Goal: Task Accomplishment & Management: Complete application form

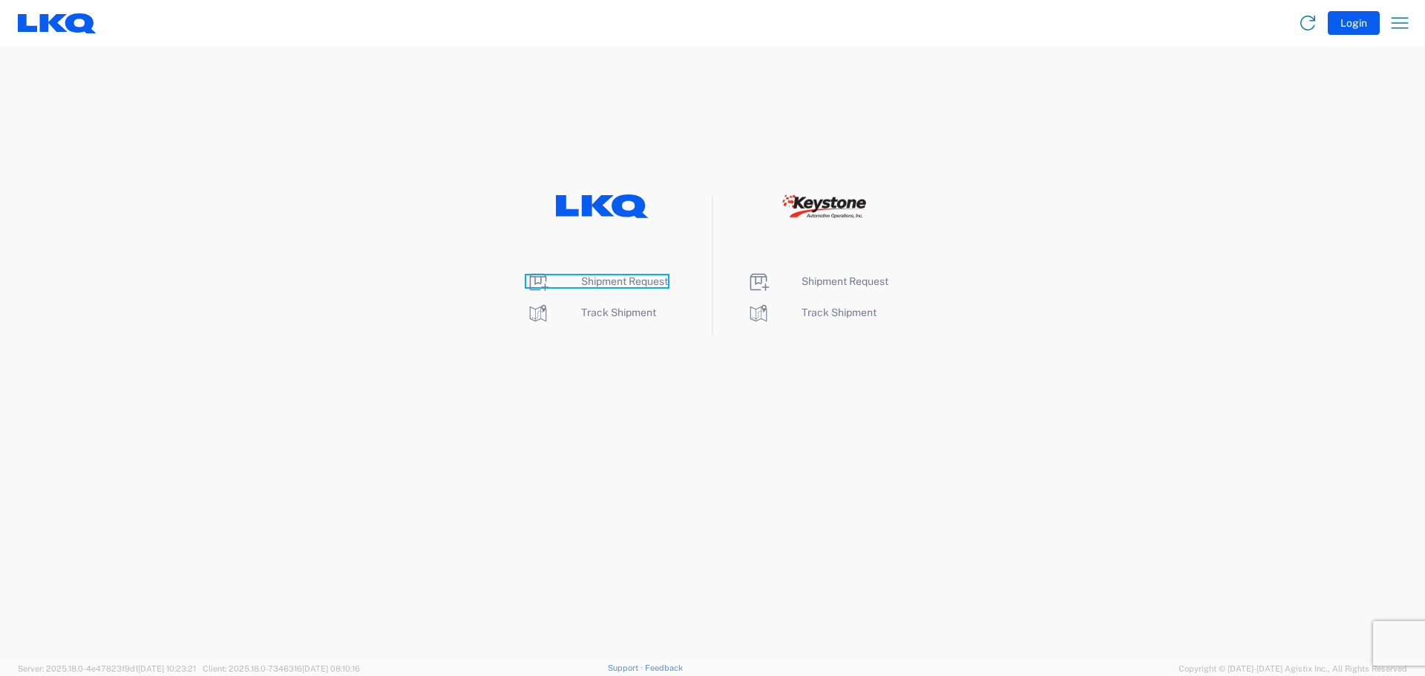
click at [594, 283] on span "Shipment Request" at bounding box center [624, 281] width 87 height 12
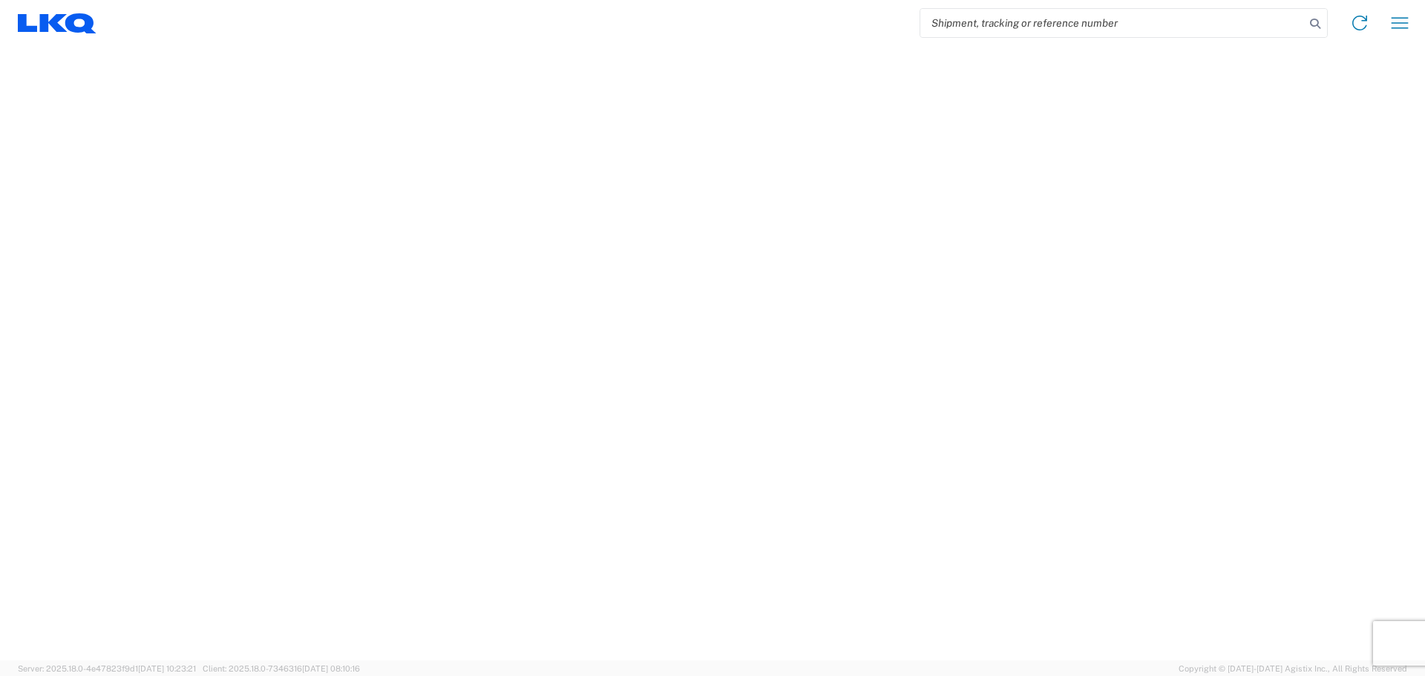
select select "FULL"
select select "LBS"
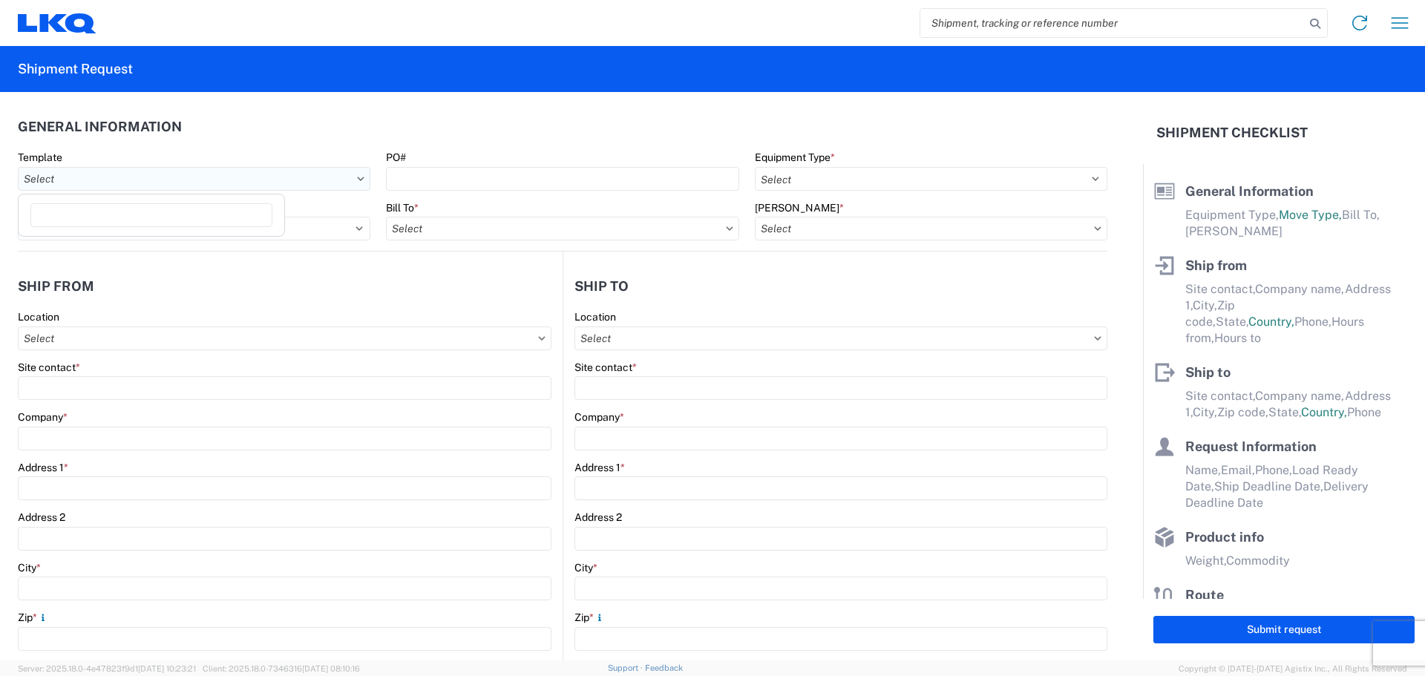
drag, startPoint x: 354, startPoint y: 175, endPoint x: 332, endPoint y: 181, distance: 23.0
click at [353, 175] on input "Template" at bounding box center [194, 179] width 352 height 24
type input "l"
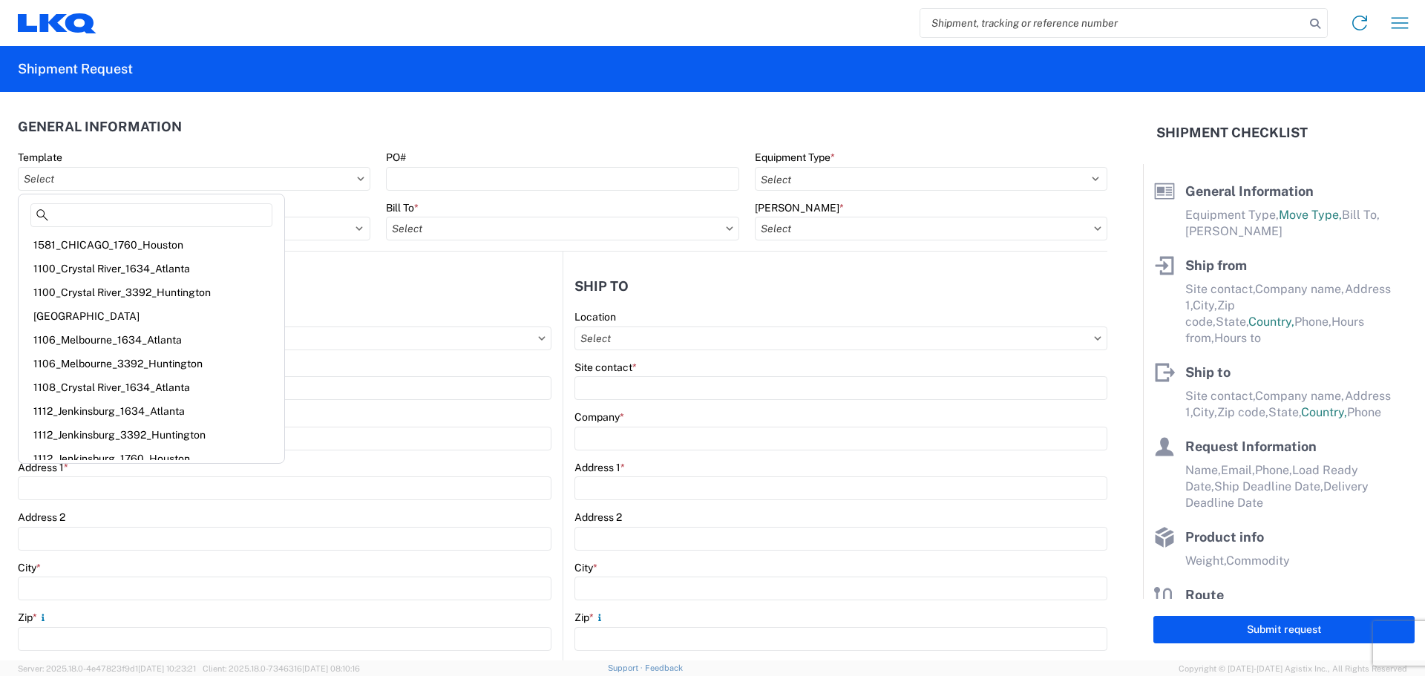
scroll to position [10, 0]
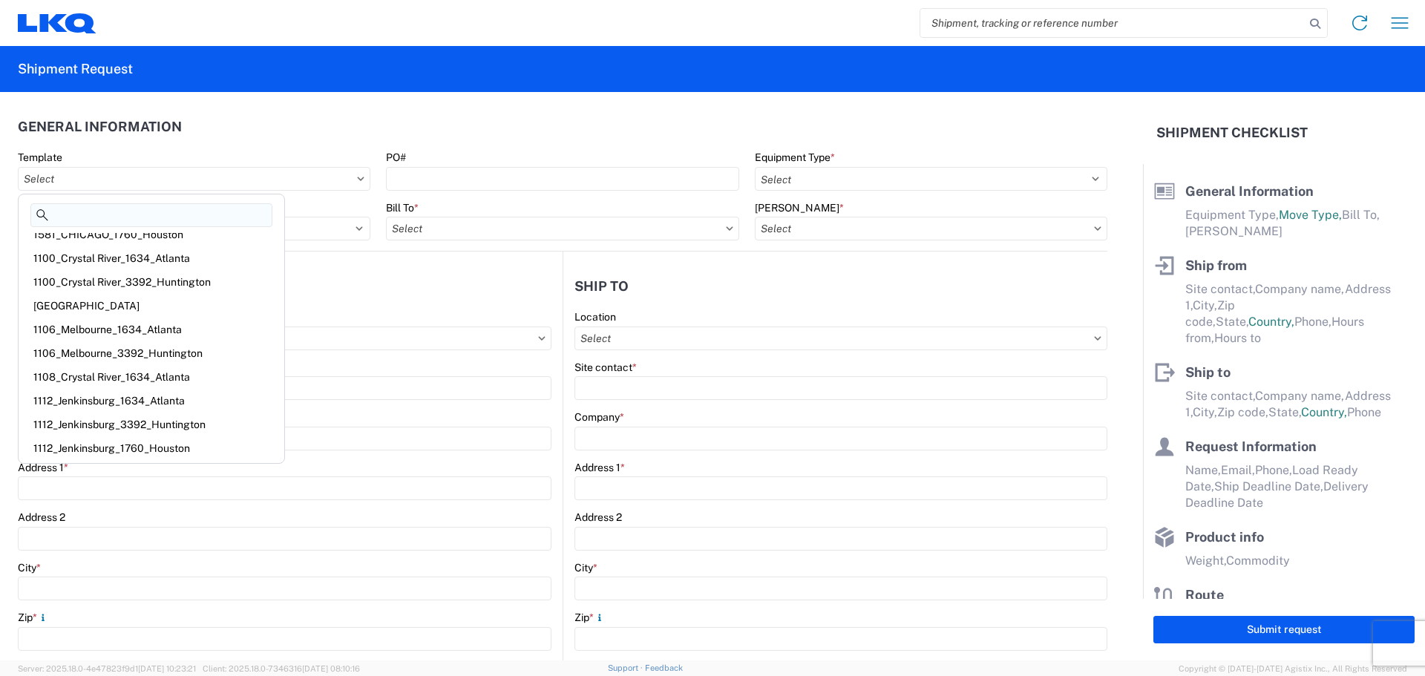
click at [85, 211] on input at bounding box center [151, 215] width 242 height 24
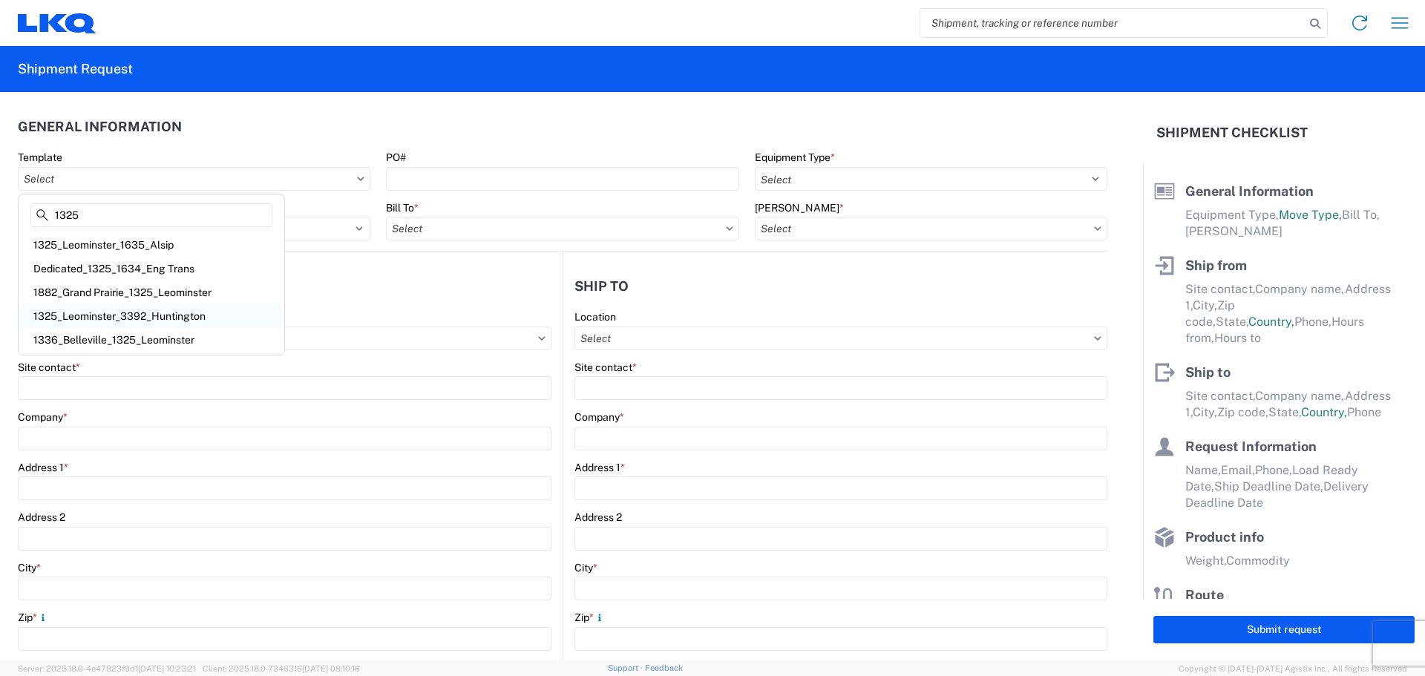
type input "1325"
click at [169, 315] on div "1325_Leominster_3392_Huntington" at bounding box center [152, 316] width 260 height 24
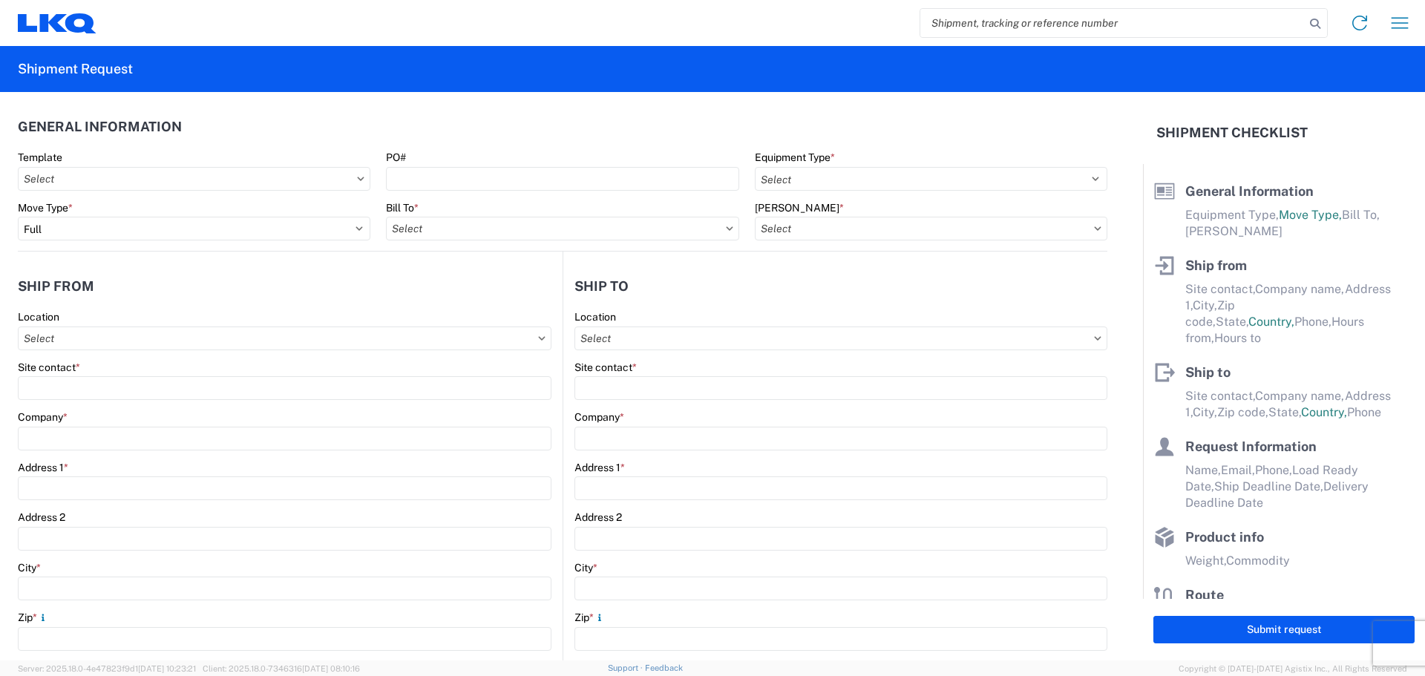
type input "1325_Leominster_3392_Huntington"
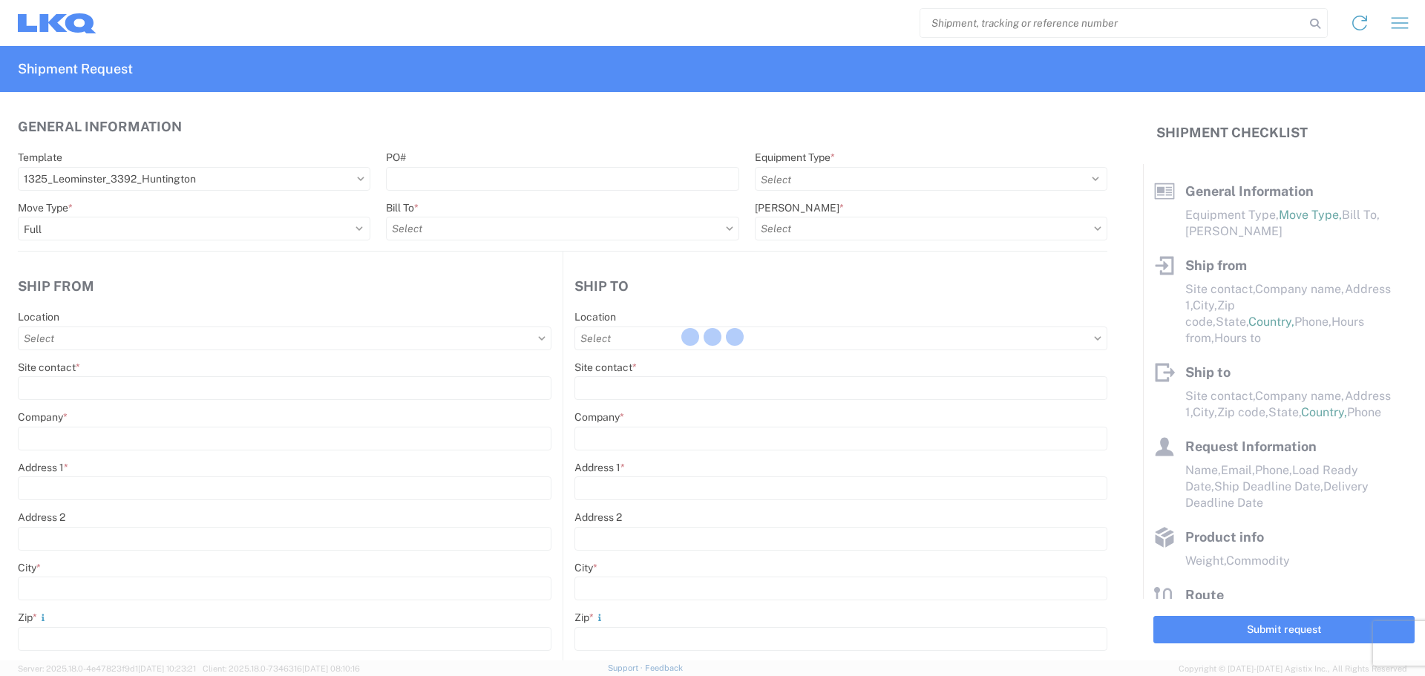
select select
type input "Shipping"
type input "LKQ - Leominster"
type input "1525 Central Street"
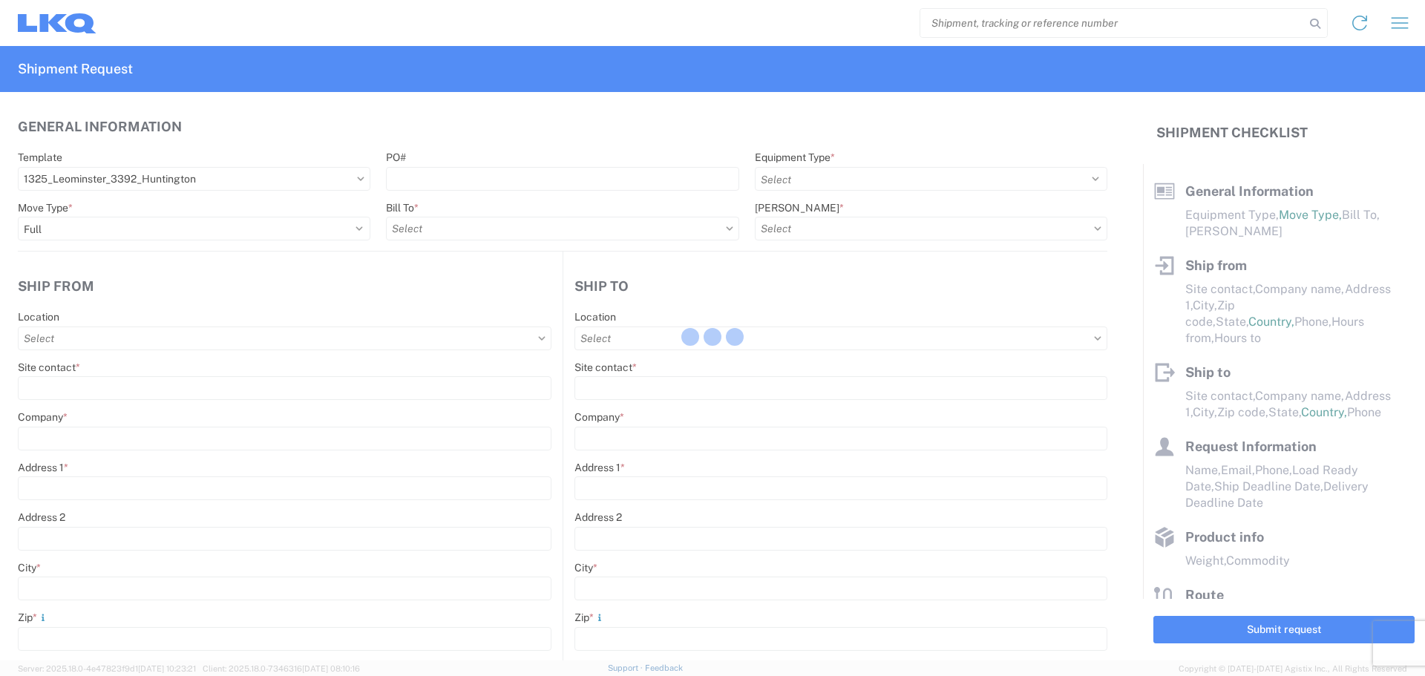
type input "Leominster"
type input "1453"
type input "Receiving"
type input "Transmetco"
type input "1750 Riverfork Dr E"
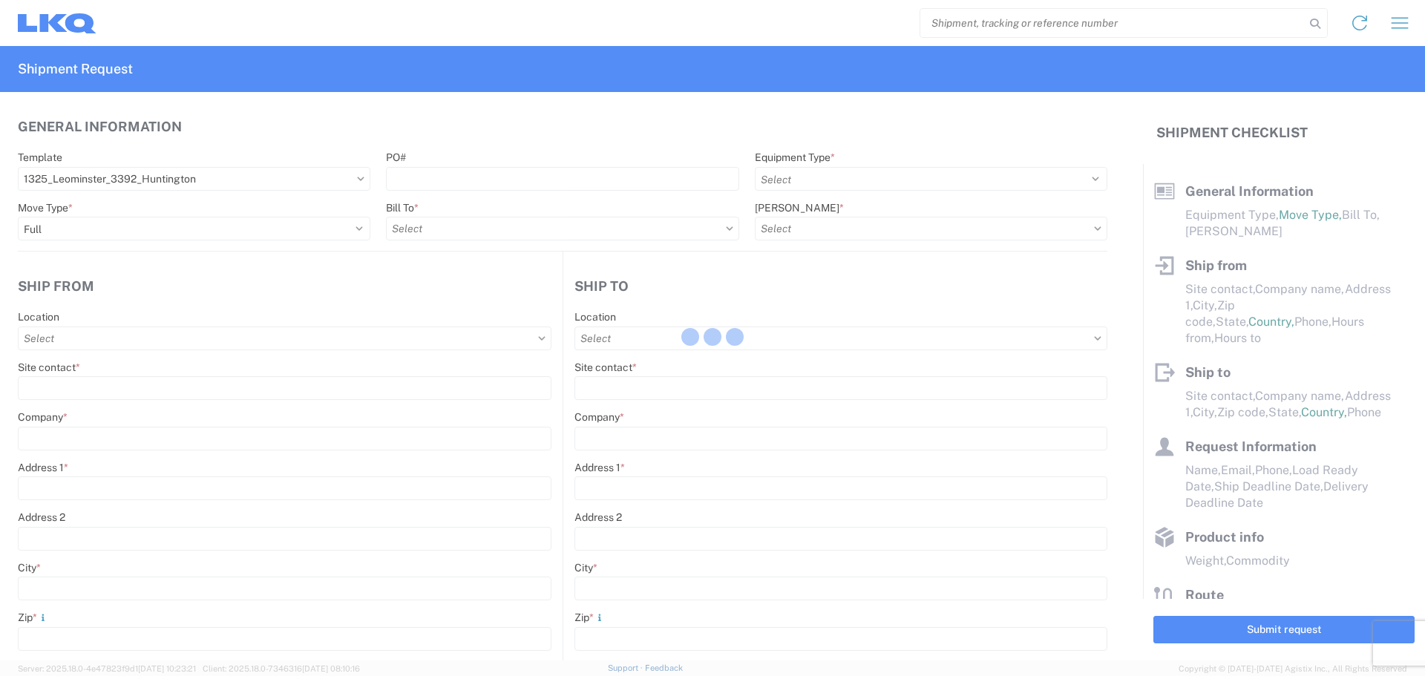
type input "Huntington"
type input "46750"
type input "2019-06-14"
type textarea "Transmetco operates production 24/7 but only ships or receives on day shift"
type input "42000"
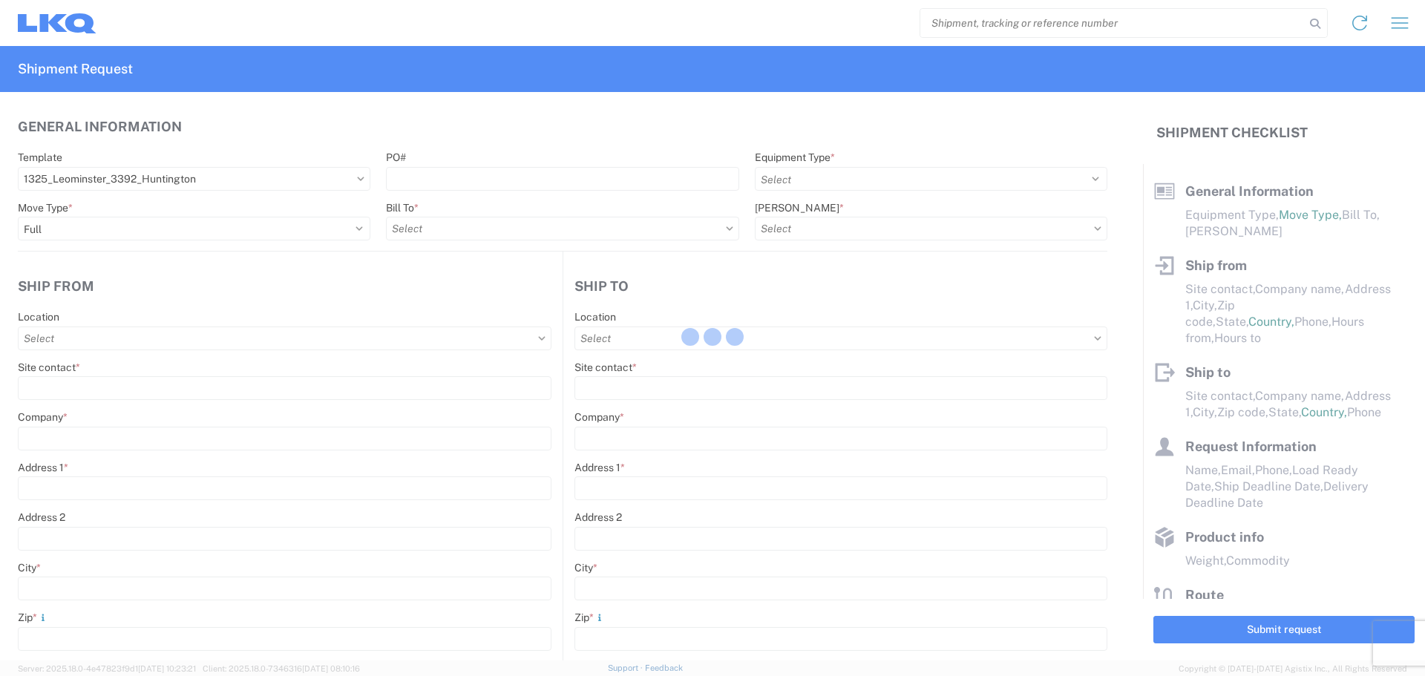
type input "Wheels"
type input "1"
type input "12"
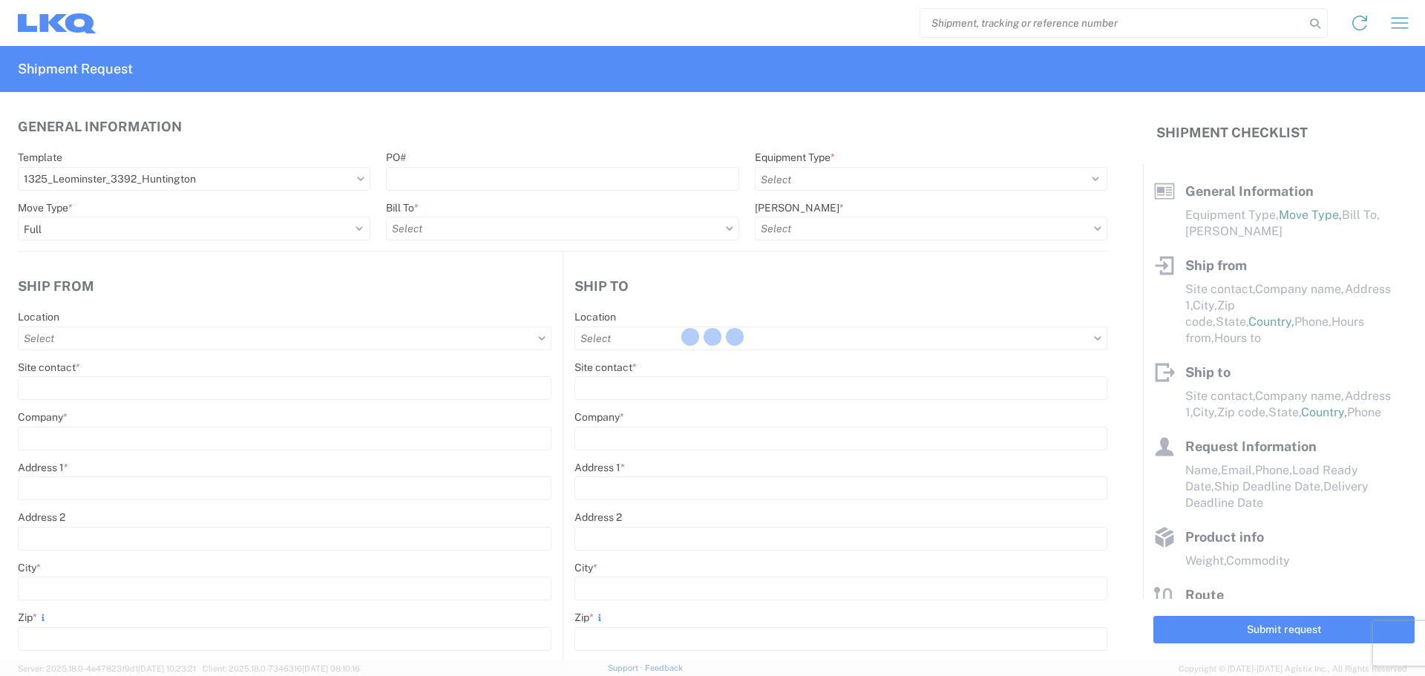
select select "IN"
select select "US"
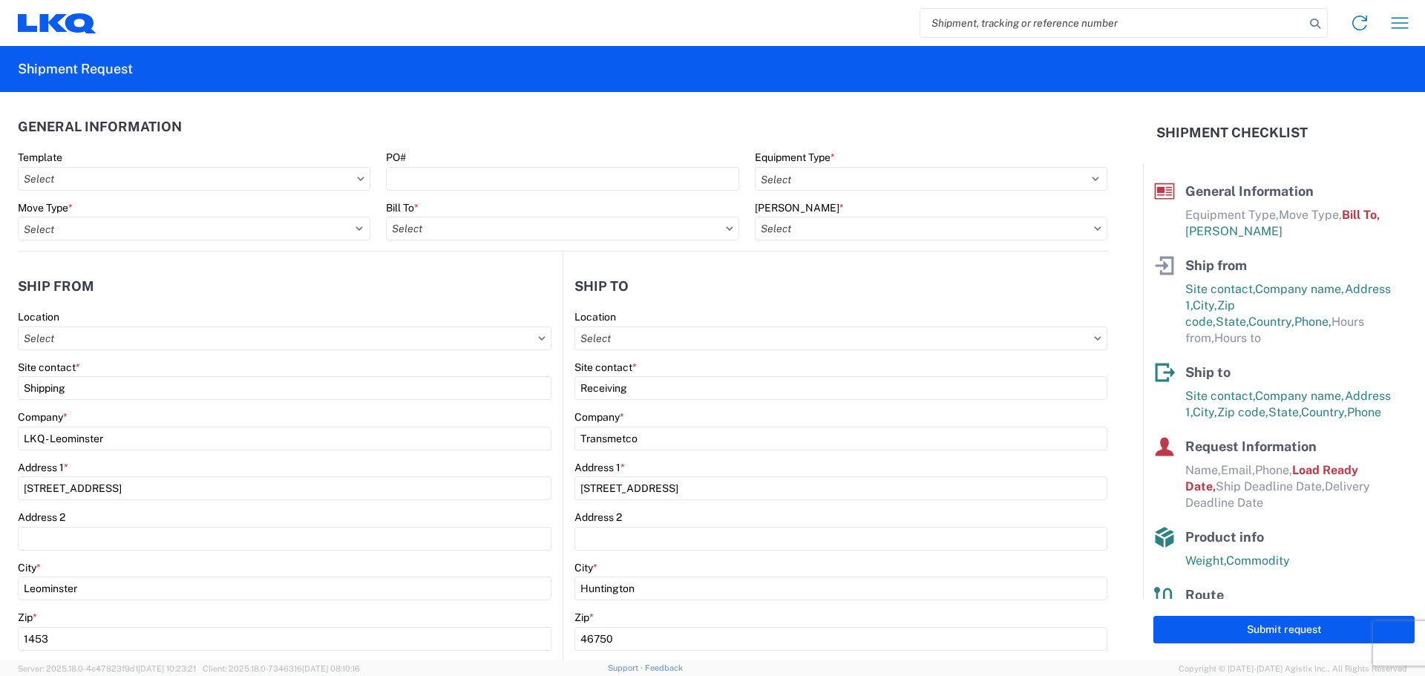
type input "3392 - Transmetco"
type input "1325 - LKQ - Leominster"
type input "3392-3015-50180-0000 - 3392 Freight In - Wheel Cores"
click at [358, 179] on icon at bounding box center [361, 179] width 7 height 4
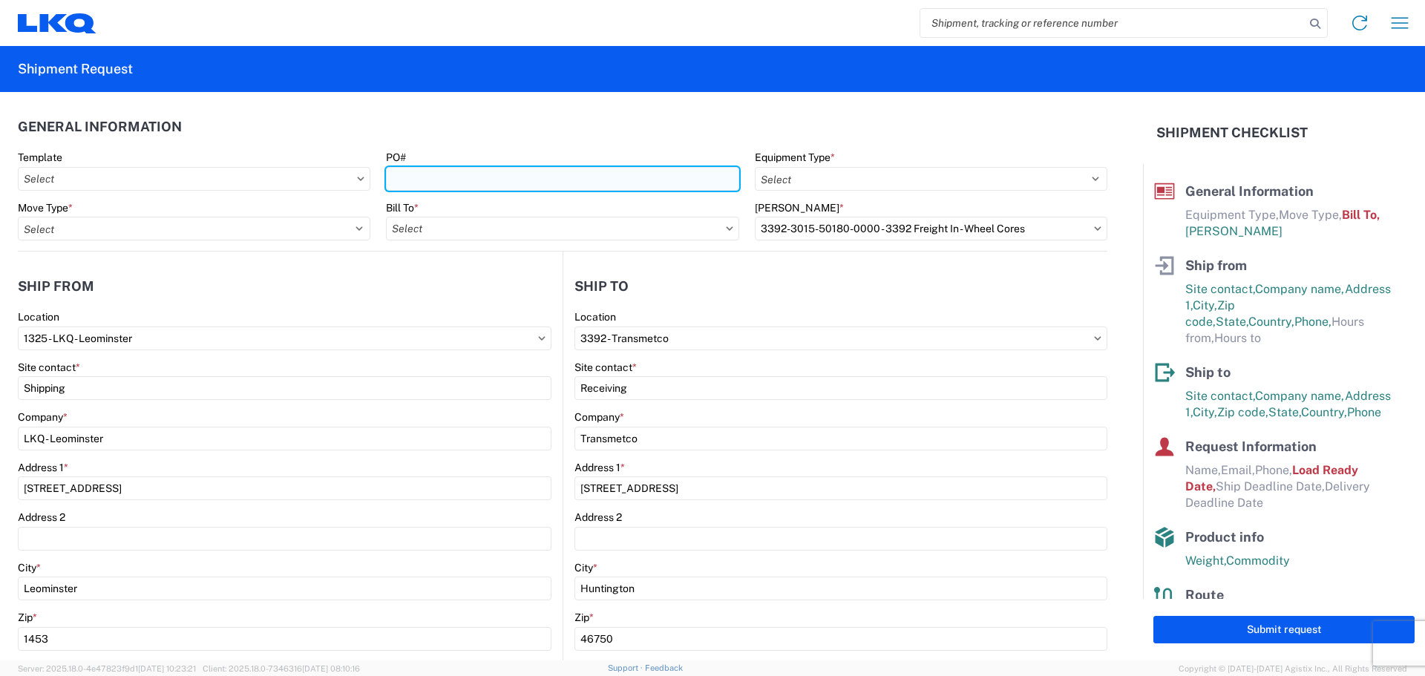
click at [458, 179] on input "PO#" at bounding box center [562, 179] width 352 height 24
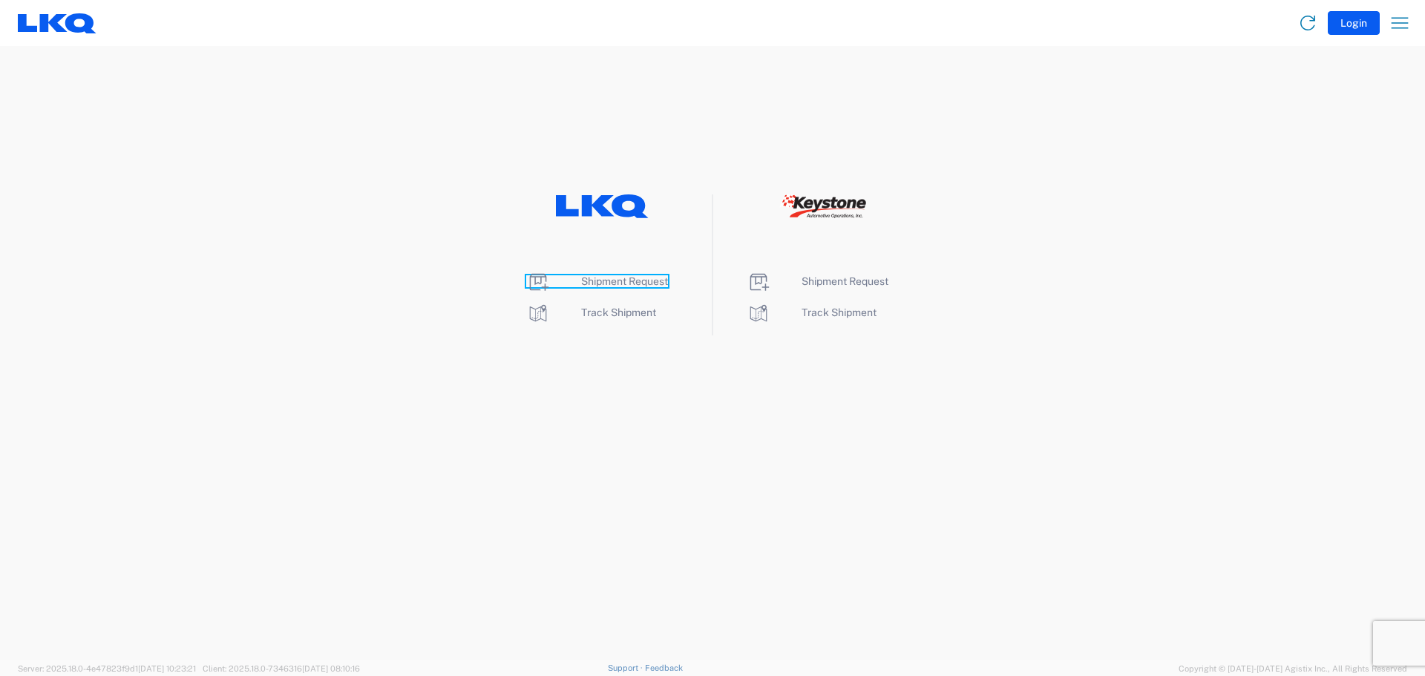
click at [610, 283] on span "Shipment Request" at bounding box center [624, 281] width 87 height 12
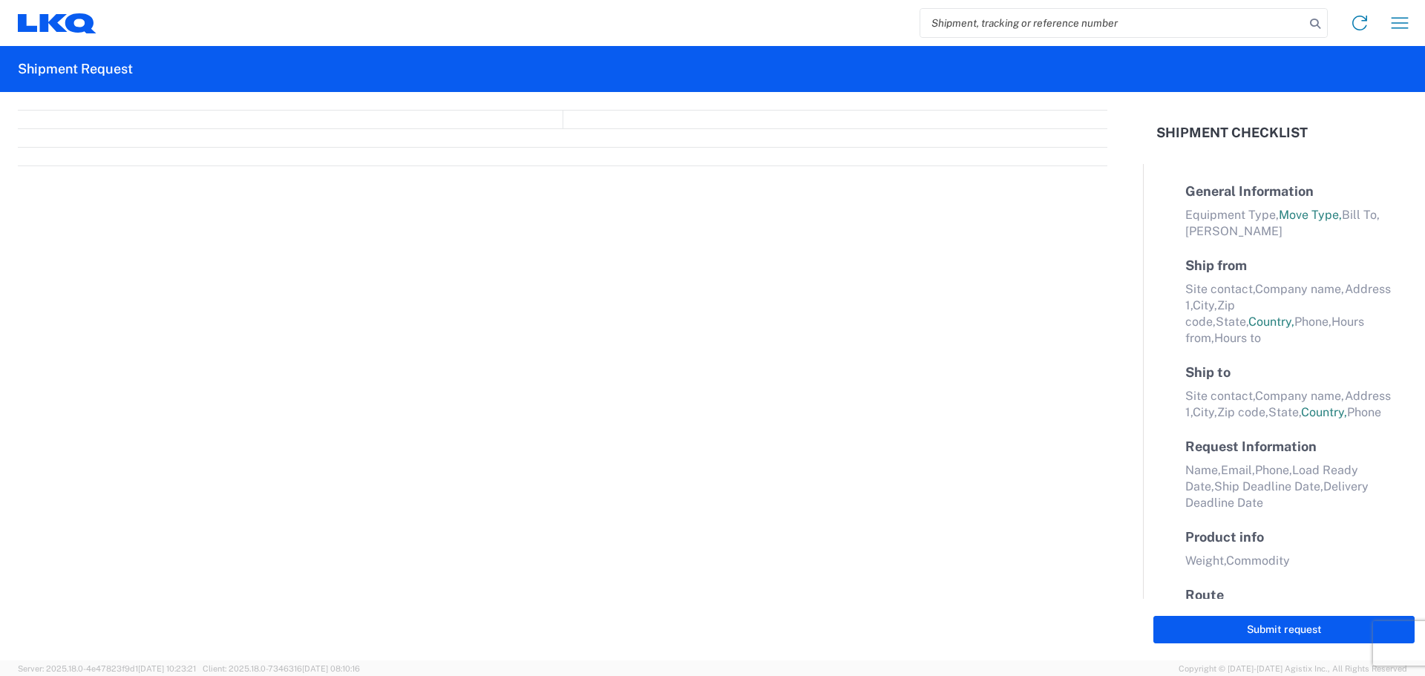
select select "FULL"
select select "LBS"
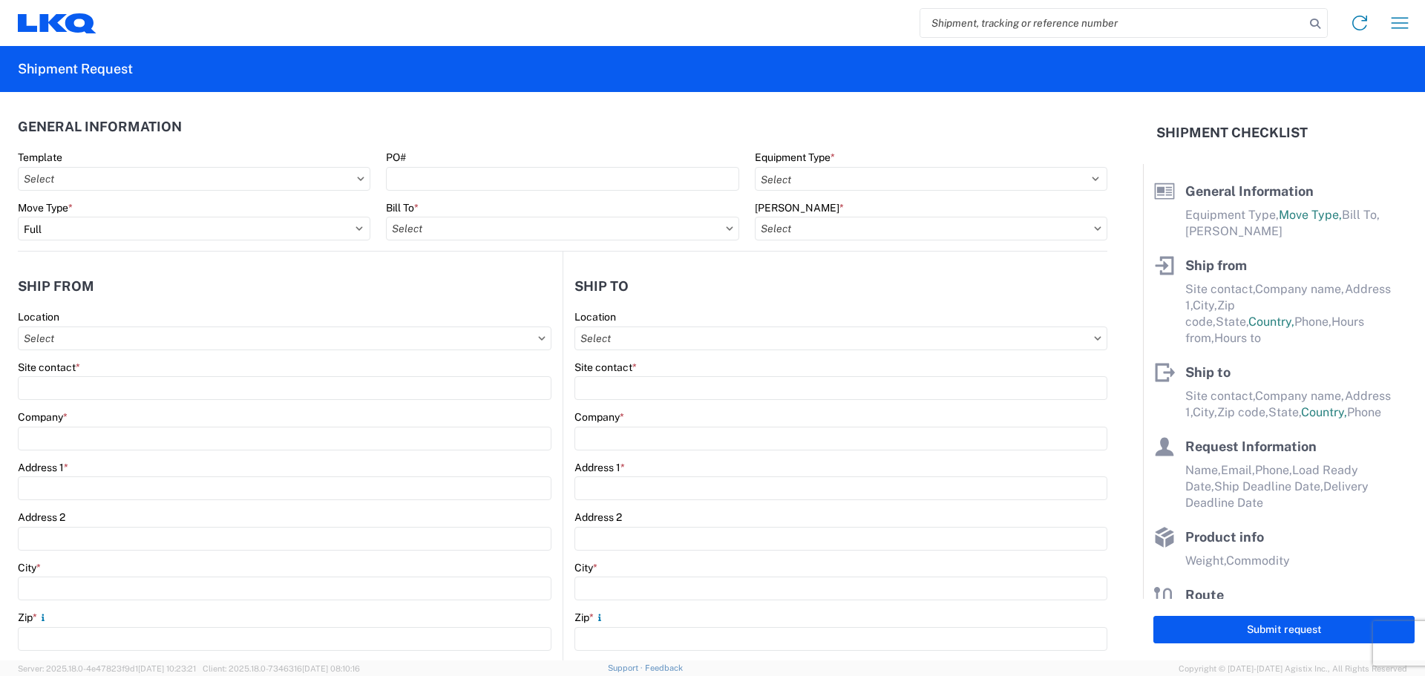
click at [359, 179] on icon at bounding box center [360, 179] width 7 height 4
click at [252, 184] on input "Template" at bounding box center [194, 179] width 352 height 24
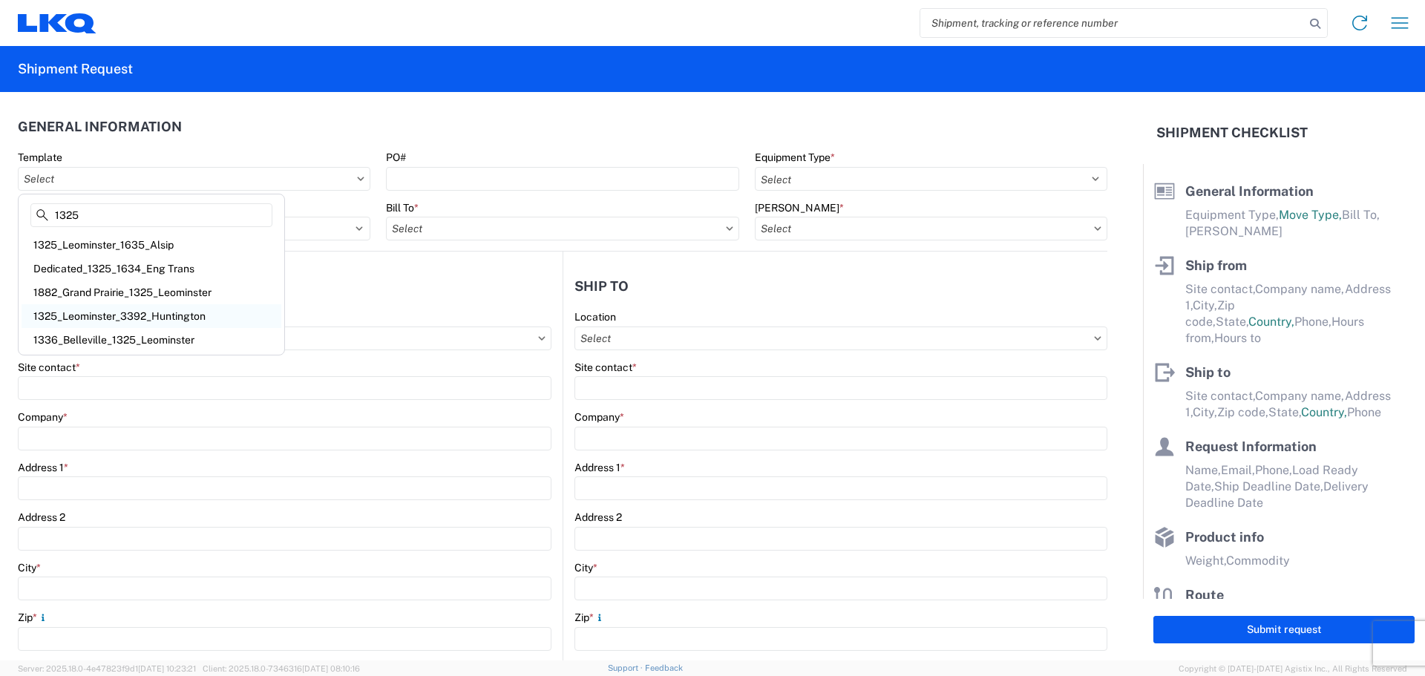
type input "1325"
click at [137, 313] on div "1325_Leominster_3392_Huntington" at bounding box center [152, 316] width 260 height 24
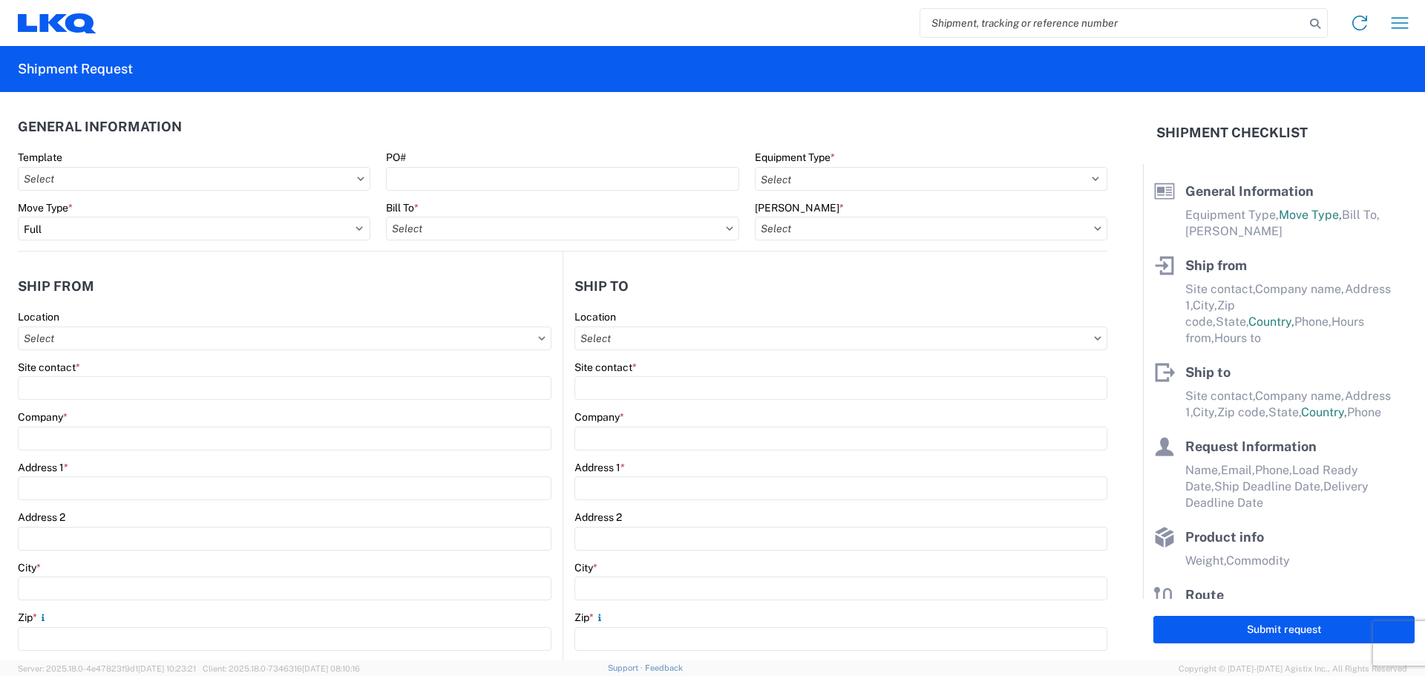
type input "1325_Leominster_3392_Huntington"
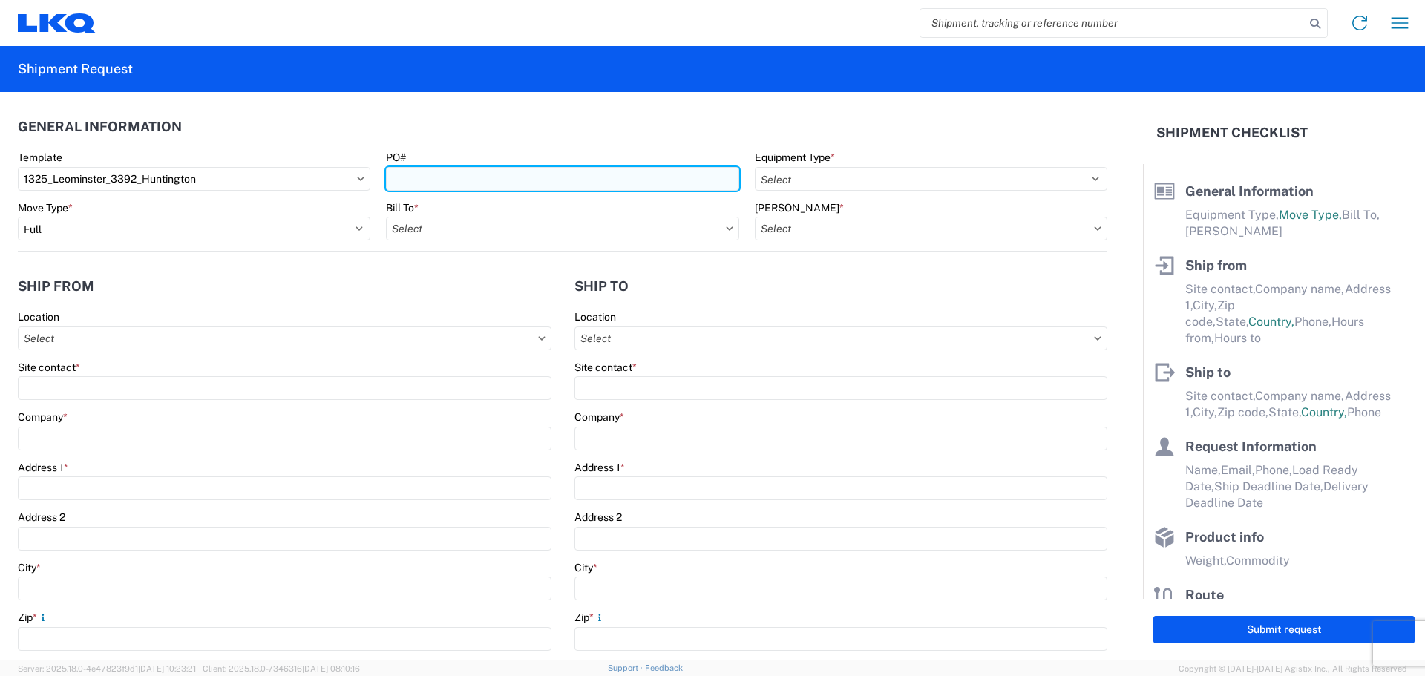
click at [506, 176] on input "PO#" at bounding box center [562, 179] width 352 height 24
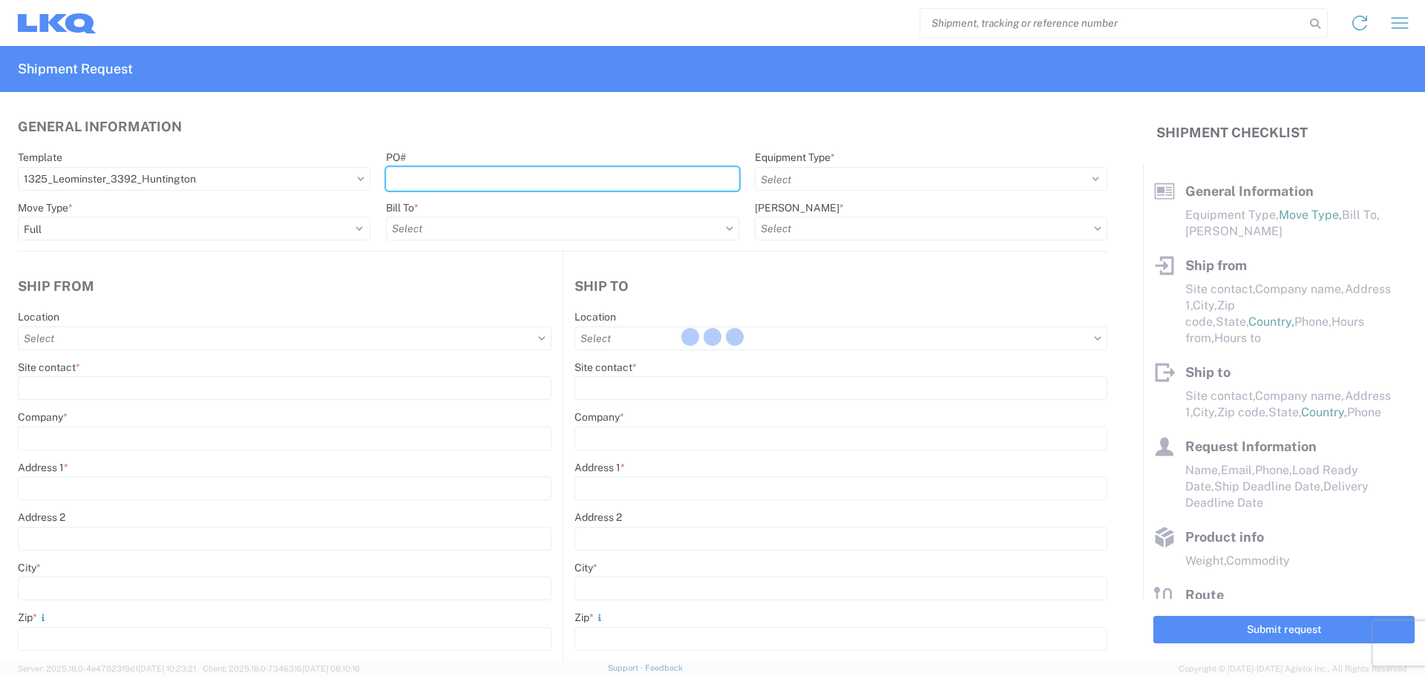
select select
type input "Shipping"
type input "LKQ - Leominster"
type input "[STREET_ADDRESS]"
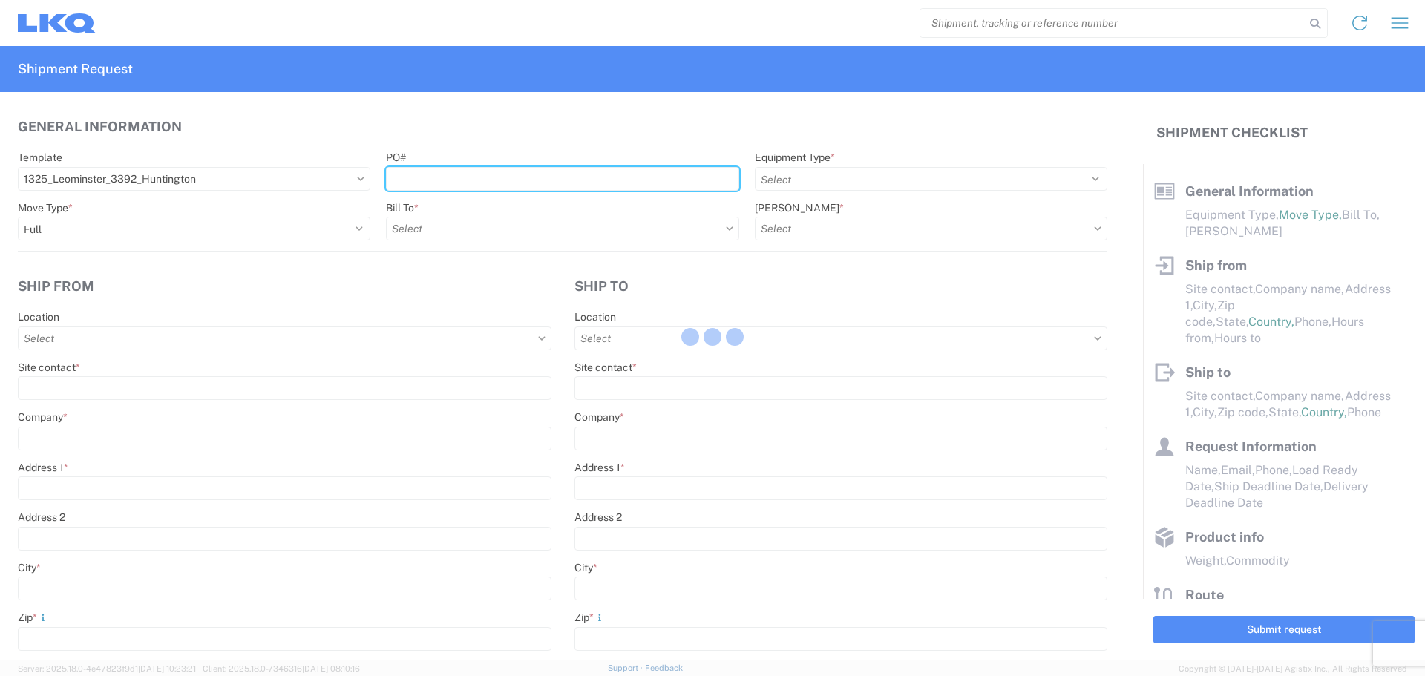
type input "Leominster"
type input "1453"
type input "Receiving"
type input "Transmetco"
type input "1750 Riverfork Dr E"
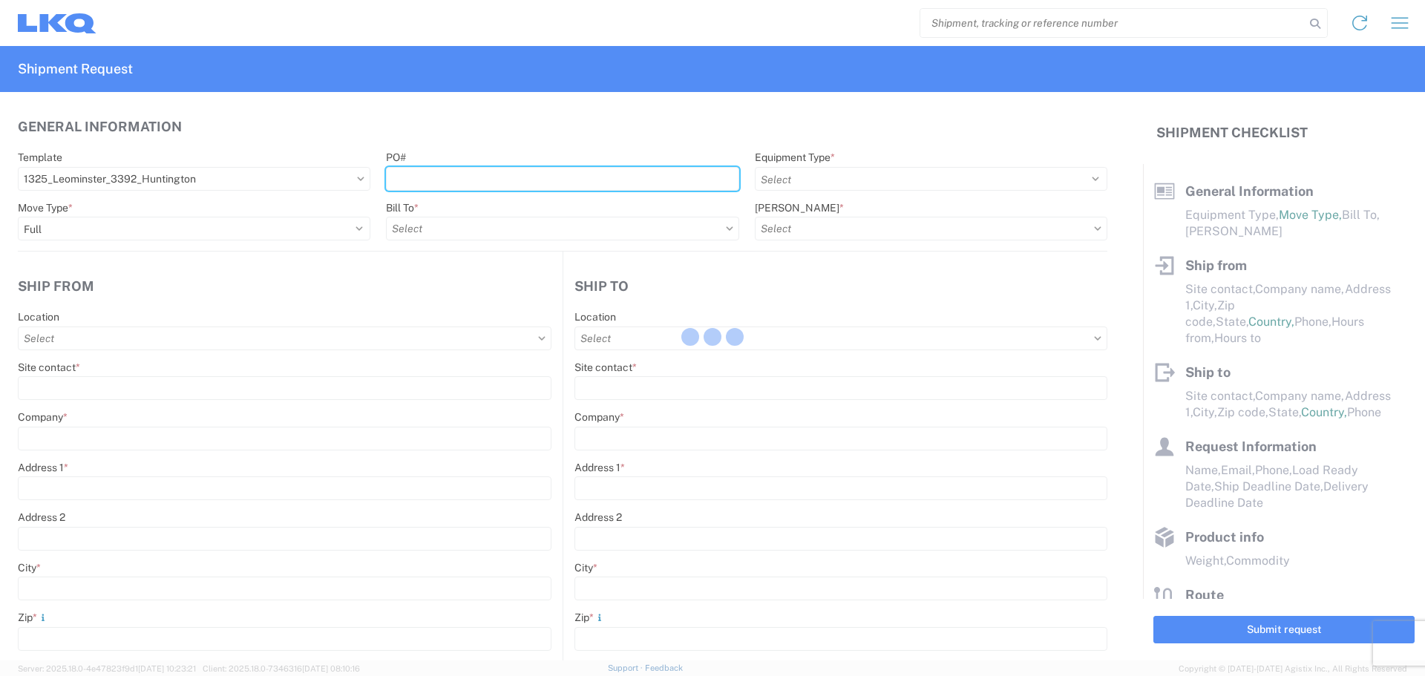
type input "Huntington"
type input "46750"
type input "2019-06-14"
type textarea "Transmetco operates production 24/7 but only ships or receives on day shift"
type input "42000"
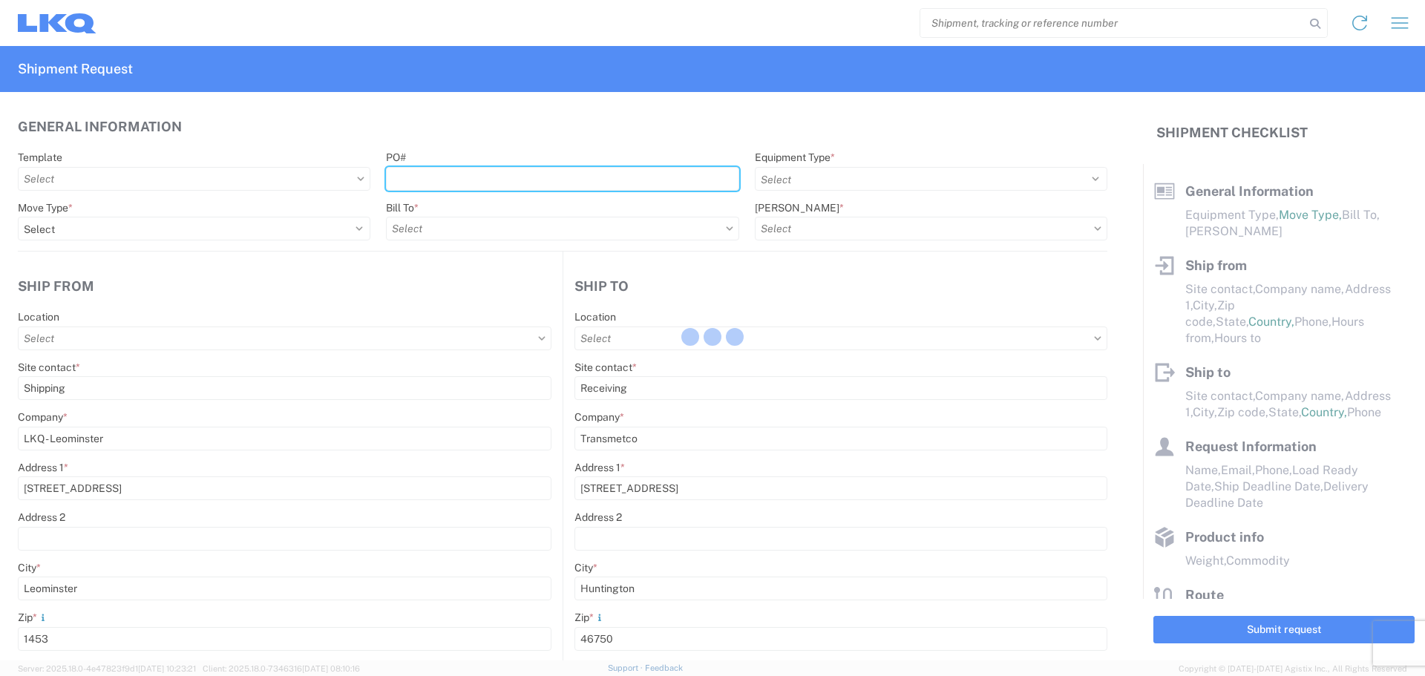
type input "Wheels"
type input "1"
type input "12"
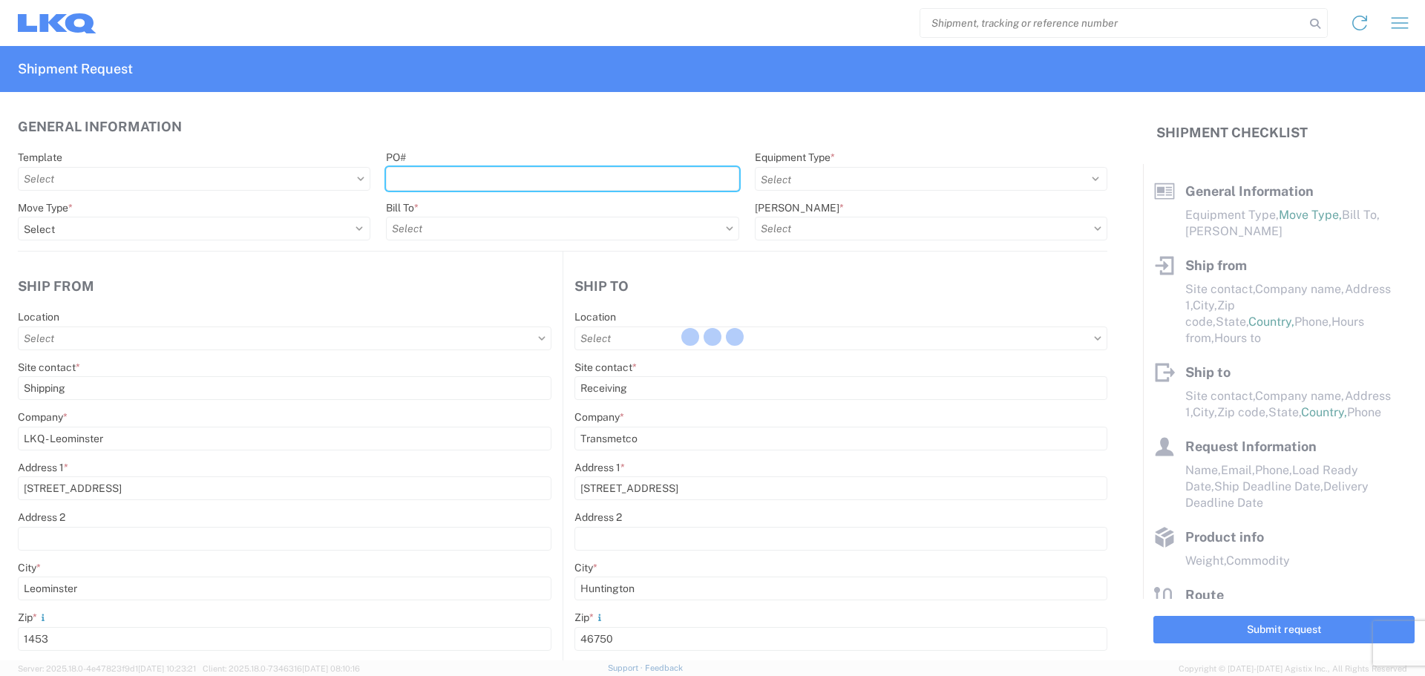
select select "IN"
select select "US"
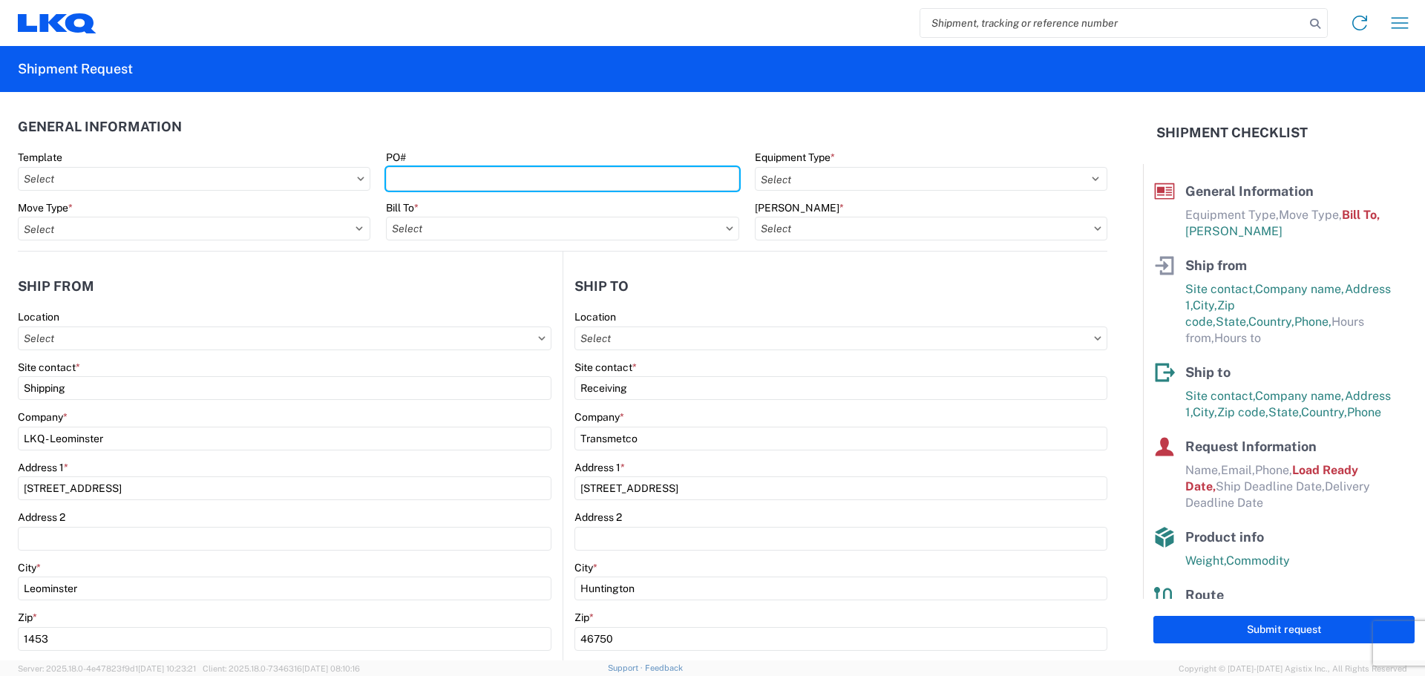
type input "3392-3015-50180-0000 - 3392 Freight In - Wheel Cores"
type input "1325 - LKQ - Leominster"
type input "3392 - Transmetco"
type input "T31422"
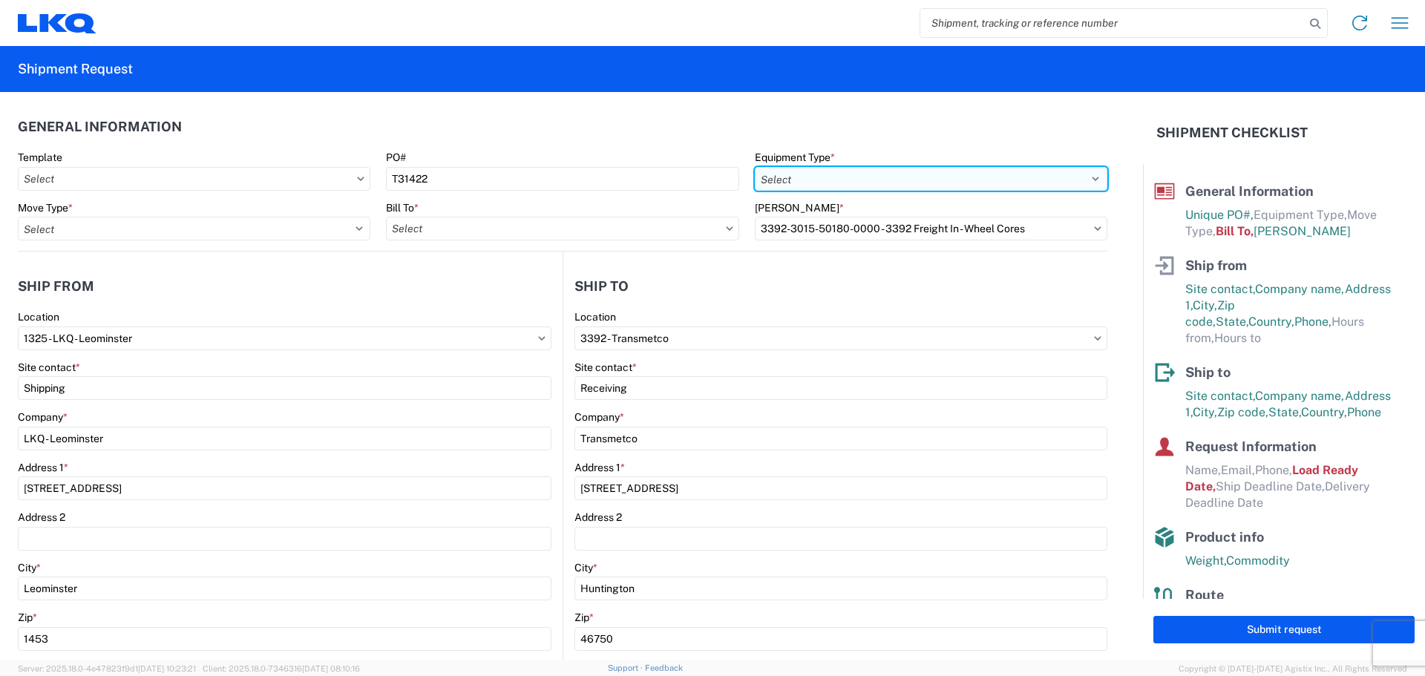
click at [846, 175] on select "Select 53’ Dry Van Flatbed Dropdeck (van) Lowboy (flatbed) Rail" at bounding box center [931, 179] width 352 height 24
select select "STDV"
click at [755, 167] on select "Select 53’ Dry Van Flatbed Dropdeck (van) Lowboy (flatbed) Rail" at bounding box center [931, 179] width 352 height 24
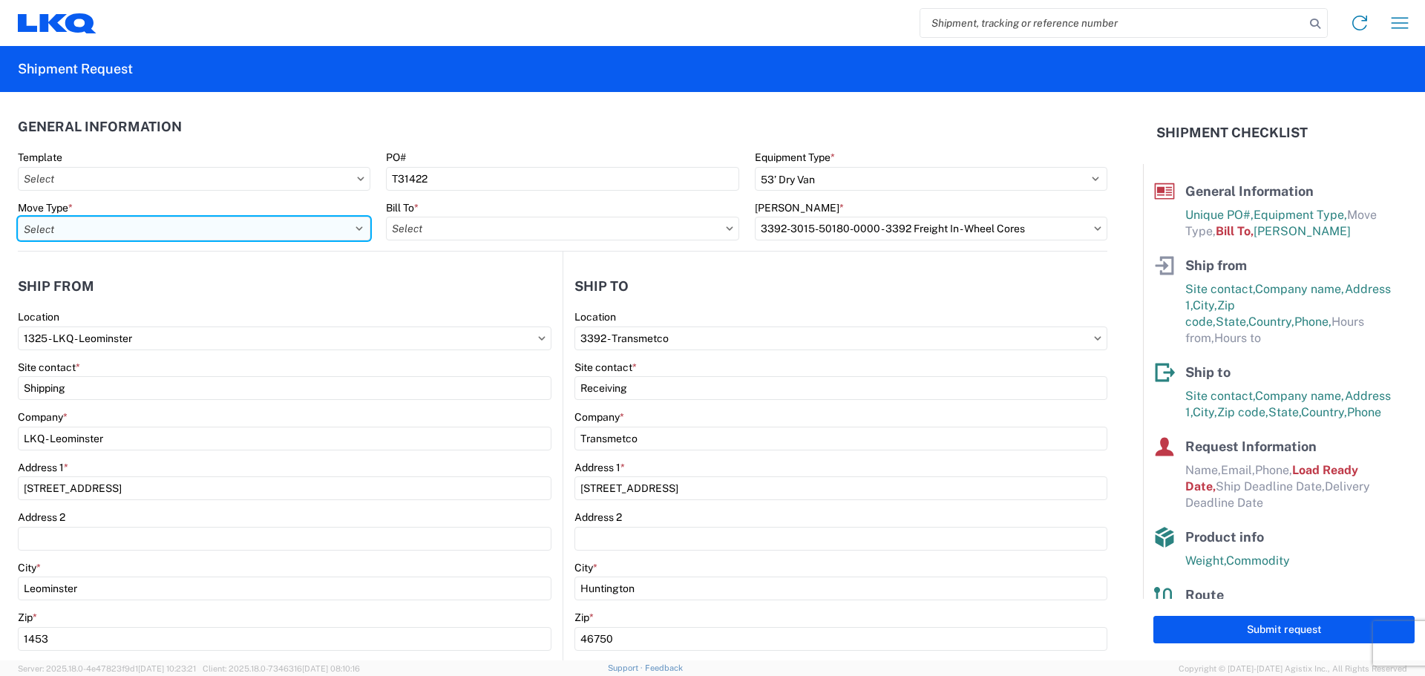
click at [219, 231] on select "Select Full Partial TL" at bounding box center [194, 229] width 352 height 24
select select "FULL"
click at [18, 217] on select "Select Full Partial TL" at bounding box center [194, 229] width 352 height 24
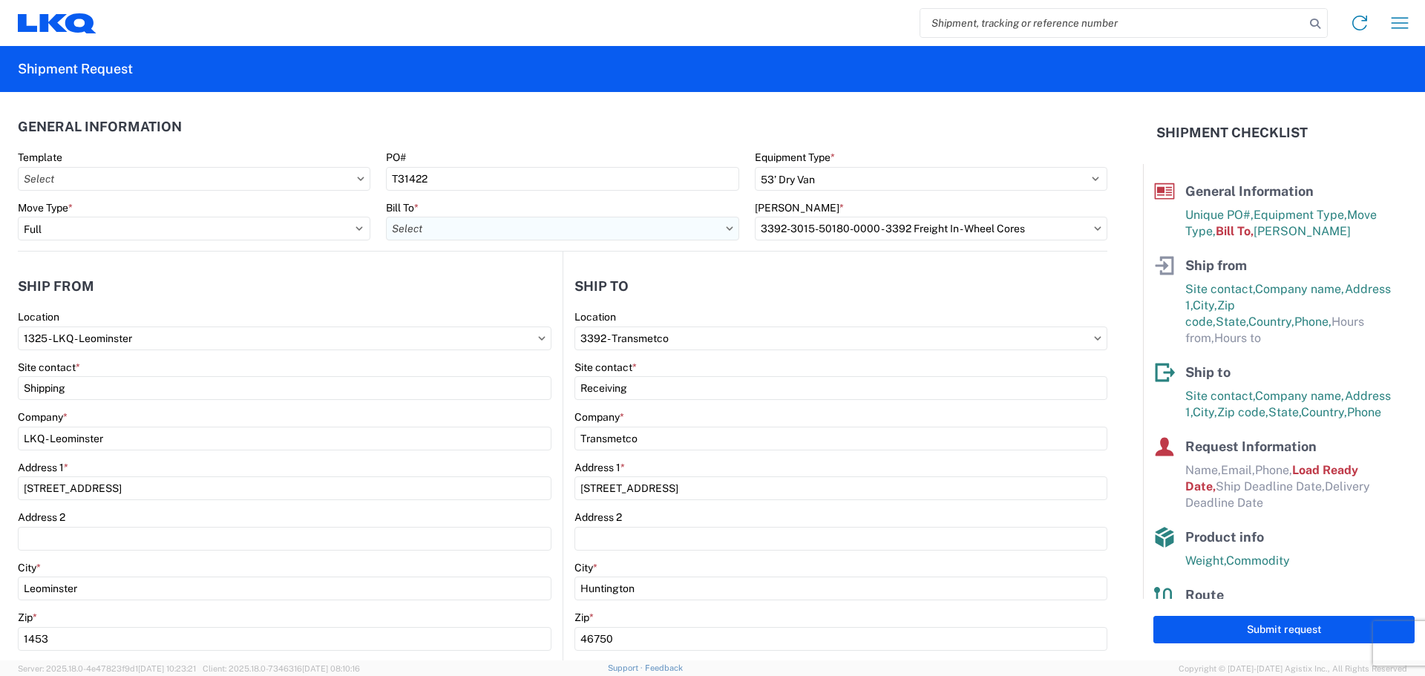
click at [472, 231] on input "Bill To *" at bounding box center [562, 229] width 352 height 24
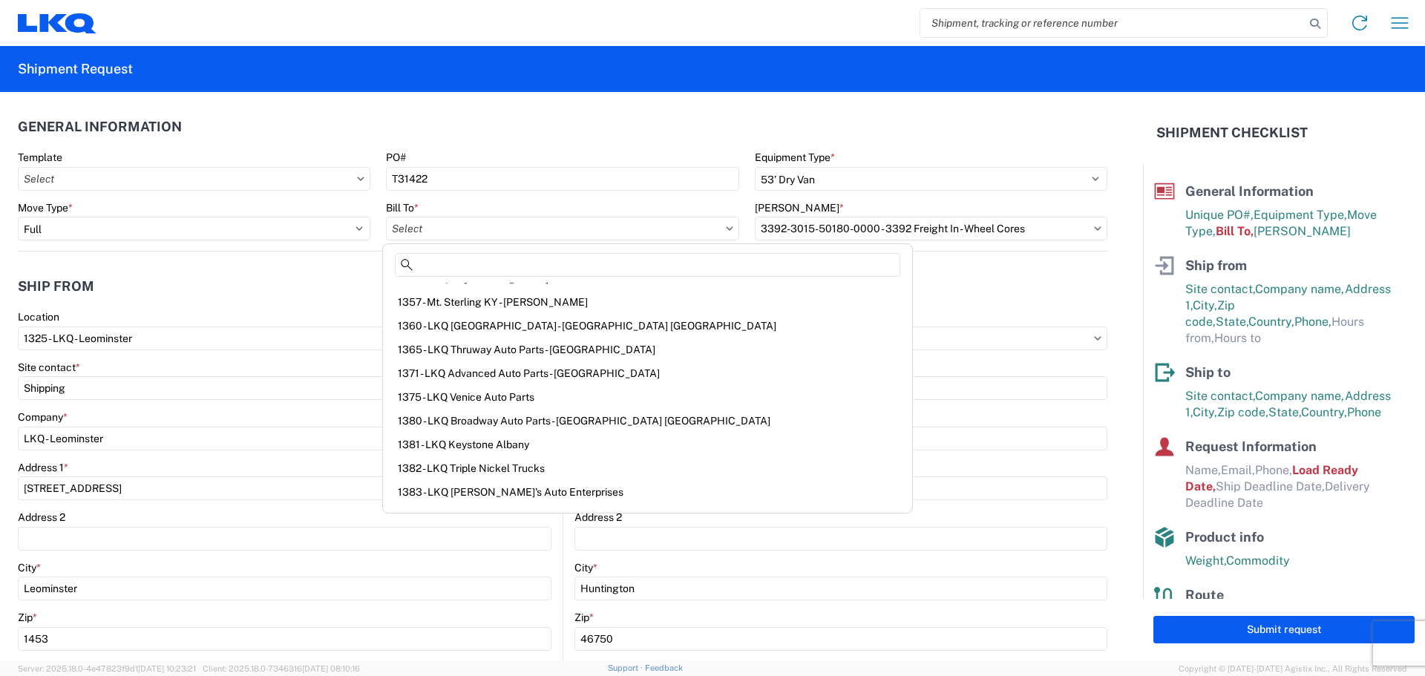
scroll to position [2819, 0]
click at [444, 261] on input at bounding box center [647, 265] width 505 height 24
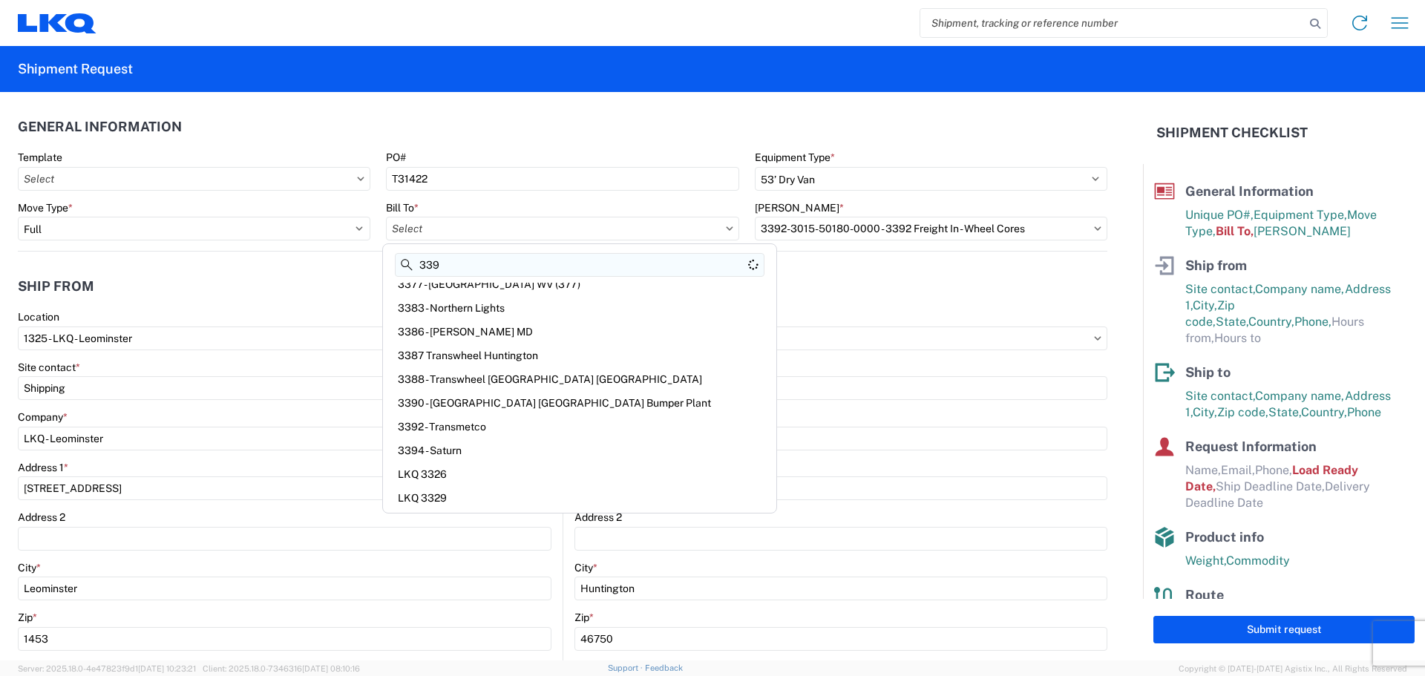
scroll to position [0, 0]
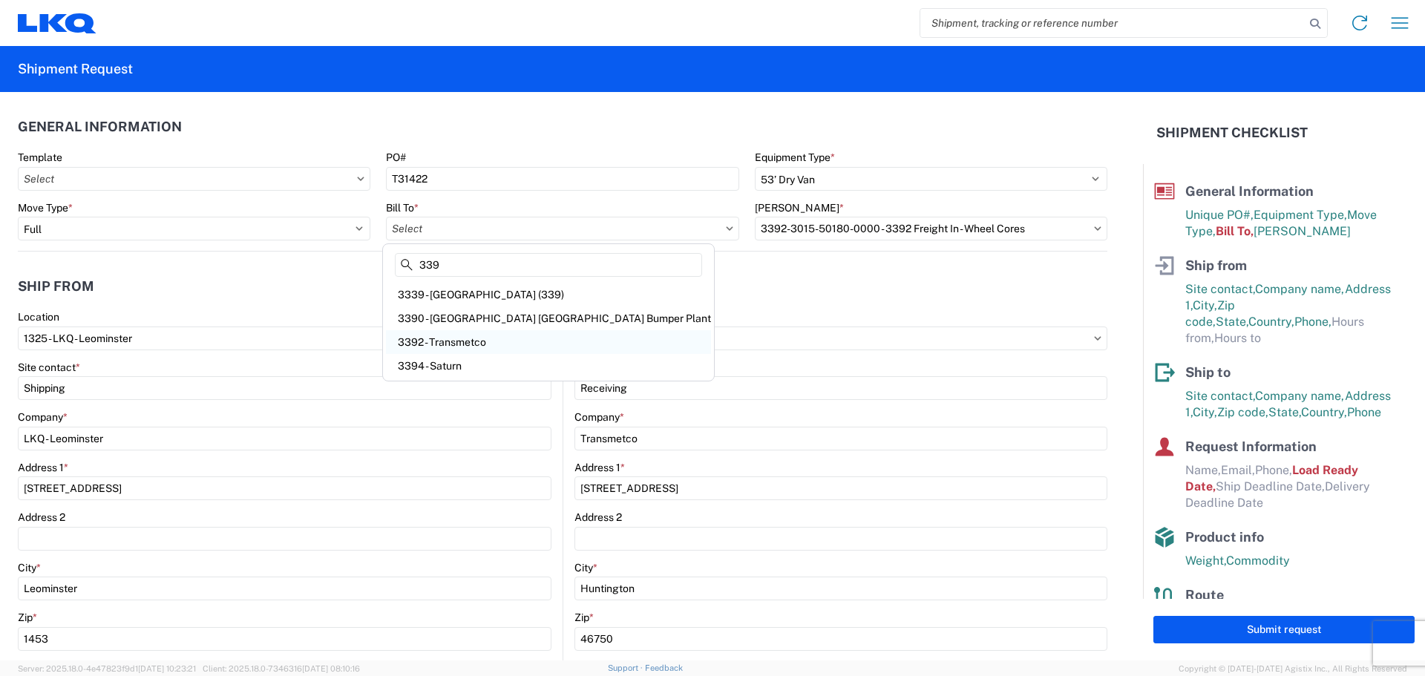
type input "339"
click at [454, 340] on div "3392 - Transmetco" at bounding box center [548, 342] width 325 height 24
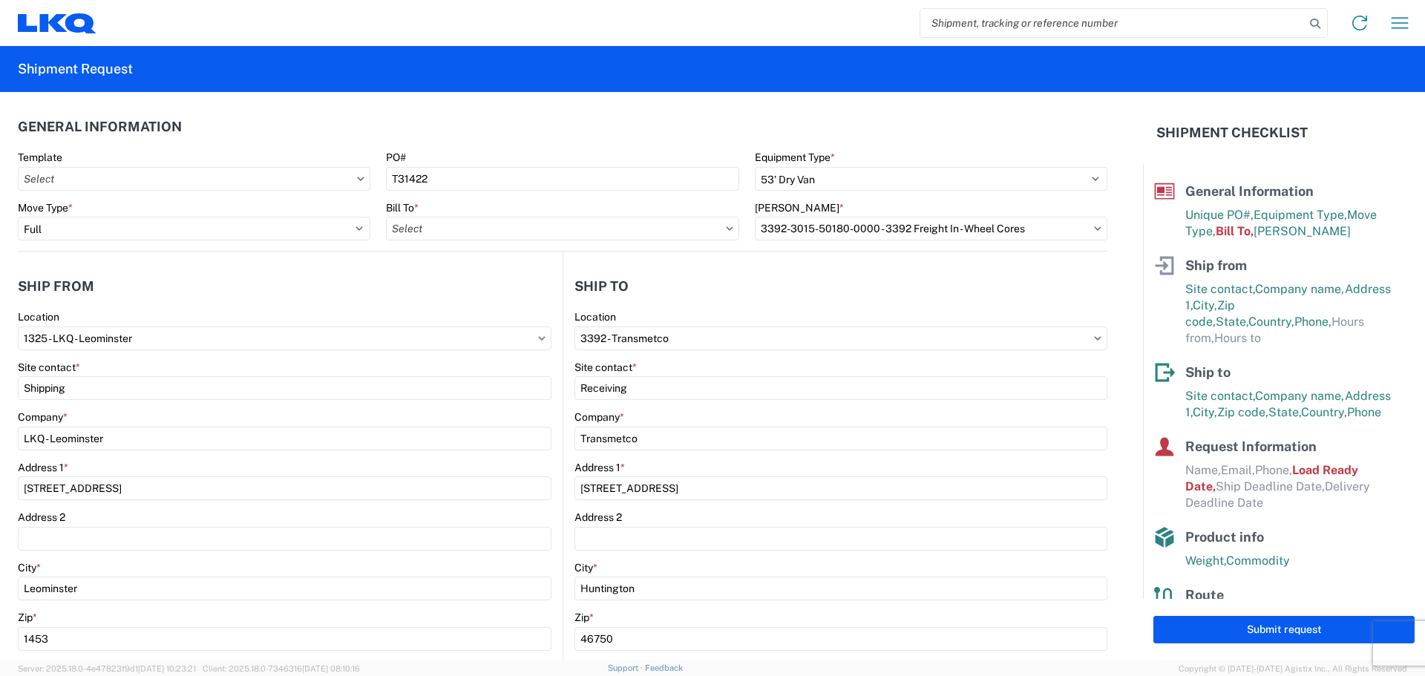
type input "3392 - Transmetco"
click at [854, 233] on input "Bill Code *" at bounding box center [931, 229] width 352 height 24
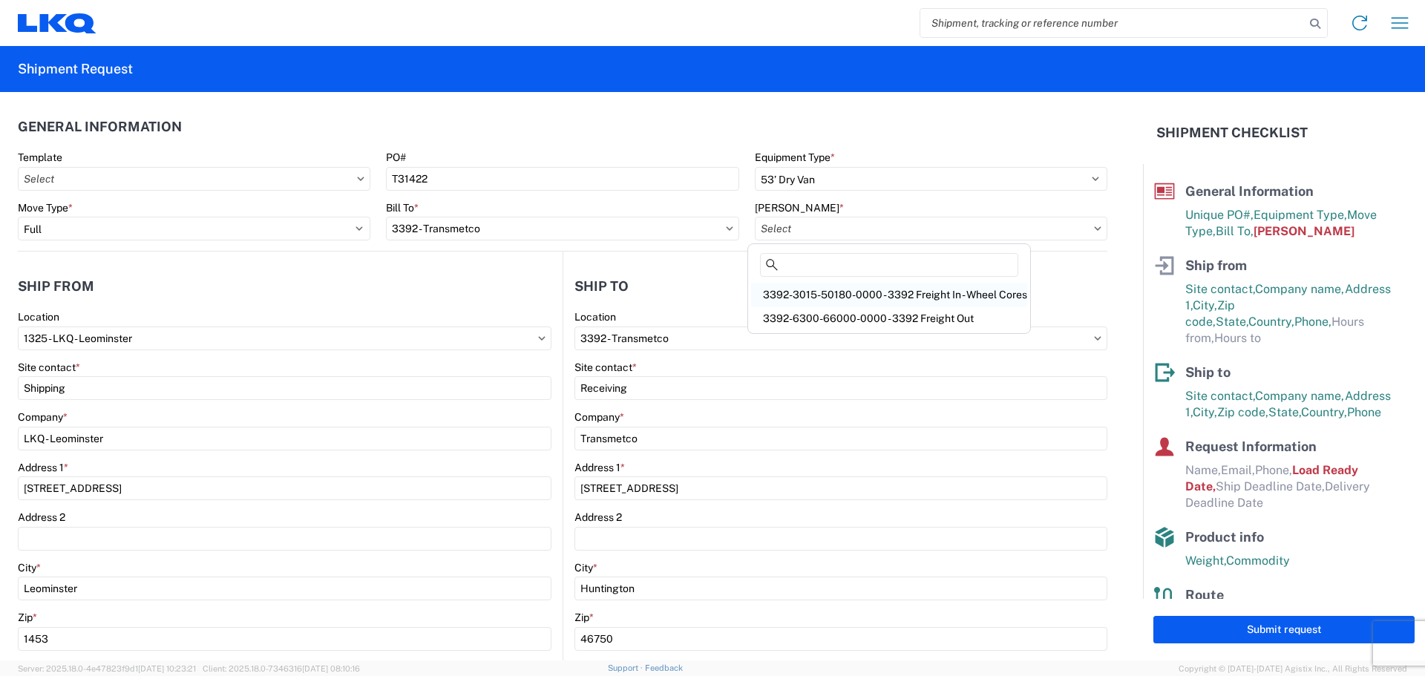
click at [848, 295] on div "3392-3015-50180-0000 - 3392 Freight In - Wheel Cores" at bounding box center [889, 295] width 276 height 24
type input "3392-3015-50180-0000 - 3392 Freight In - Wheel Cores"
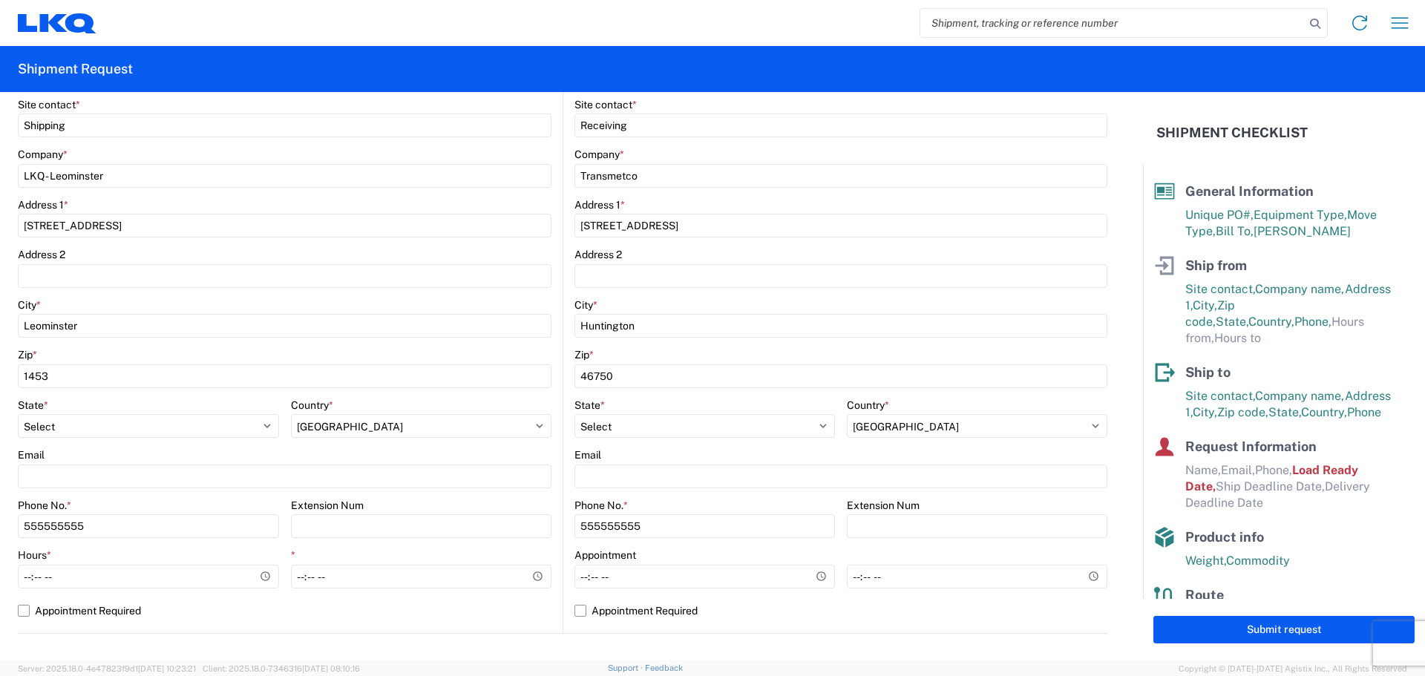
scroll to position [297, 0]
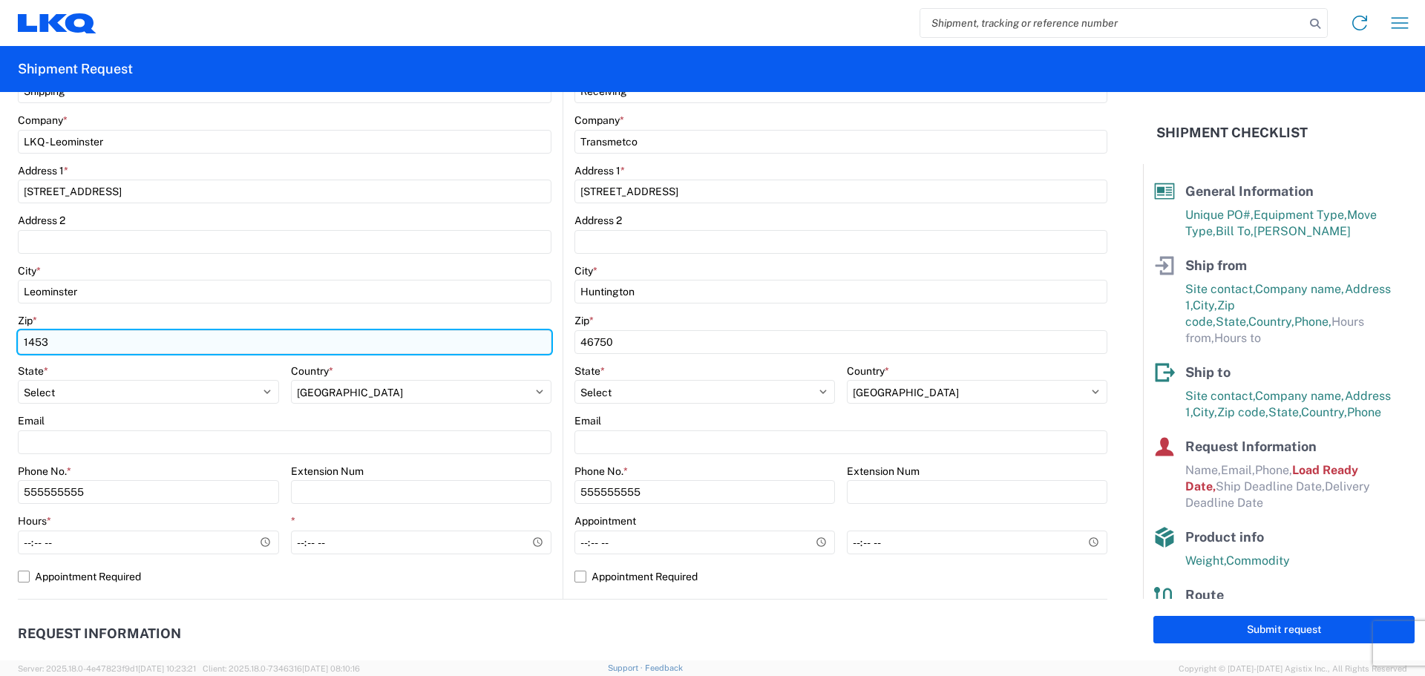
click at [63, 345] on input "1453" at bounding box center [284, 342] width 533 height 24
type input "1"
type input "01453"
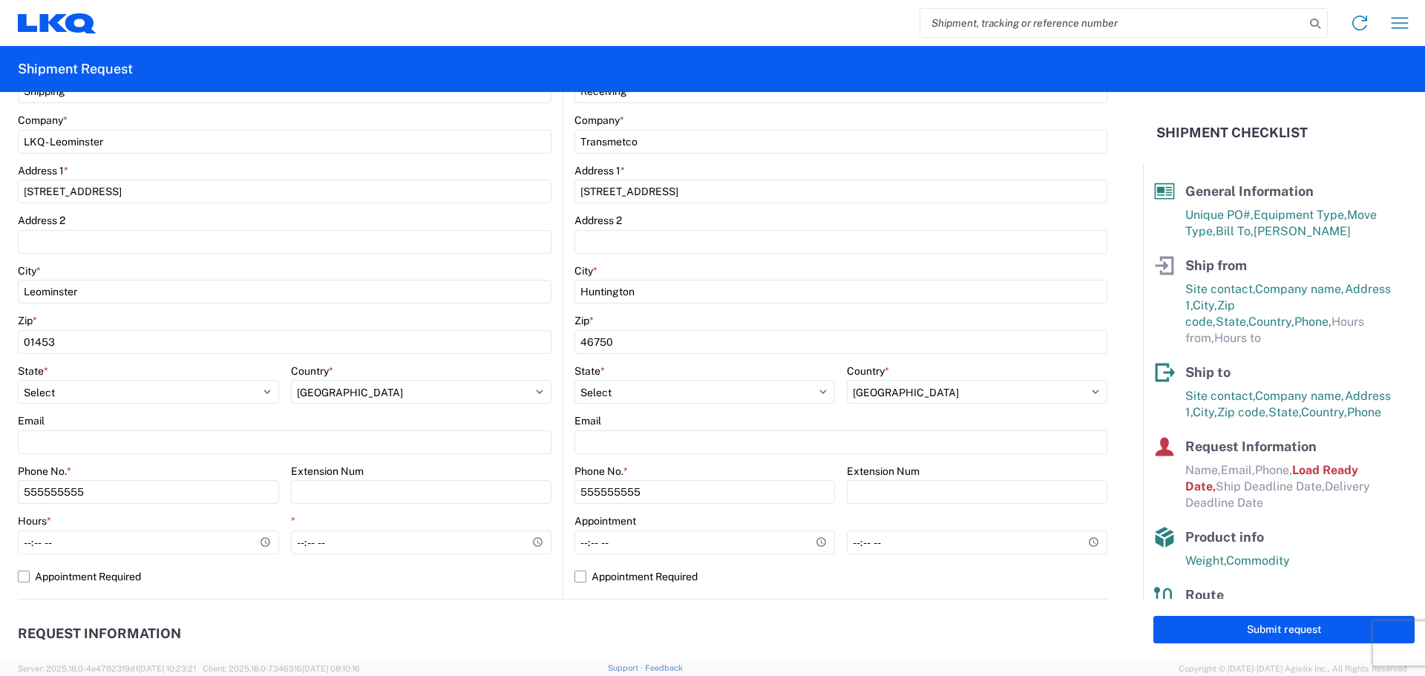
click at [146, 309] on agx-form-control-wrapper-v2 "City * Leominster" at bounding box center [284, 289] width 533 height 50
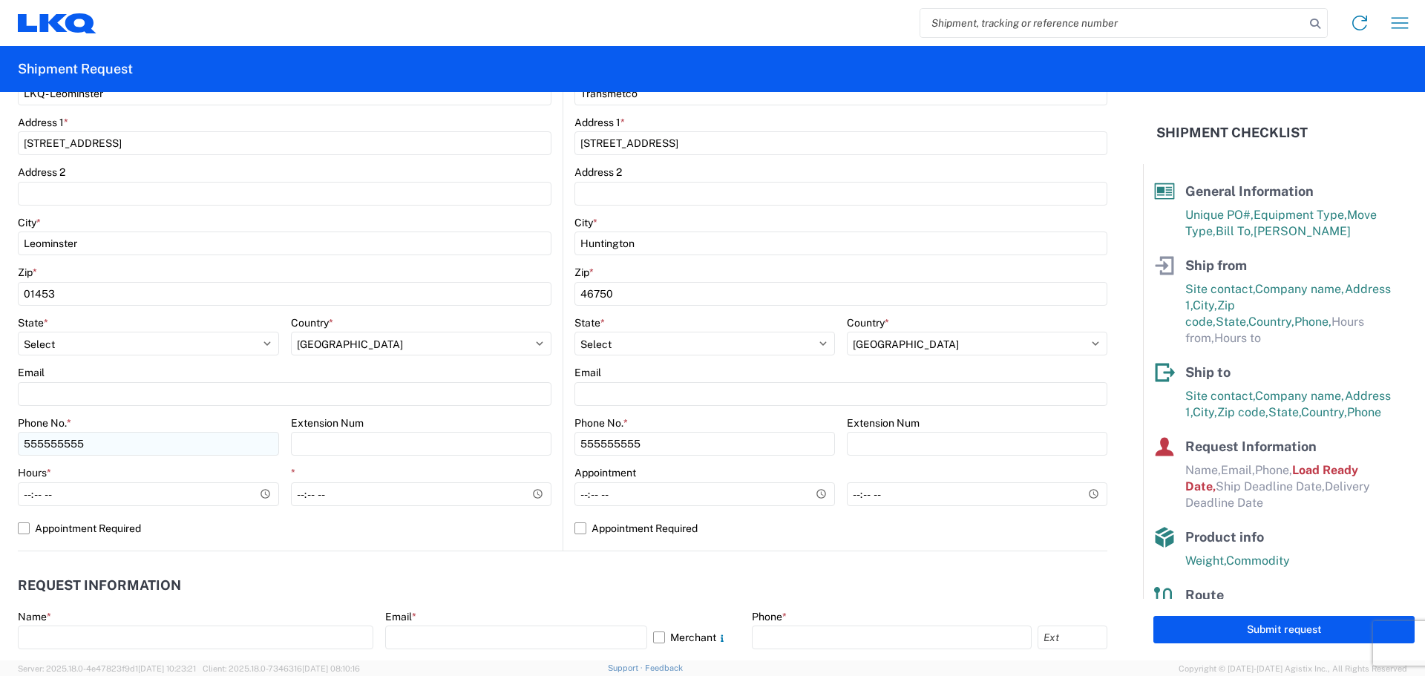
scroll to position [371, 0]
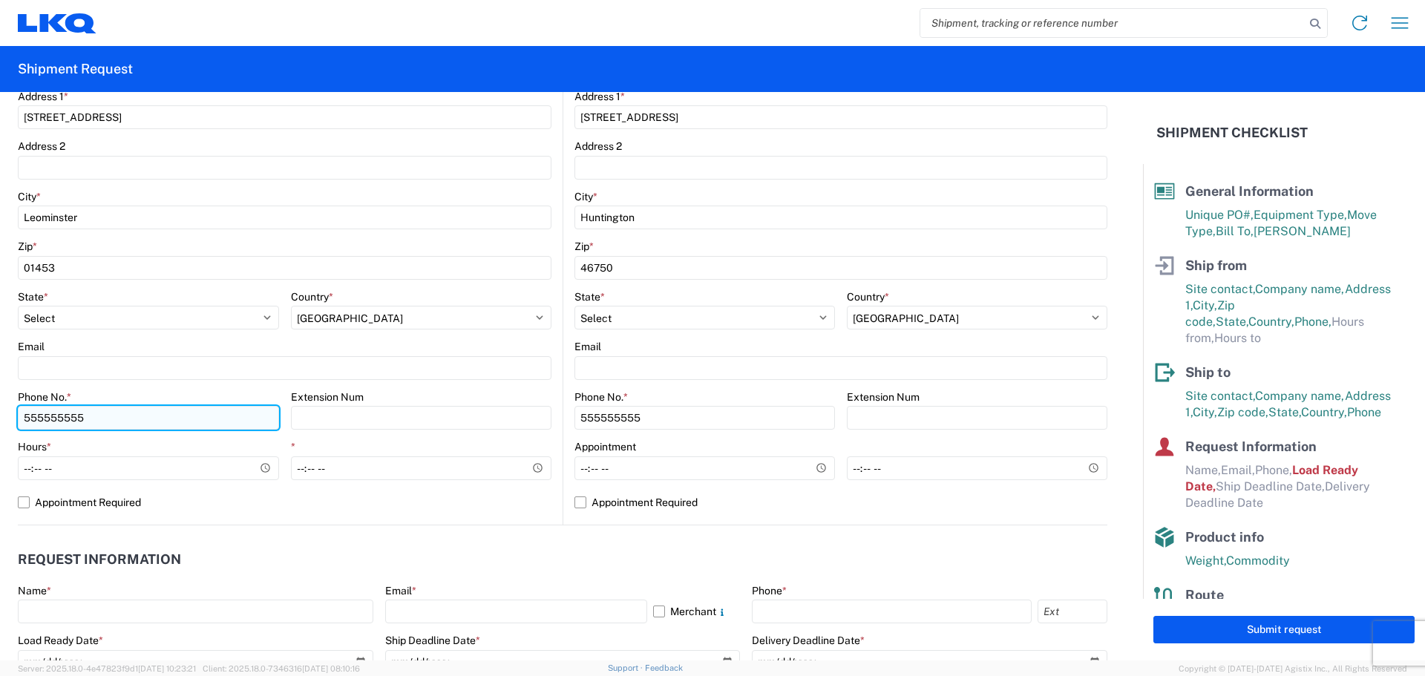
click at [108, 416] on input "555555555" at bounding box center [148, 418] width 261 height 24
type input "5"
type input "9782271735"
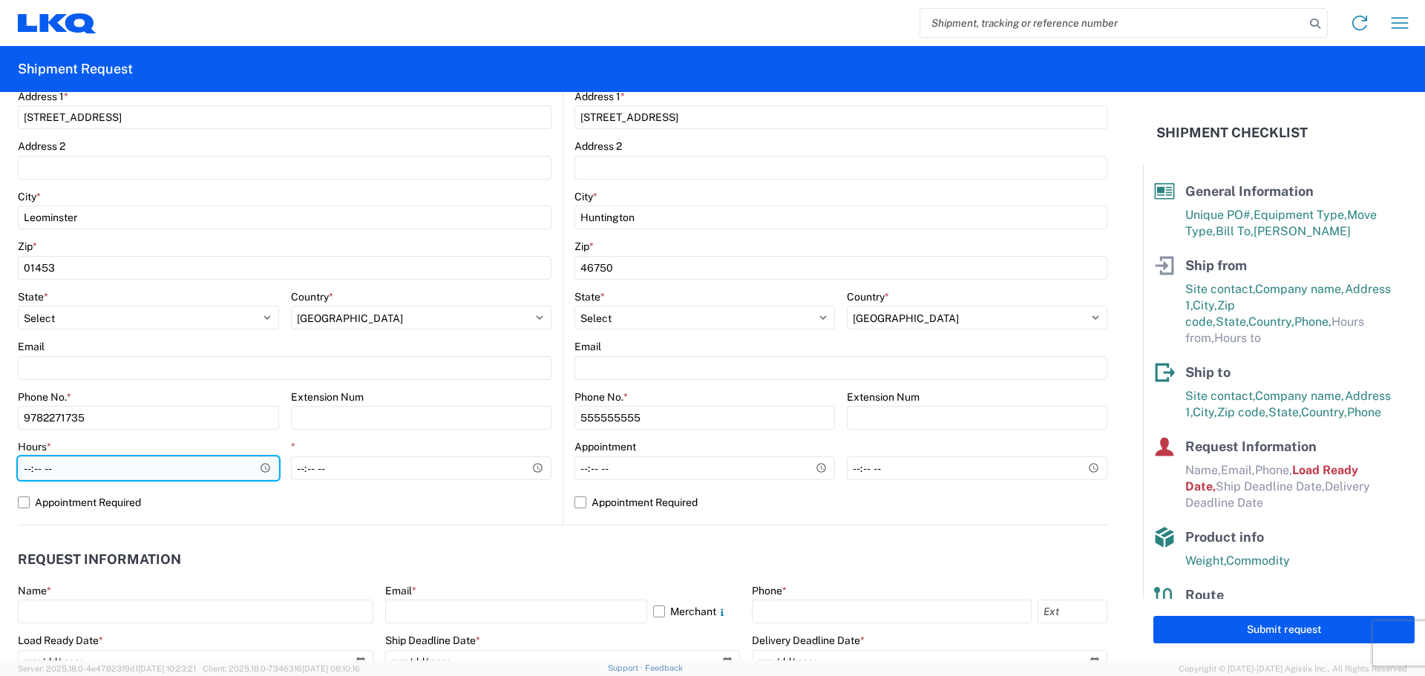
click at [259, 468] on input "Hours *" at bounding box center [148, 468] width 261 height 24
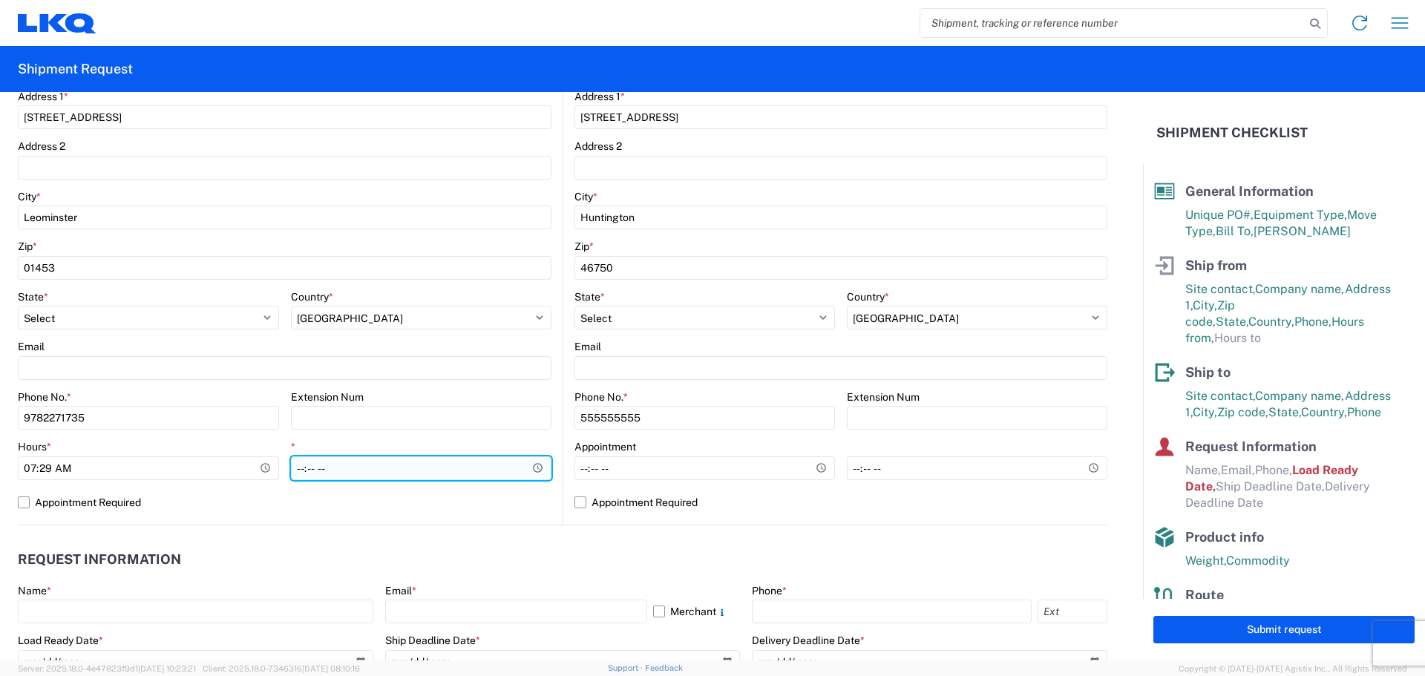
type input "07:29"
click at [381, 467] on input "*" at bounding box center [421, 468] width 261 height 24
type input "15:00"
click at [401, 496] on label "Appointment Required" at bounding box center [284, 502] width 533 height 24
click at [0, 0] on input "Appointment Required" at bounding box center [0, 0] width 0 height 0
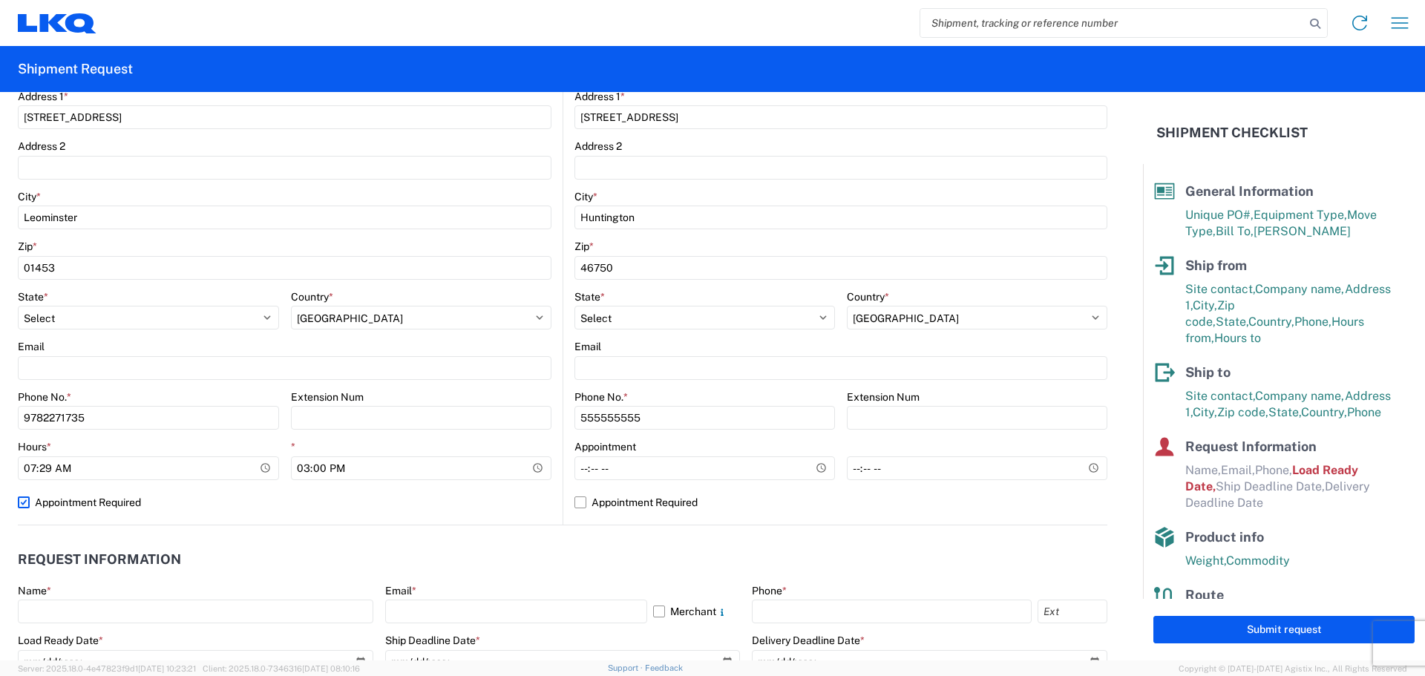
select select "US"
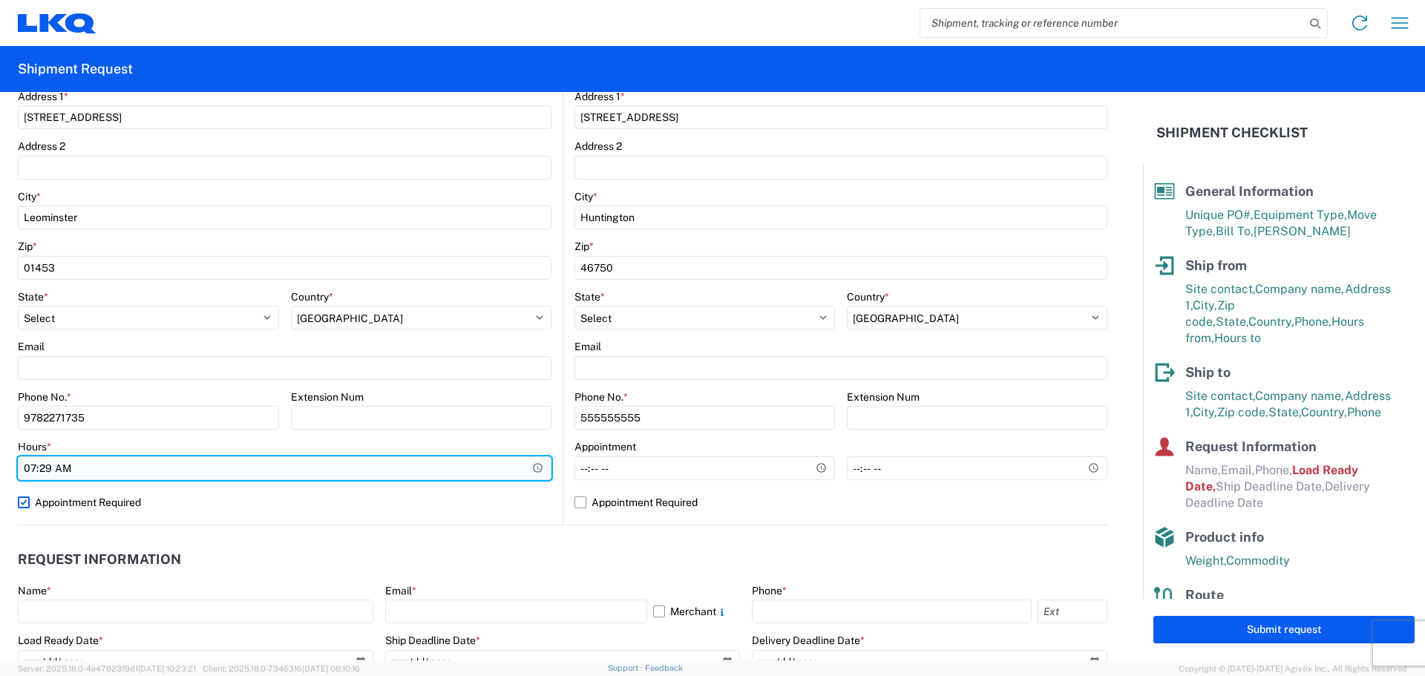
click at [385, 461] on input "07:29" at bounding box center [284, 468] width 533 height 24
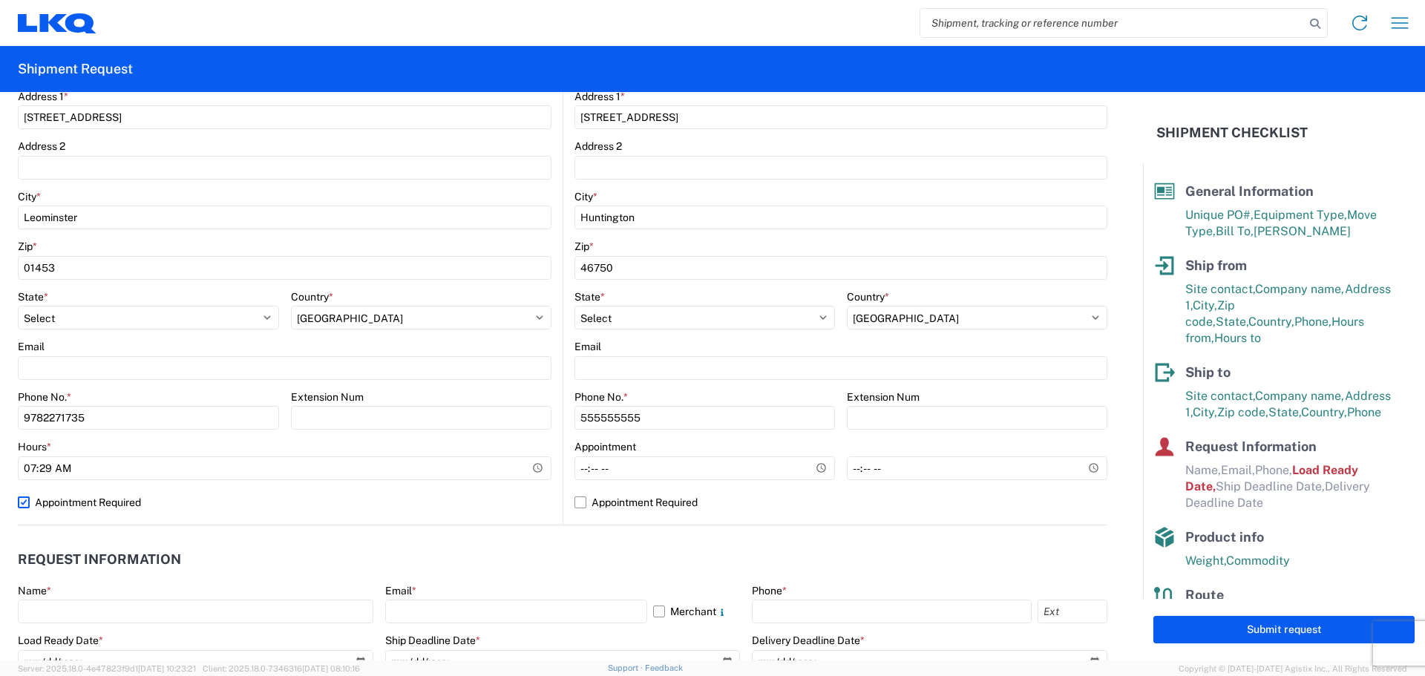
click at [22, 499] on label "Appointment Required" at bounding box center [284, 502] width 533 height 24
click at [0, 0] on input "Appointment Required" at bounding box center [0, 0] width 0 height 0
select select "MA"
select select "US"
click at [503, 505] on label "Appointment Required" at bounding box center [284, 502] width 533 height 24
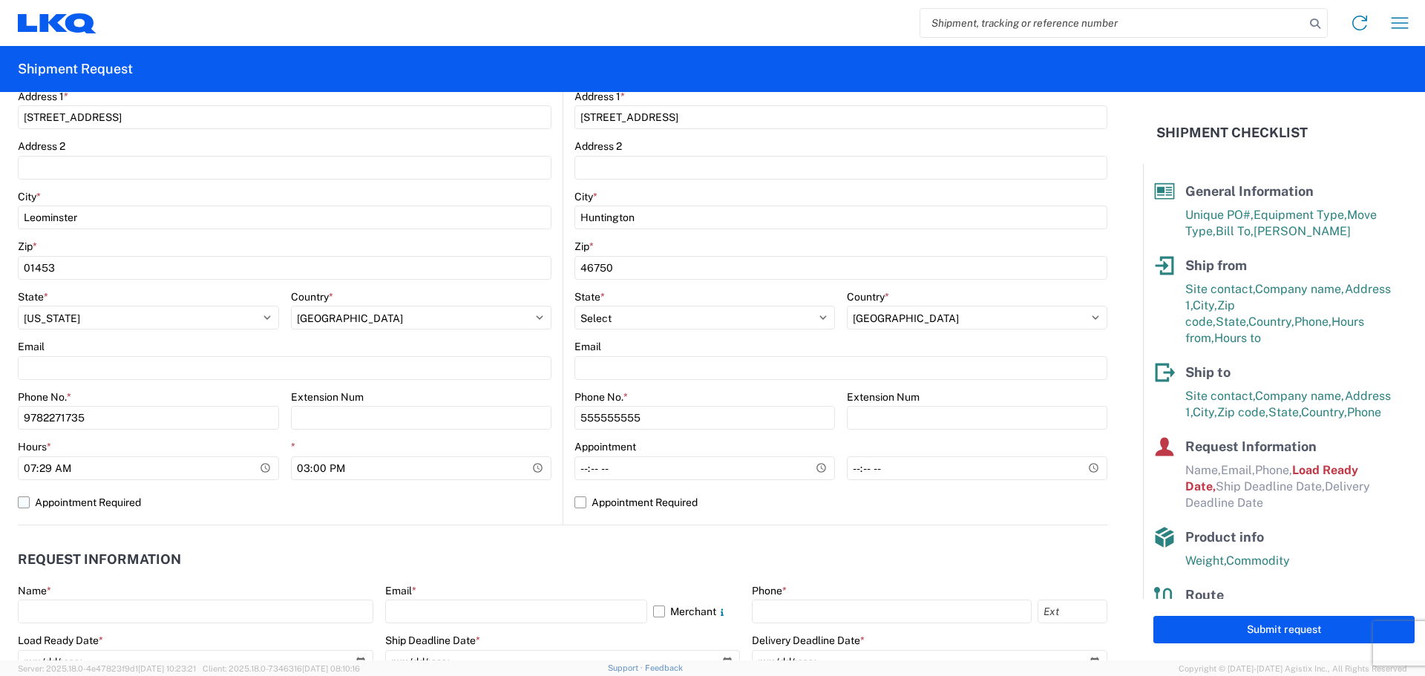
click at [0, 0] on input "Appointment Required" at bounding box center [0, 0] width 0 height 0
select select "MA"
select select "US"
click at [23, 500] on label "Appointment Required" at bounding box center [284, 502] width 533 height 24
click at [0, 0] on input "Appointment Required" at bounding box center [0, 0] width 0 height 0
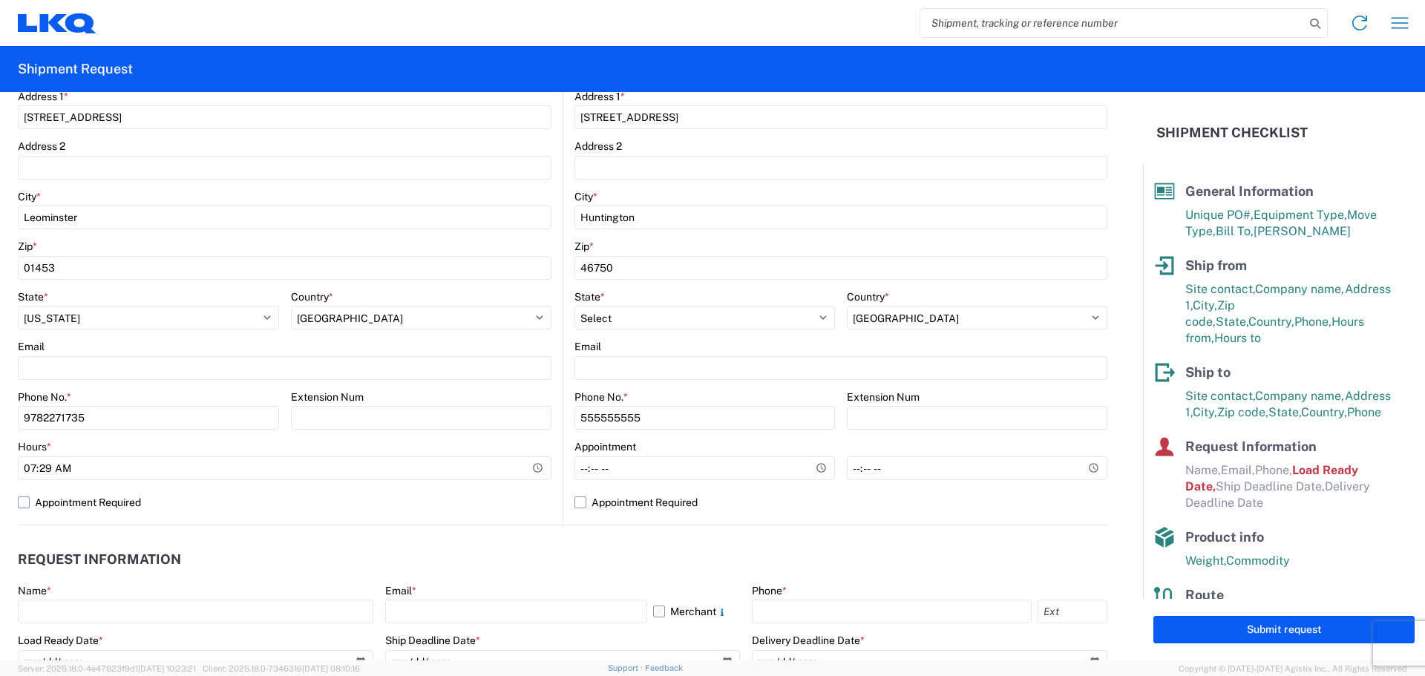
select select "MA"
select select "US"
click at [423, 460] on input "15:00" at bounding box center [421, 468] width 261 height 24
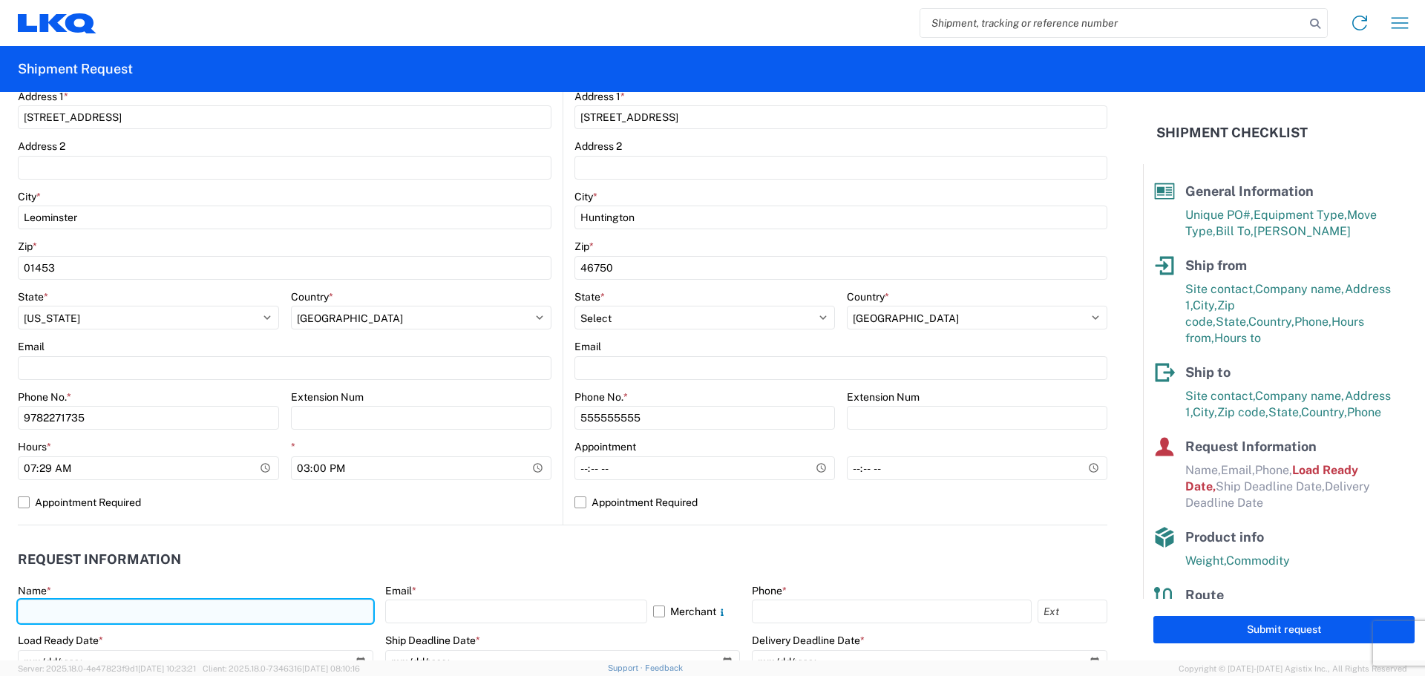
click at [263, 611] on input "text" at bounding box center [195, 612] width 355 height 24
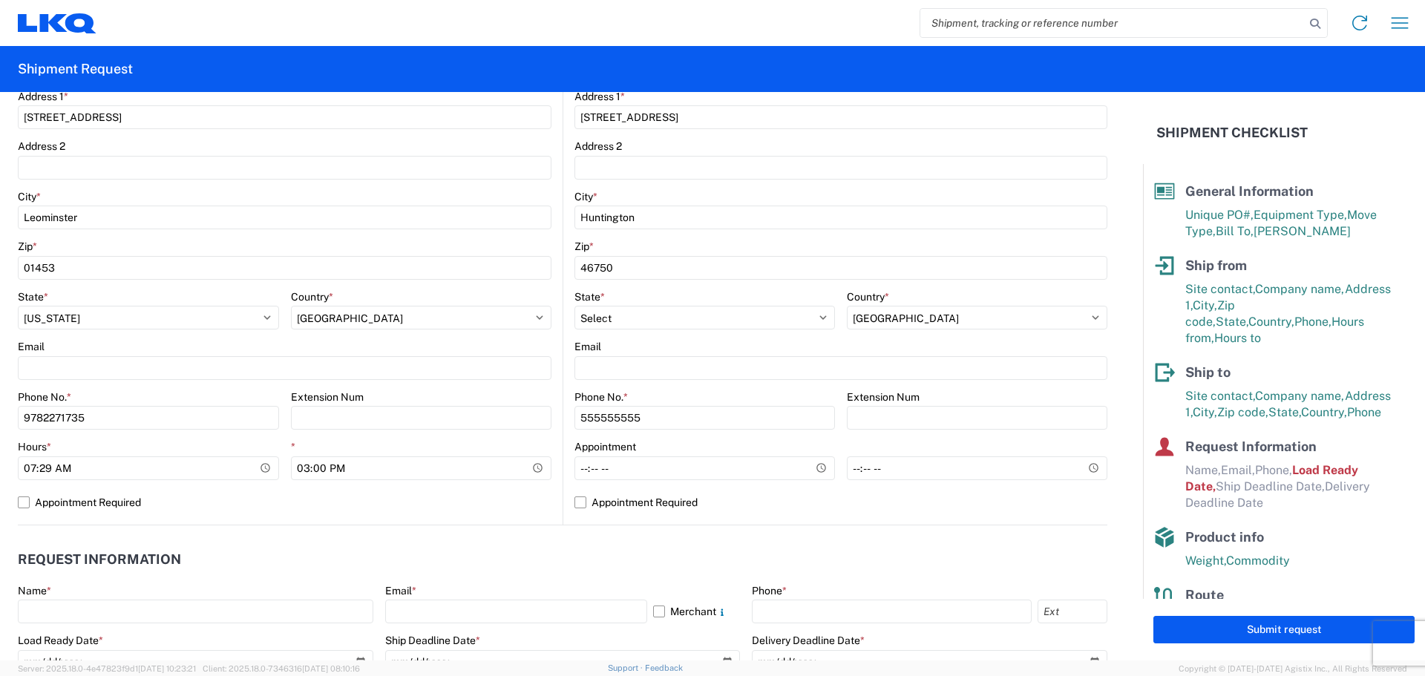
click at [384, 540] on agx-request-info "Request Information Name * Email * Merchant Phone * Load Ready Date * 2019-06-1…" at bounding box center [562, 605] width 1089 height 160
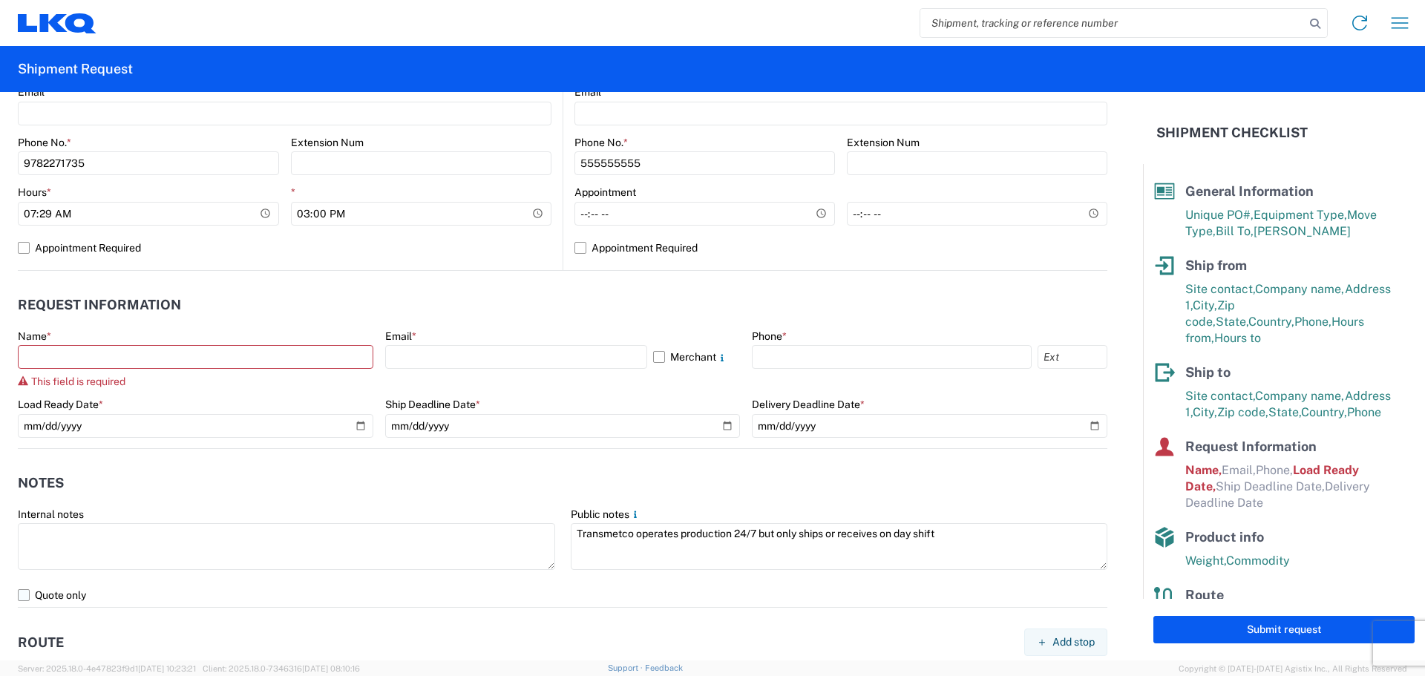
scroll to position [668, 0]
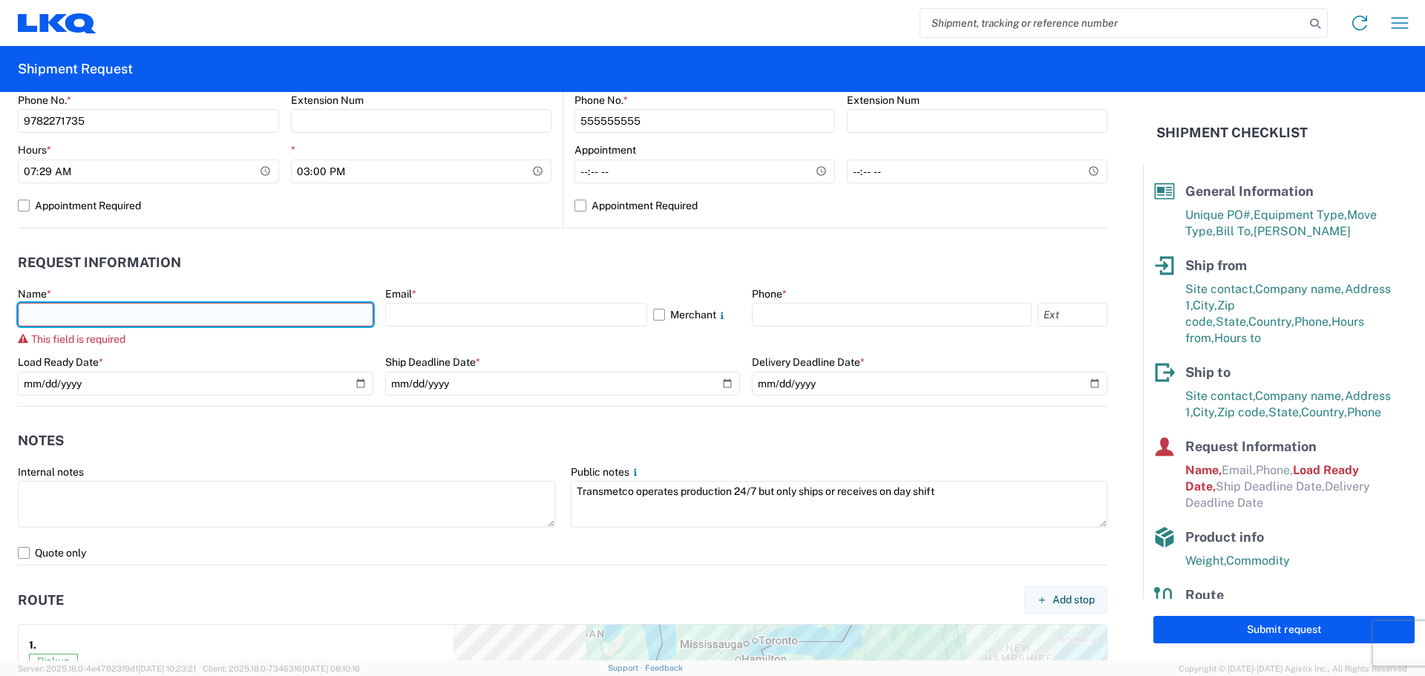
click at [130, 312] on input "text" at bounding box center [195, 315] width 355 height 24
type input "[PERSON_NAME]"
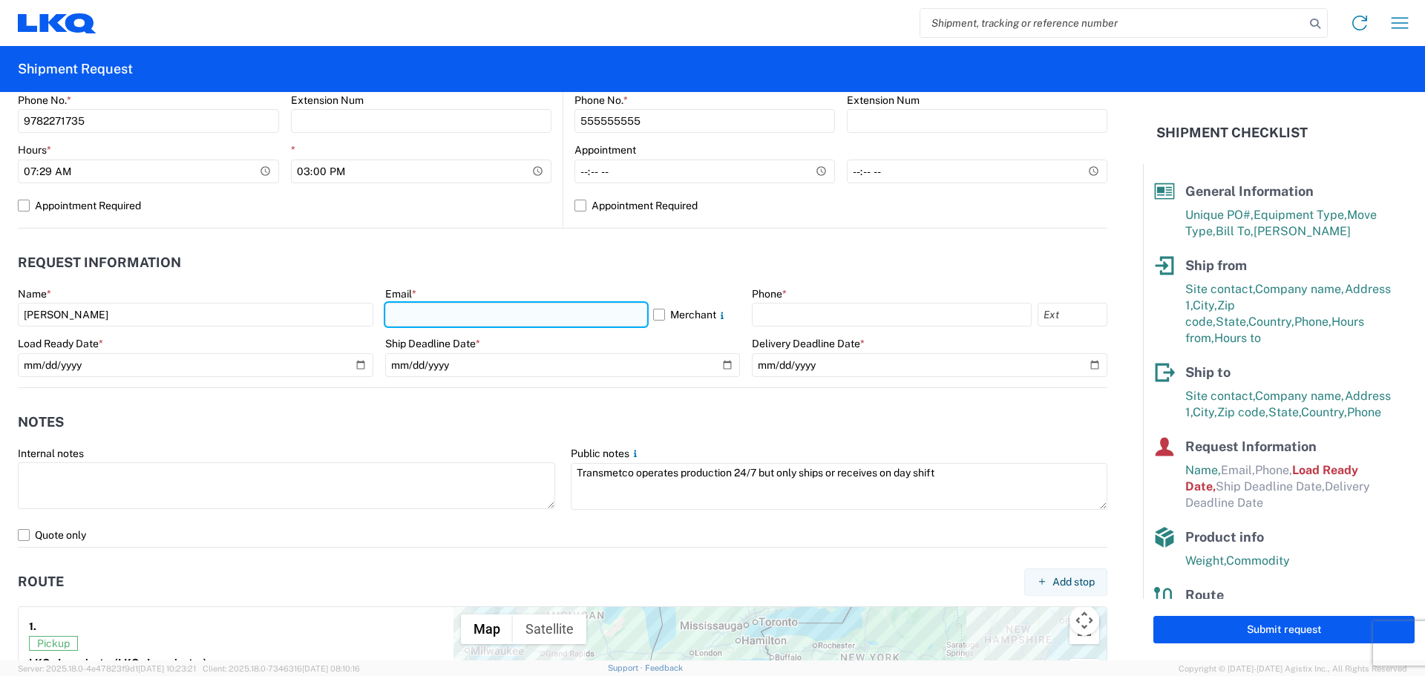
click at [462, 316] on input "text" at bounding box center [516, 315] width 262 height 24
type input "[EMAIL_ADDRESS][DOMAIN_NAME]"
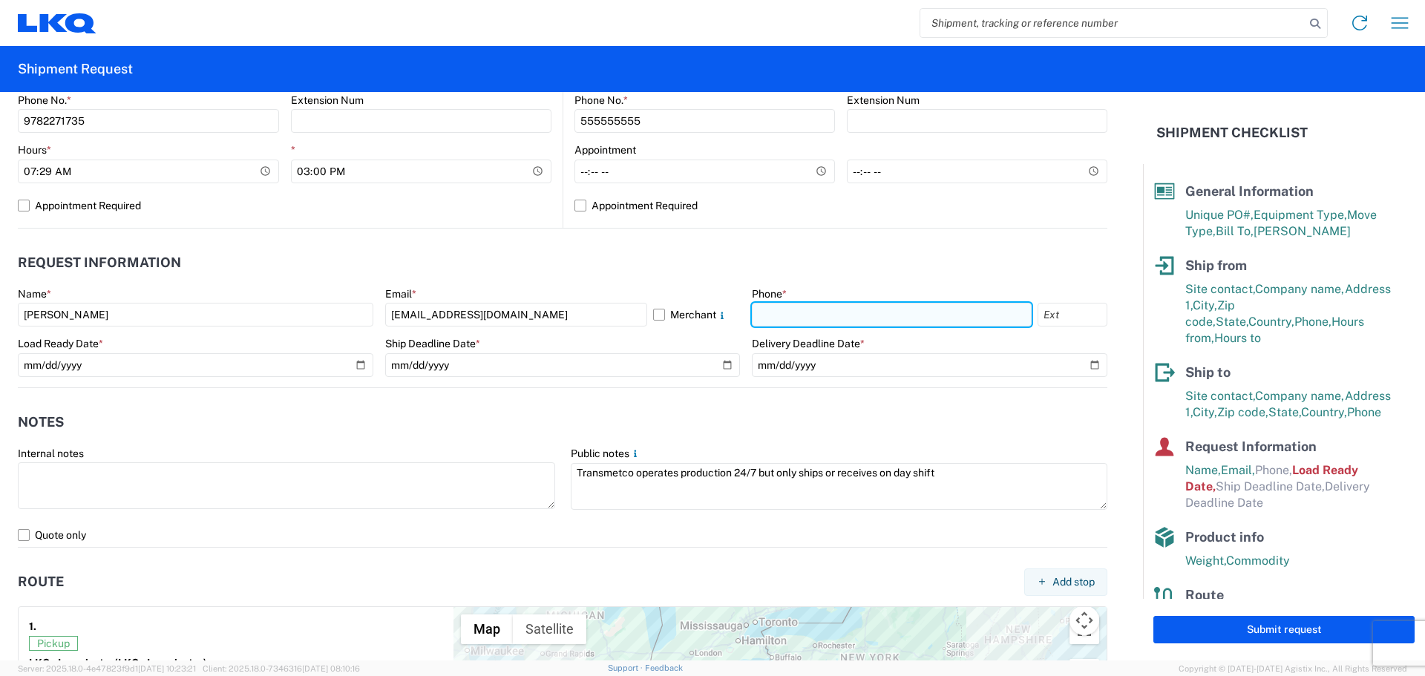
click at [818, 310] on input "text" at bounding box center [892, 315] width 280 height 24
type input "9782271735"
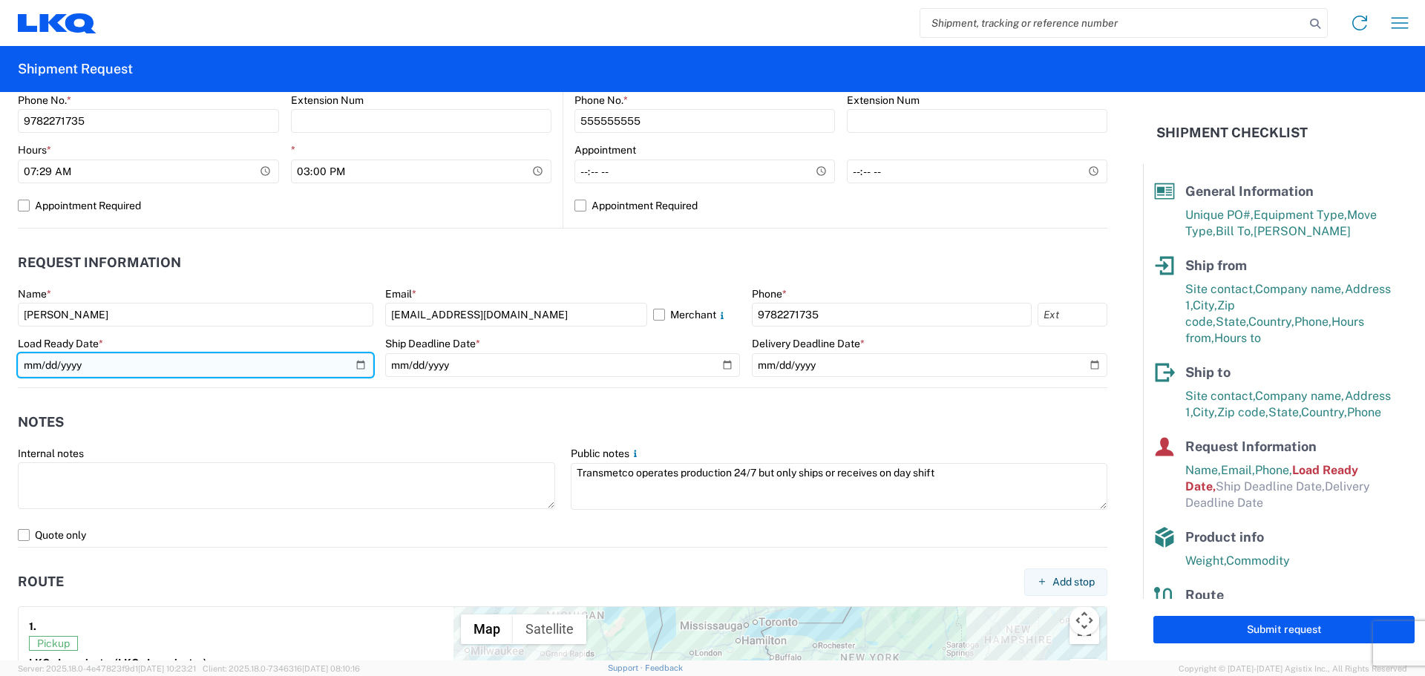
click at [354, 364] on input "2019-06-14" at bounding box center [195, 365] width 355 height 24
type input "2025-09-02"
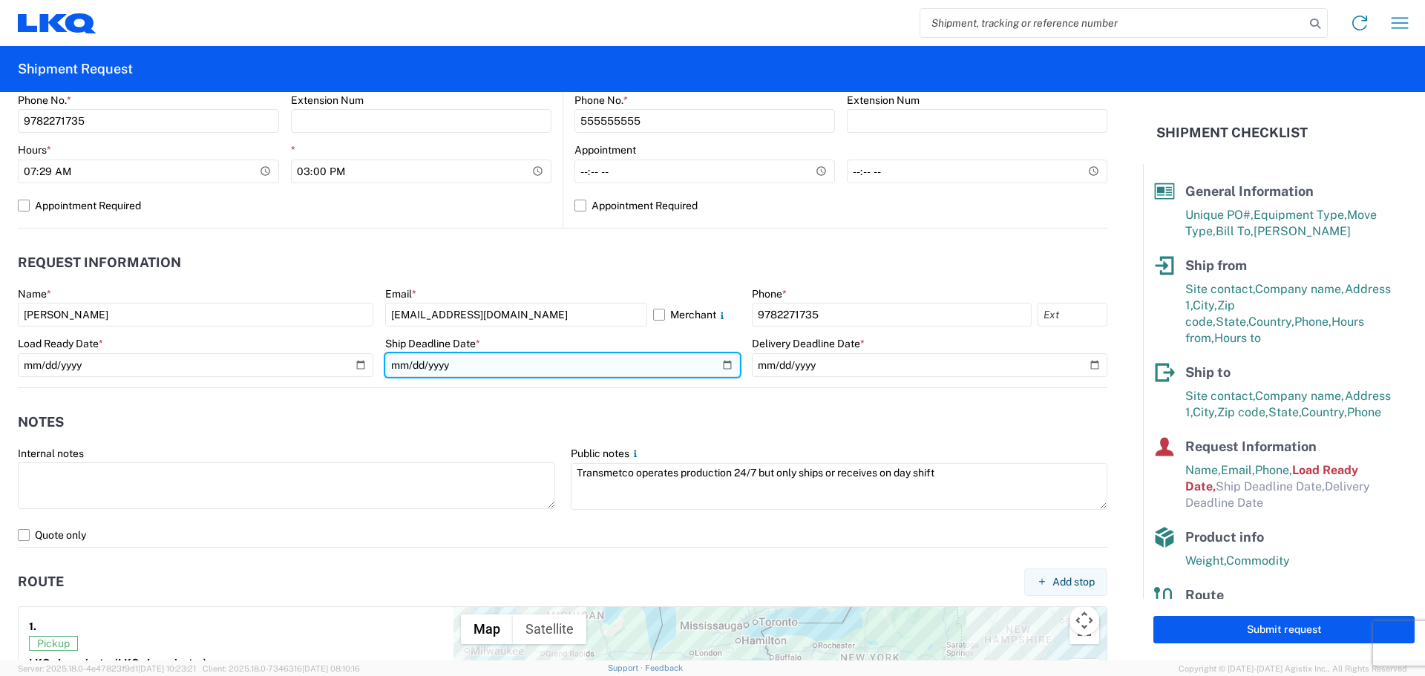
click at [722, 367] on input "date" at bounding box center [562, 365] width 355 height 24
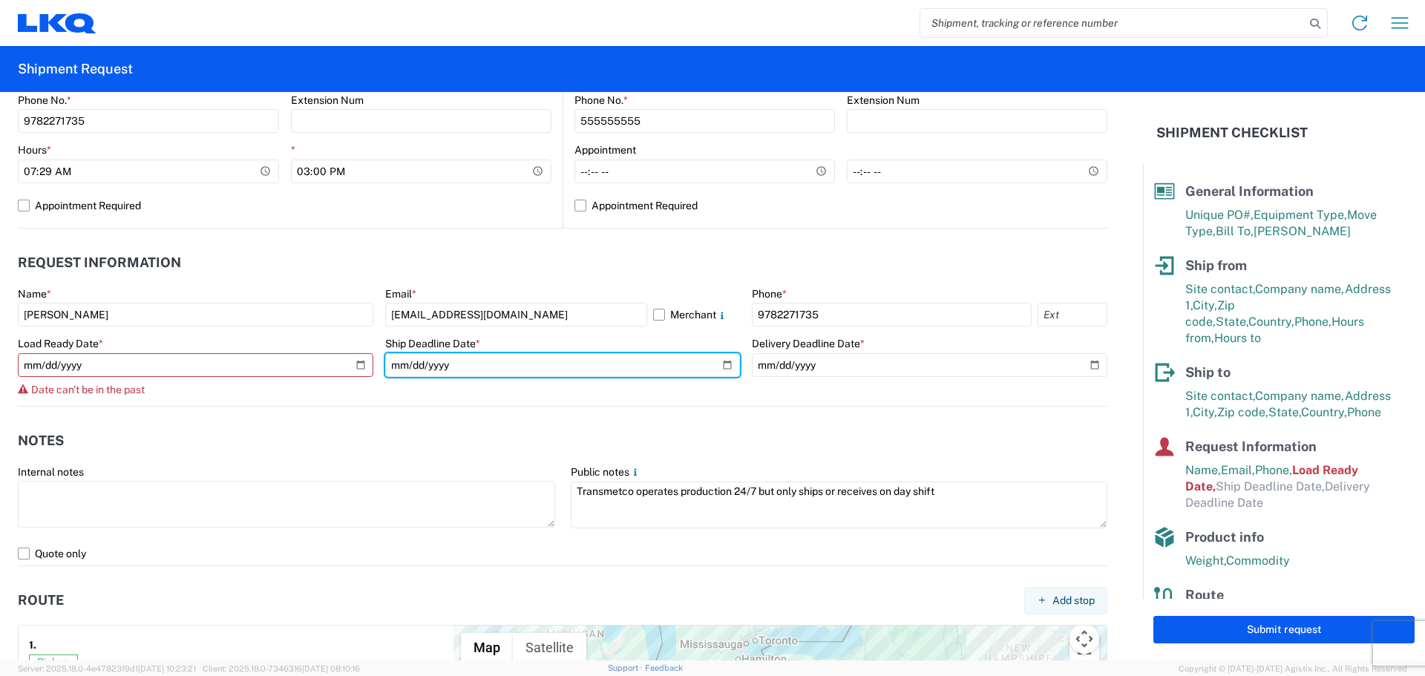
type input "2025-09-12"
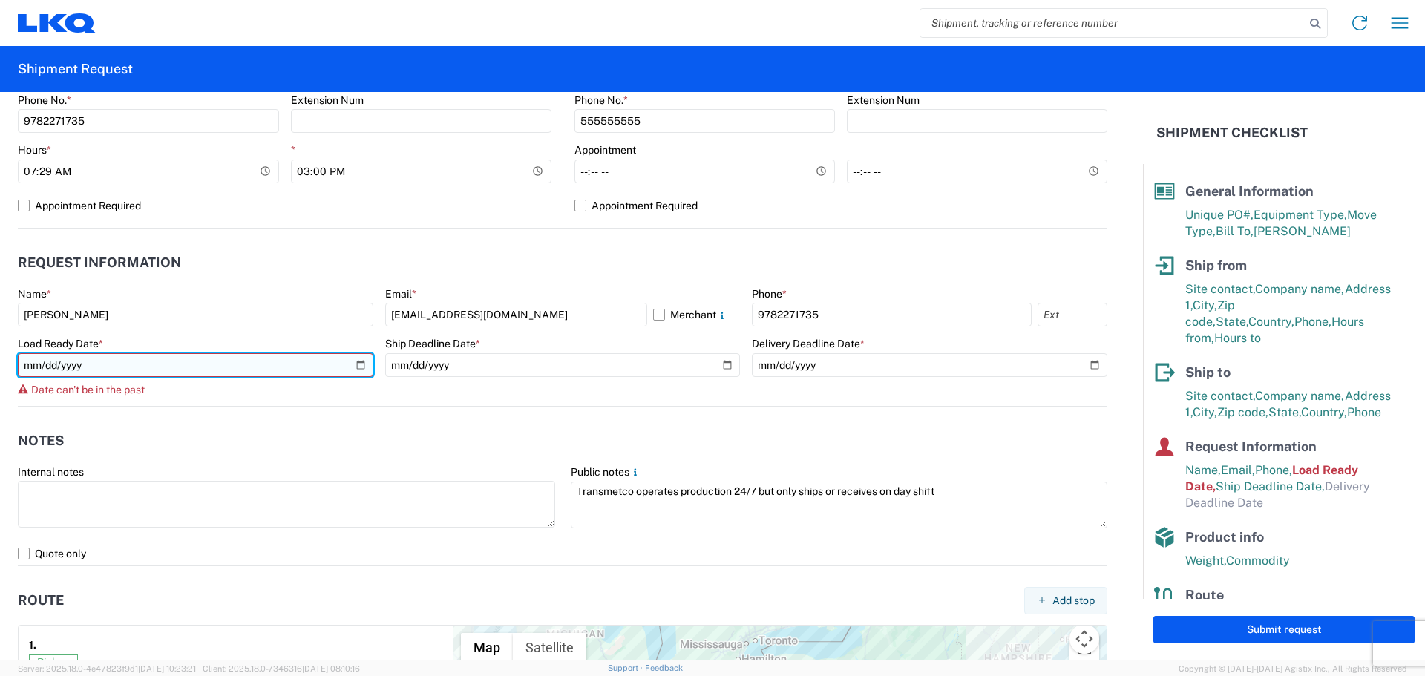
click at [359, 364] on input "2025-09-02" at bounding box center [195, 365] width 355 height 24
type input "2025-09-03"
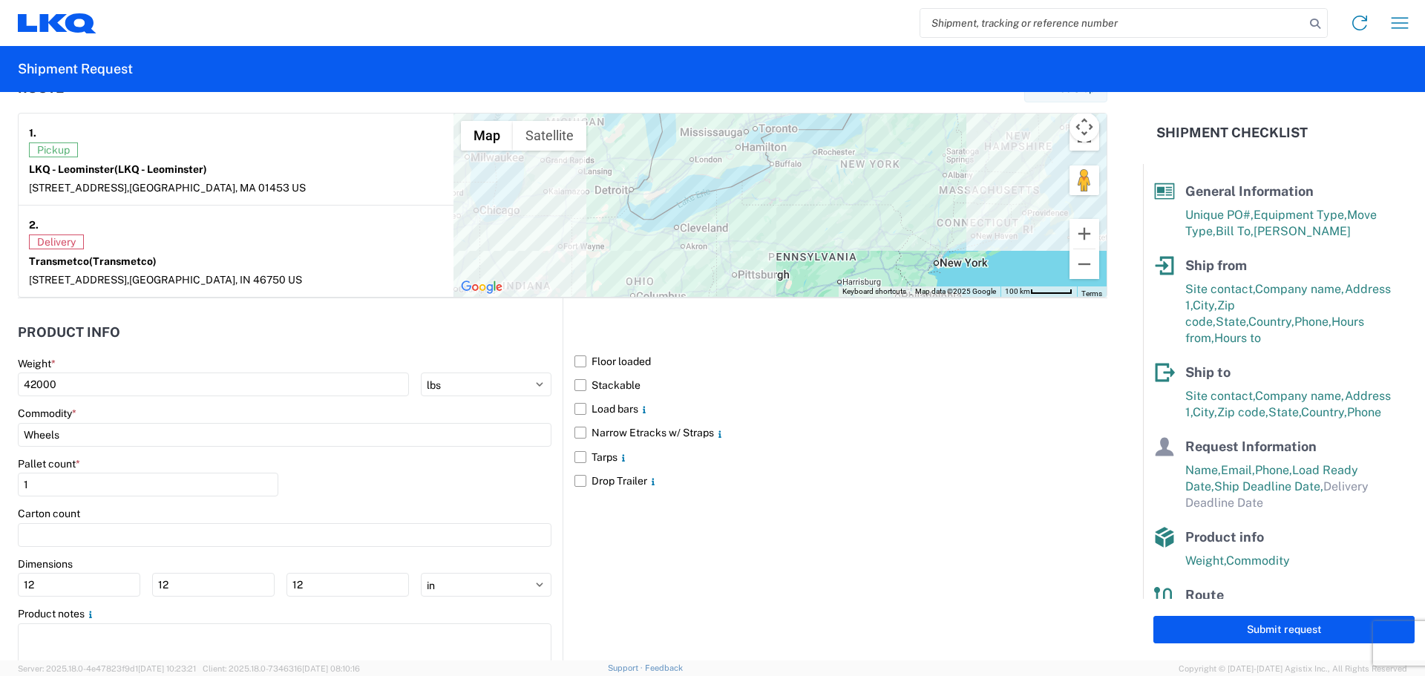
scroll to position [1212, 0]
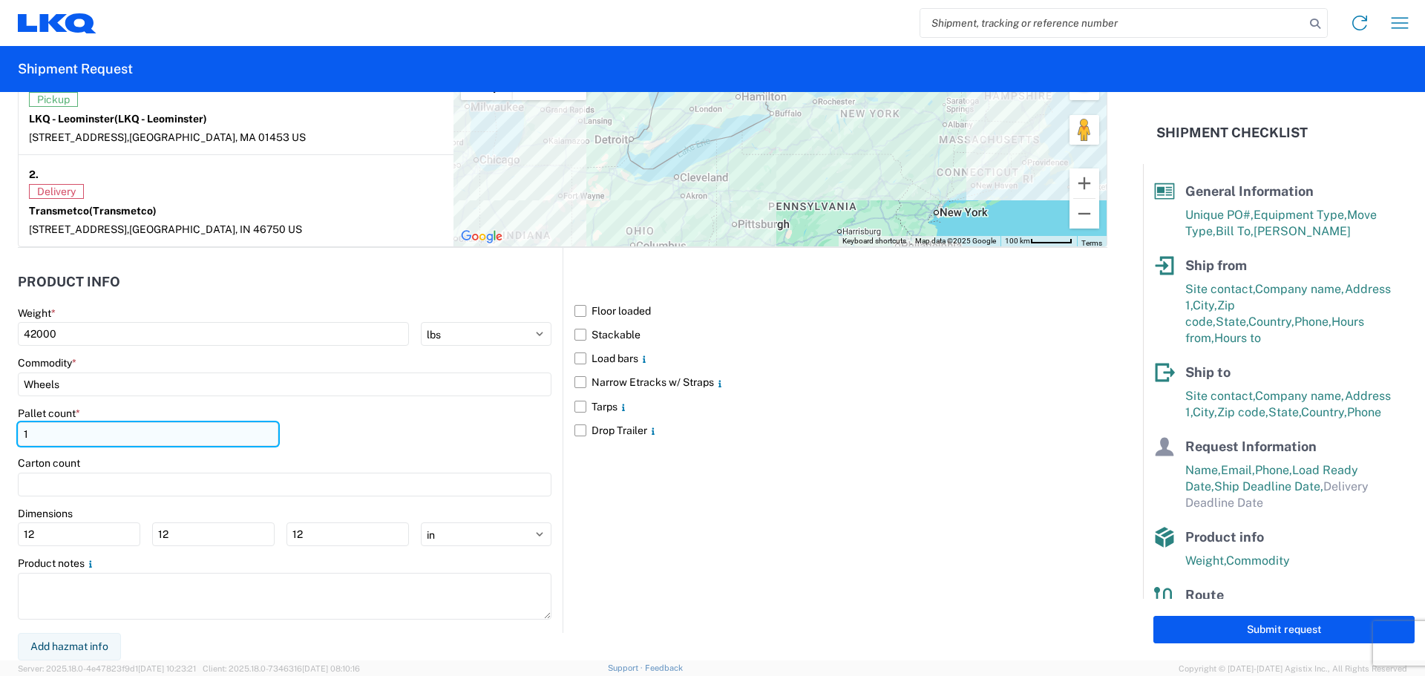
click at [150, 438] on input "1" at bounding box center [148, 434] width 260 height 24
type input "48"
click at [376, 443] on div "Pallet count * 48" at bounding box center [284, 432] width 533 height 50
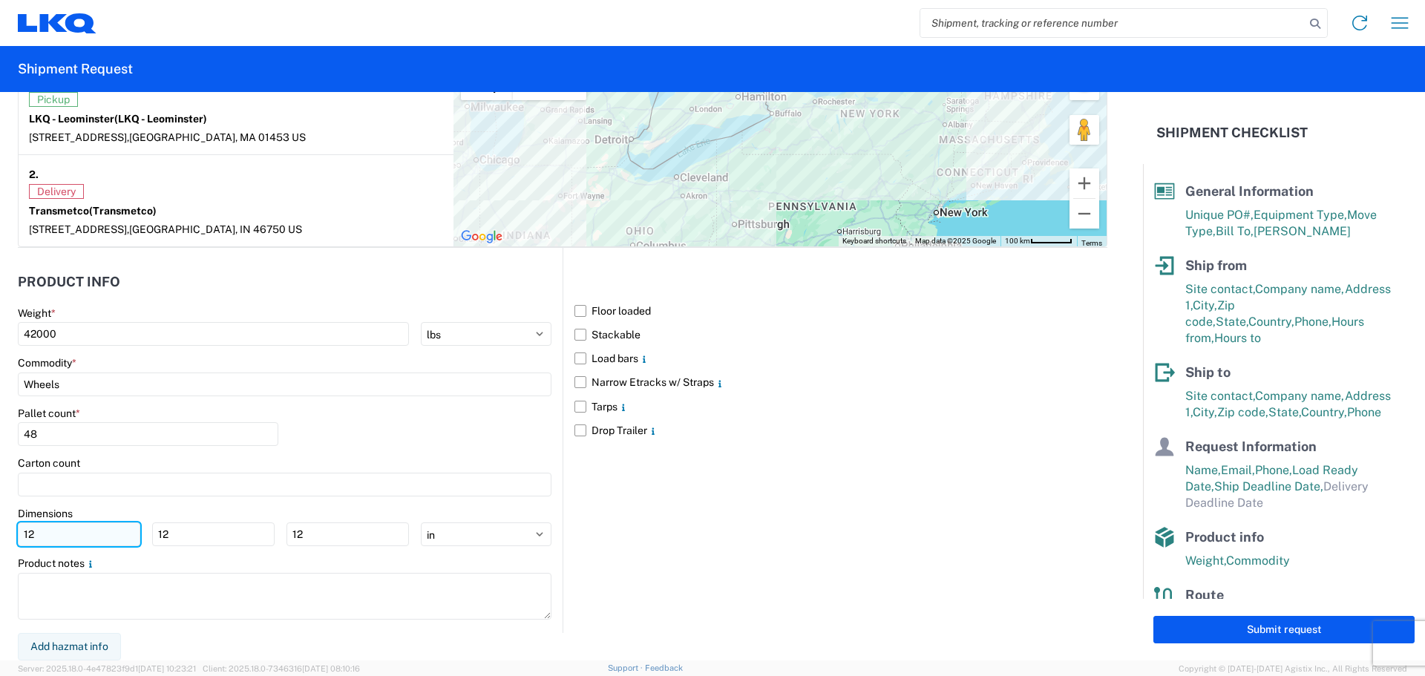
click at [71, 540] on input "12" at bounding box center [79, 534] width 122 height 24
click at [67, 535] on input "12" at bounding box center [79, 534] width 122 height 24
type input "1"
type input "40"
click at [175, 533] on input "12" at bounding box center [213, 534] width 122 height 24
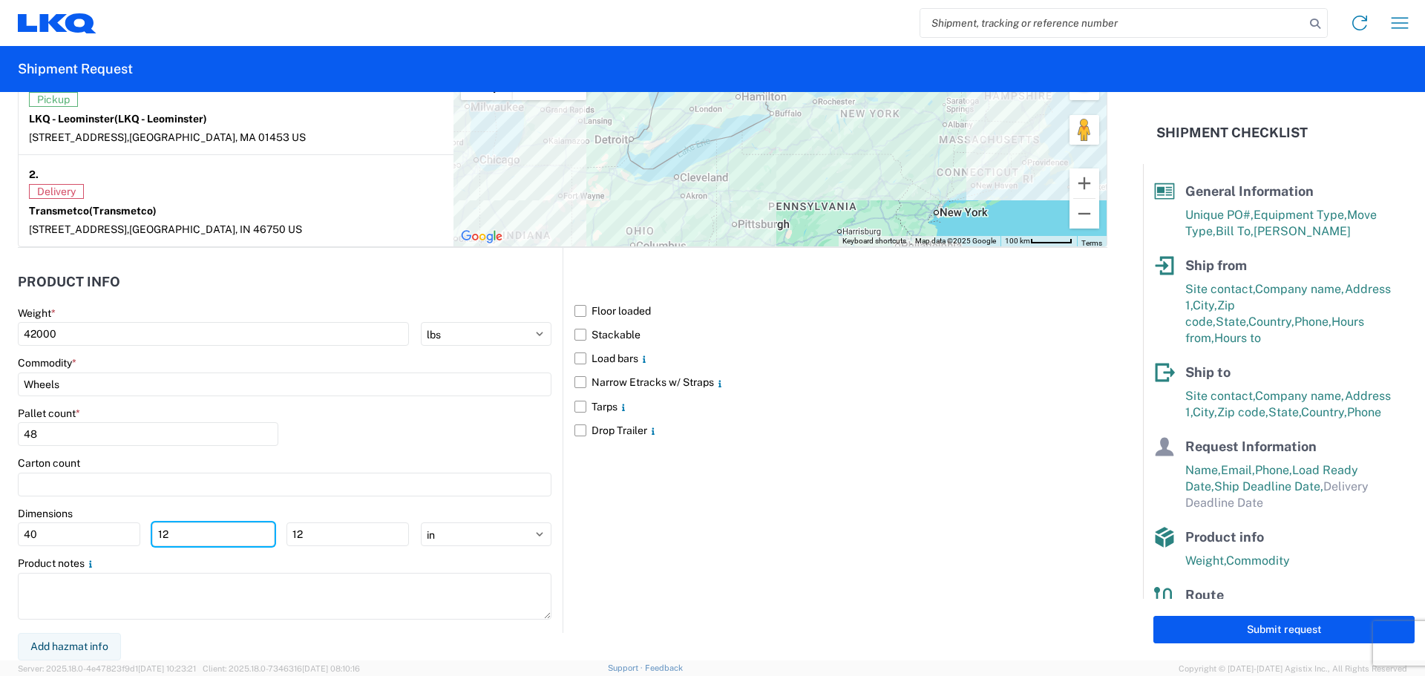
type input "1"
type input "40"
click at [305, 528] on input "12" at bounding box center [347, 534] width 122 height 24
type input "1"
type input "48"
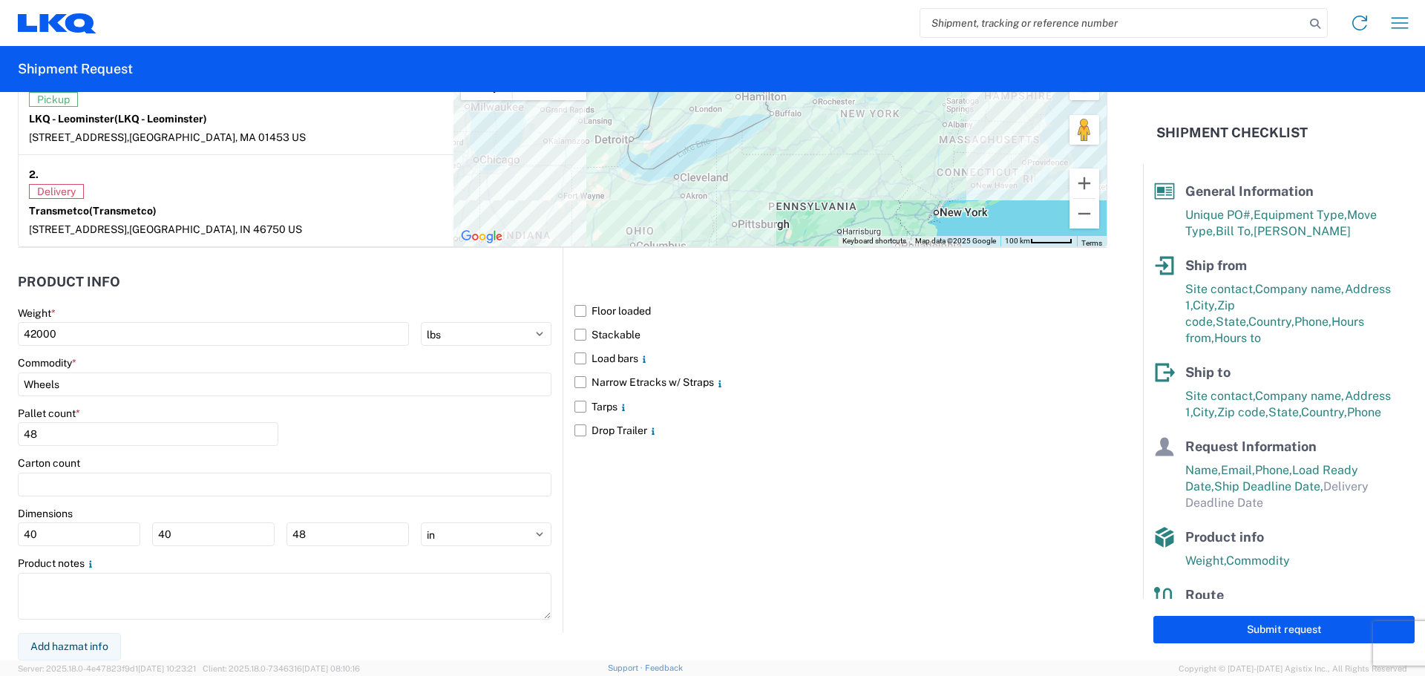
click at [452, 440] on div "Pallet count * 48" at bounding box center [284, 432] width 533 height 50
click at [574, 333] on label "Stackable" at bounding box center [840, 335] width 533 height 24
click at [0, 0] on input "Stackable" at bounding box center [0, 0] width 0 height 0
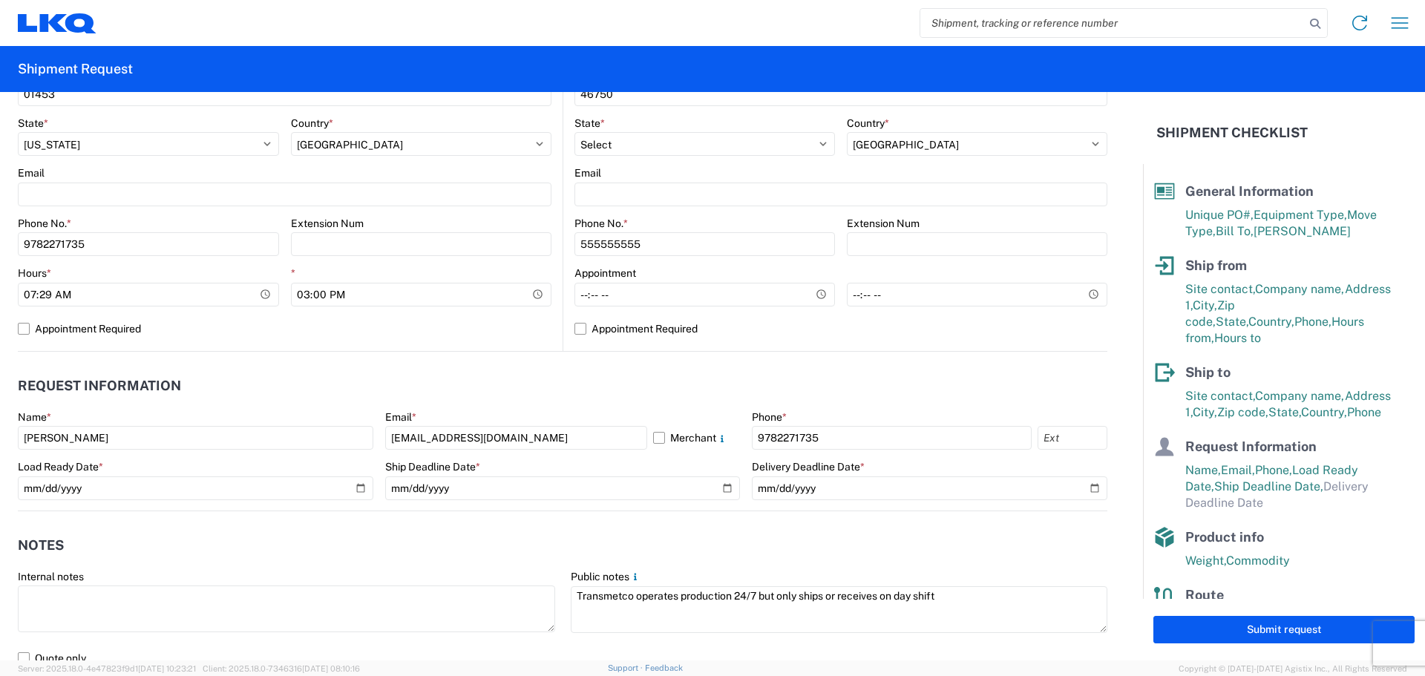
scroll to position [395, 0]
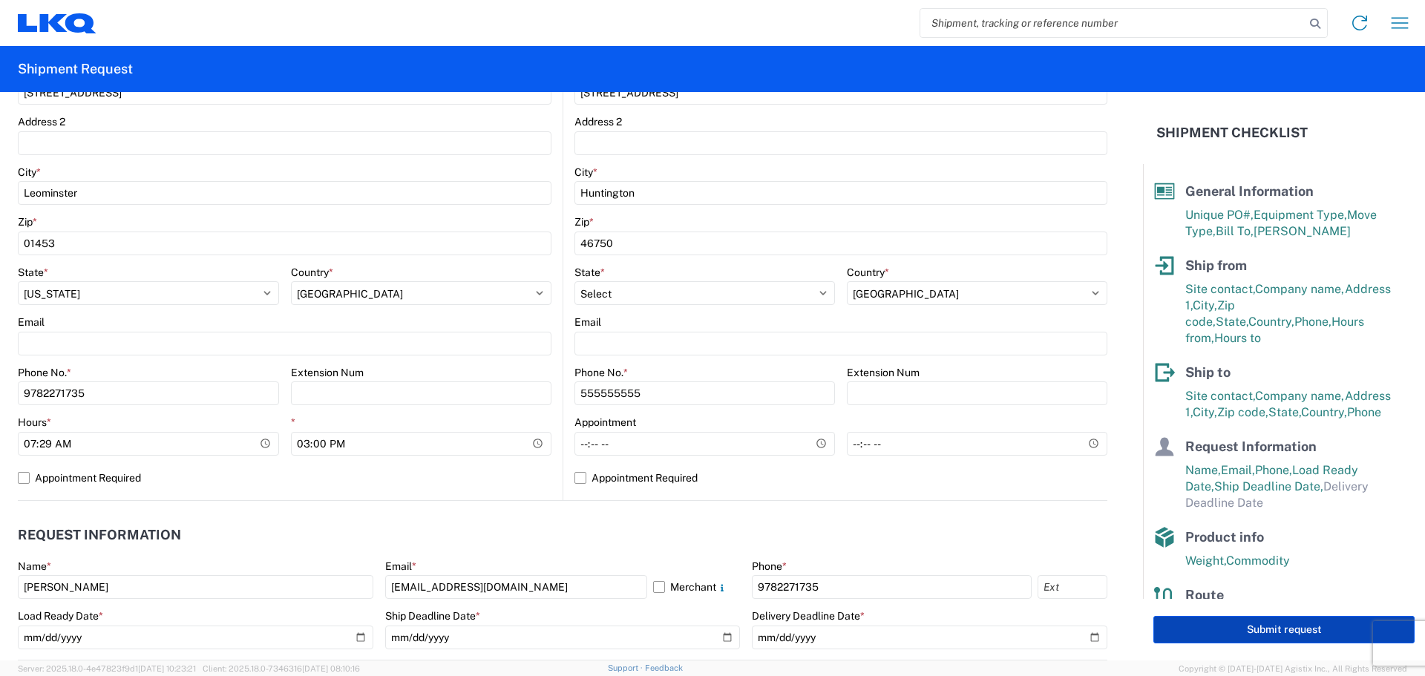
click at [1298, 627] on button "Submit request" at bounding box center [1283, 629] width 261 height 27
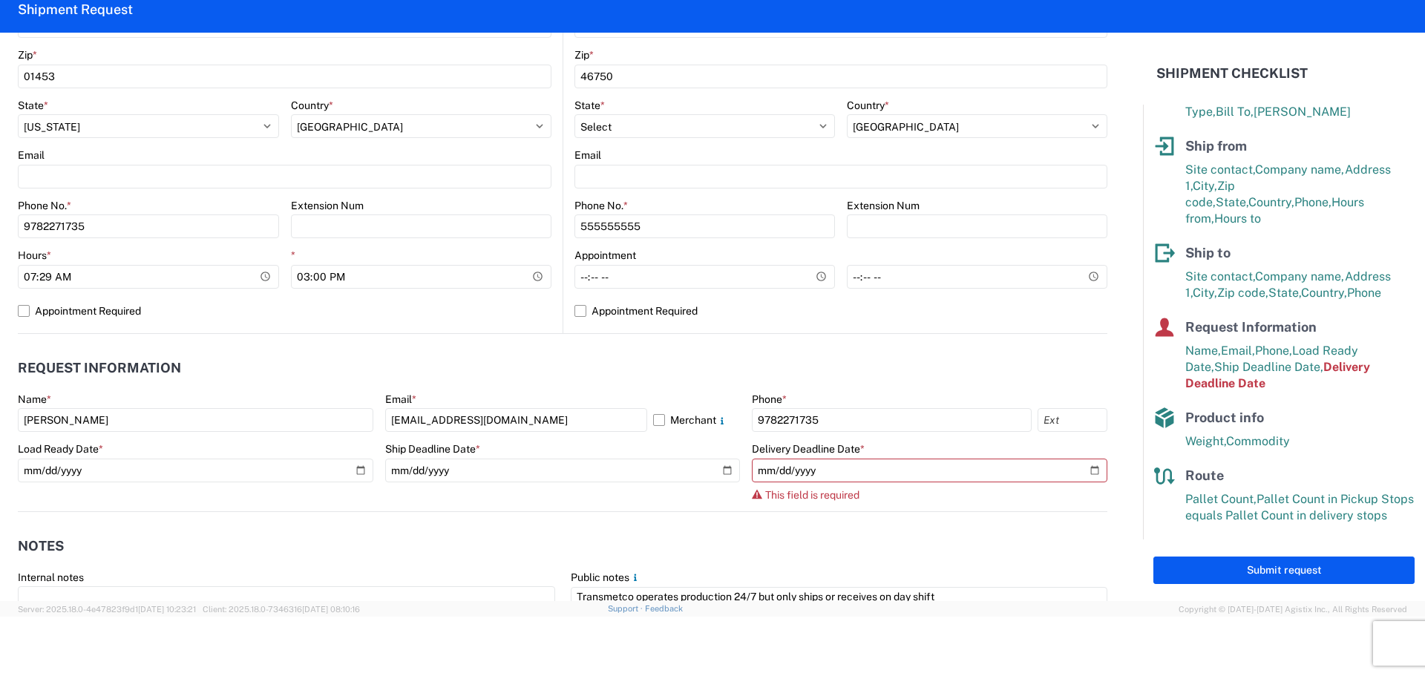
scroll to position [594, 0]
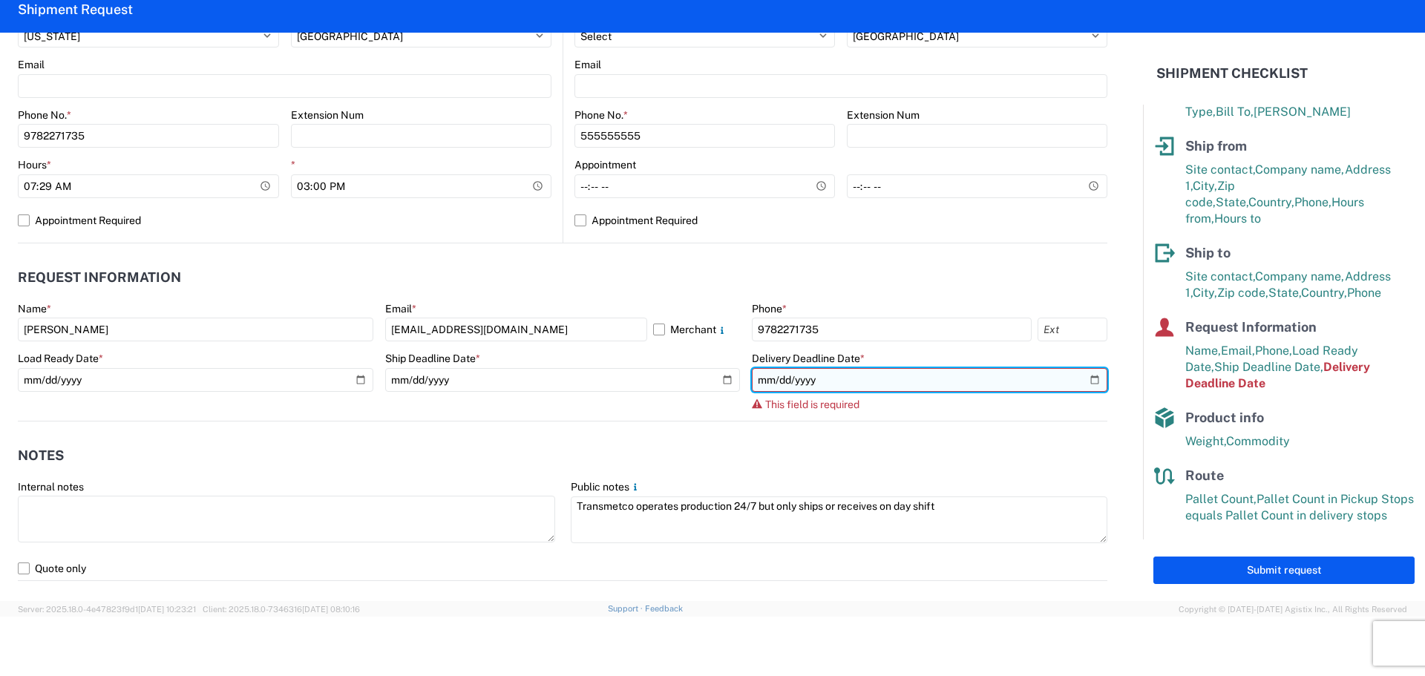
click at [1081, 381] on input "date" at bounding box center [929, 380] width 355 height 24
type input "2025-09-12"
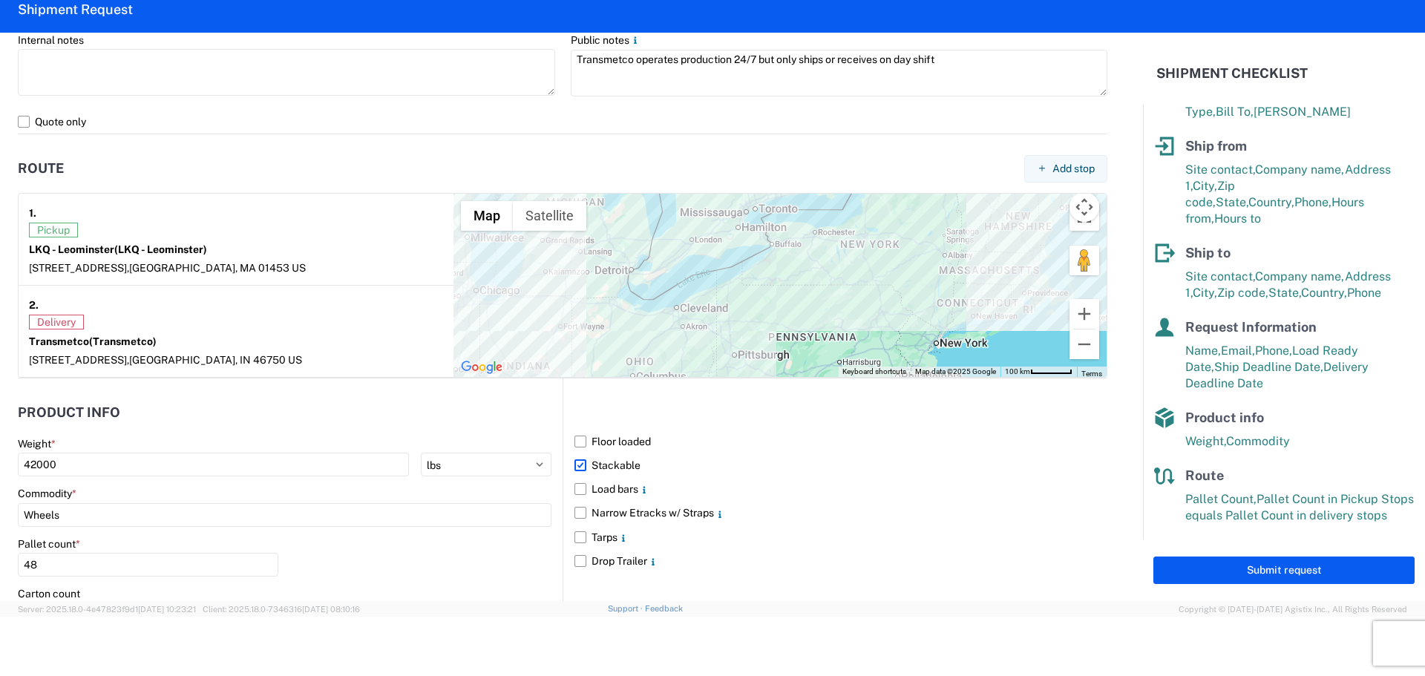
scroll to position [965, 0]
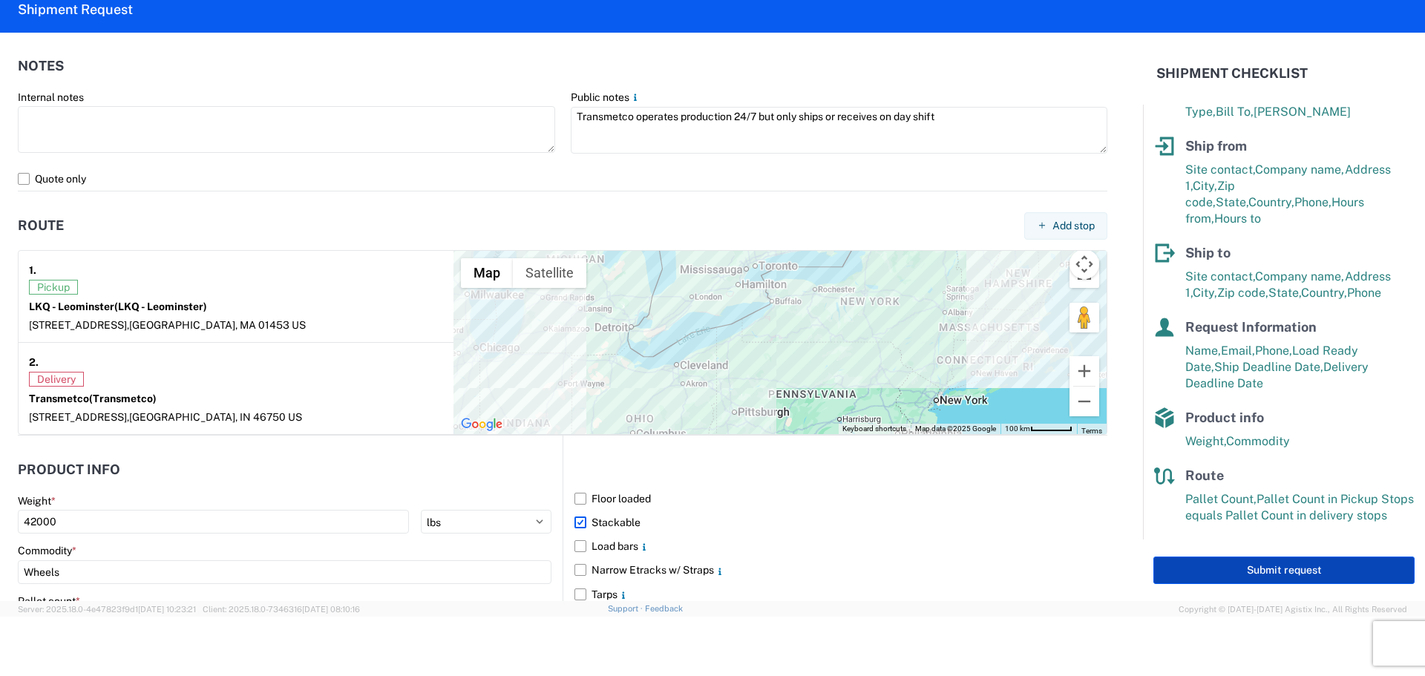
click at [1250, 565] on button "Submit request" at bounding box center [1283, 569] width 261 height 27
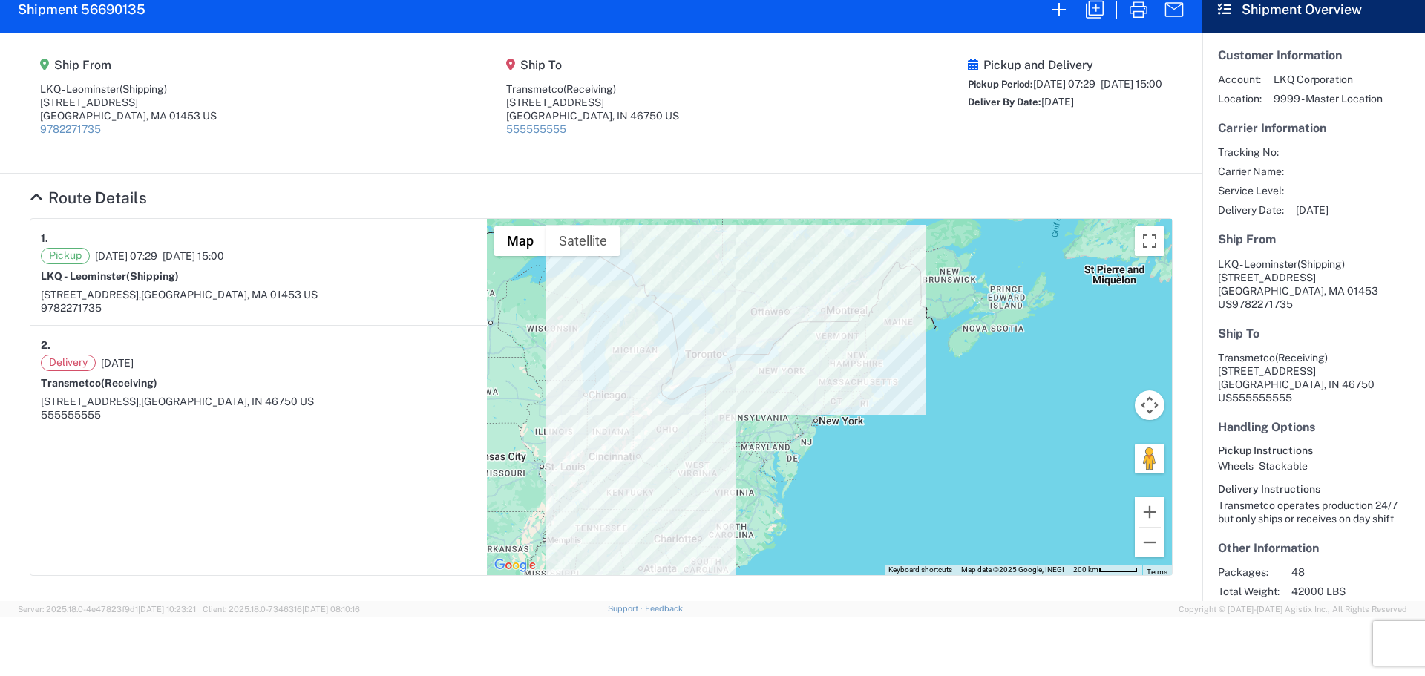
click at [283, 12] on agx-form-header "Shipment 56690135" at bounding box center [601, 10] width 1202 height 46
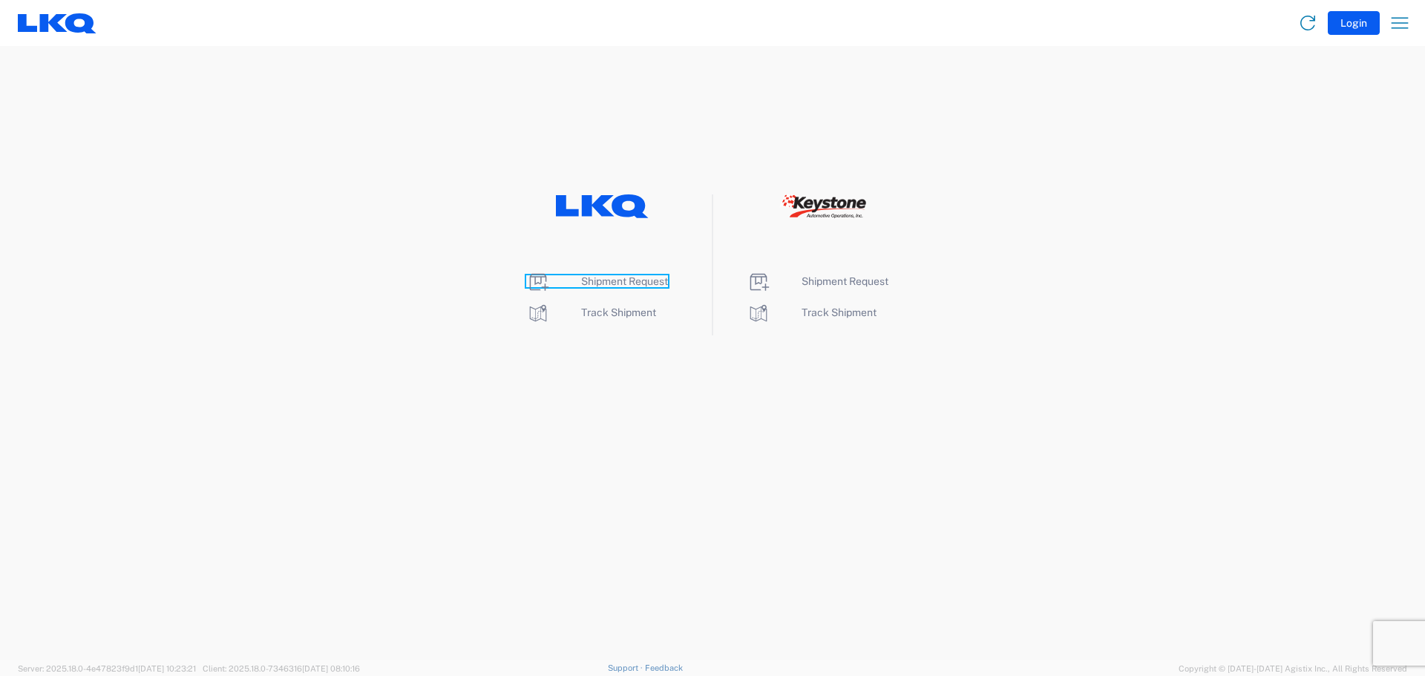
click at [648, 277] on span "Shipment Request" at bounding box center [624, 281] width 87 height 12
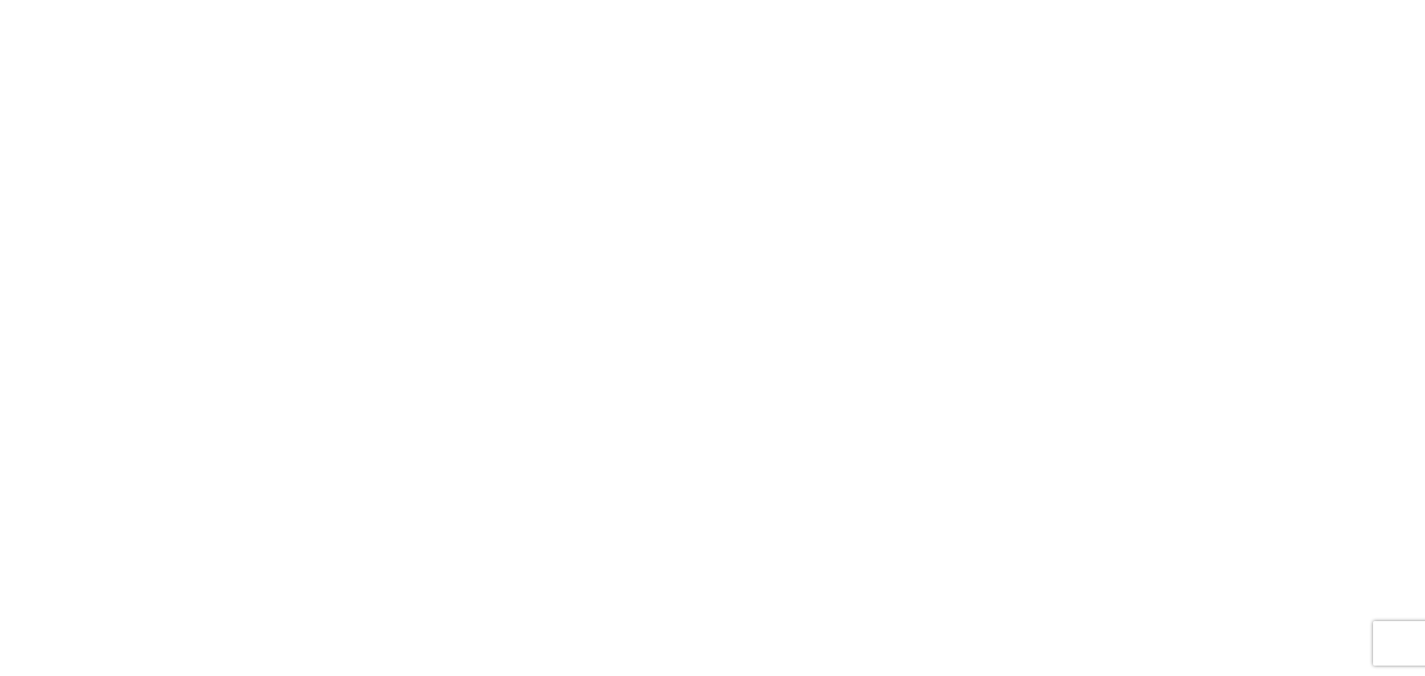
select select "FULL"
select select "LBS"
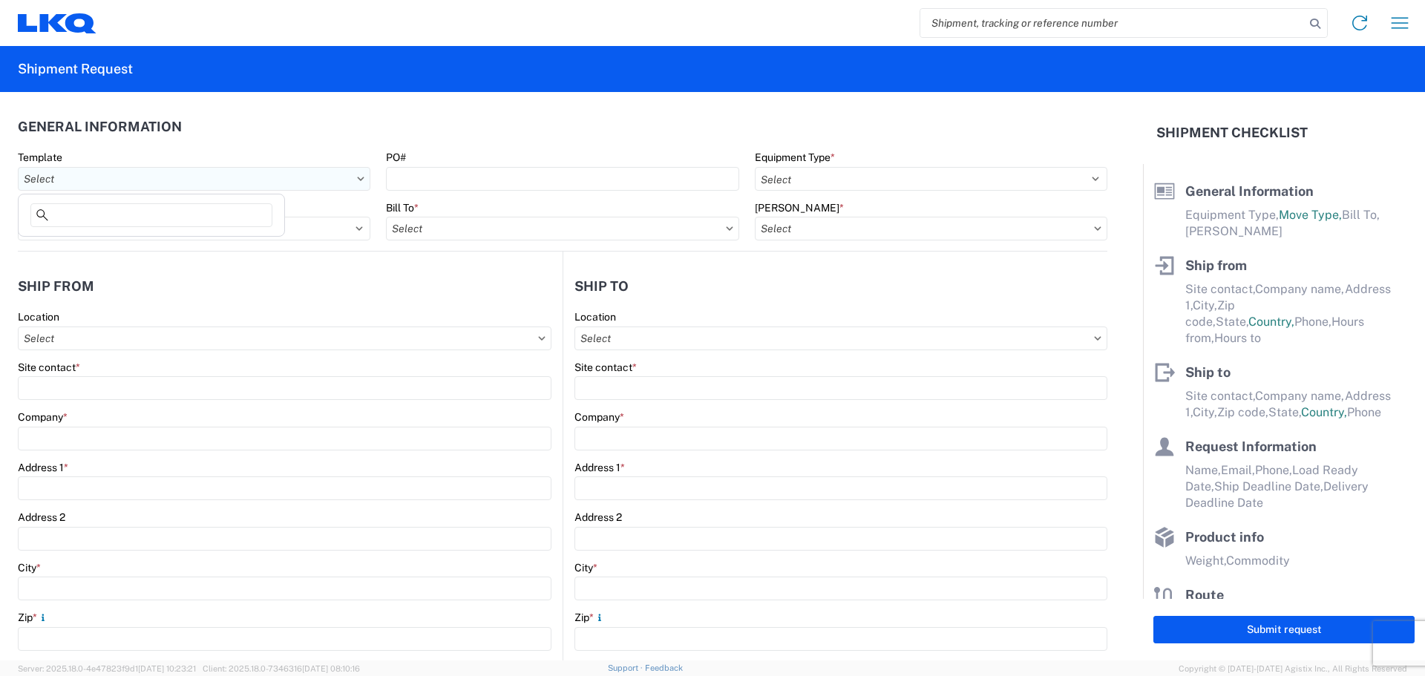
click at [116, 176] on input "Template" at bounding box center [194, 179] width 352 height 24
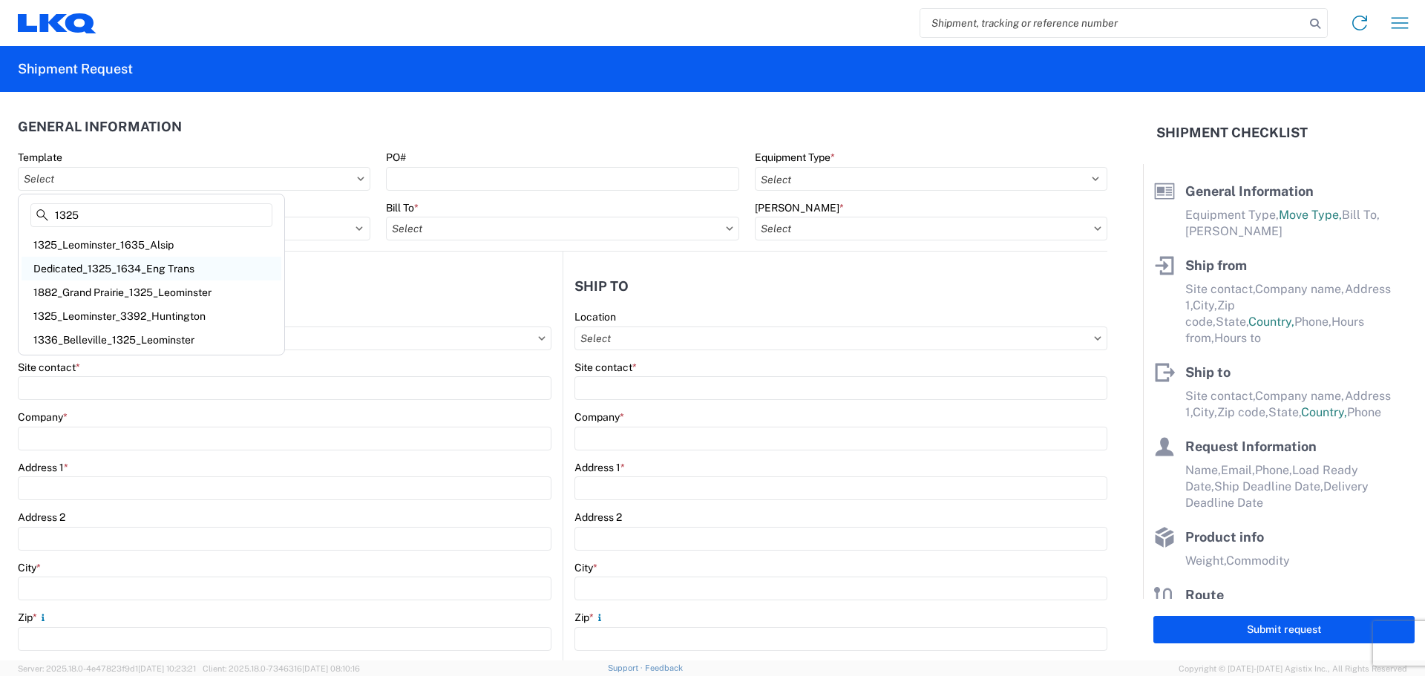
type input "1325"
click at [150, 269] on div "Dedicated_1325_1634_Eng Trans" at bounding box center [152, 269] width 260 height 24
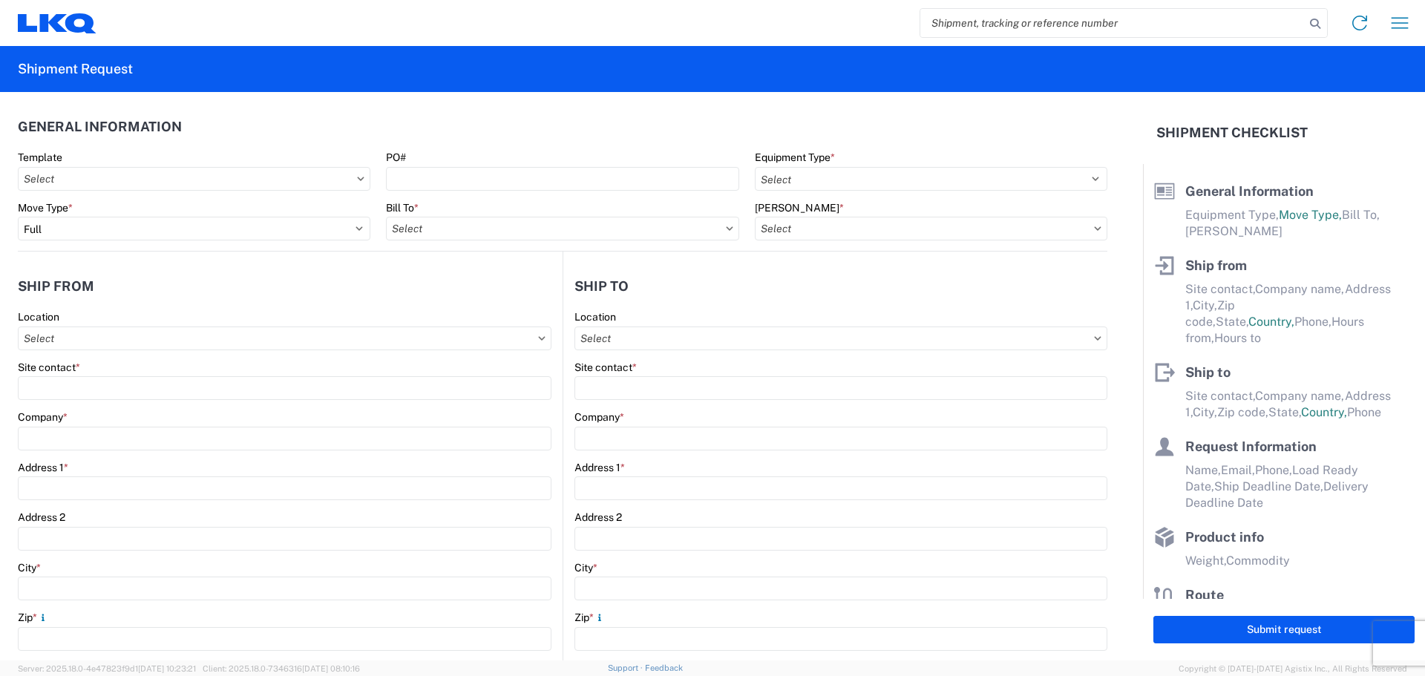
type input "Dedicated_1325_1634_Eng Trans"
select select
type input "[PERSON_NAME]"
type input "LKQ Corporation"
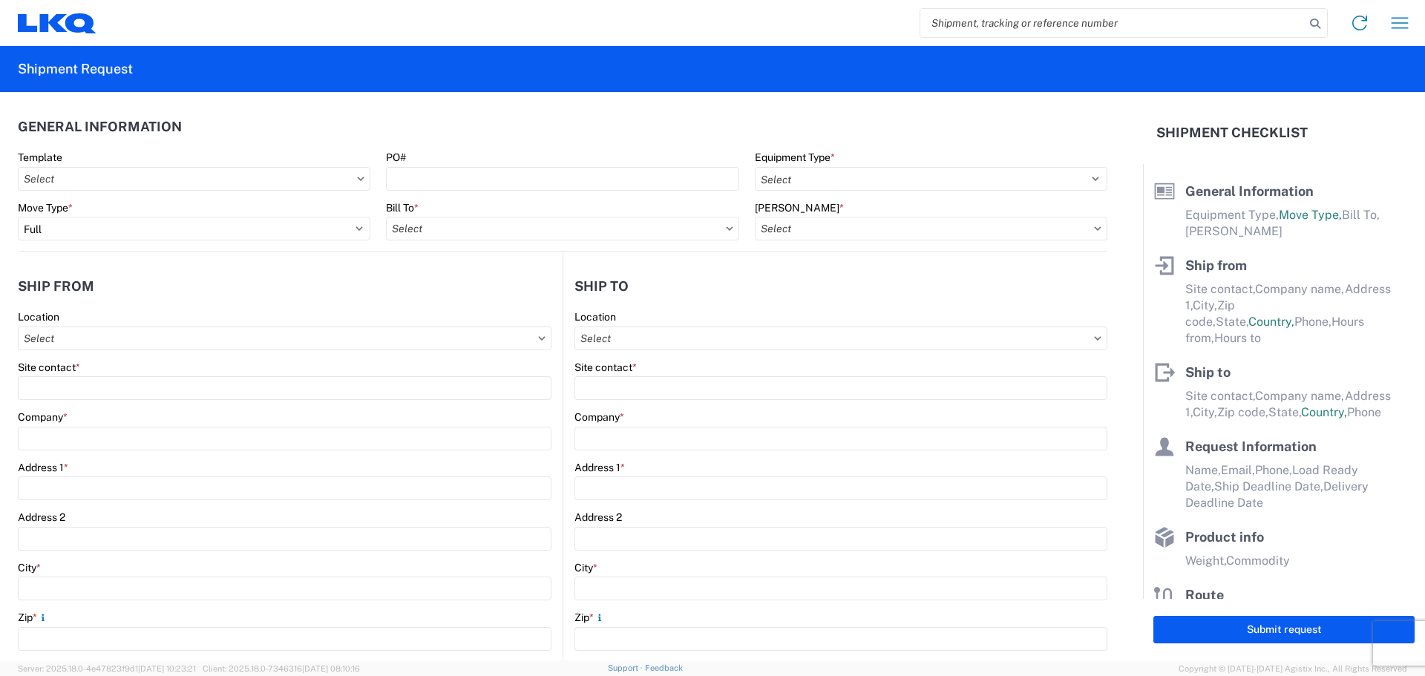
type input "[STREET_ADDRESS]"
type input "Leominster"
type input "01453"
type input "[EMAIL_ADDRESS][DOMAIN_NAME]"
type input "[PERSON_NAME]"
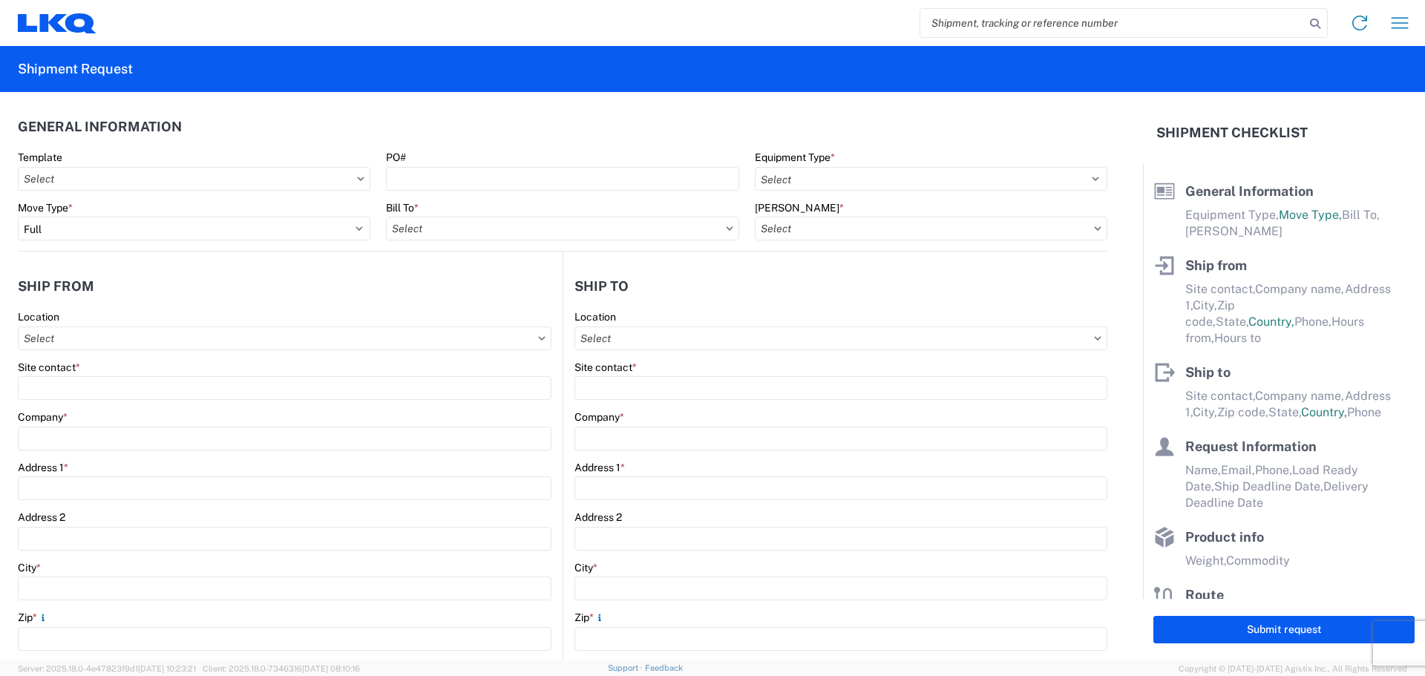
type input "LKQ Corporation"
type input "[STREET_ADDRESS]"
type input "[GEOGRAPHIC_DATA]"
type input "30336"
type input "[EMAIL_ADDRESS][DOMAIN_NAME]"
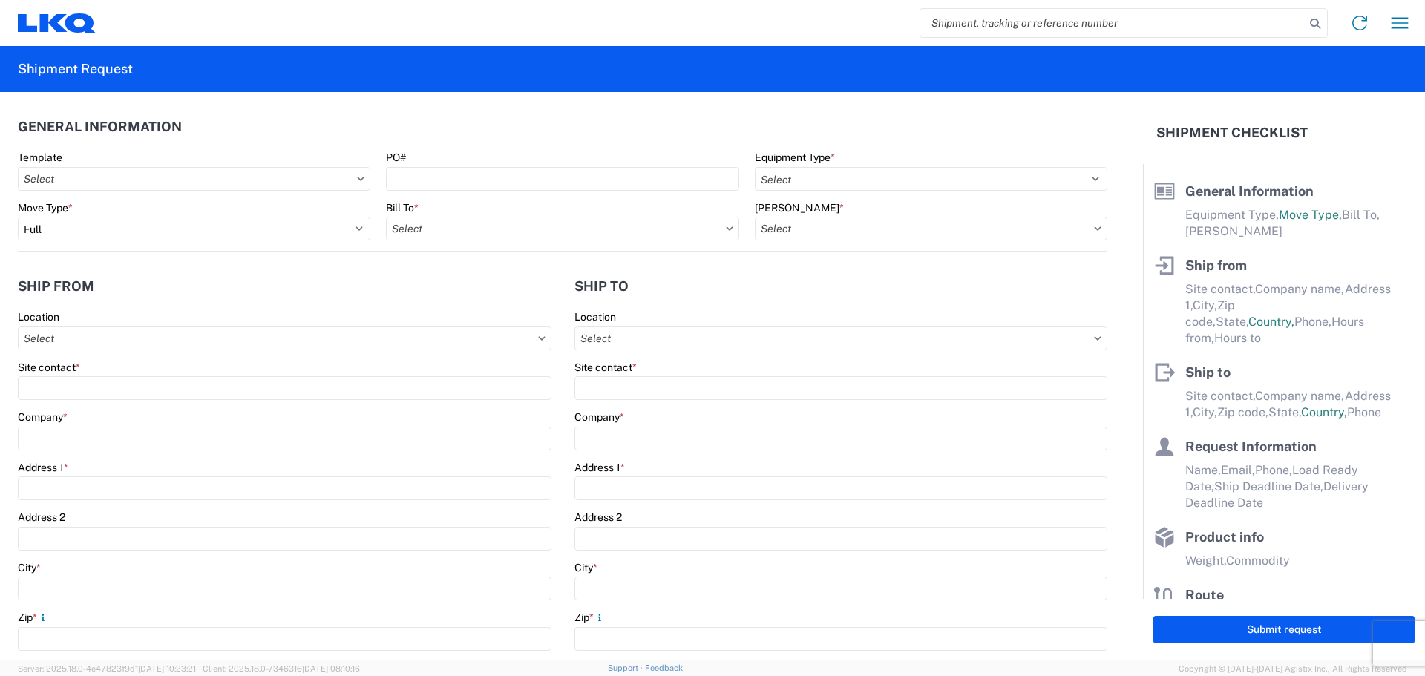
type input "[DATE]"
type input "42000"
type input "Engines, Transmissions"
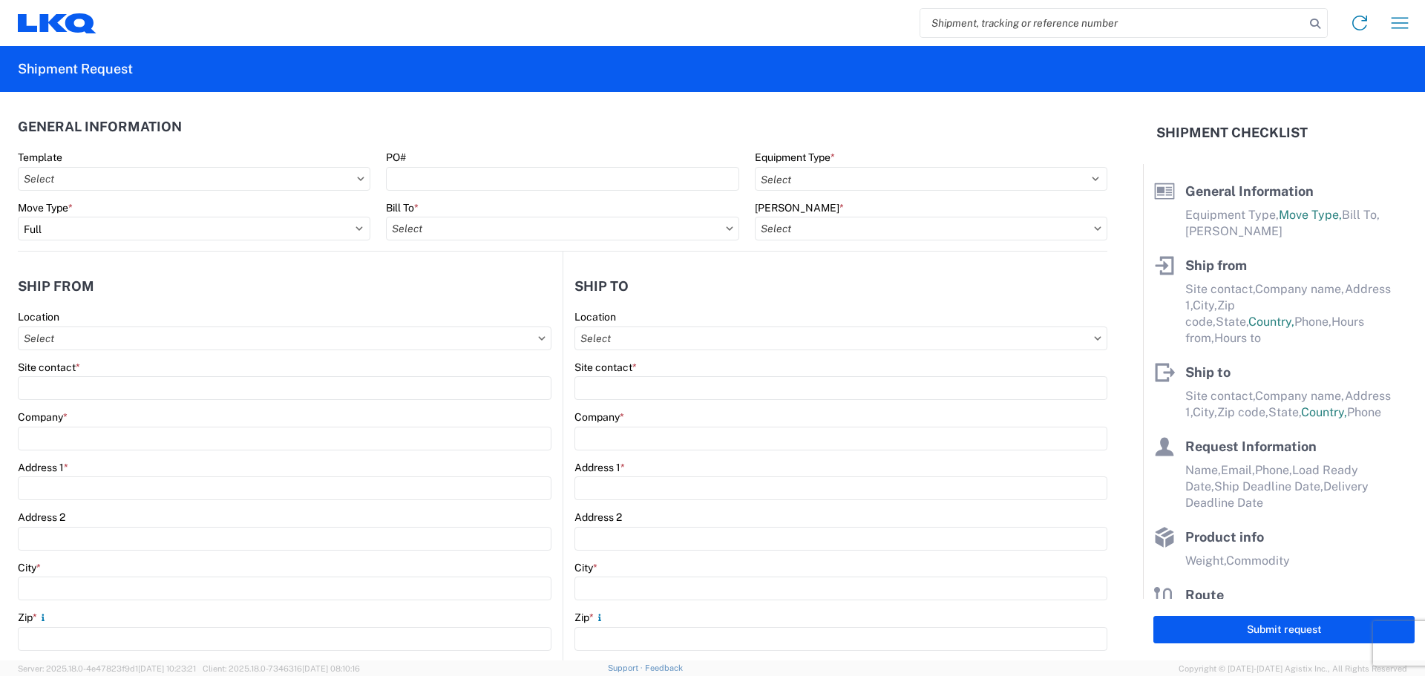
type input "1"
type input "12"
select select "IN"
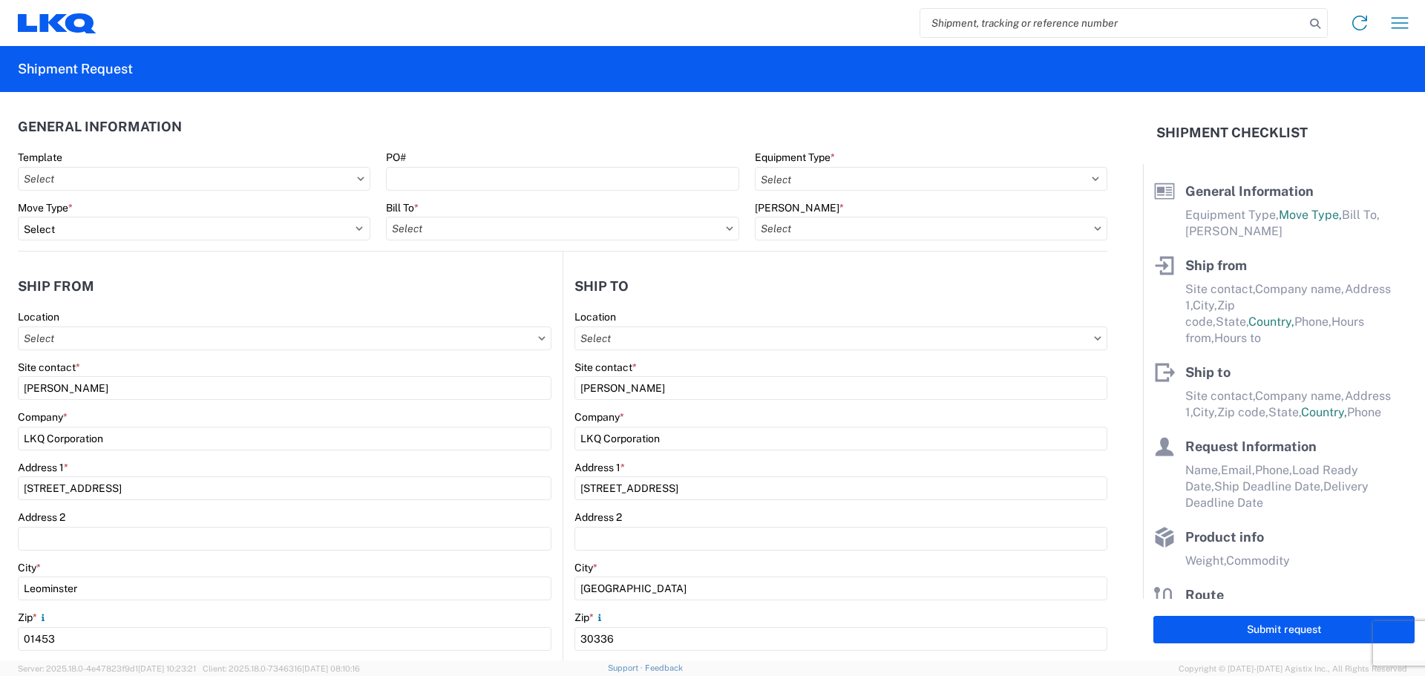
select select "US"
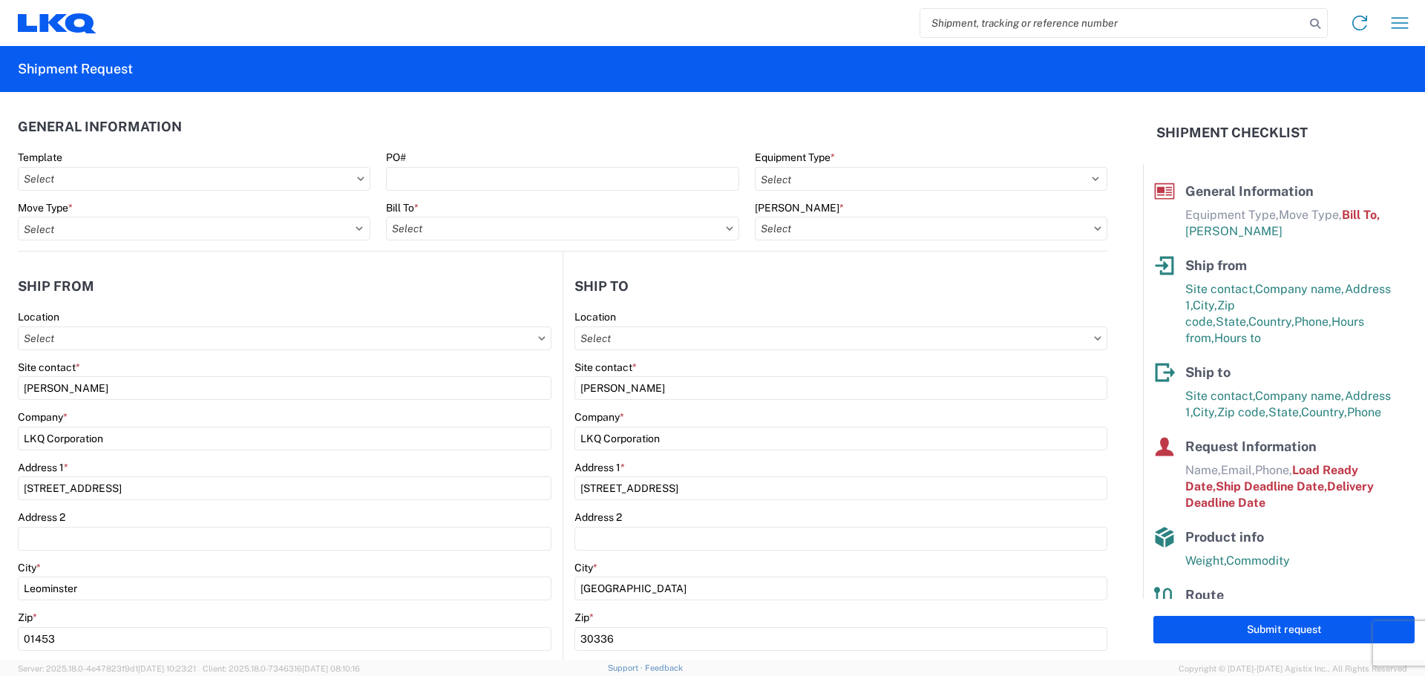
type input "1634 - [GEOGRAPHIC_DATA] - [PERSON_NAME] - Boat Rock"
type input "1325 - LKQ - Leominster"
type input "1634-1300-50180-0000 - 1634 Freight In - Cores"
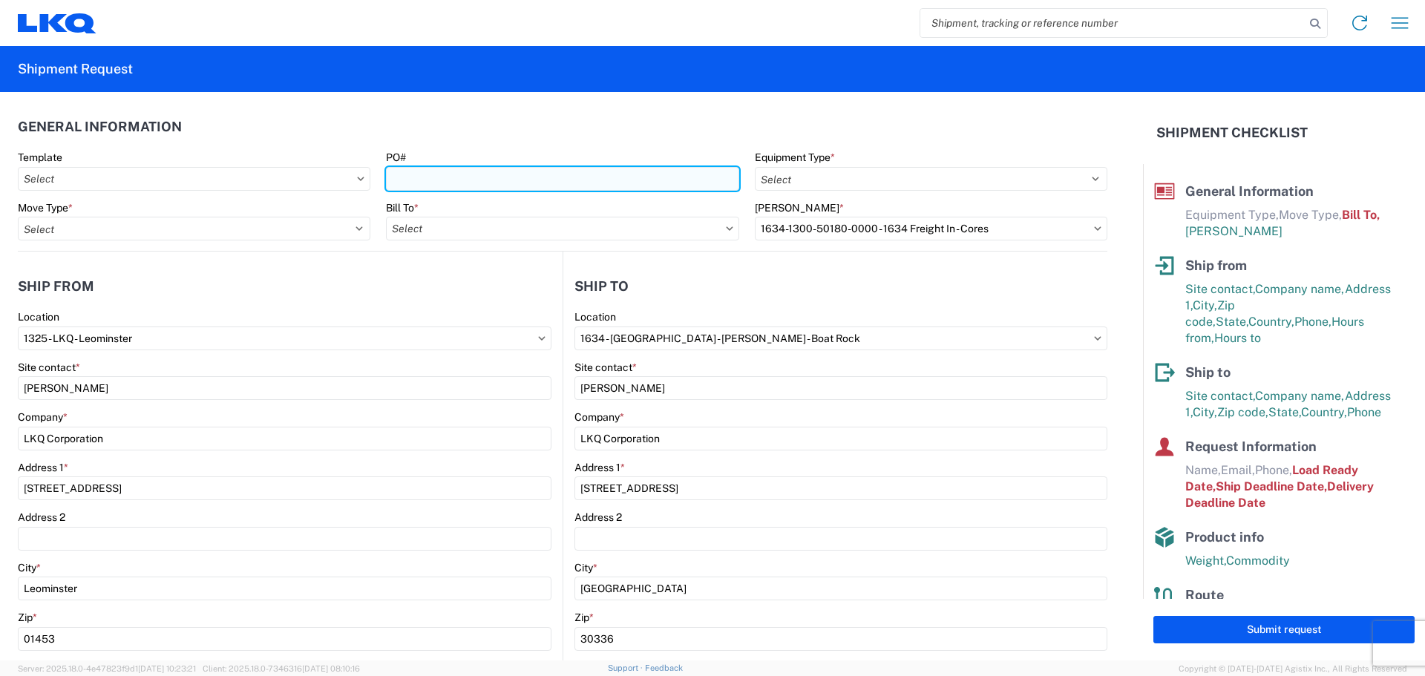
click at [431, 179] on input "PO#" at bounding box center [562, 179] width 352 height 24
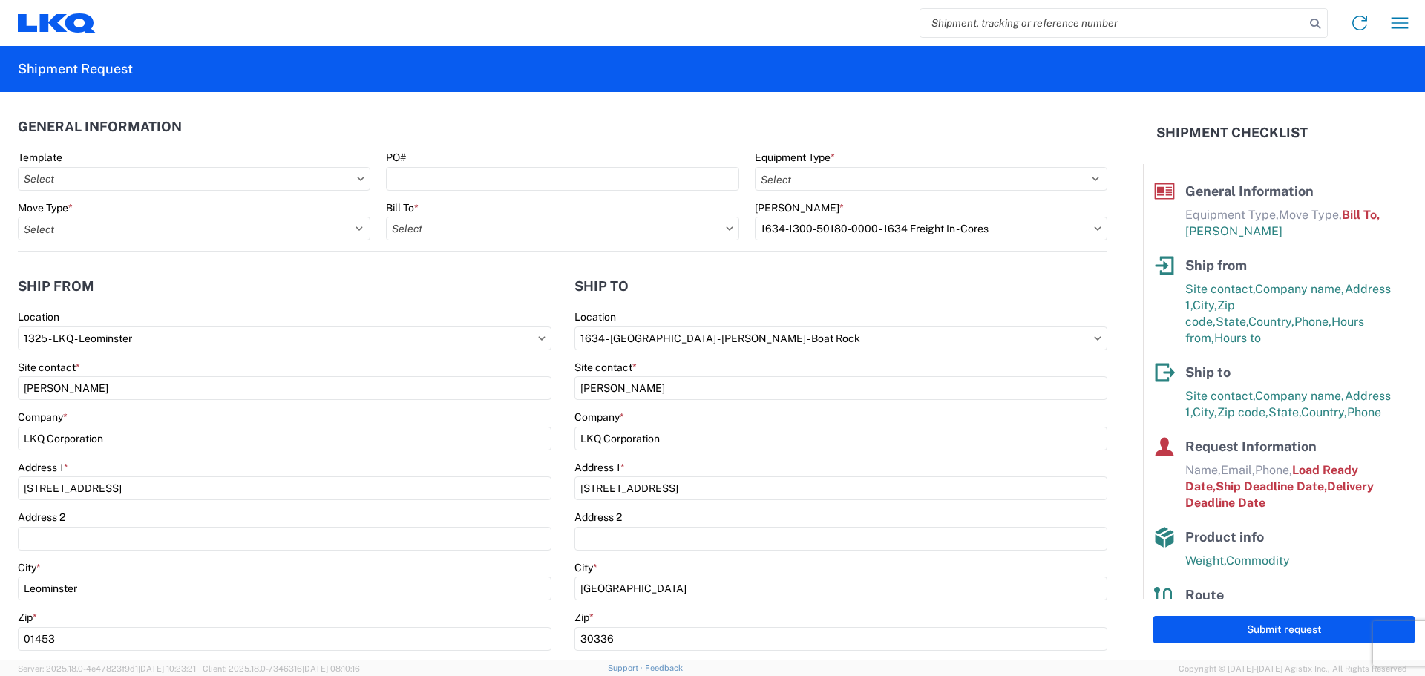
click at [467, 125] on header "General Information" at bounding box center [562, 126] width 1089 height 33
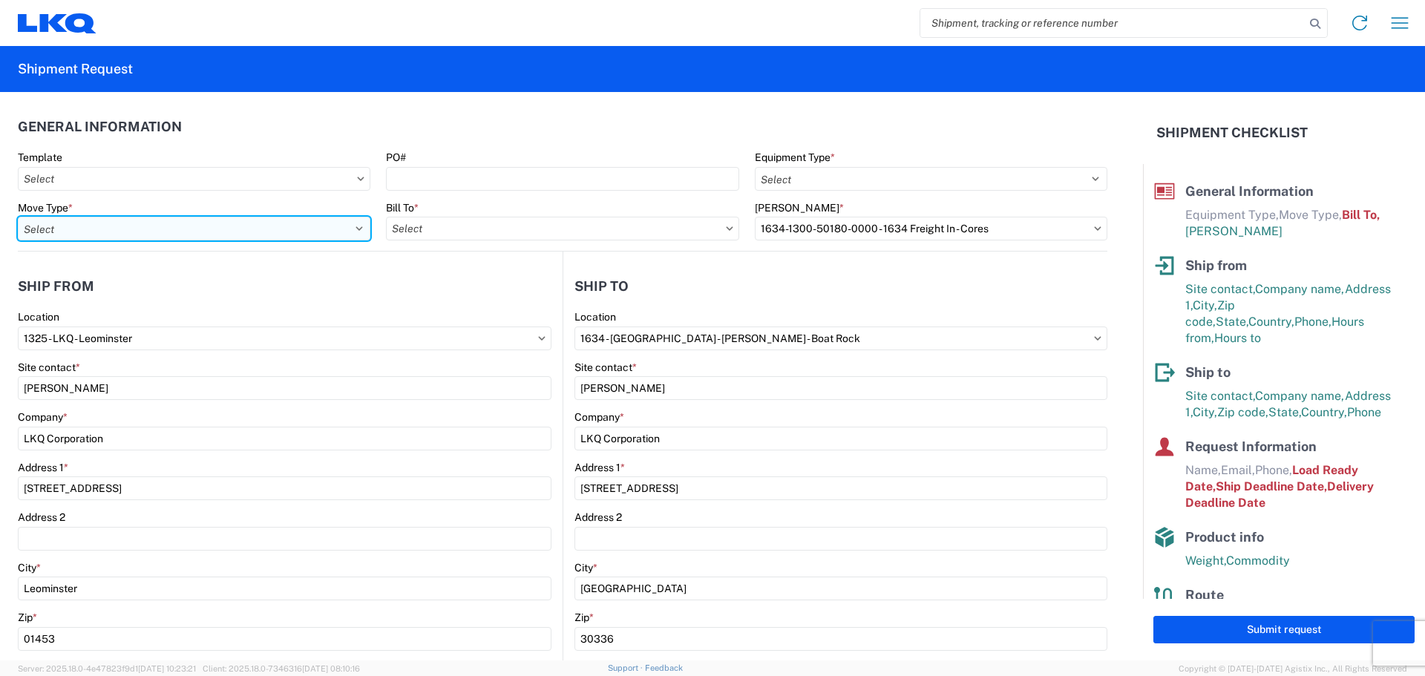
click at [353, 231] on select "Select Full Partial TL" at bounding box center [194, 229] width 352 height 24
select select "FULL"
click at [18, 217] on select "Select Full Partial TL" at bounding box center [194, 229] width 352 height 24
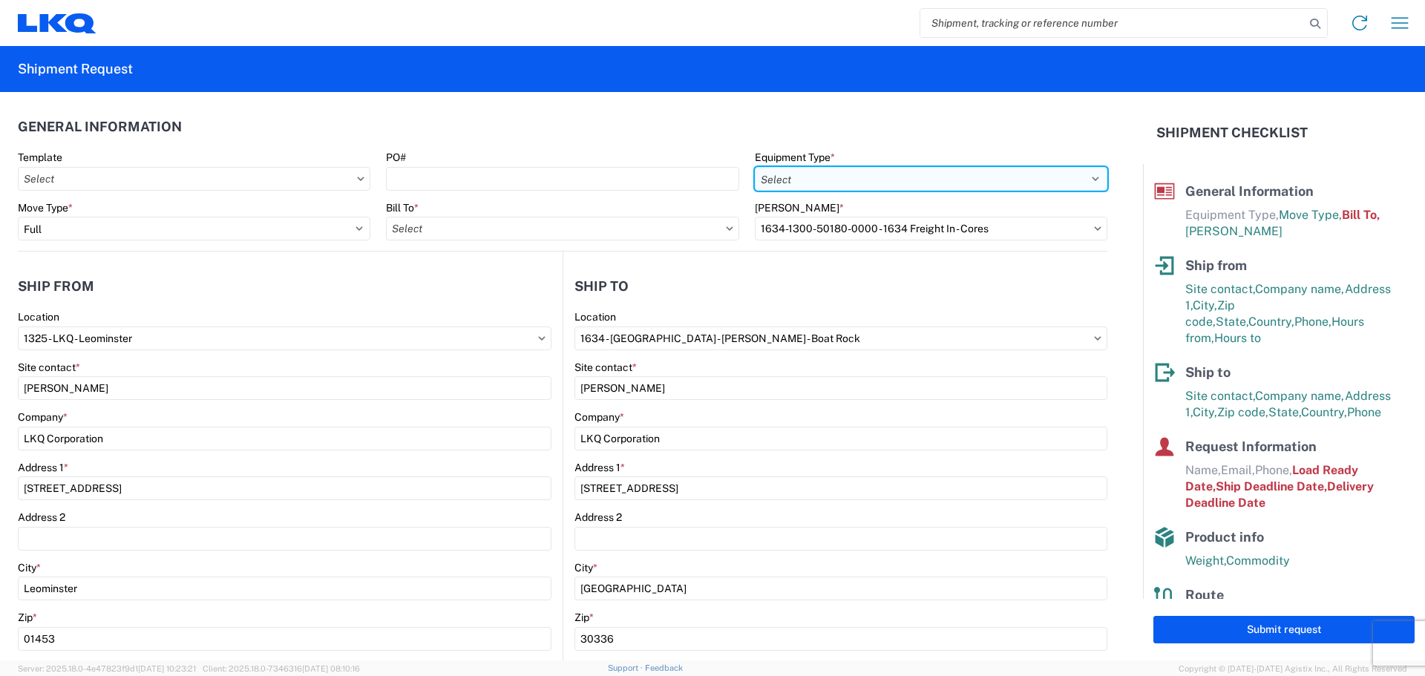
click at [873, 181] on select "Select 53’ Dry Van Flatbed Dropdeck (van) Lowboy (flatbed) Rail" at bounding box center [931, 179] width 352 height 24
select select "STDV"
click at [755, 167] on select "Select 53’ Dry Van Flatbed Dropdeck (van) Lowboy (flatbed) Rail" at bounding box center [931, 179] width 352 height 24
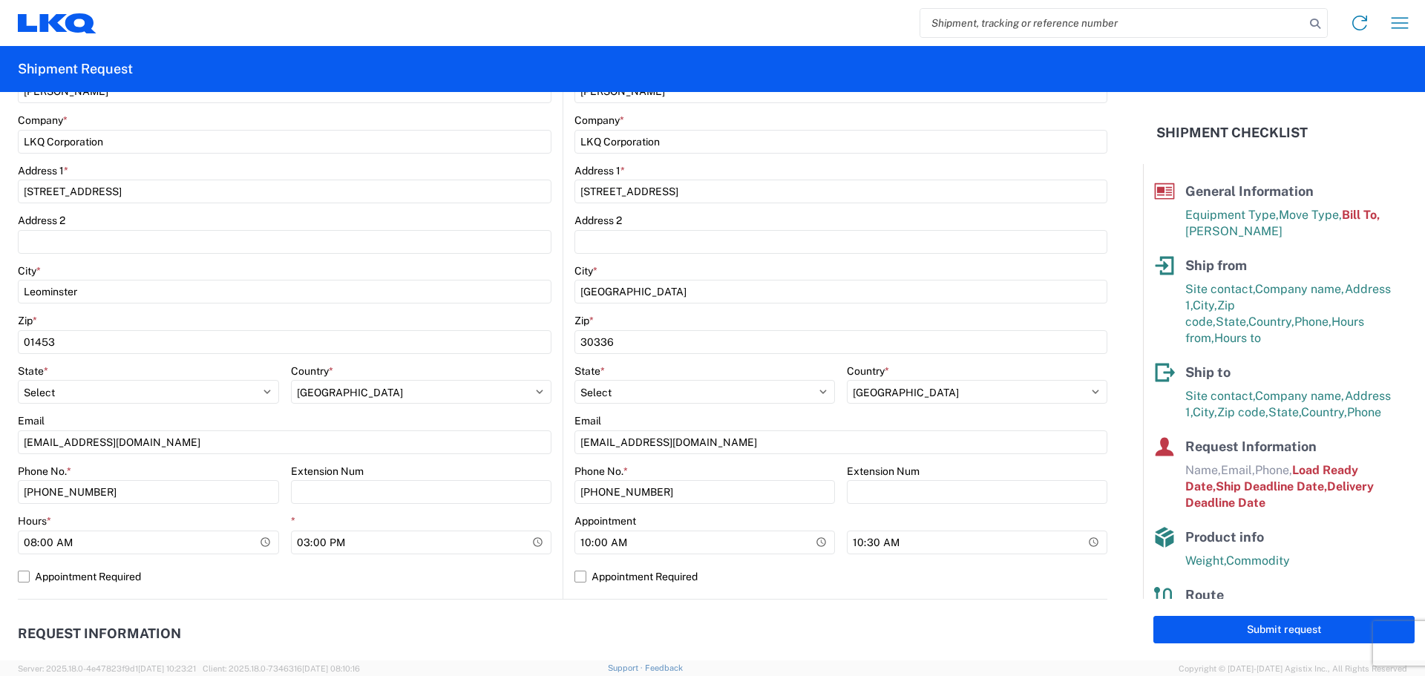
scroll to position [371, 0]
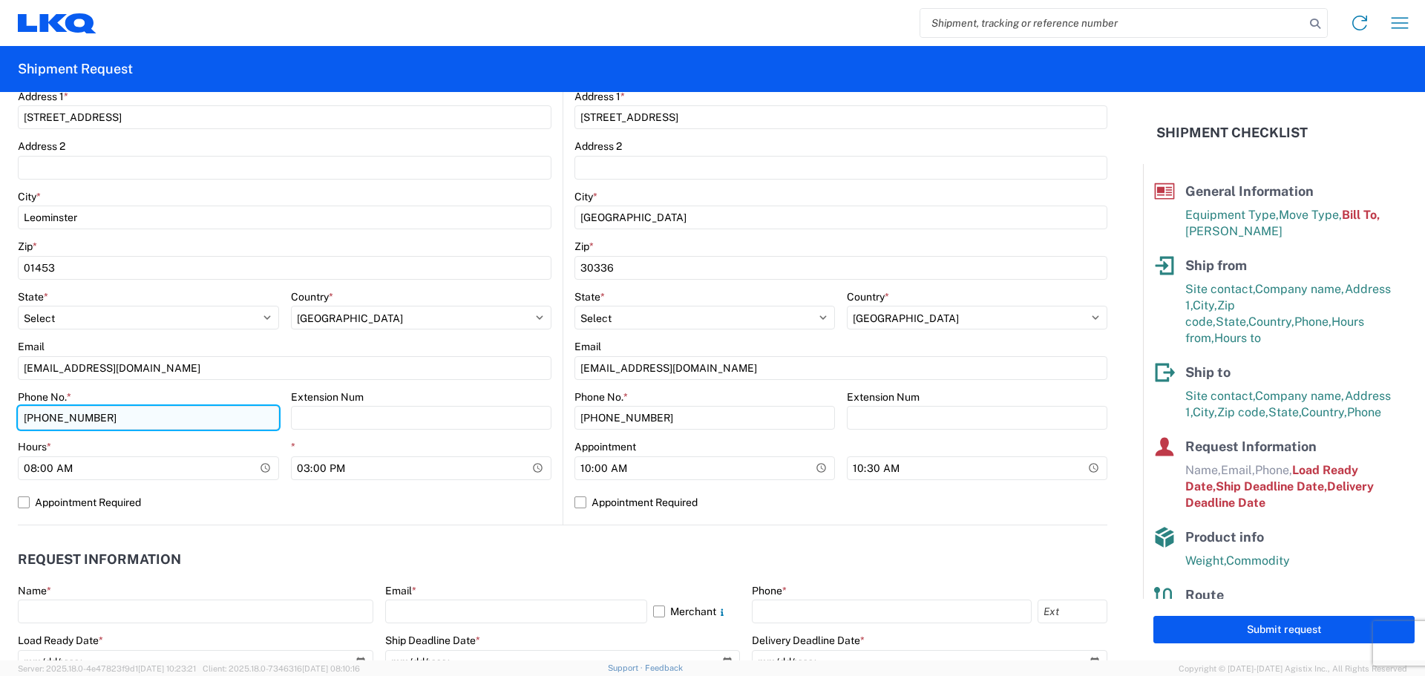
click at [132, 416] on input "[PHONE_NUMBER]" at bounding box center [148, 418] width 261 height 24
type input "("
type input "9782271735"
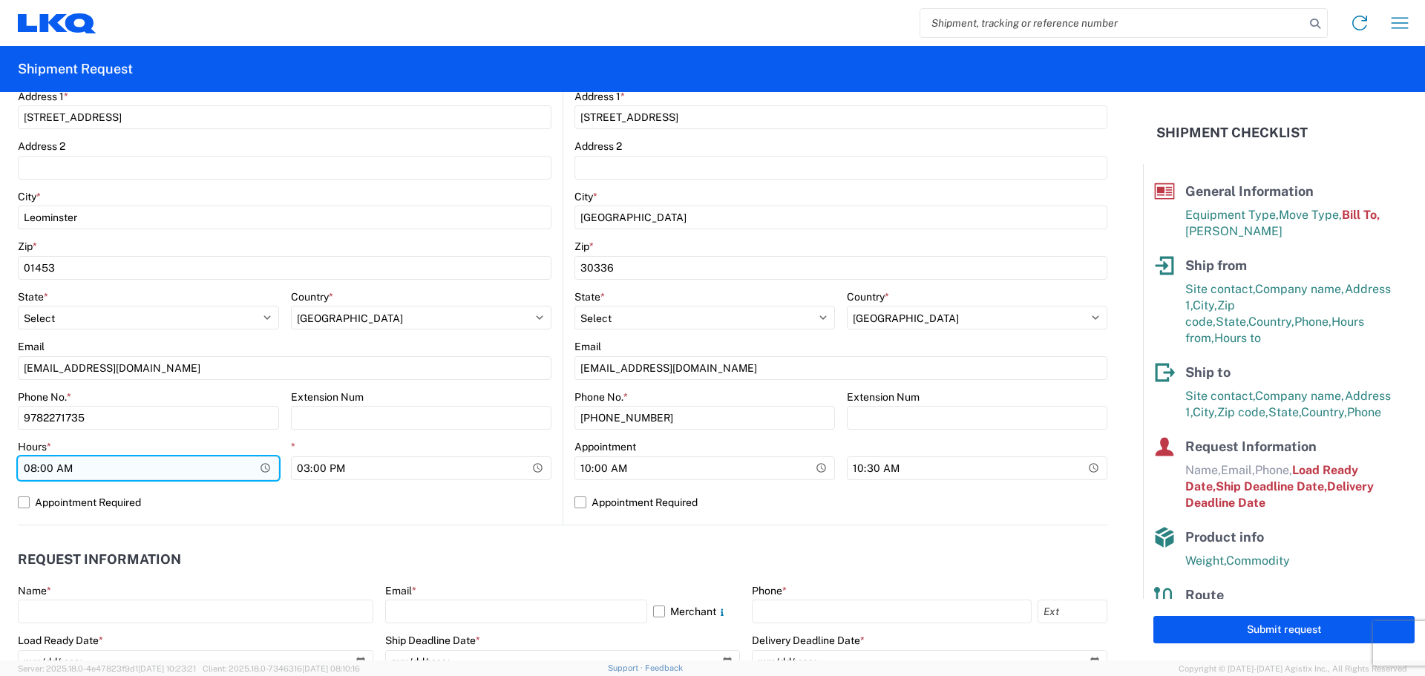
click at [173, 465] on input "08:00:00" at bounding box center [148, 468] width 261 height 24
type input "07:00"
click at [287, 526] on agx-request-info "Request Information Name * Email * Merchant Phone * Load Ready Date * 2021-01-0…" at bounding box center [562, 605] width 1089 height 160
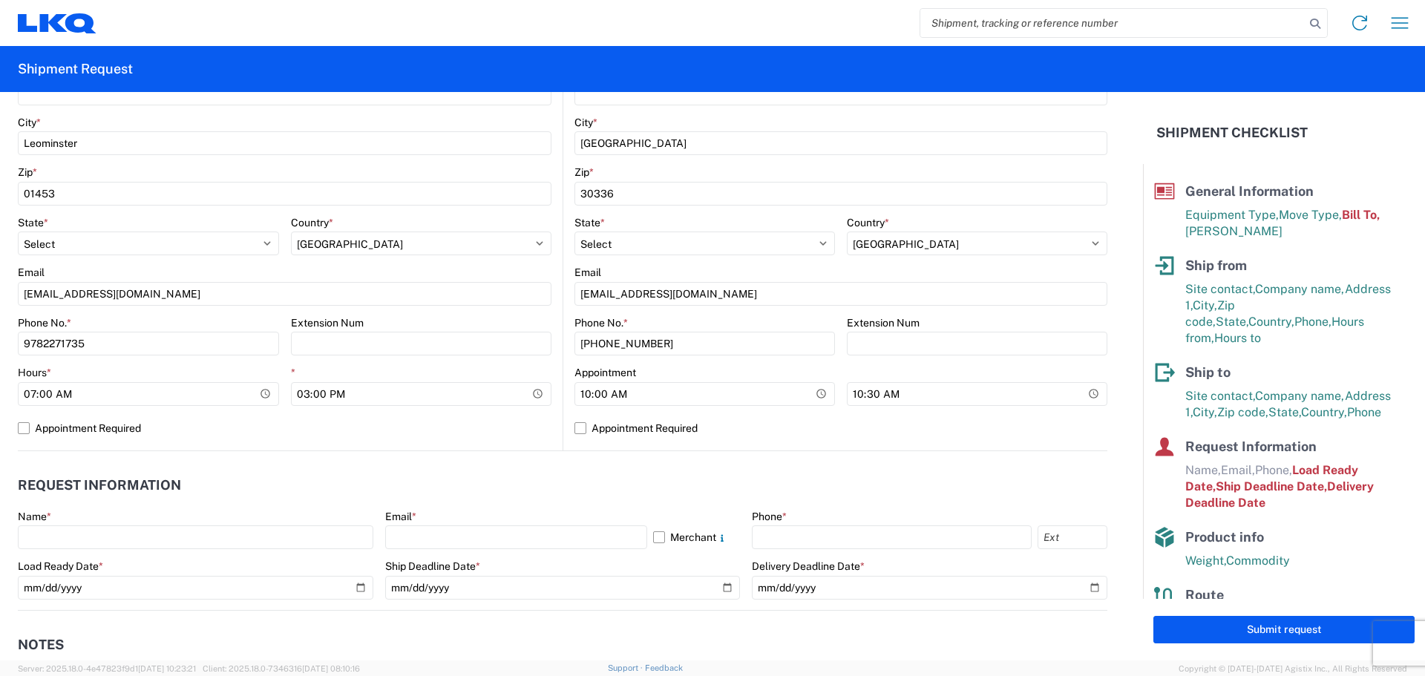
scroll to position [519, 0]
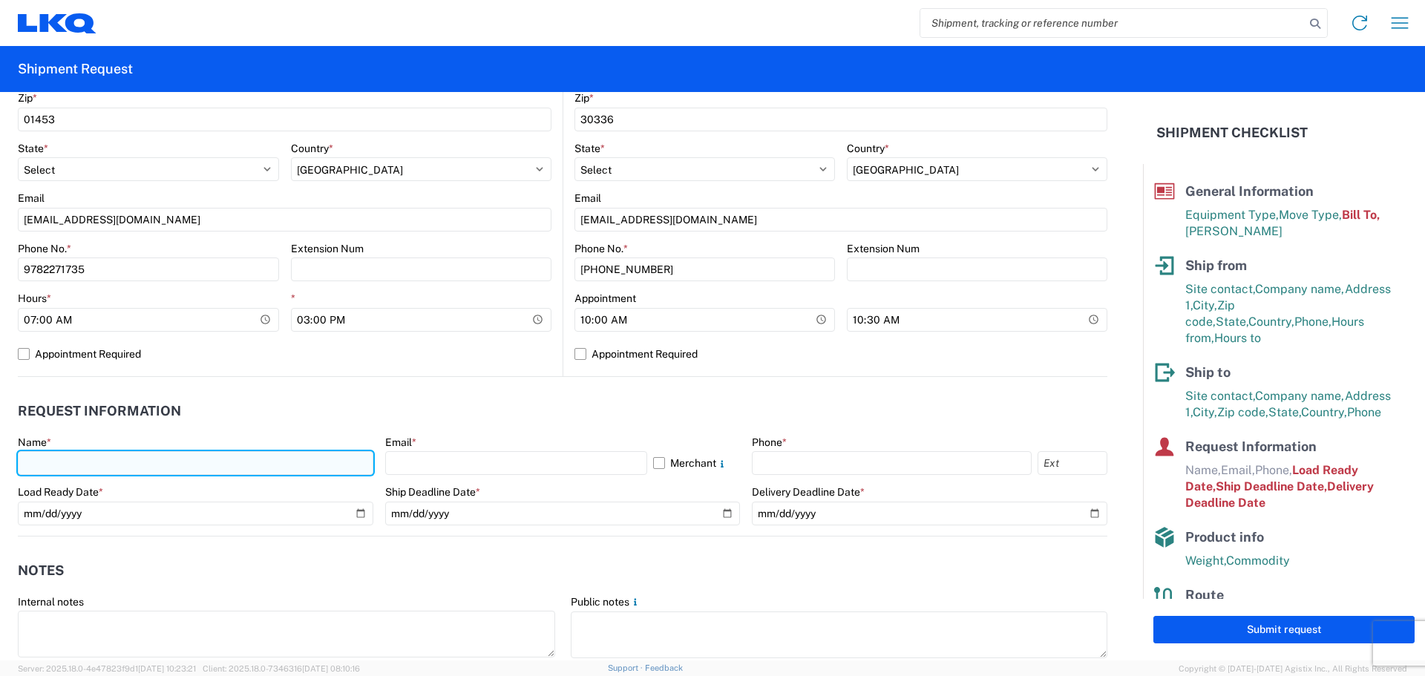
click at [183, 462] on input "text" at bounding box center [195, 463] width 355 height 24
type input "[PERSON_NAME]"
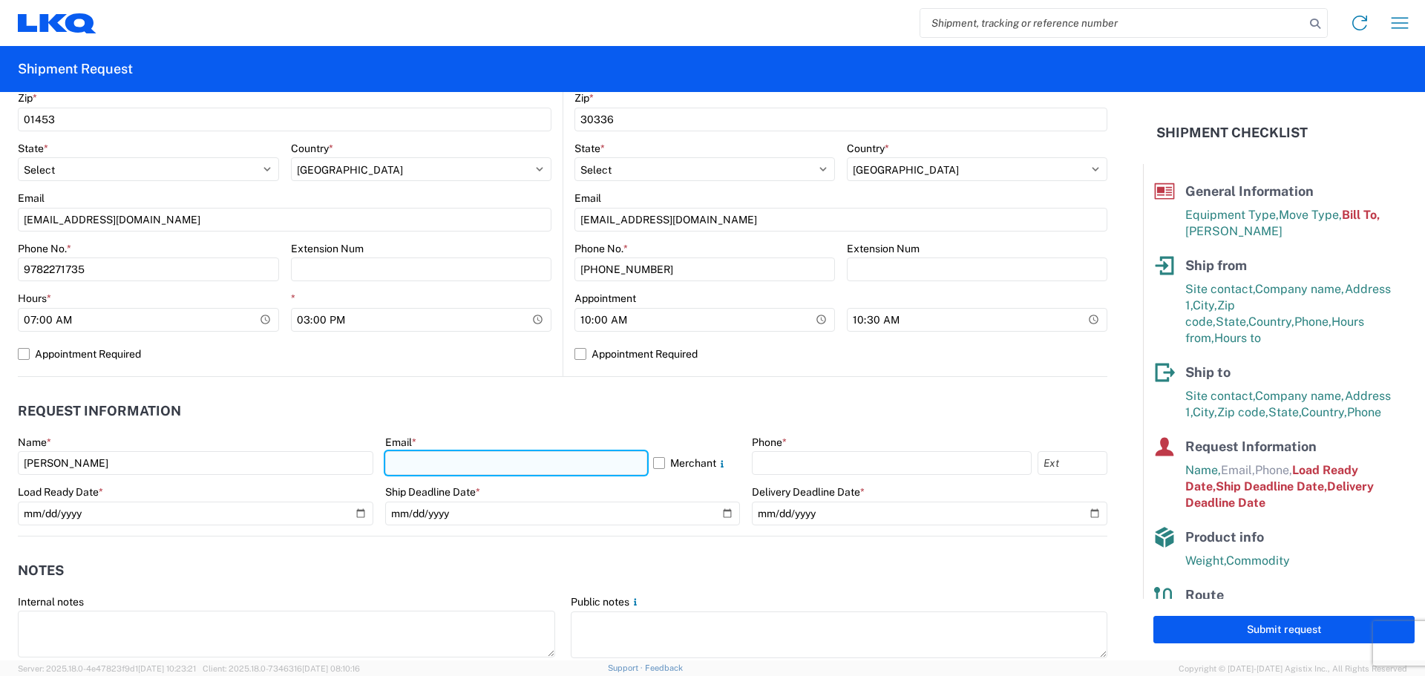
click at [483, 454] on input "text" at bounding box center [516, 463] width 262 height 24
type input "[EMAIL_ADDRESS][DOMAIN_NAME]"
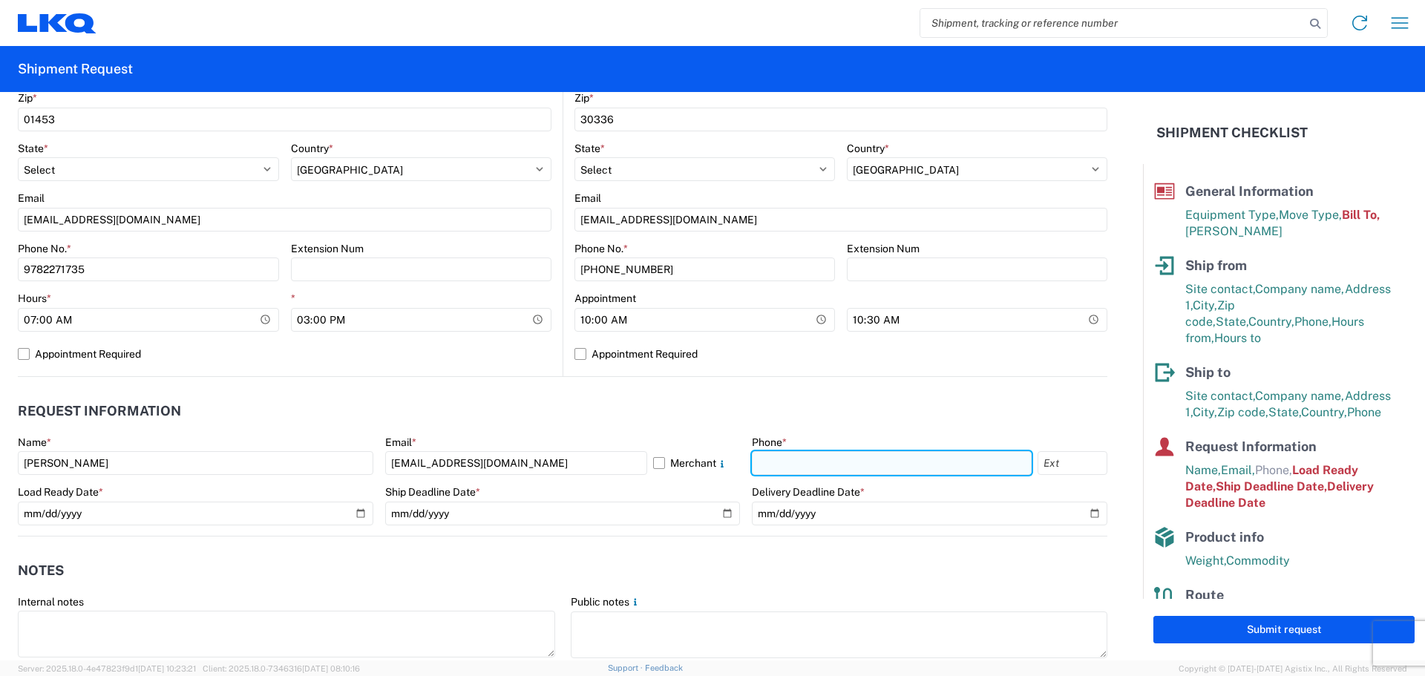
click at [805, 459] on input "text" at bounding box center [892, 463] width 280 height 24
type input "9782271735"
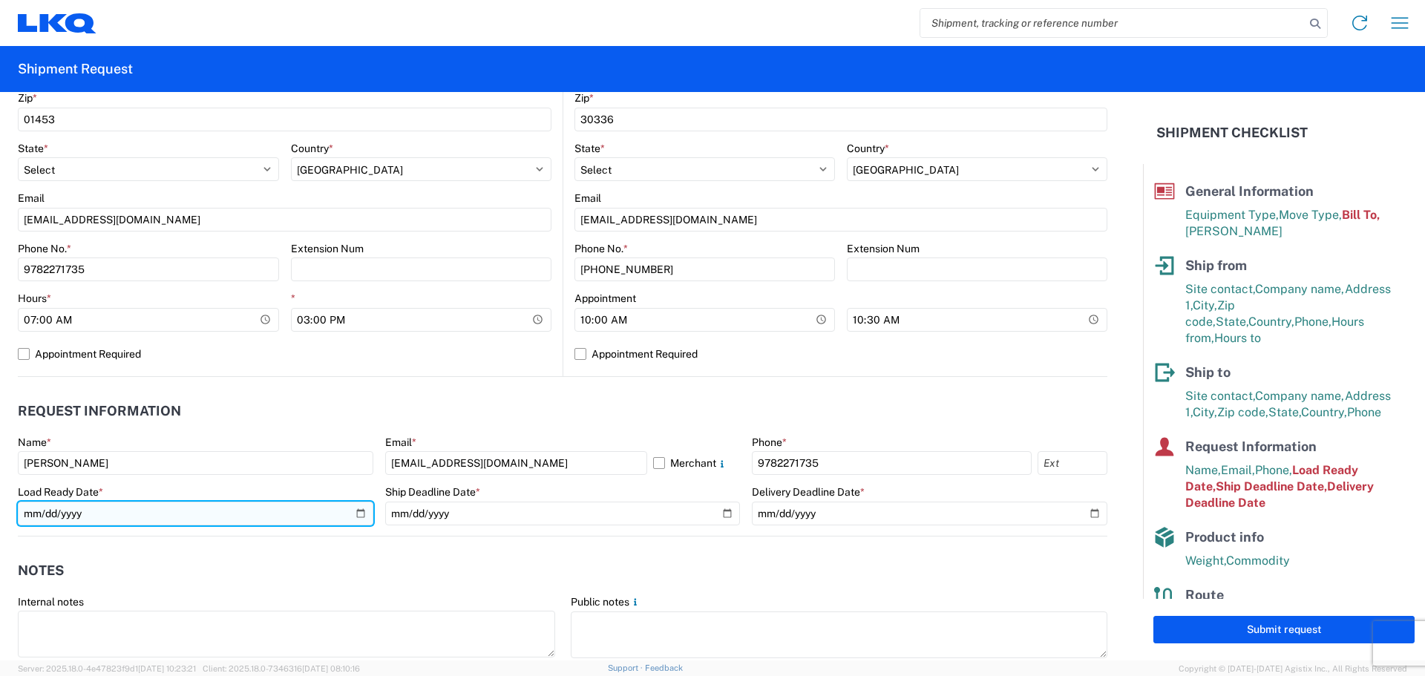
click at [355, 514] on input "[DATE]" at bounding box center [195, 514] width 355 height 24
type input "2025-09-03"
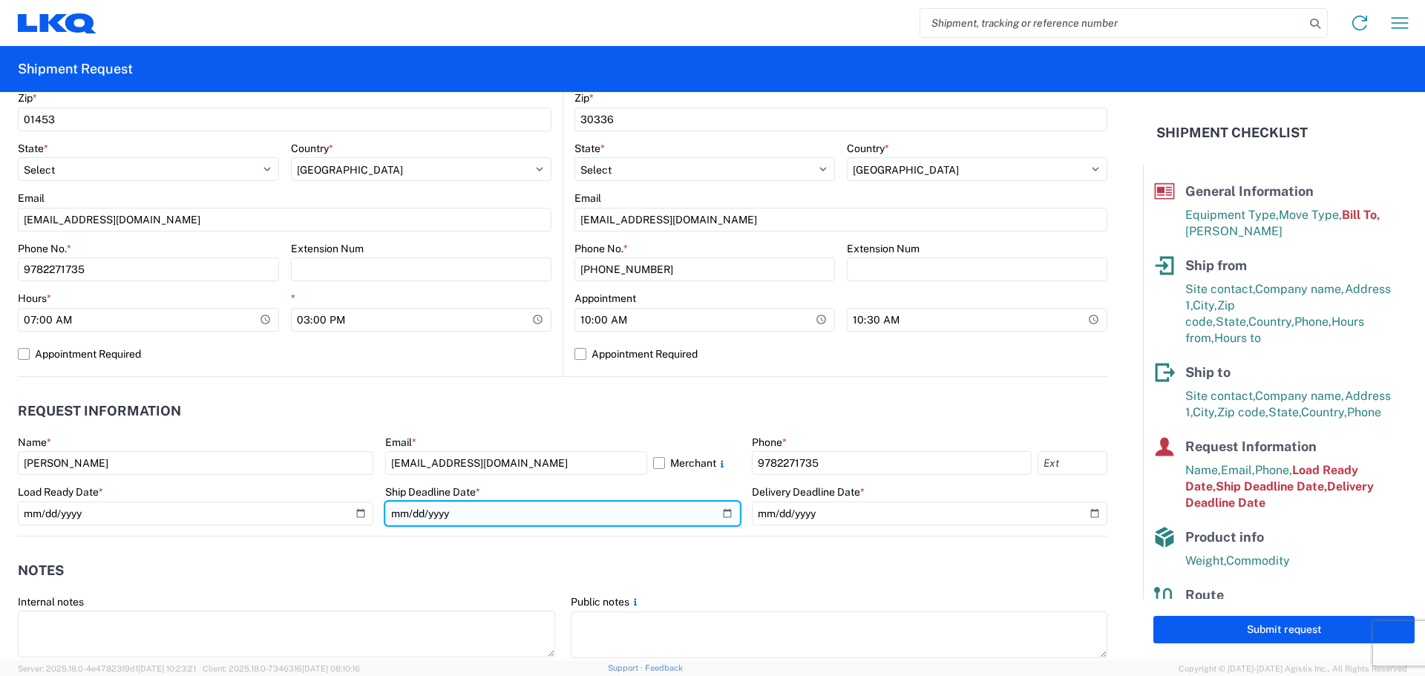
click at [715, 510] on input "[DATE]" at bounding box center [562, 514] width 355 height 24
click at [717, 510] on input "2025-09-05" at bounding box center [562, 514] width 355 height 24
type input "2025-09-09"
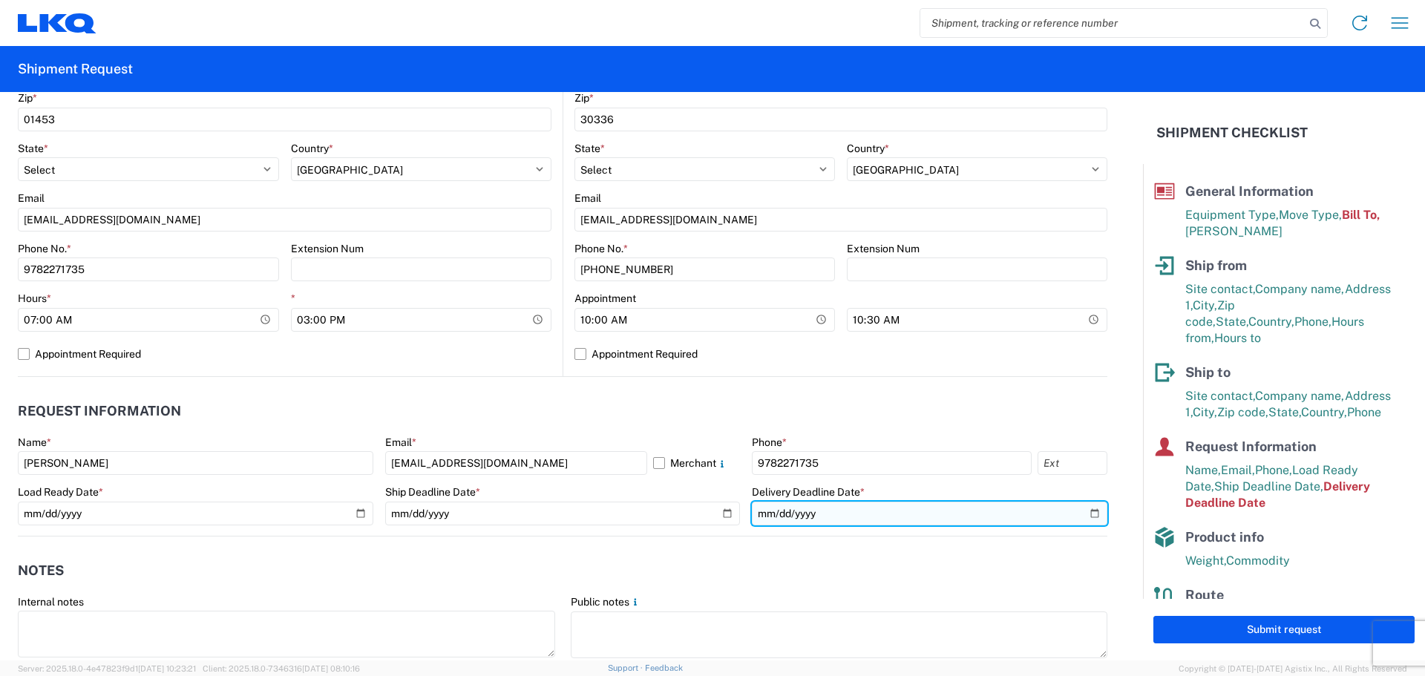
click at [1083, 513] on input "[DATE]" at bounding box center [929, 514] width 355 height 24
type input "2025-09-12"
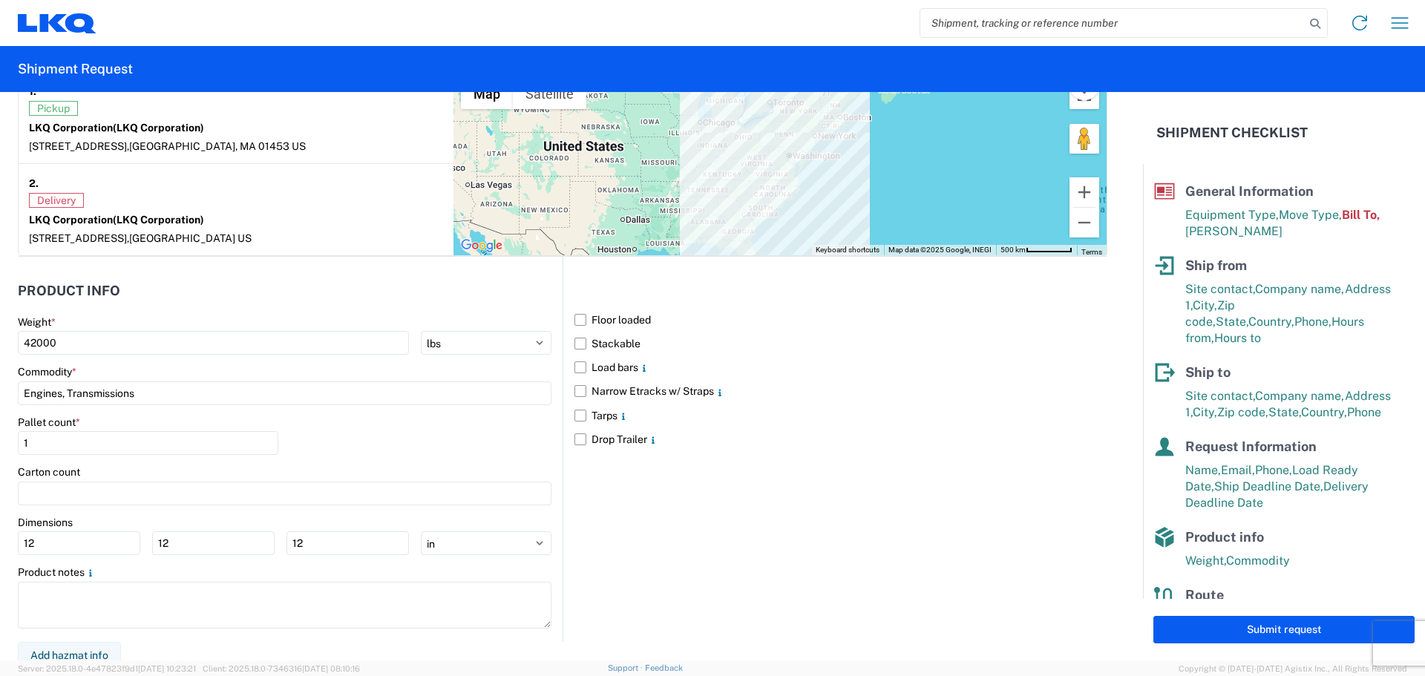
scroll to position [1212, 0]
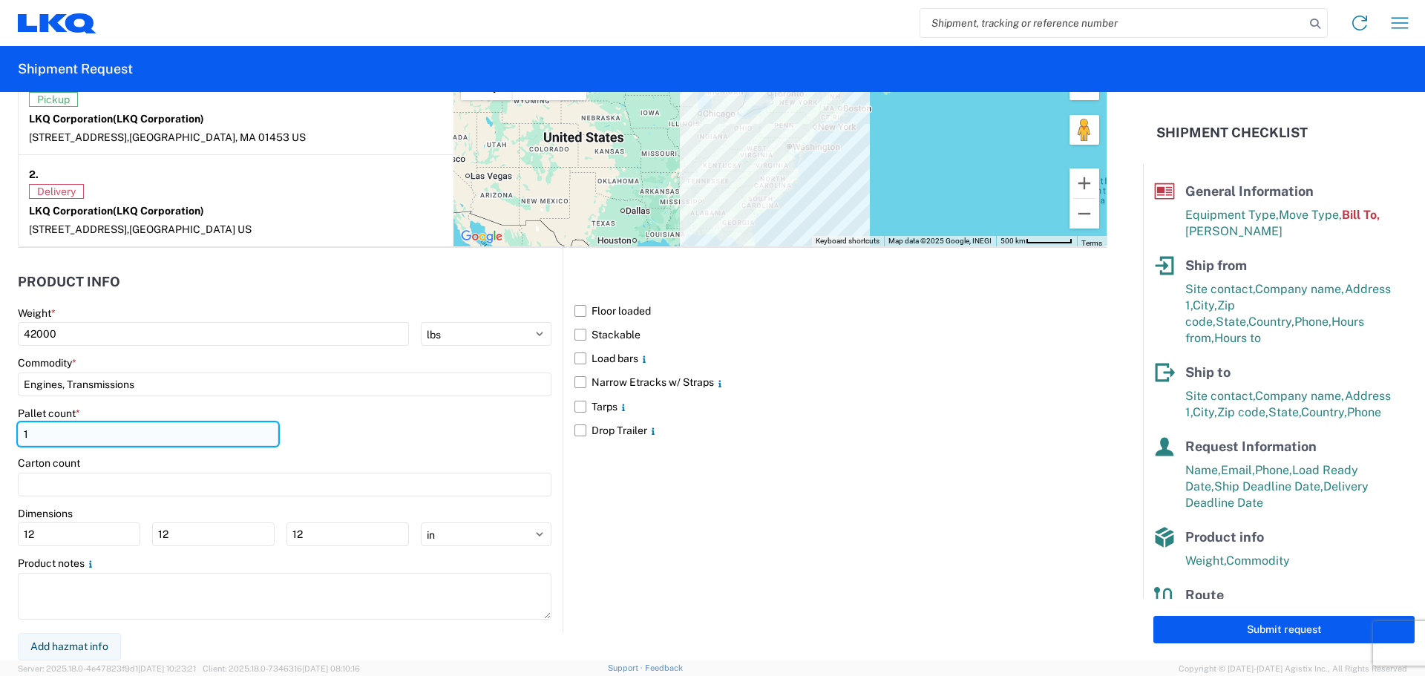
click at [35, 434] on input "1" at bounding box center [148, 434] width 260 height 24
click at [67, 431] on input "number" at bounding box center [148, 434] width 260 height 24
type input "24"
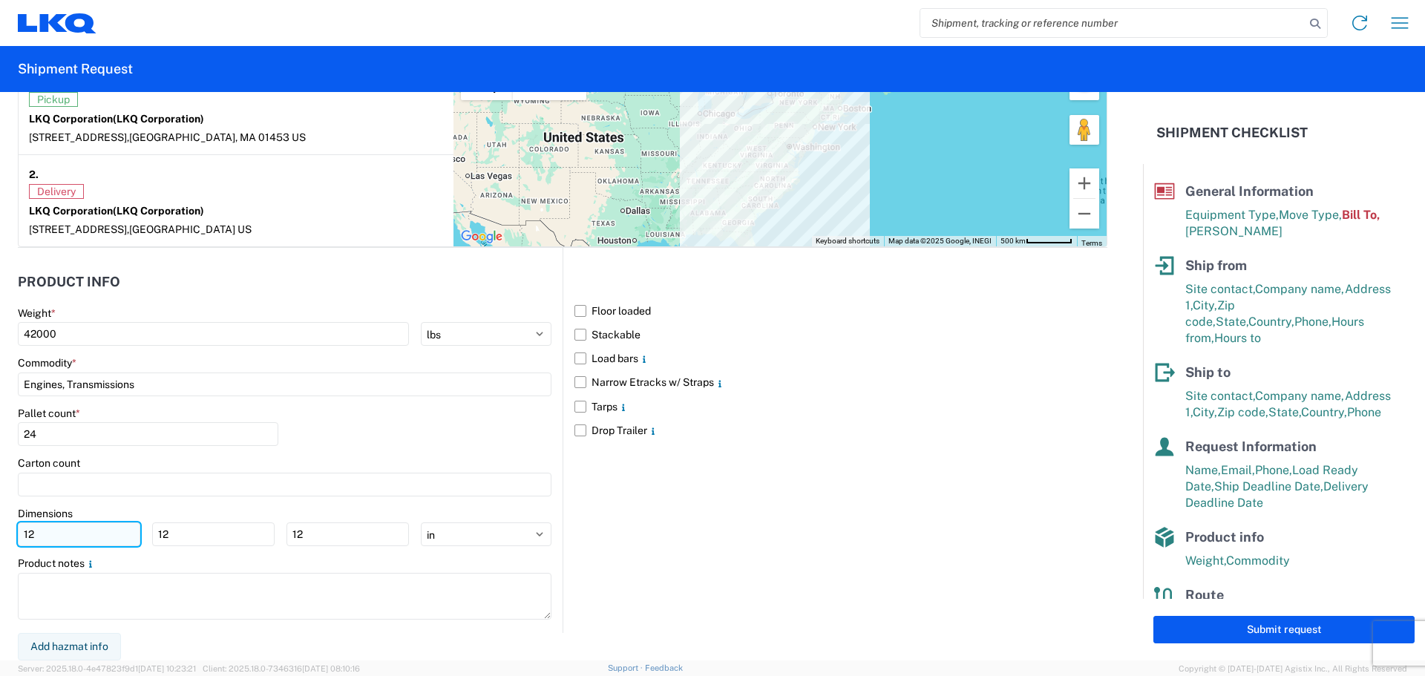
click at [36, 537] on input "12" at bounding box center [79, 534] width 122 height 24
type input "1"
type input "40"
click at [177, 539] on input "12" at bounding box center [213, 534] width 122 height 24
type input "1"
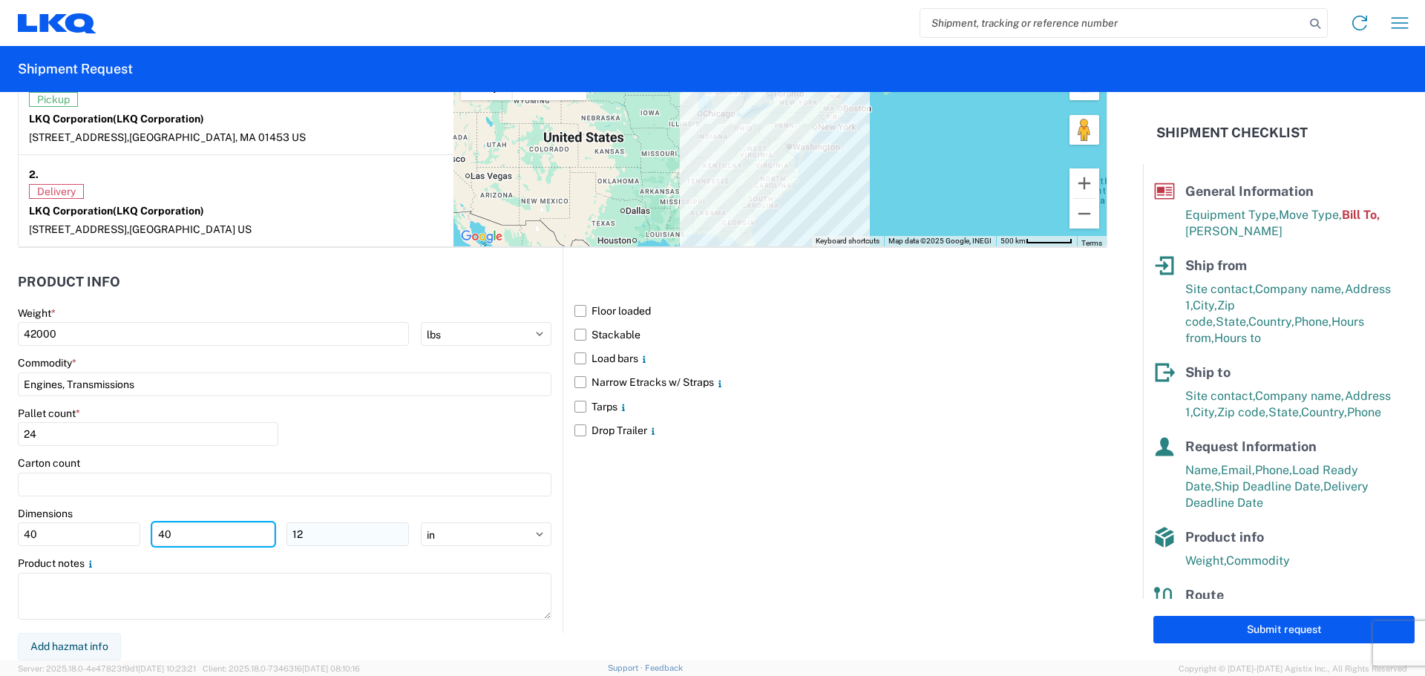
type input "40"
click at [332, 530] on input "12" at bounding box center [347, 534] width 122 height 24
type input "1"
type input "48"
click at [406, 433] on div "Pallet count * 24" at bounding box center [284, 432] width 533 height 50
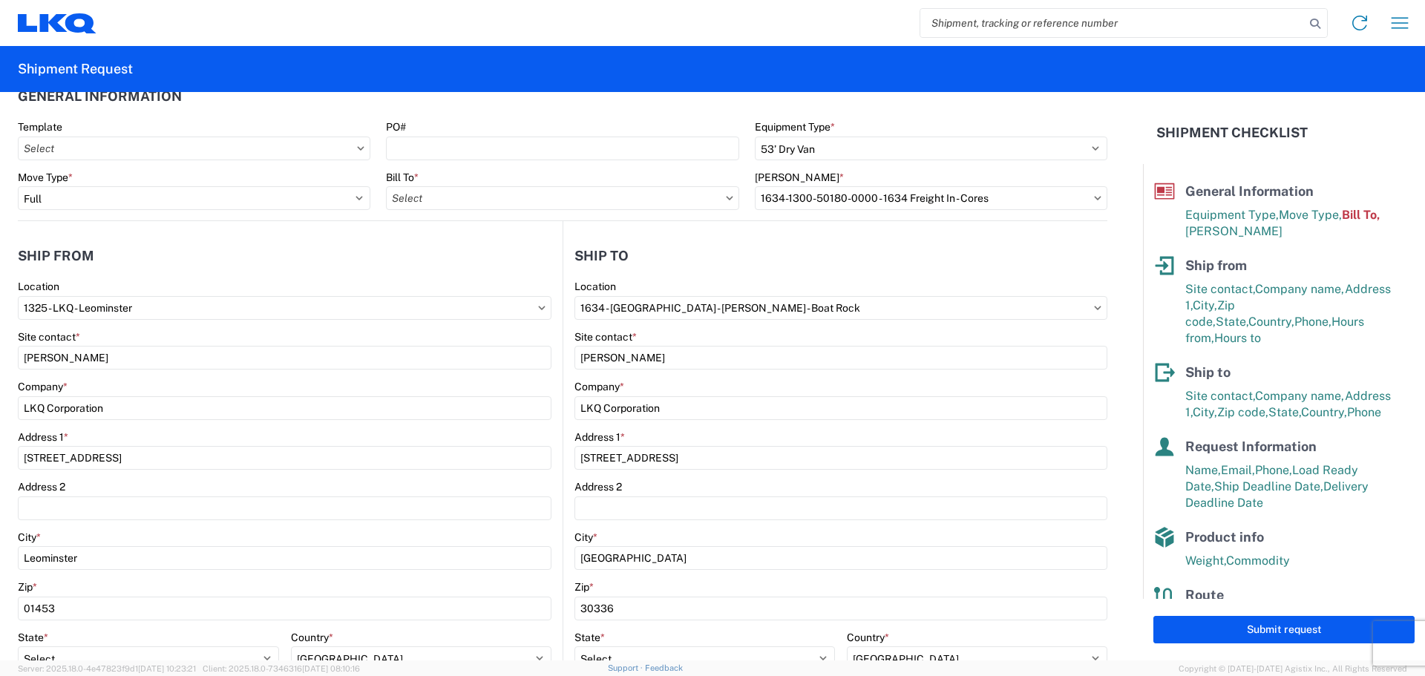
scroll to position [24, 0]
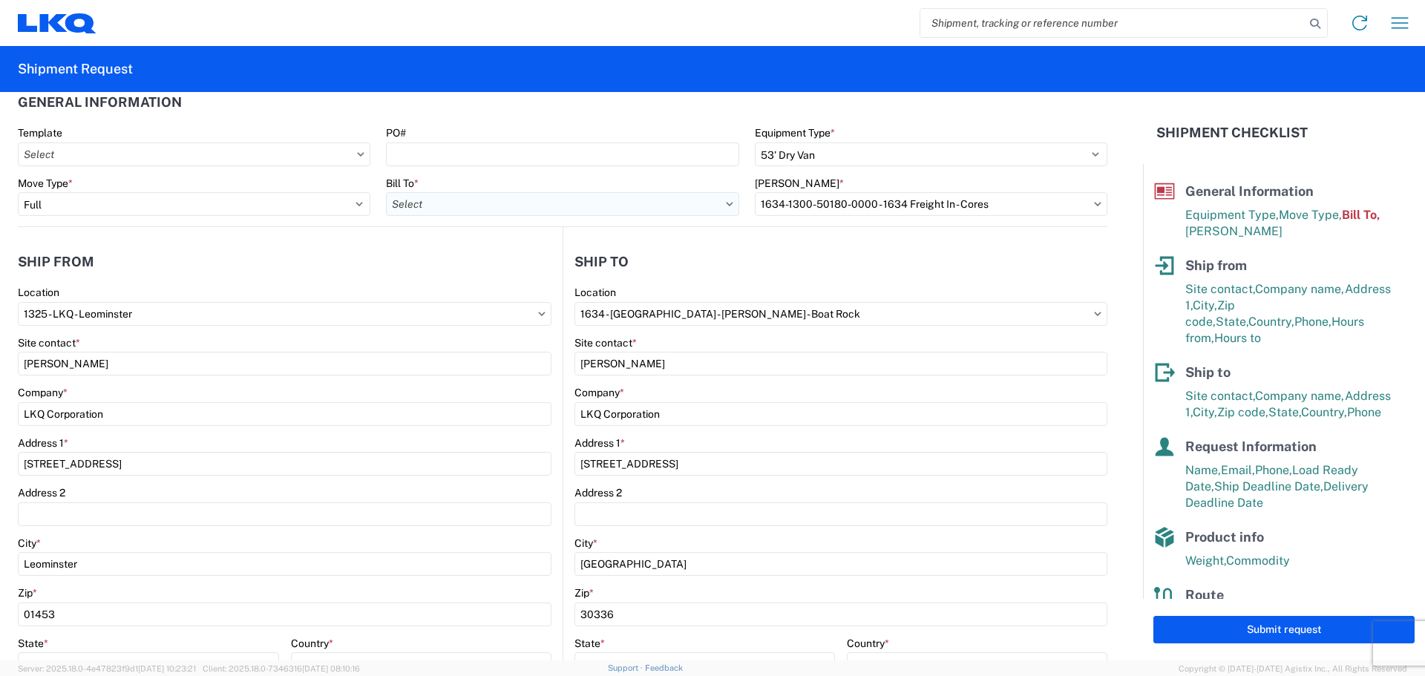
click at [720, 206] on input "Bill To *" at bounding box center [562, 204] width 352 height 24
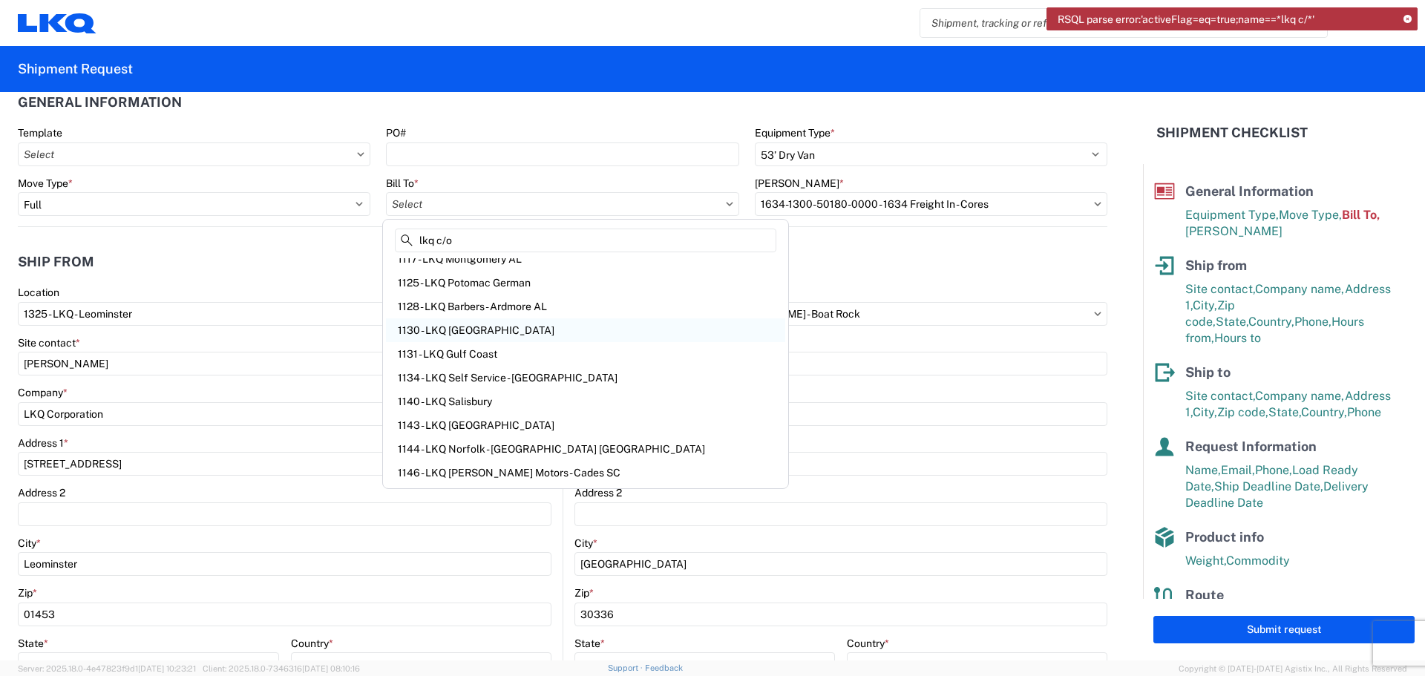
scroll to position [0, 0]
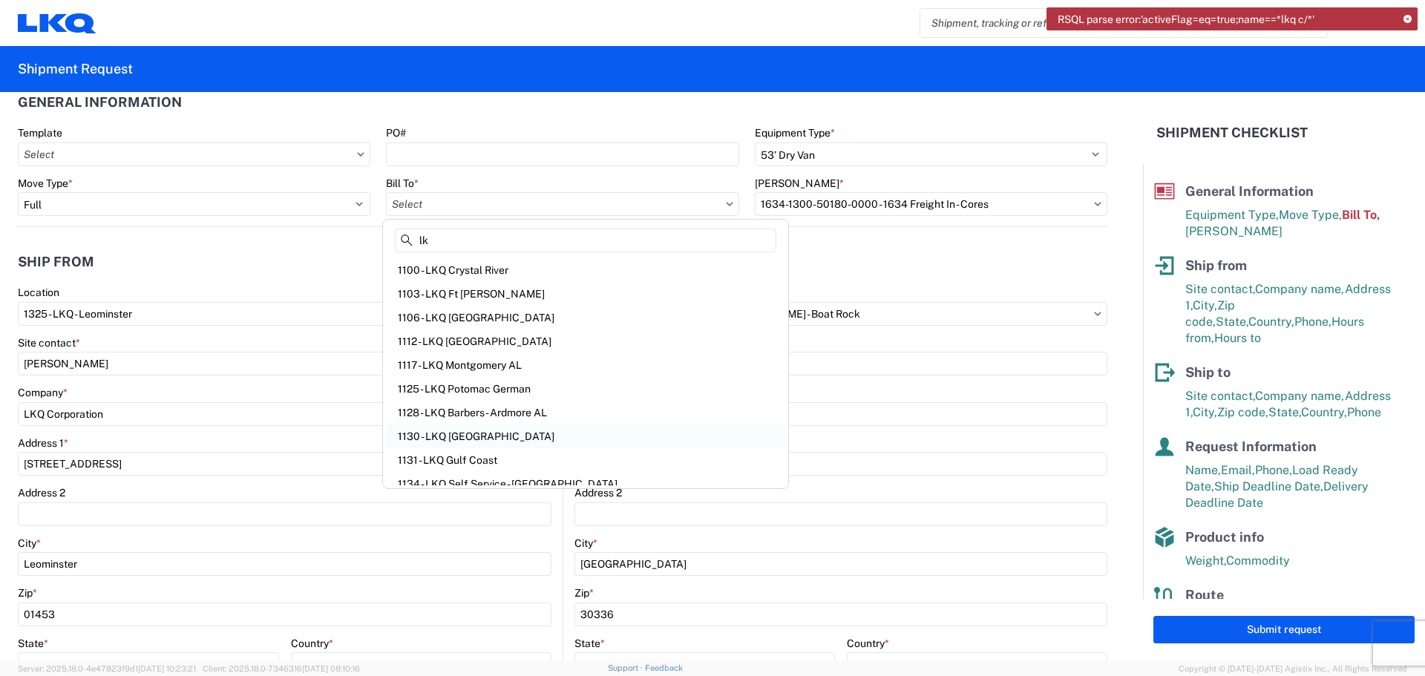
type input "l"
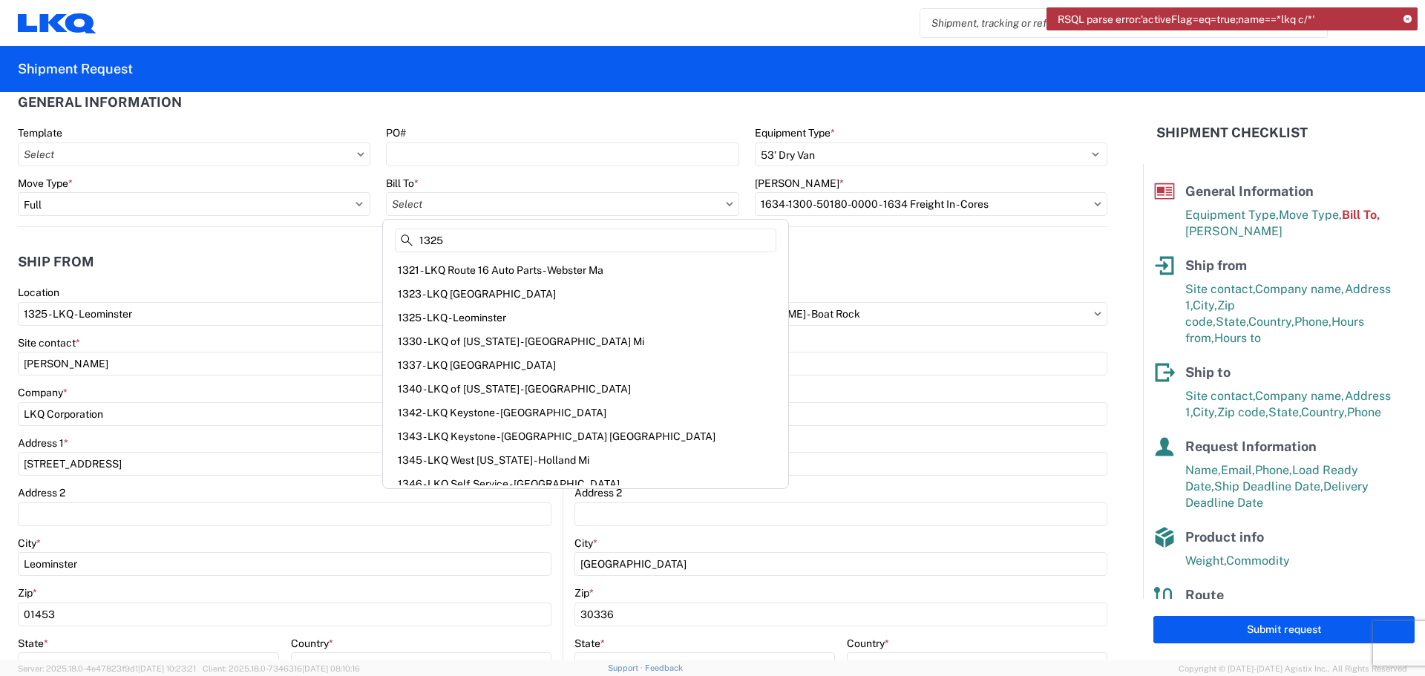
scroll to position [1632, 0]
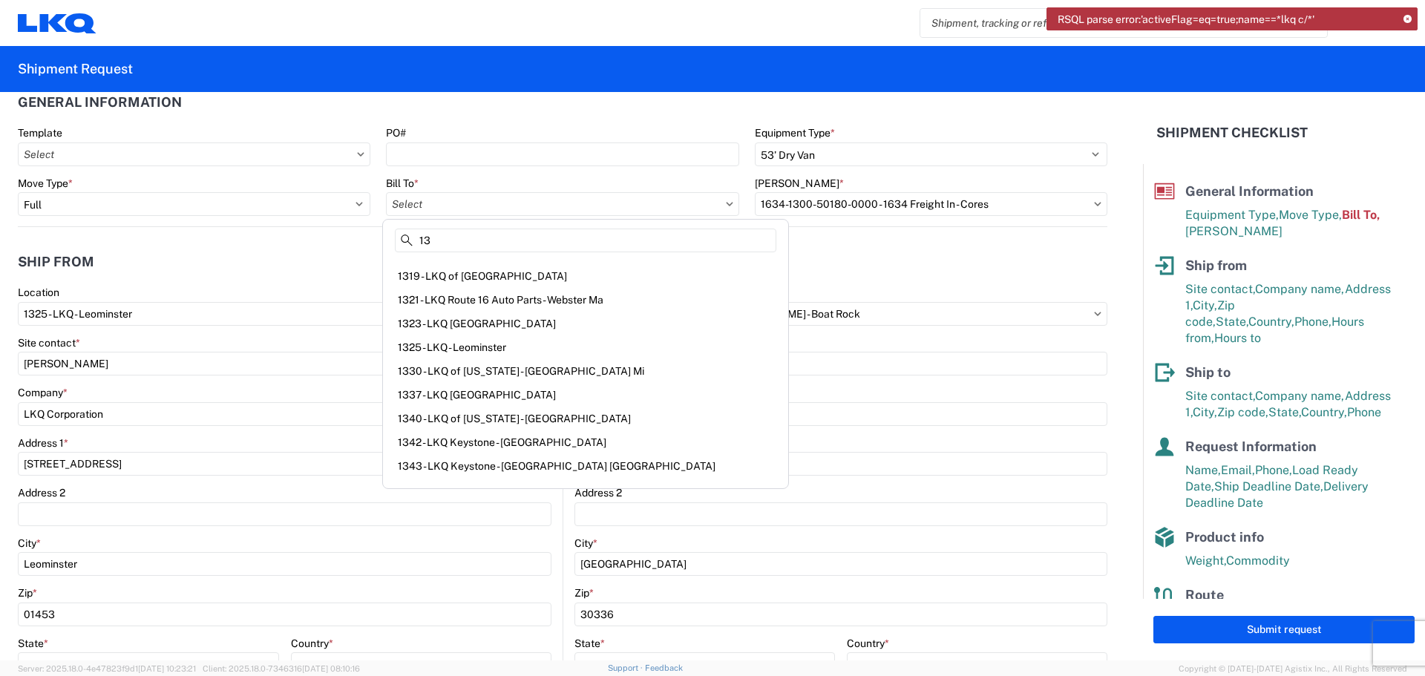
type input "1"
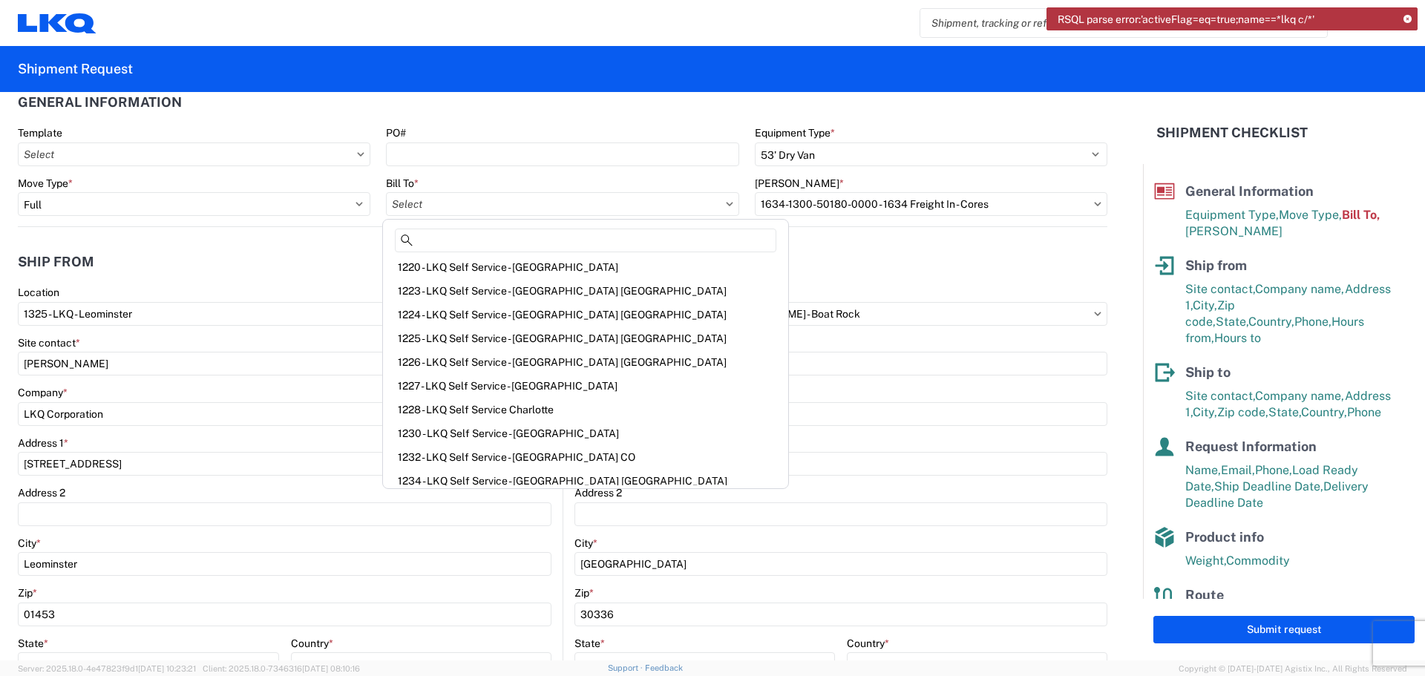
scroll to position [742, 0]
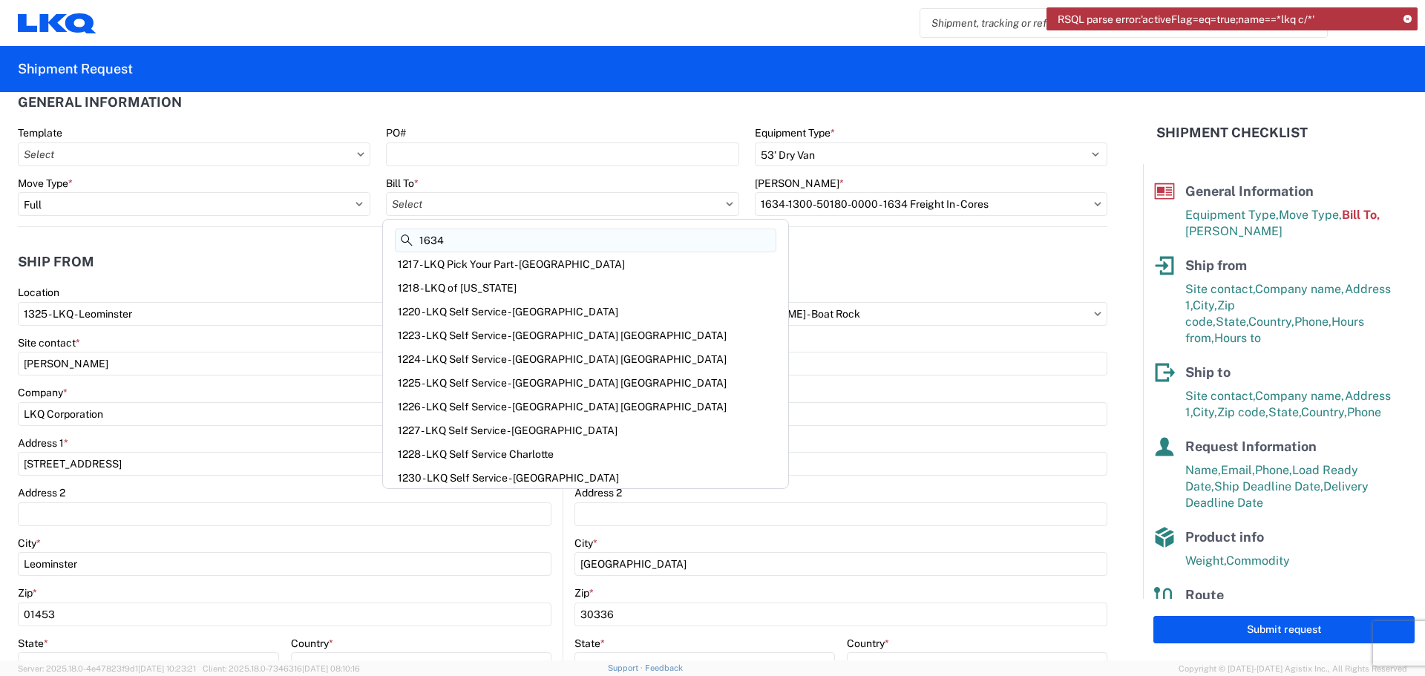
click at [617, 234] on input "1634" at bounding box center [585, 241] width 381 height 24
type input "1634"
click at [404, 237] on icon at bounding box center [407, 240] width 12 height 12
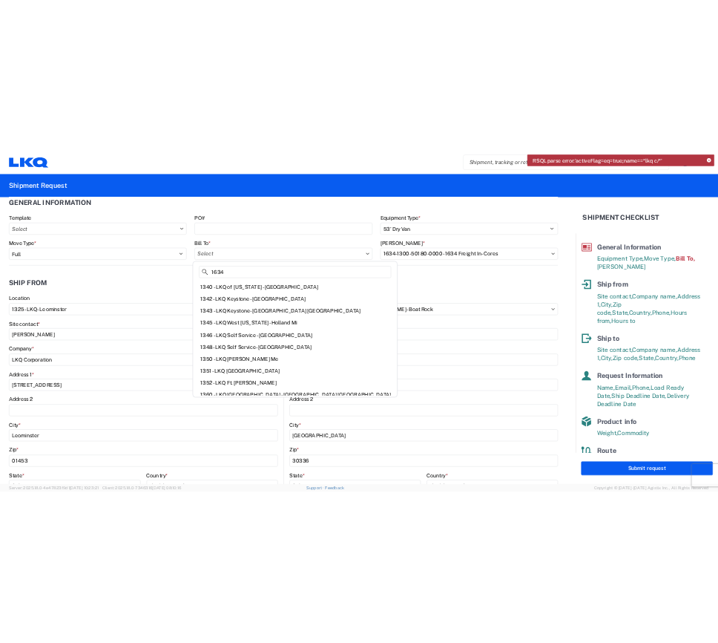
scroll to position [1929, 0]
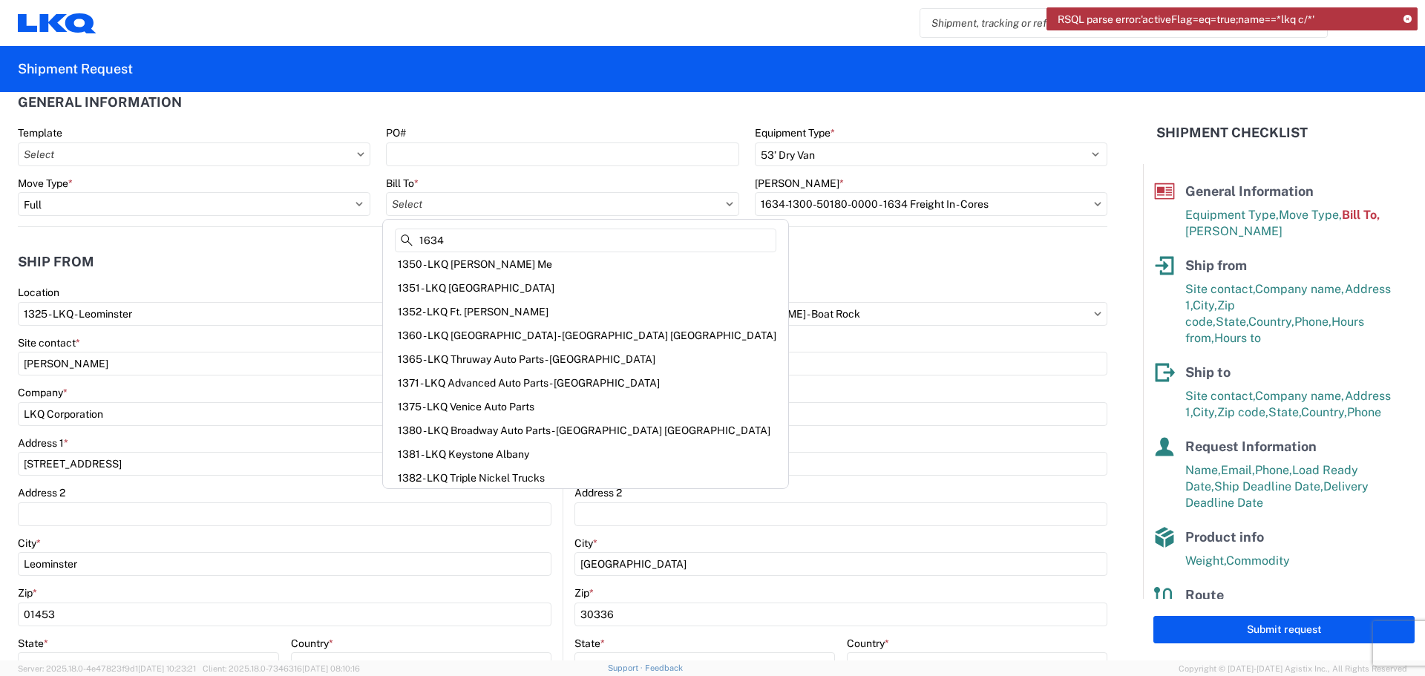
click at [471, 191] on div "Bill To *" at bounding box center [562, 197] width 352 height 40
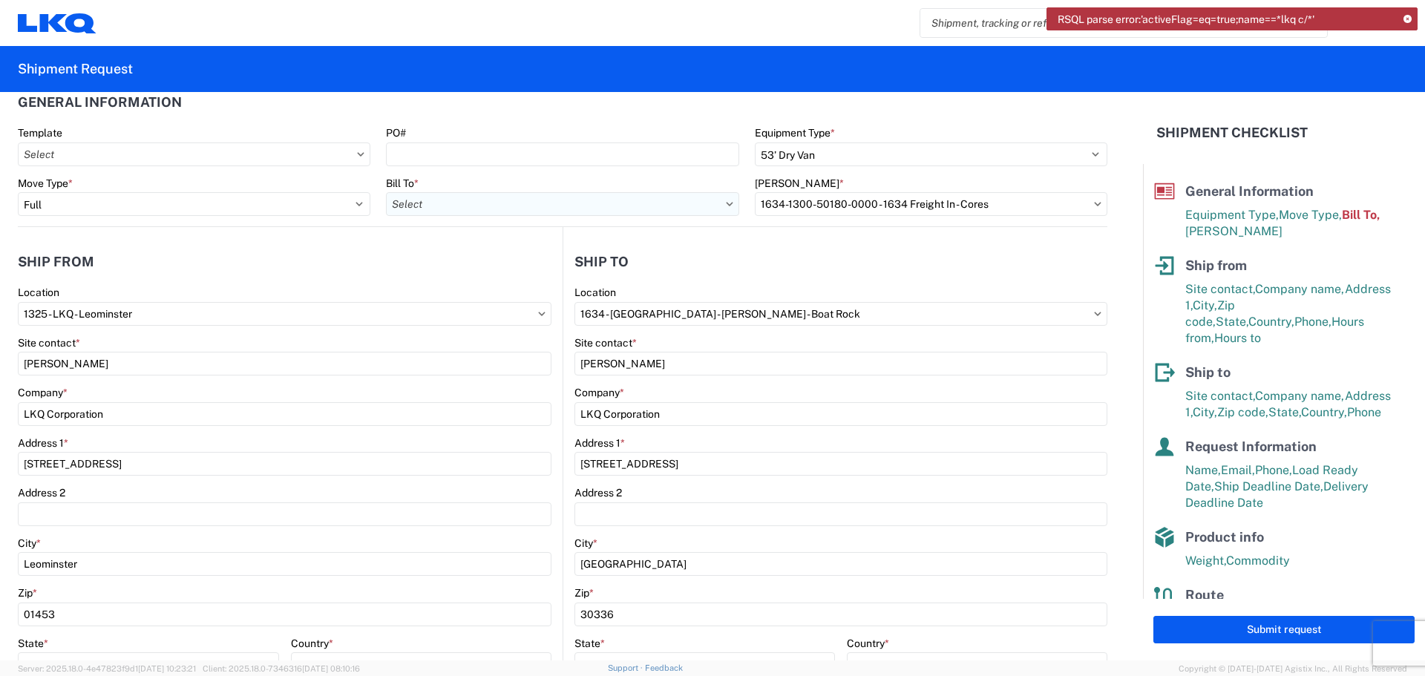
click at [469, 198] on input "Bill To *" at bounding box center [562, 204] width 352 height 24
click at [514, 237] on input at bounding box center [516, 241] width 242 height 24
click at [726, 204] on icon at bounding box center [729, 204] width 7 height 4
drag, startPoint x: 718, startPoint y: 206, endPoint x: 566, endPoint y: 212, distance: 152.3
click at [703, 206] on agx-dropdown-control at bounding box center [562, 204] width 352 height 12
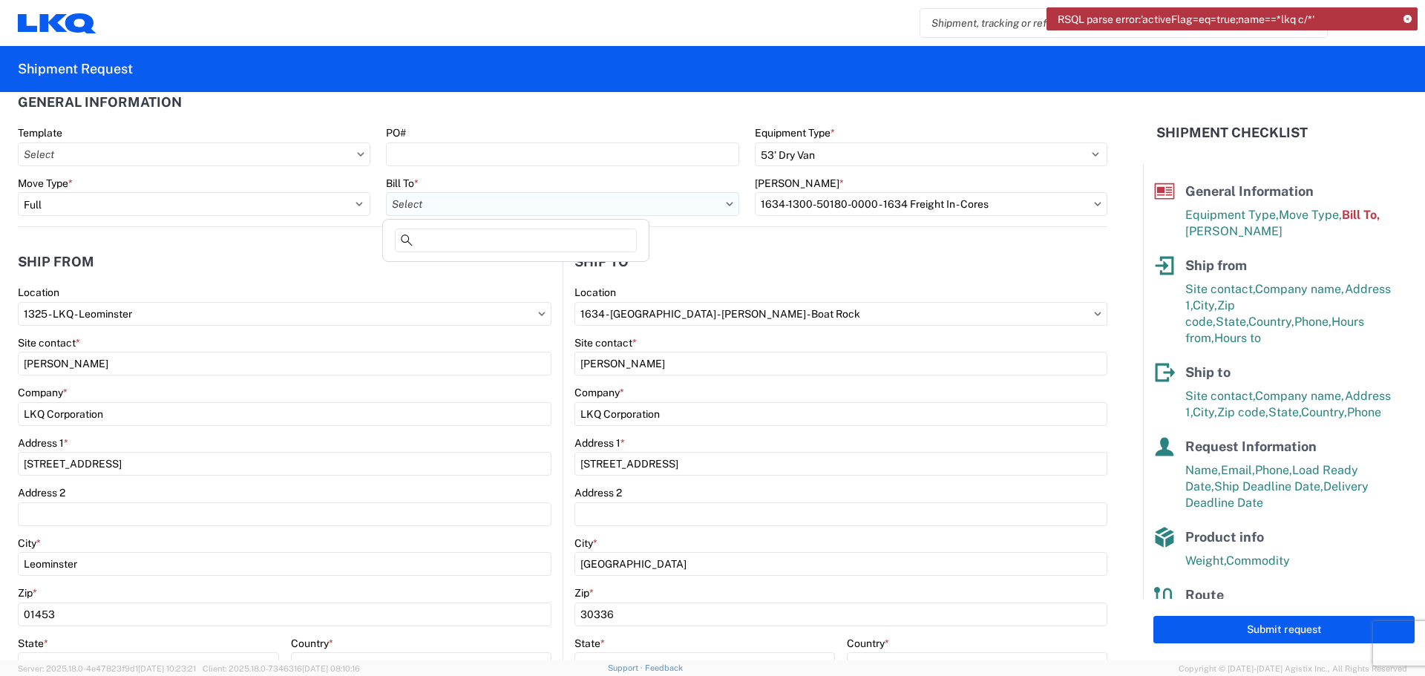
click at [496, 210] on input "Bill To *" at bounding box center [562, 204] width 352 height 24
type input "m"
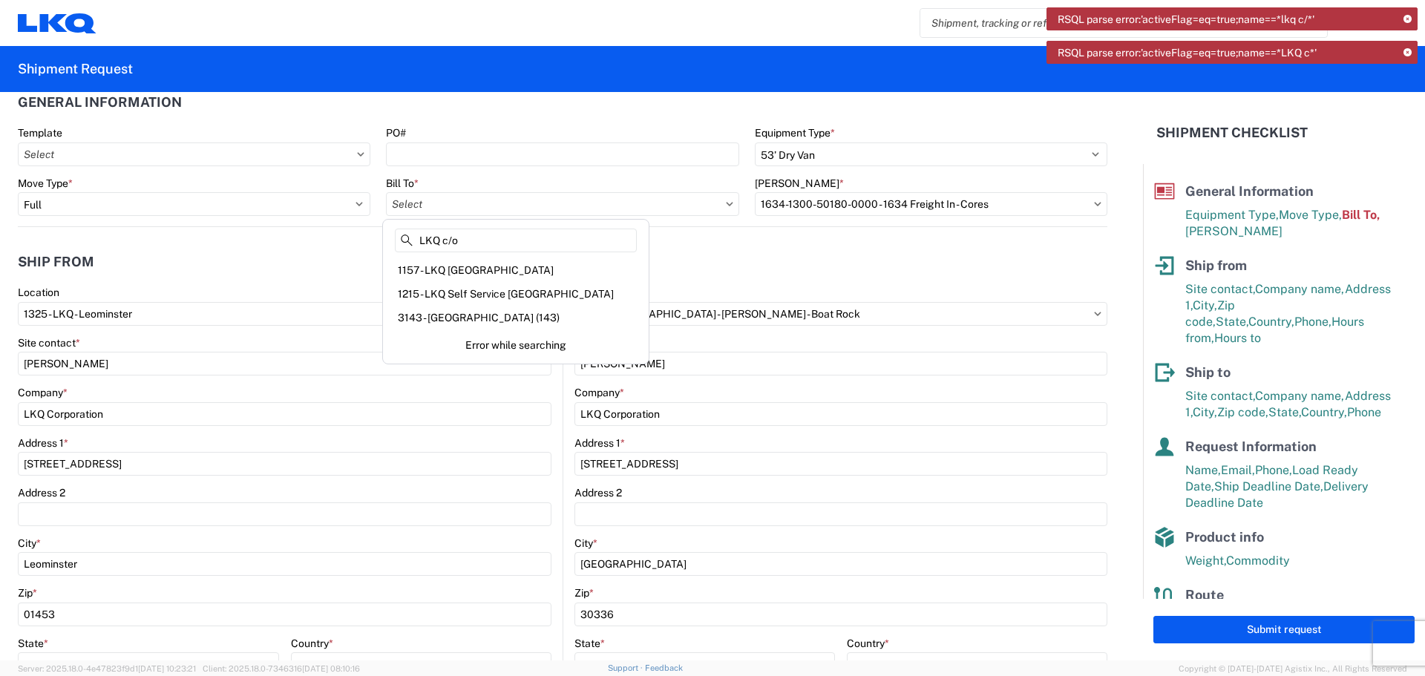
type input "LKQ c/o"
click at [462, 318] on div "3143 - [GEOGRAPHIC_DATA] (143)" at bounding box center [516, 318] width 260 height 24
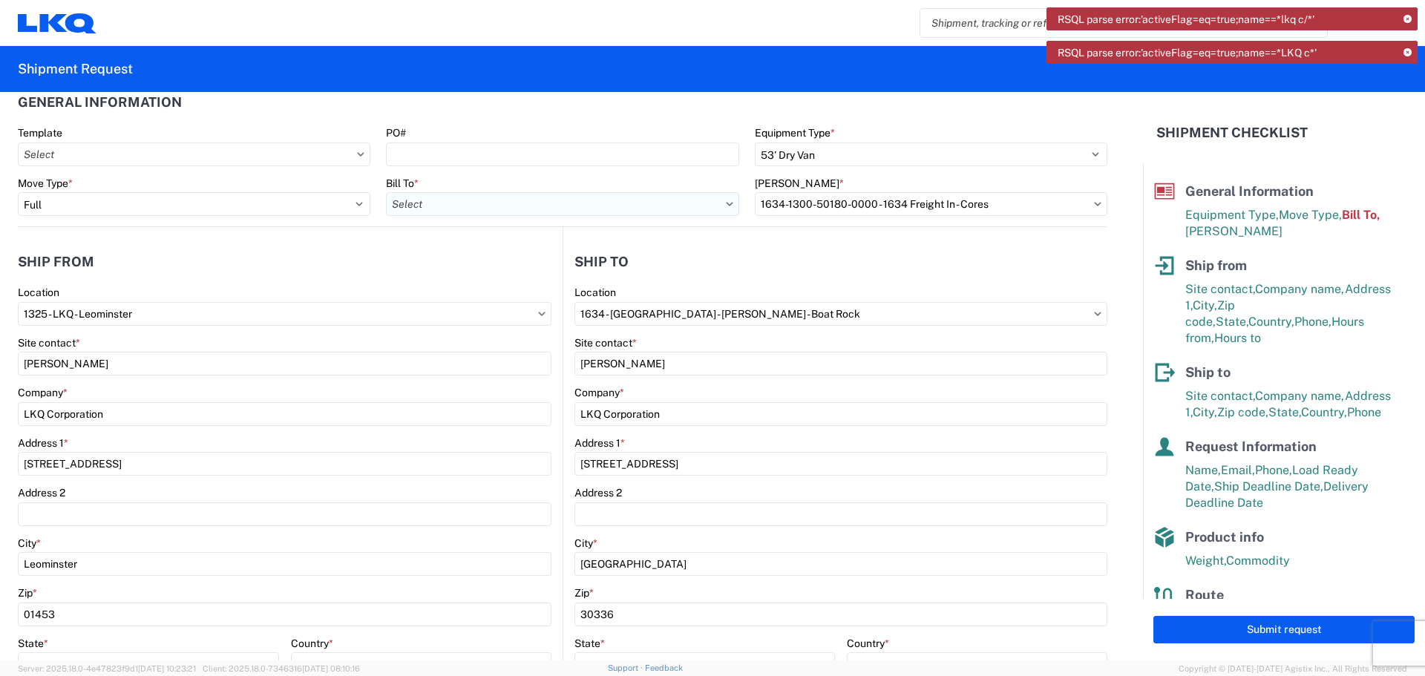
type input "3143 - [GEOGRAPHIC_DATA] (143)"
click at [847, 206] on input "Bill Code *" at bounding box center [931, 204] width 352 height 24
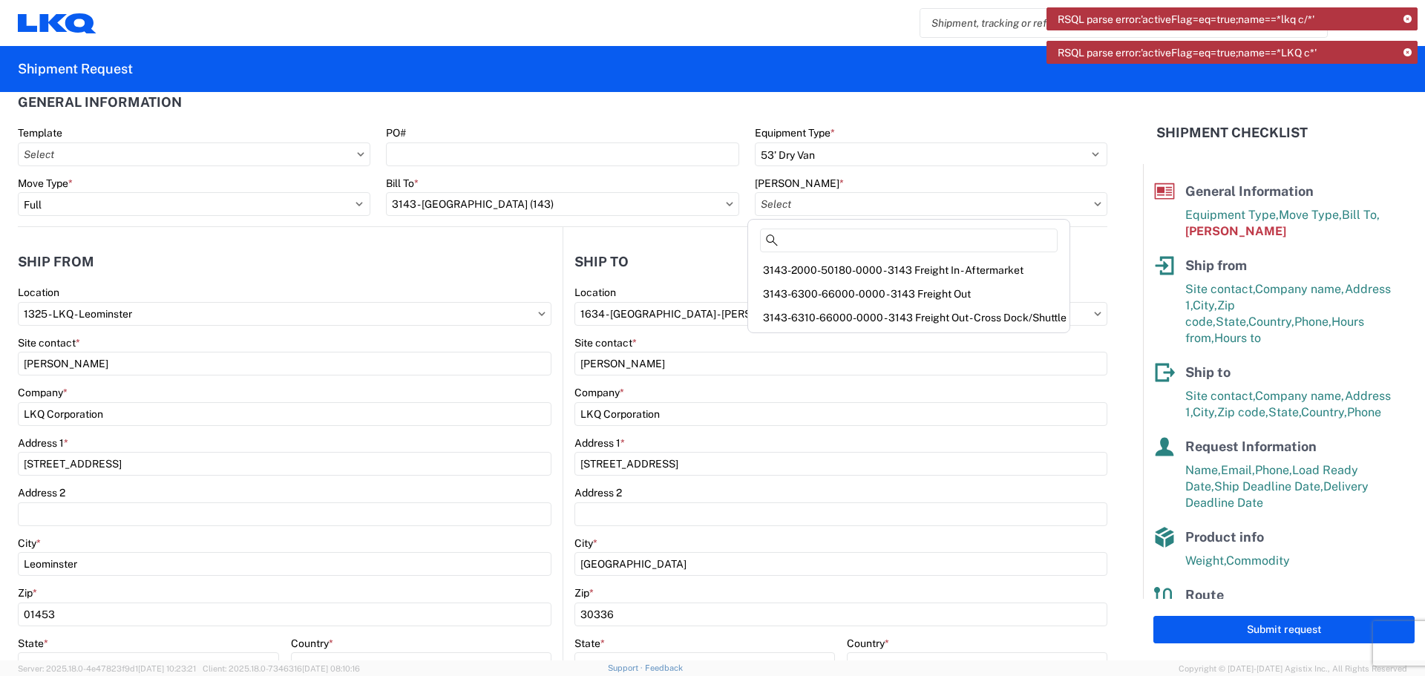
click at [1409, 21] on icon at bounding box center [1407, 20] width 8 height 8
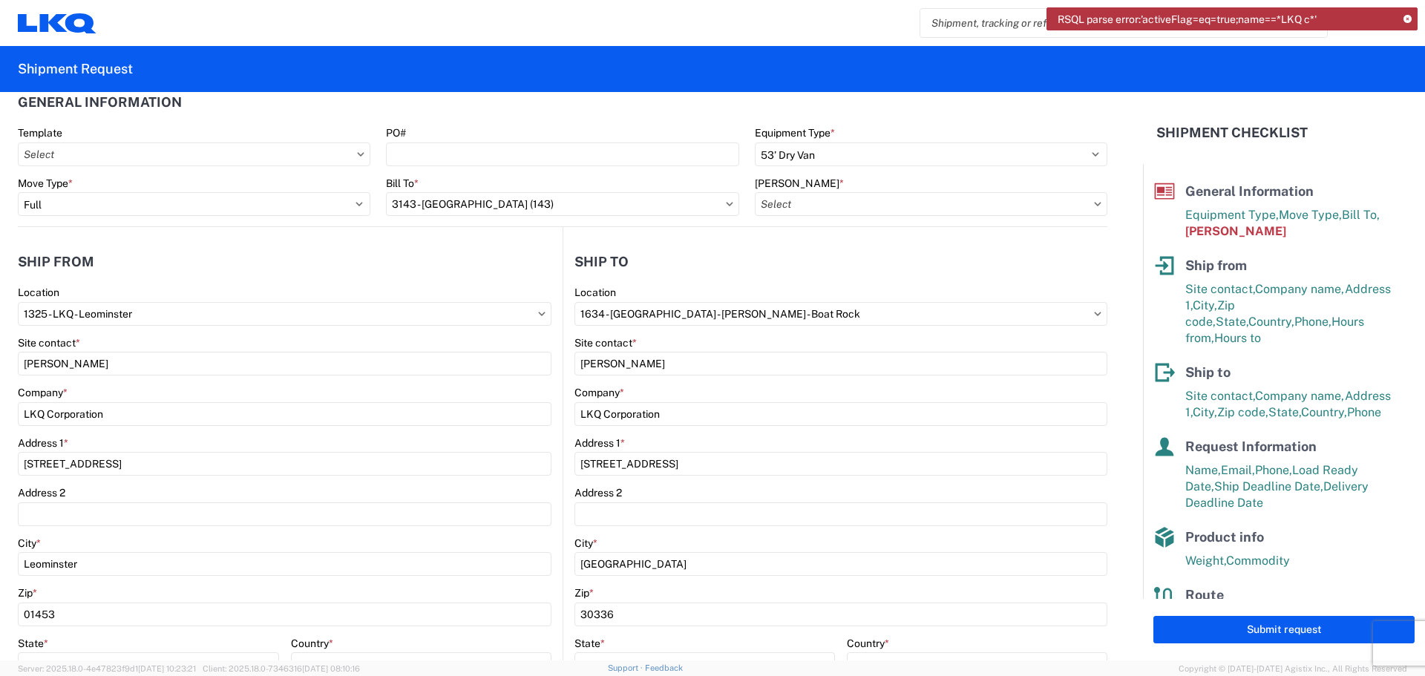
click at [1404, 21] on icon at bounding box center [1407, 20] width 8 height 8
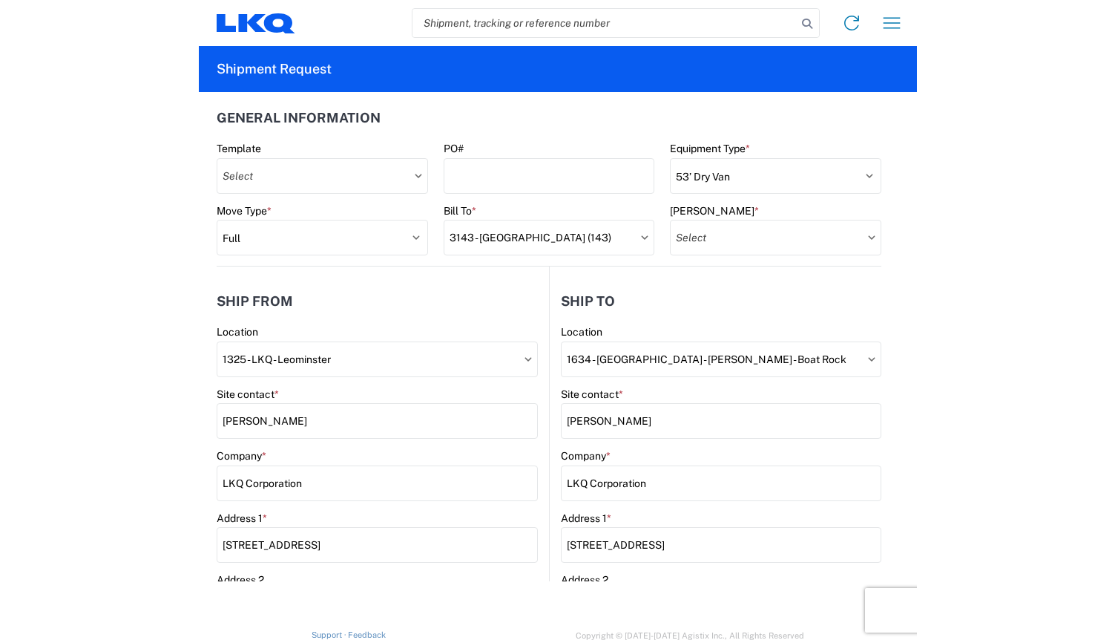
scroll to position [0, 0]
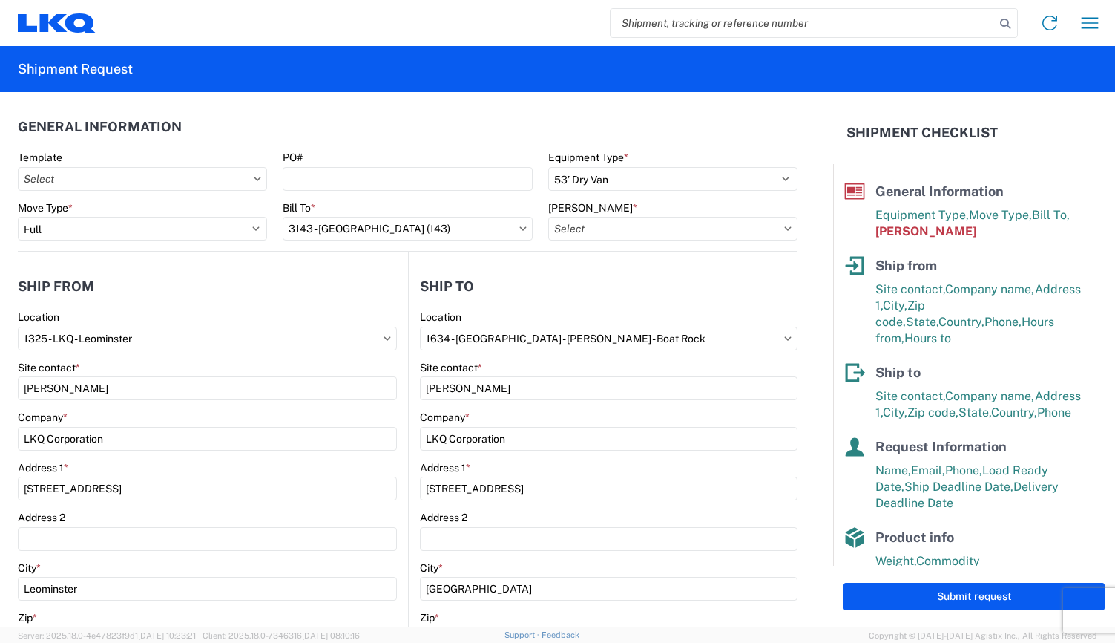
click at [519, 227] on icon at bounding box center [522, 228] width 7 height 4
click at [519, 229] on icon at bounding box center [522, 228] width 7 height 4
click at [519, 226] on icon at bounding box center [522, 228] width 7 height 4
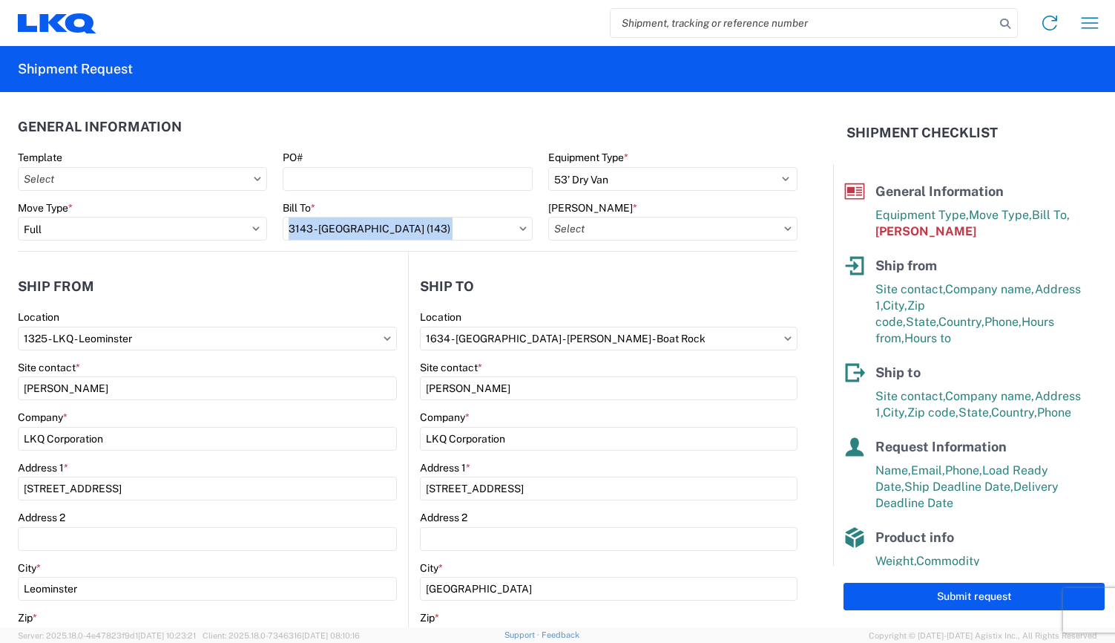
click at [519, 226] on icon at bounding box center [522, 228] width 7 height 4
click at [316, 232] on input "3143 - [GEOGRAPHIC_DATA] (143)" at bounding box center [407, 229] width 249 height 24
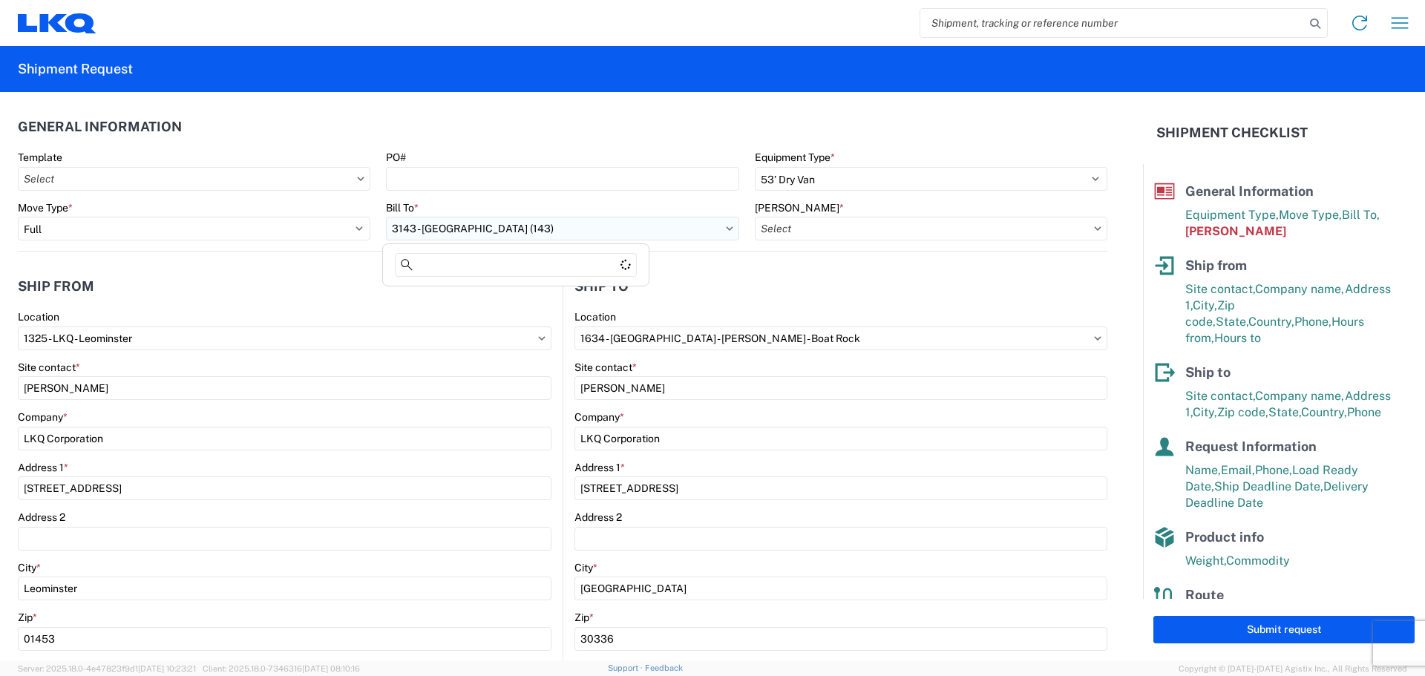
click at [497, 226] on input "3143 - [GEOGRAPHIC_DATA] (143)" at bounding box center [562, 229] width 352 height 24
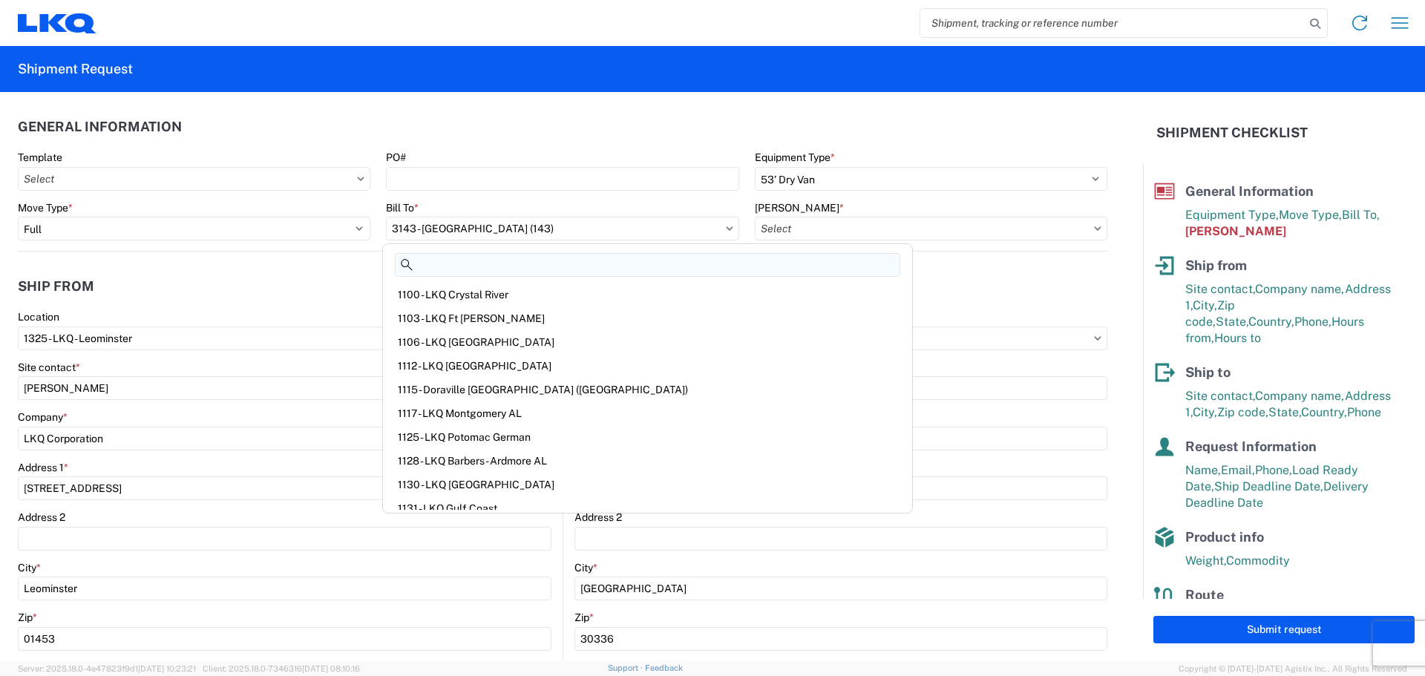
click at [467, 264] on input at bounding box center [647, 265] width 505 height 24
click at [404, 265] on icon at bounding box center [407, 265] width 12 height 12
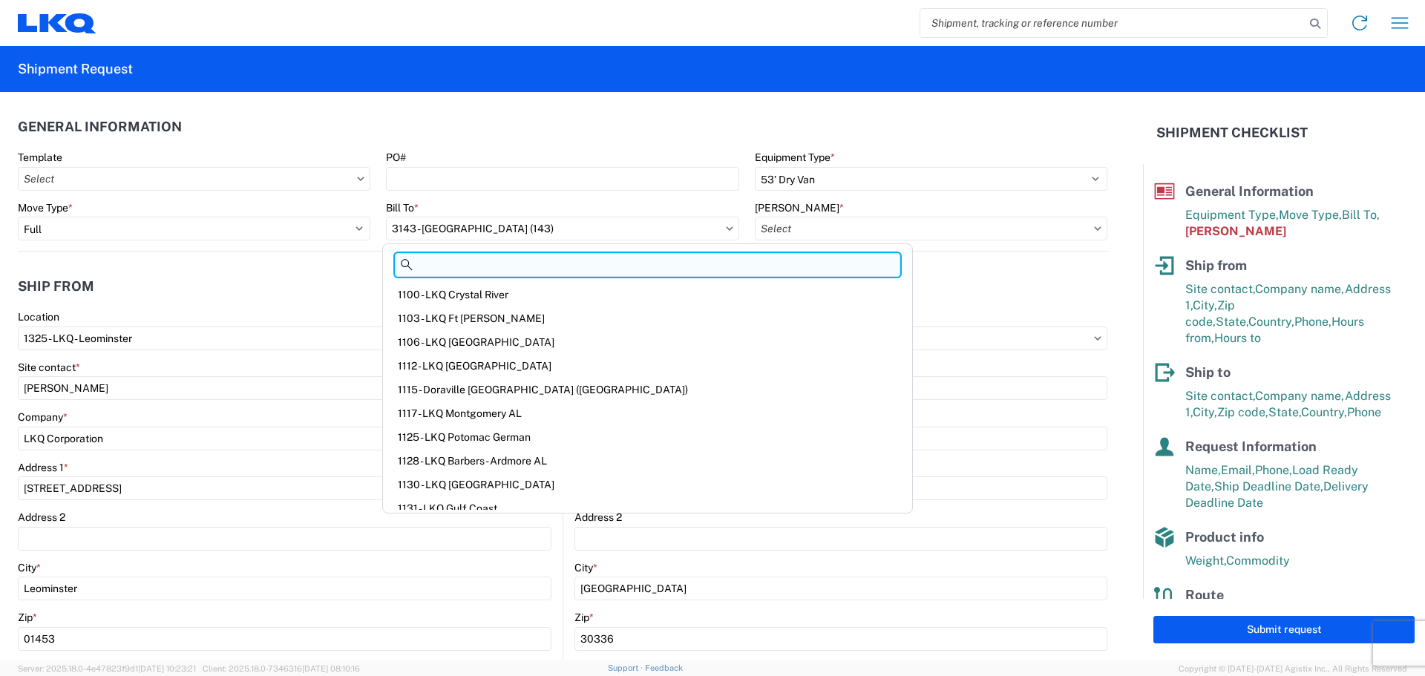
click at [454, 270] on input at bounding box center [647, 265] width 505 height 24
click at [451, 268] on input at bounding box center [647, 265] width 505 height 24
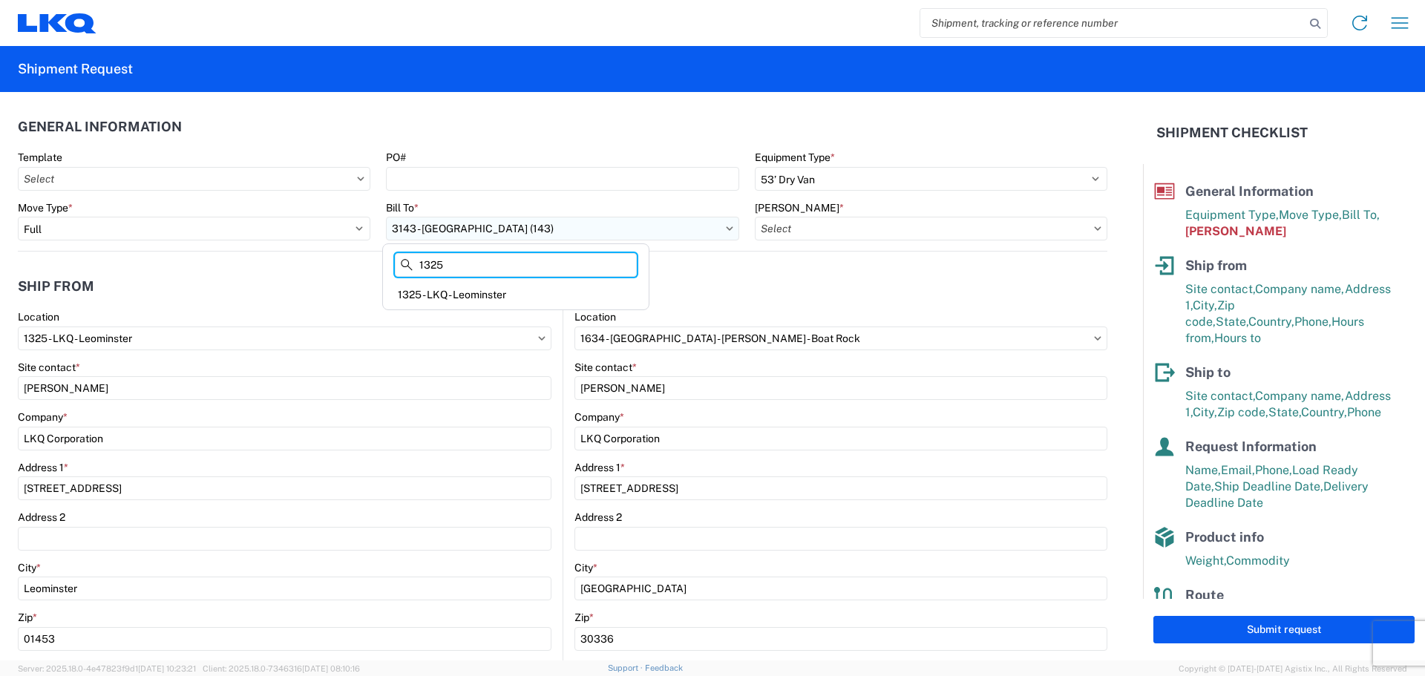
click at [524, 224] on input "3143 - [GEOGRAPHIC_DATA] (143)" at bounding box center [562, 229] width 352 height 24
type input "1"
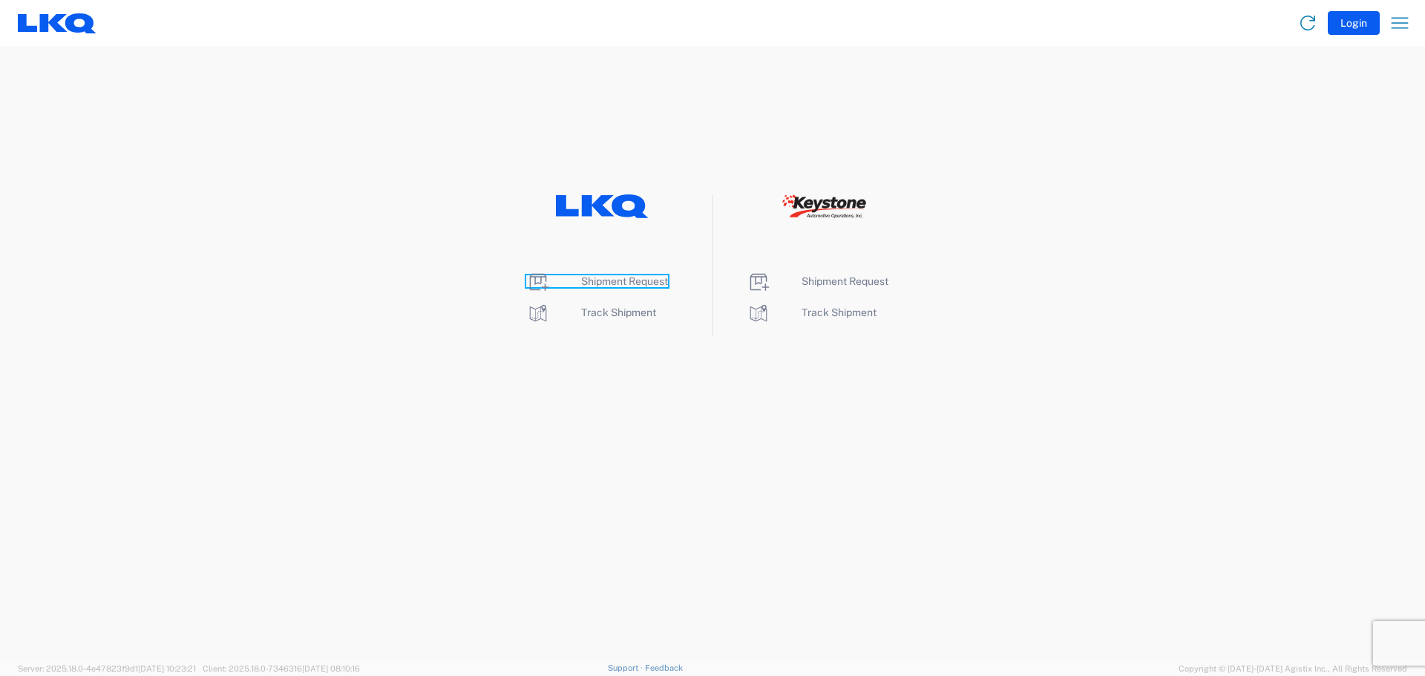
click at [636, 278] on span "Shipment Request" at bounding box center [624, 281] width 87 height 12
click at [608, 278] on span "Shipment Request" at bounding box center [624, 281] width 87 height 12
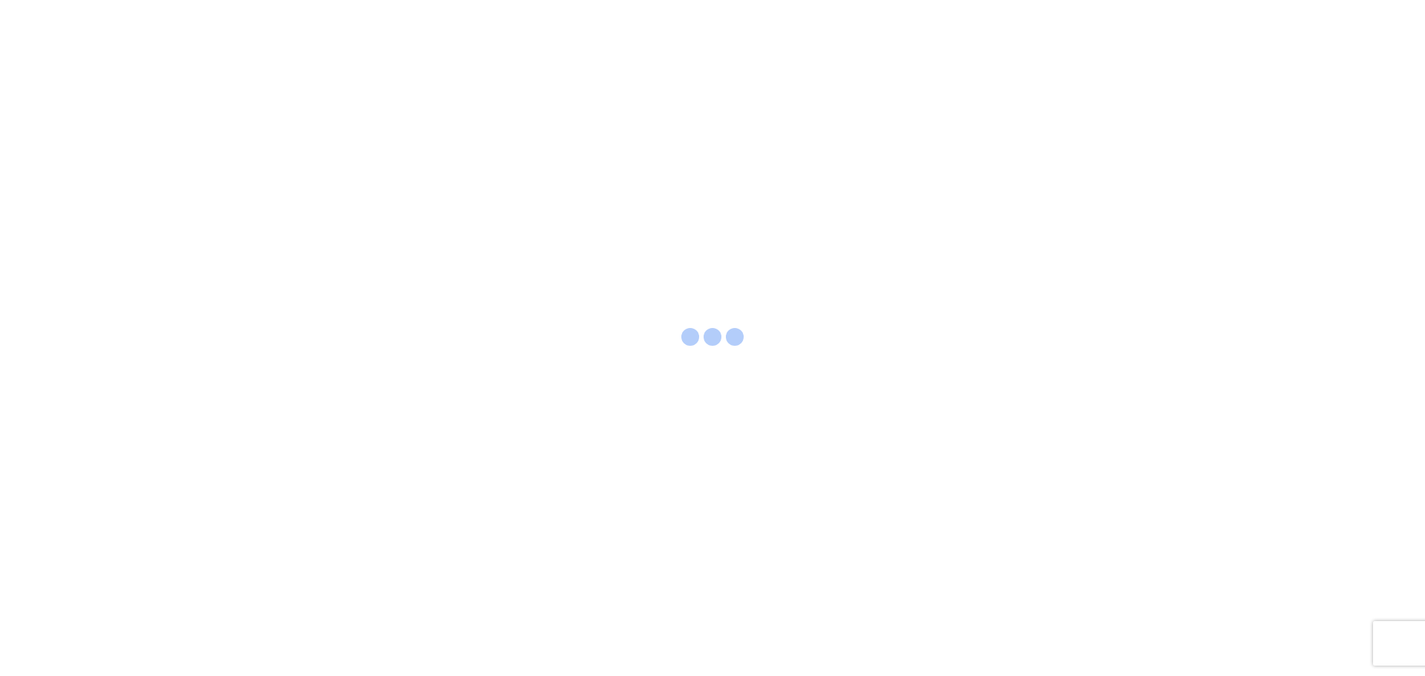
select select "FULL"
select select "LBS"
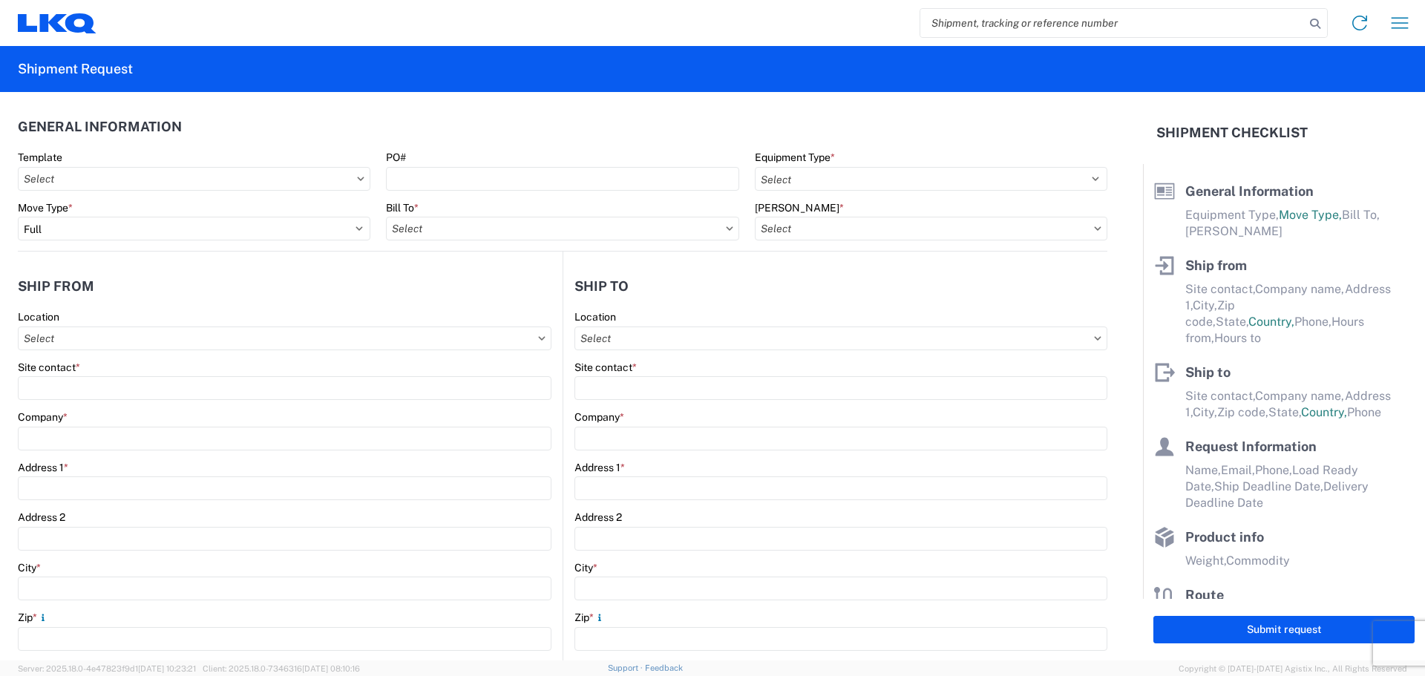
click at [357, 180] on icon at bounding box center [360, 179] width 7 height 4
click at [287, 186] on input "Template" at bounding box center [194, 179] width 352 height 24
click at [357, 180] on icon at bounding box center [360, 179] width 7 height 4
click at [253, 180] on input "Template" at bounding box center [194, 179] width 352 height 24
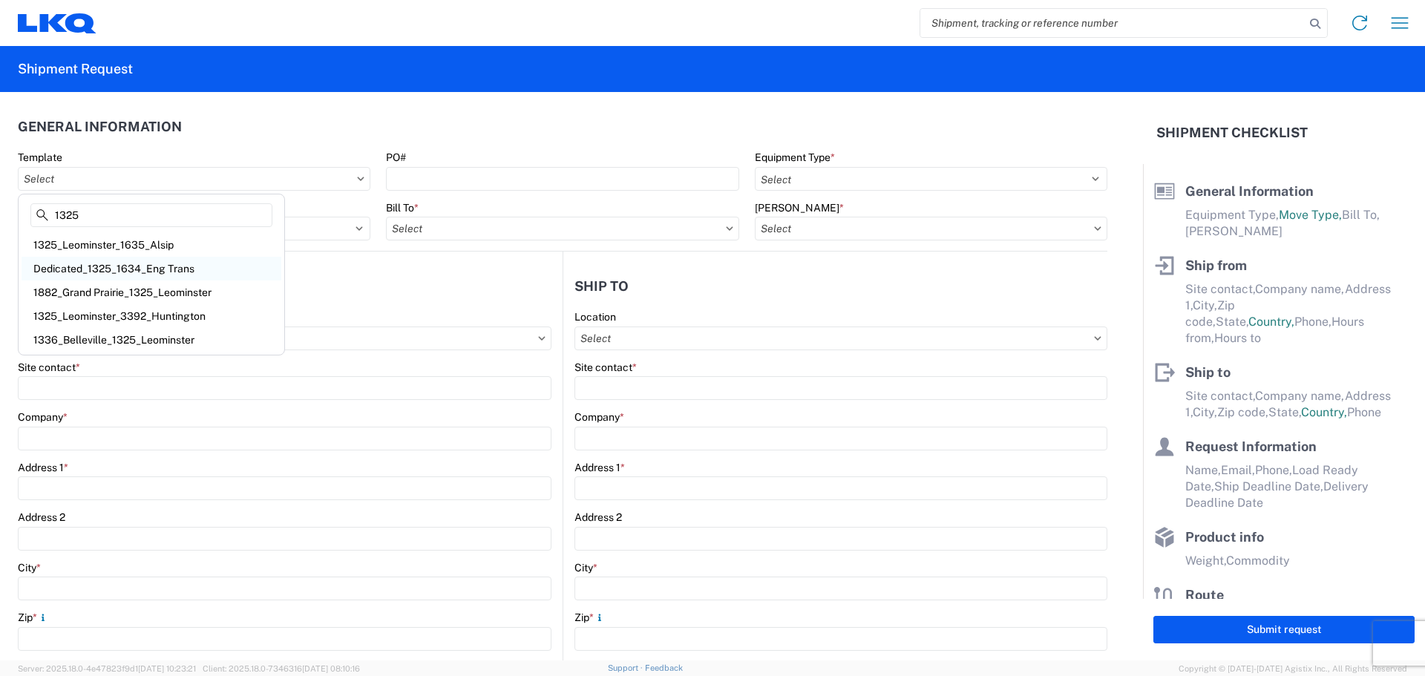
type input "1325"
click at [154, 269] on div "Dedicated_1325_1634_Eng Trans" at bounding box center [152, 269] width 260 height 24
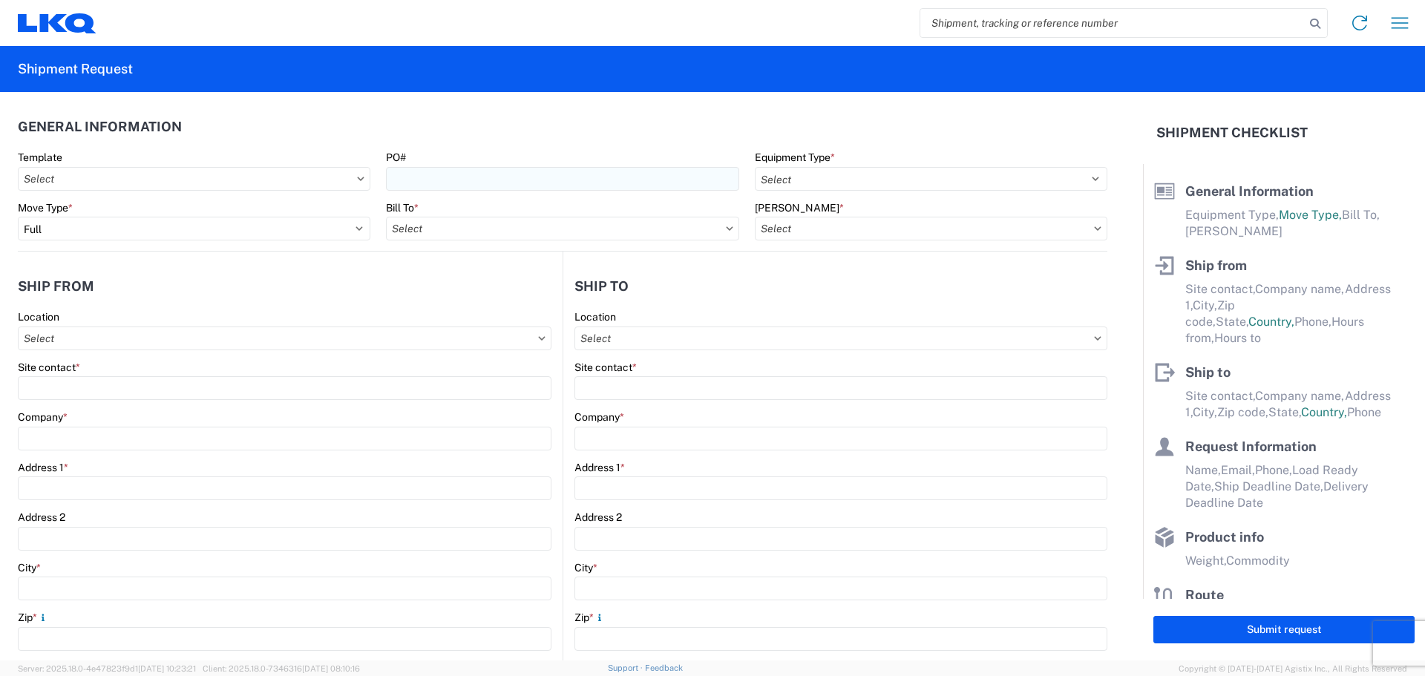
type input "Dedicated_1325_1634_Eng Trans"
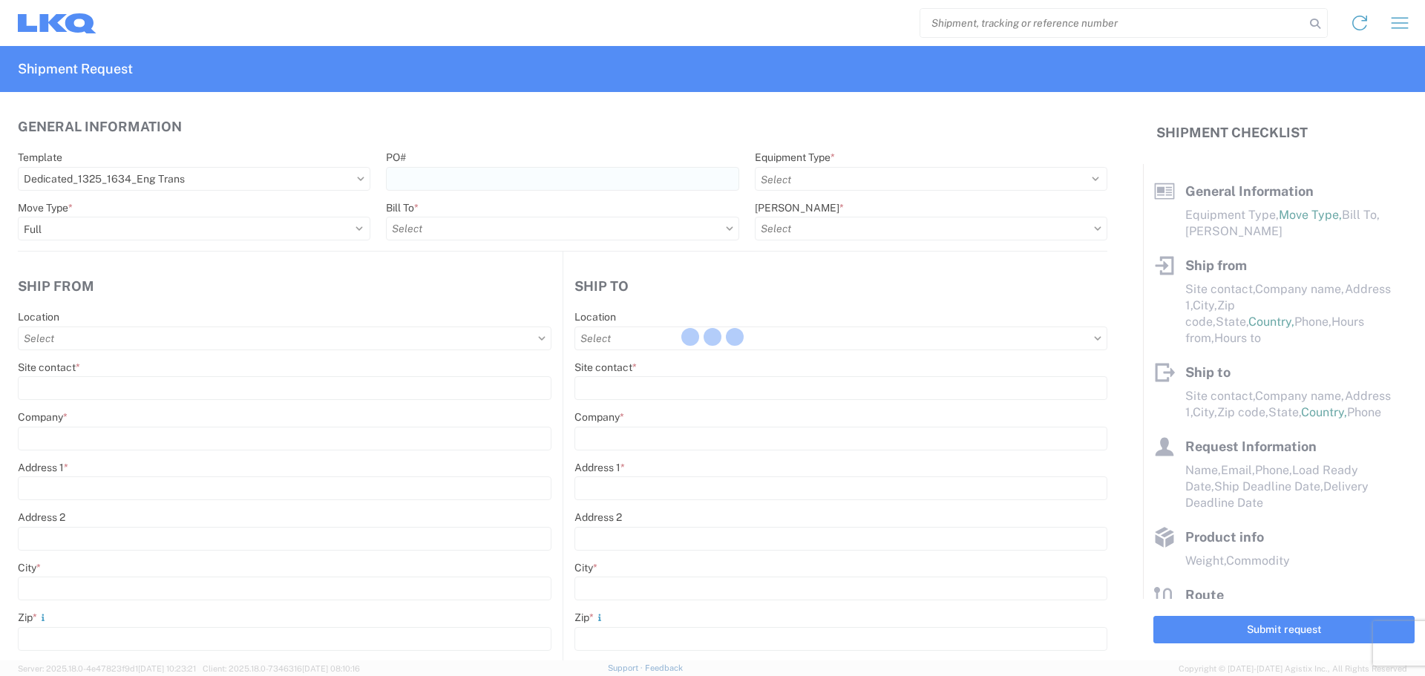
select select
type input "[PERSON_NAME]"
type input "LKQ Corporation"
type input "[STREET_ADDRESS]"
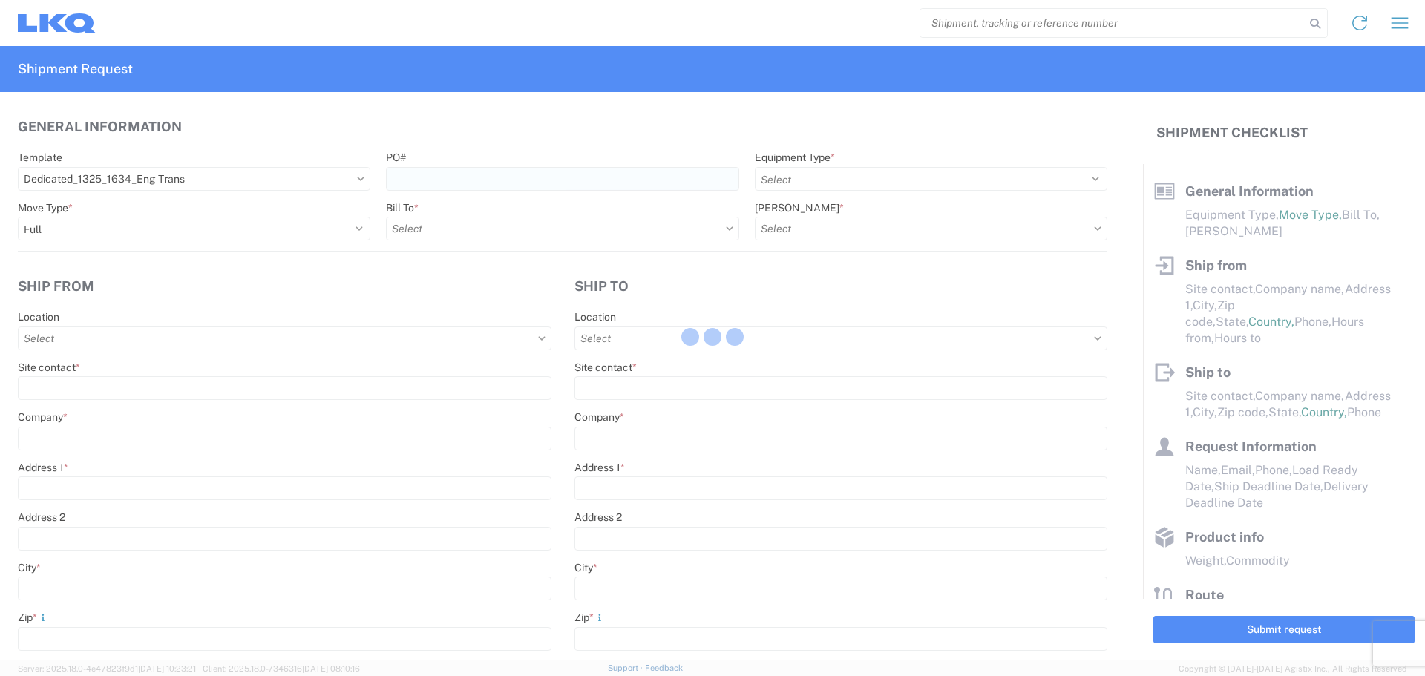
type input "Leominster"
type input "01453"
type input "[EMAIL_ADDRESS][DOMAIN_NAME]"
type input "[PERSON_NAME]"
type input "LKQ Corporation"
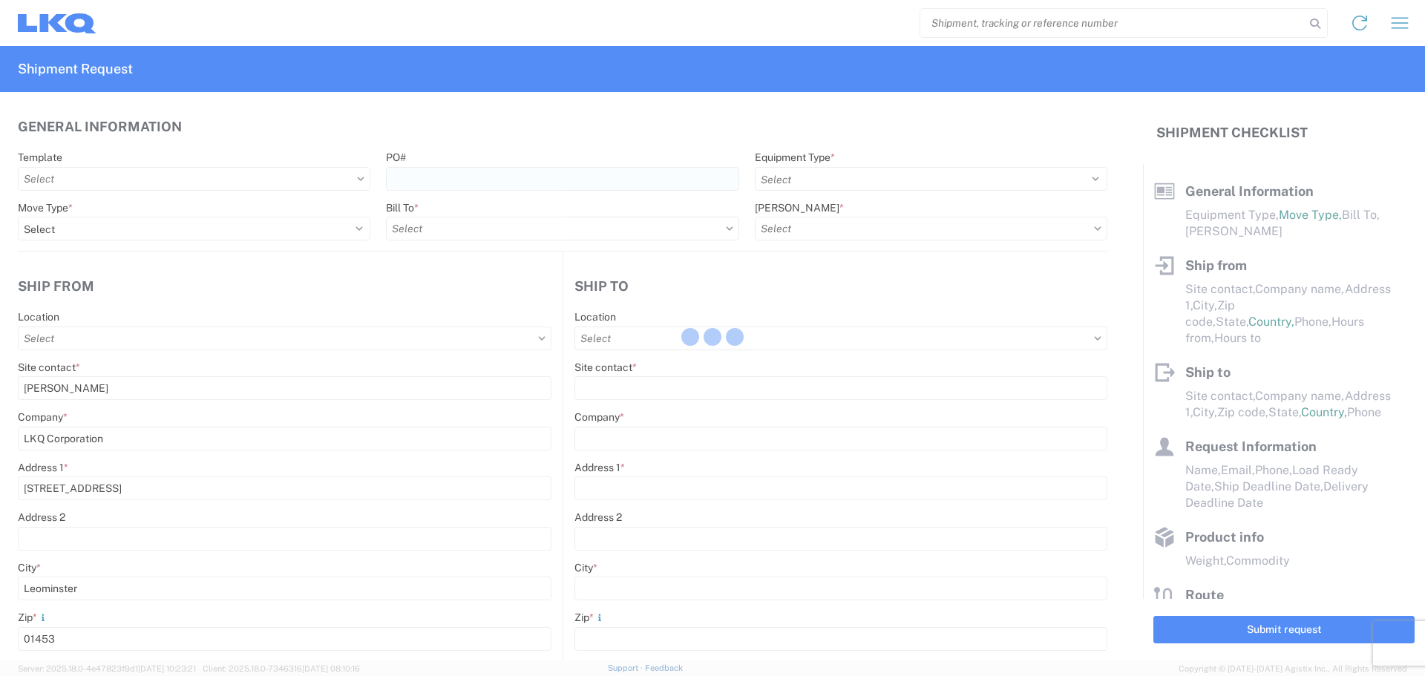
type input "[STREET_ADDRESS]"
type input "[GEOGRAPHIC_DATA]"
type input "30336"
type input "[EMAIL_ADDRESS][DOMAIN_NAME]"
type input "[DATE]"
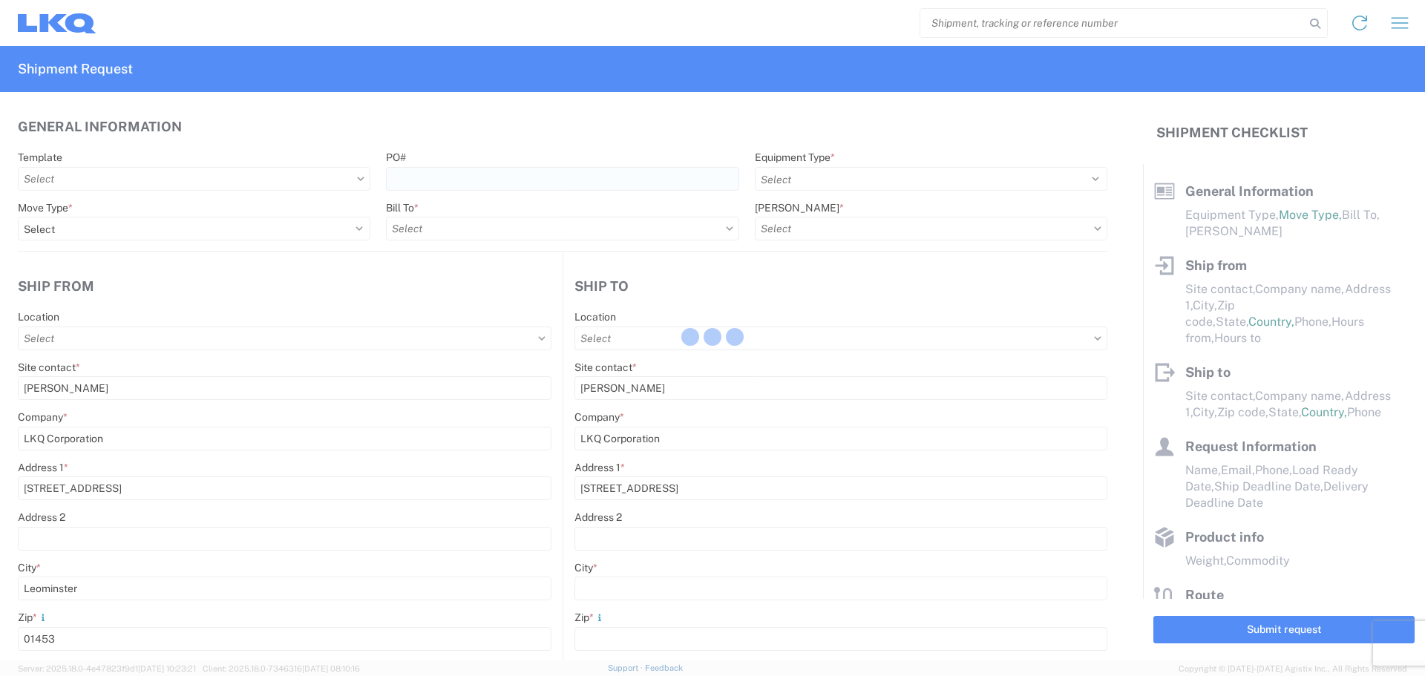
type input "[DATE]"
type input "42000"
type input "Engines, Transmissions"
type input "1"
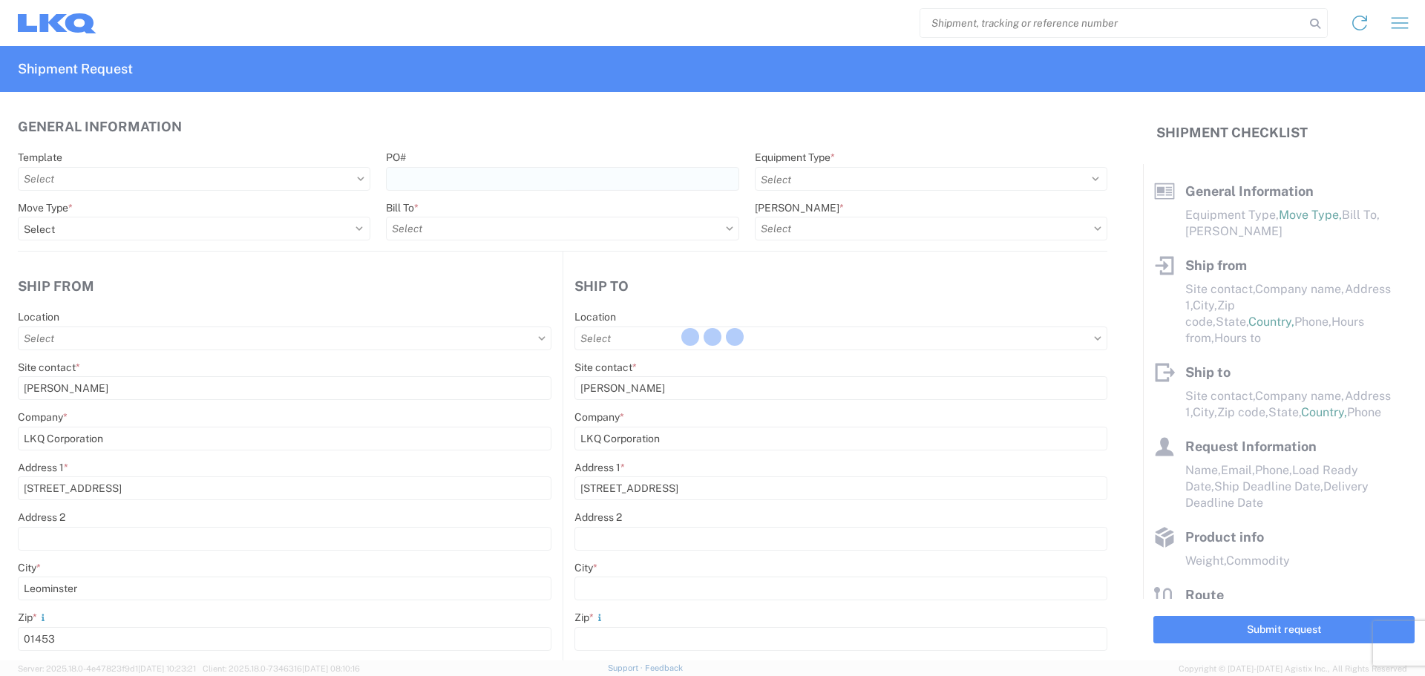
type input "12"
select select "IN"
select select "US"
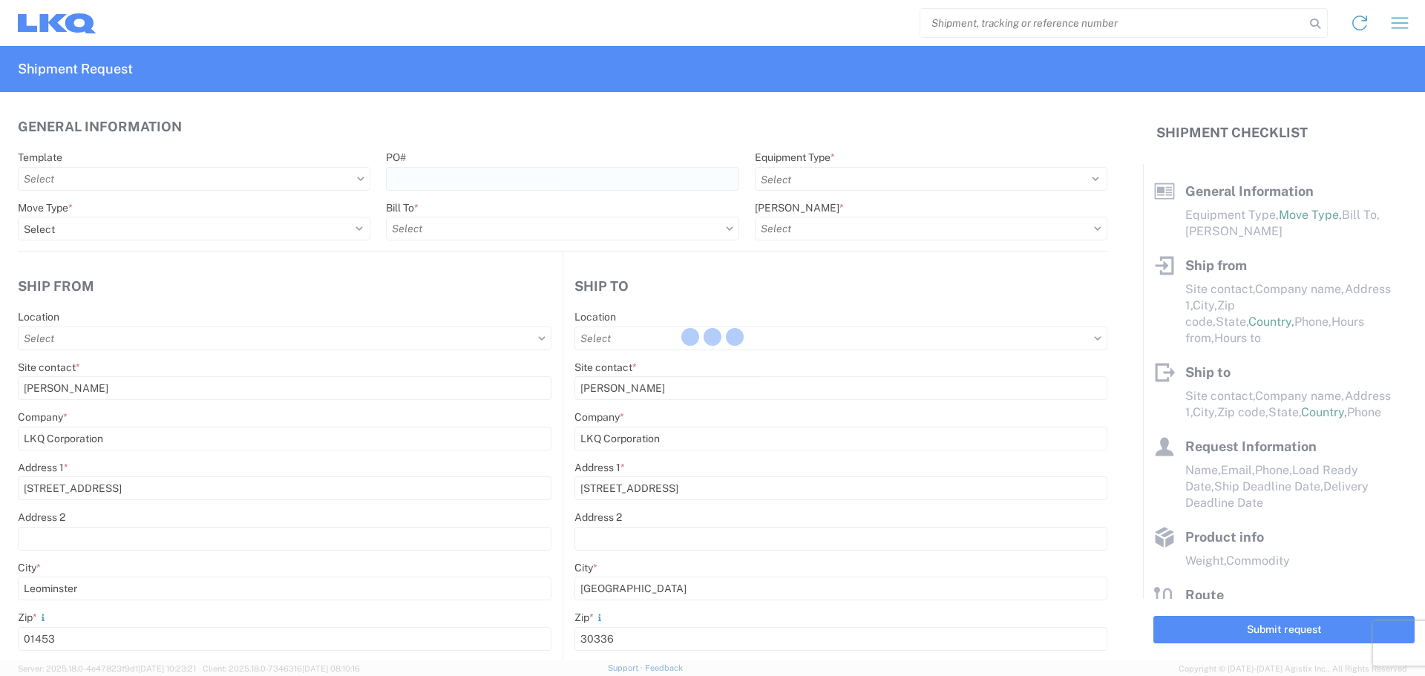
select select "US"
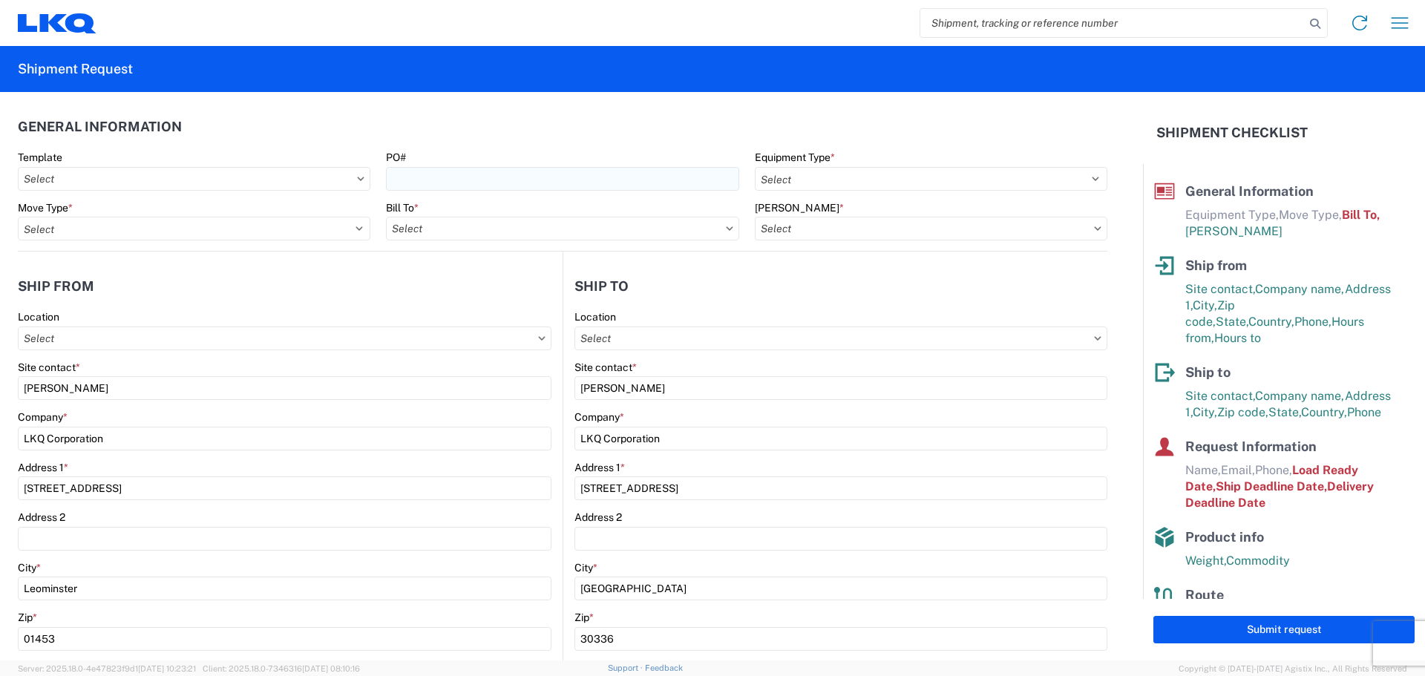
type input "1325 - LKQ - Leominster"
type input "1634 - [GEOGRAPHIC_DATA] - [PERSON_NAME] - Boat Rock"
type input "1634-1300-50180-0000 - 1634 Freight In - Cores"
click at [726, 234] on input "Bill To *" at bounding box center [562, 229] width 352 height 24
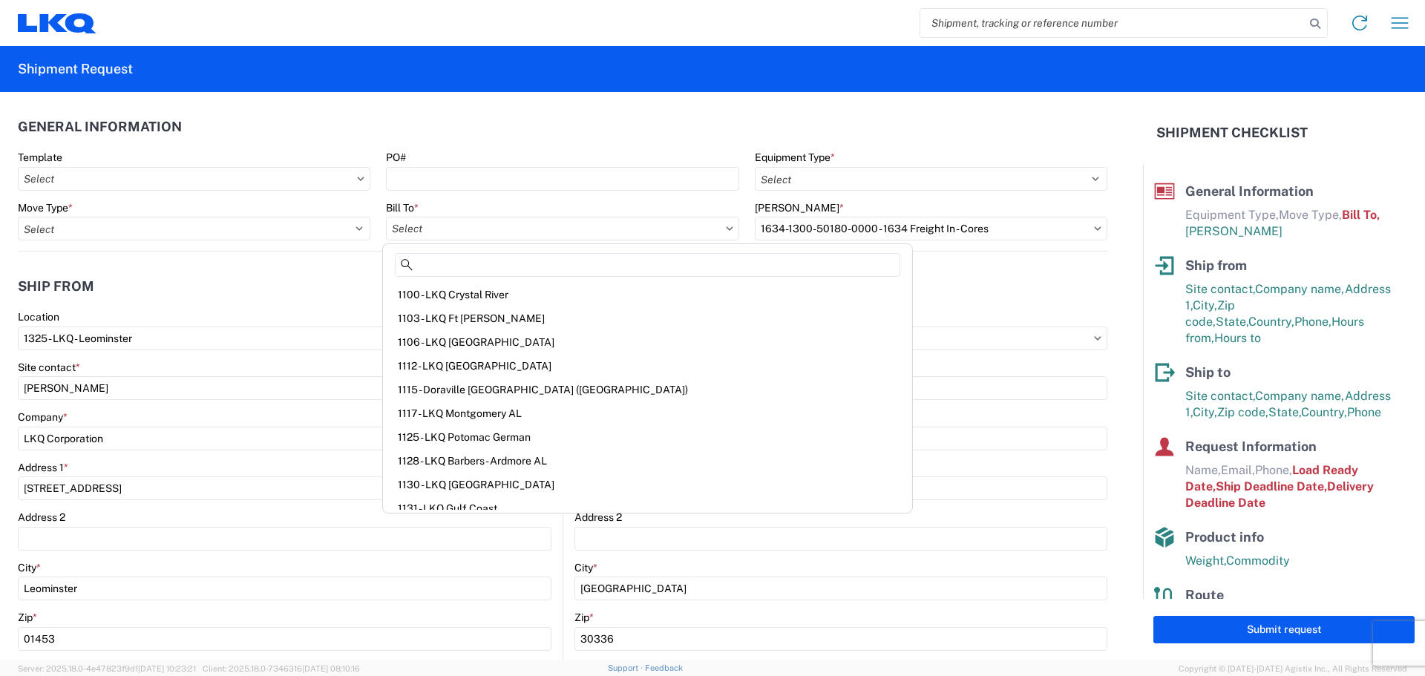
click at [768, 245] on agx-form-control-wrapper-v2 "Bill Code * 1634-1300-50180-0000 - 1634 Freight In - Cores" at bounding box center [930, 226] width 368 height 50
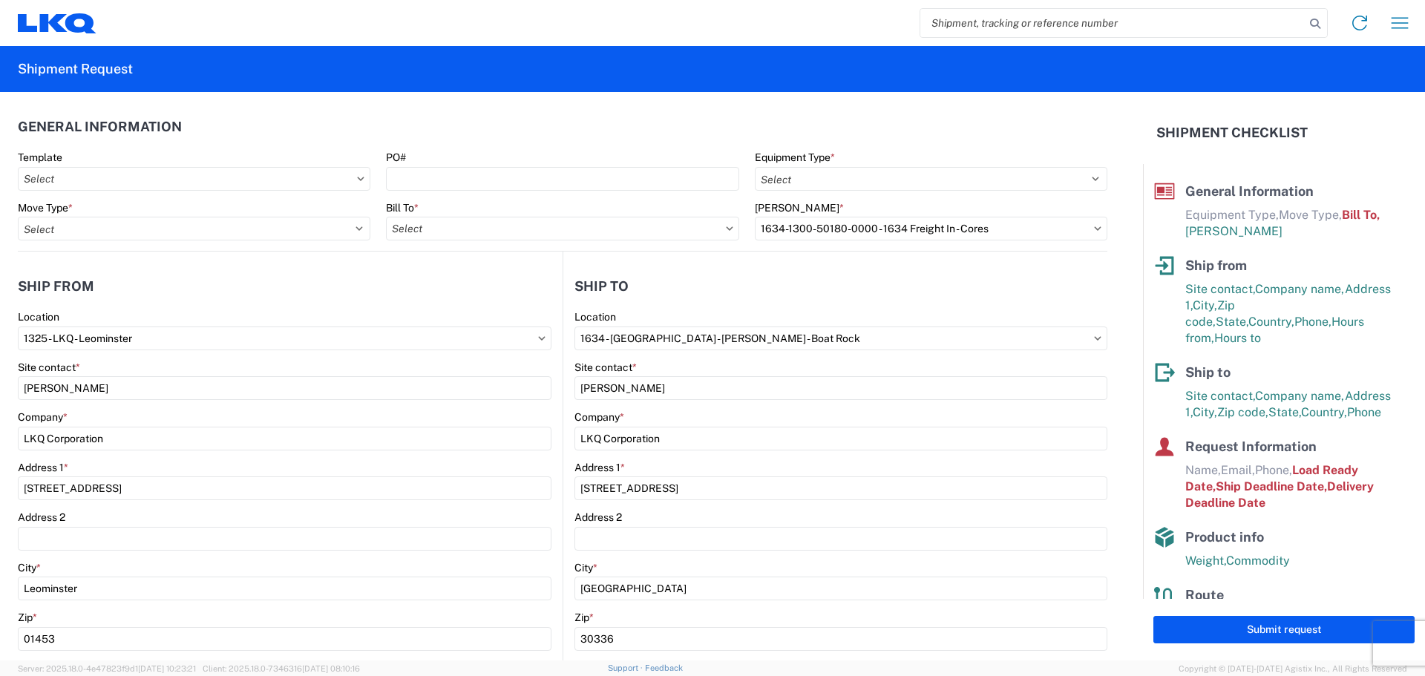
click at [62, 67] on h2 "Shipment Request" at bounding box center [75, 69] width 115 height 18
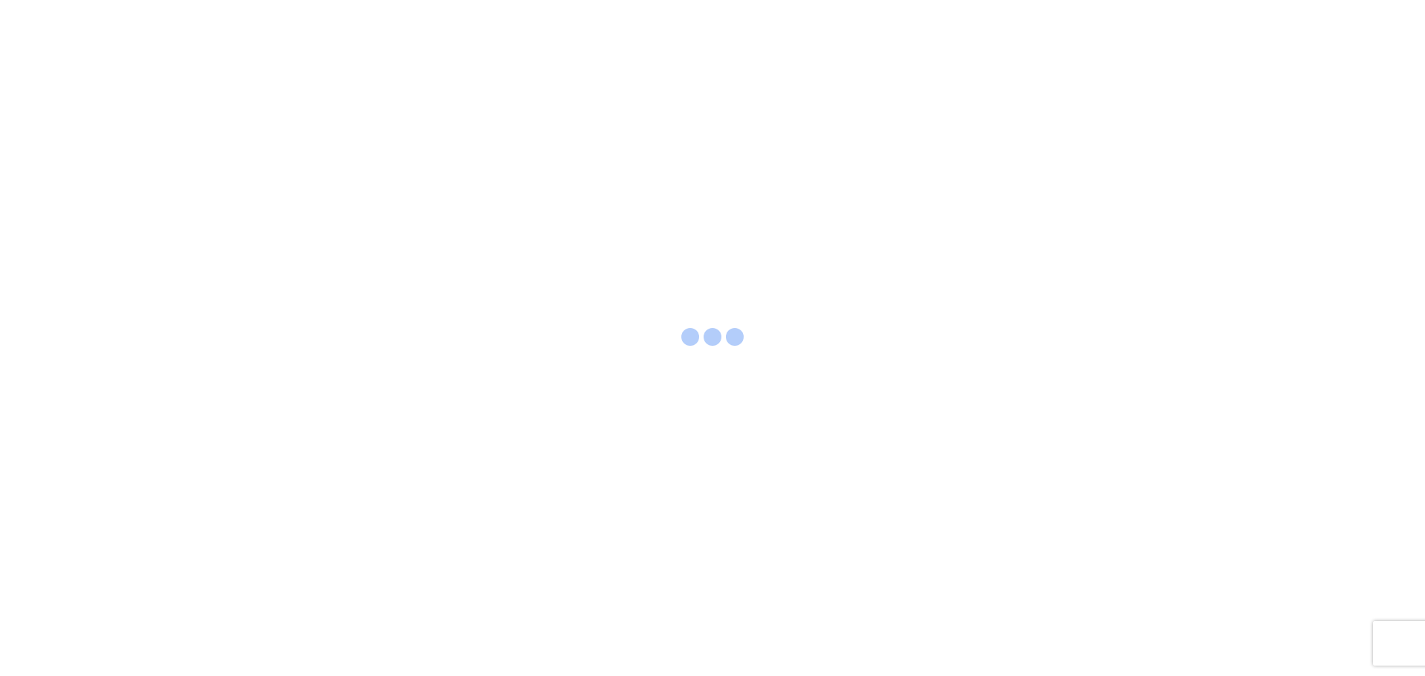
select select "FULL"
select select "LBS"
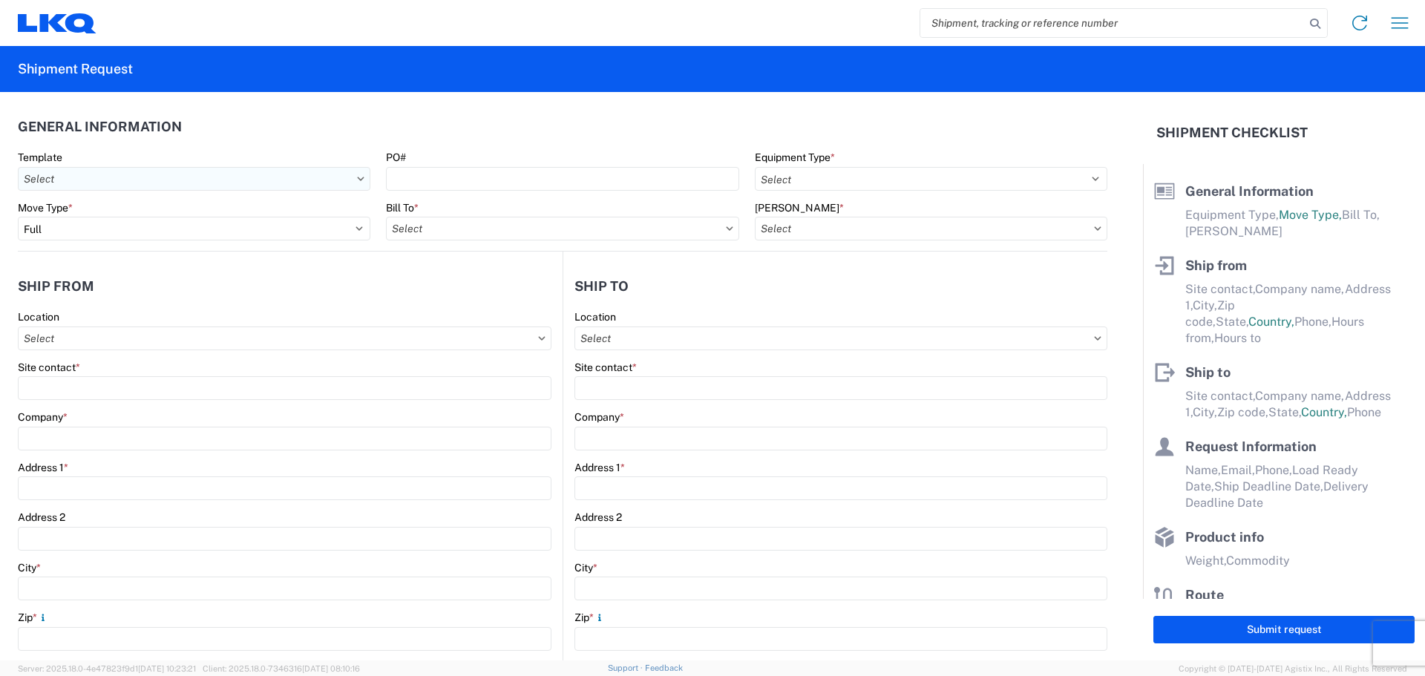
click at [165, 174] on input "Template" at bounding box center [194, 179] width 352 height 24
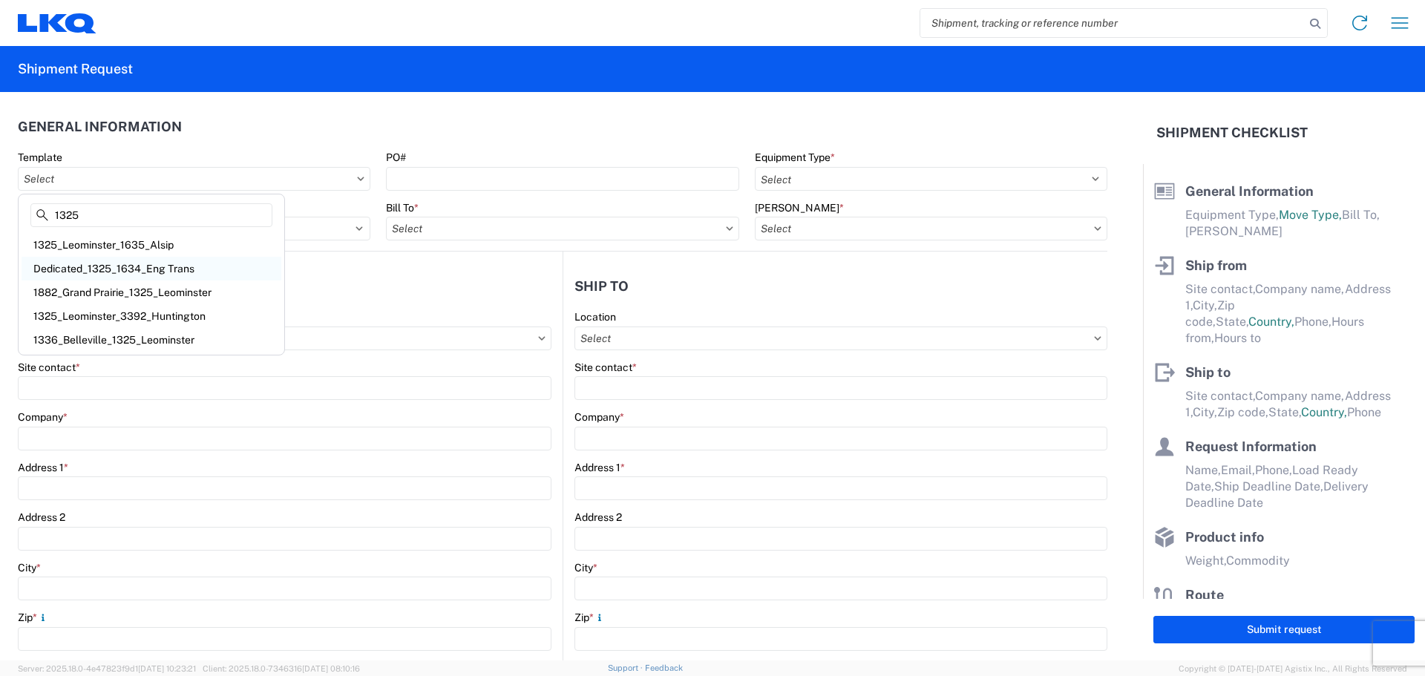
type input "1325"
click at [150, 265] on div "Dedicated_1325_1634_Eng Trans" at bounding box center [152, 269] width 260 height 24
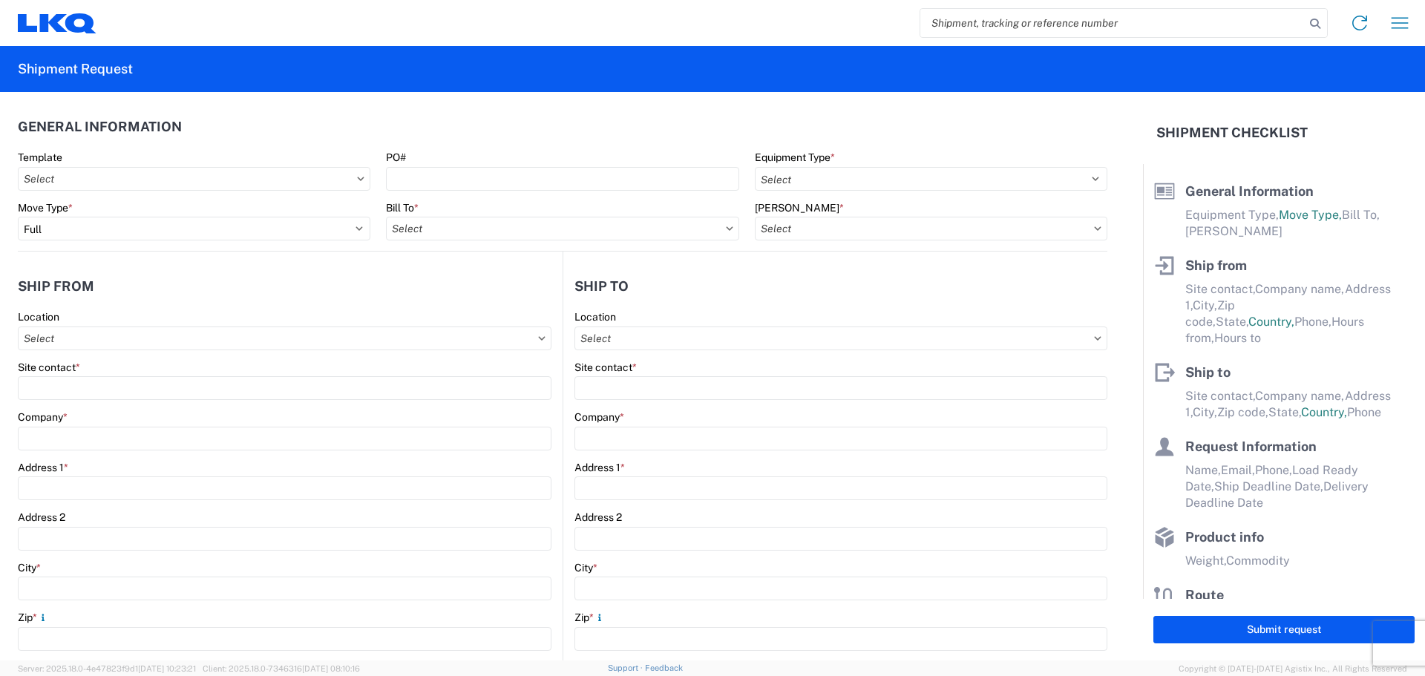
type input "Dedicated_1325_1634_Eng Trans"
select select
type input "[PERSON_NAME]"
type input "LKQ Corporation"
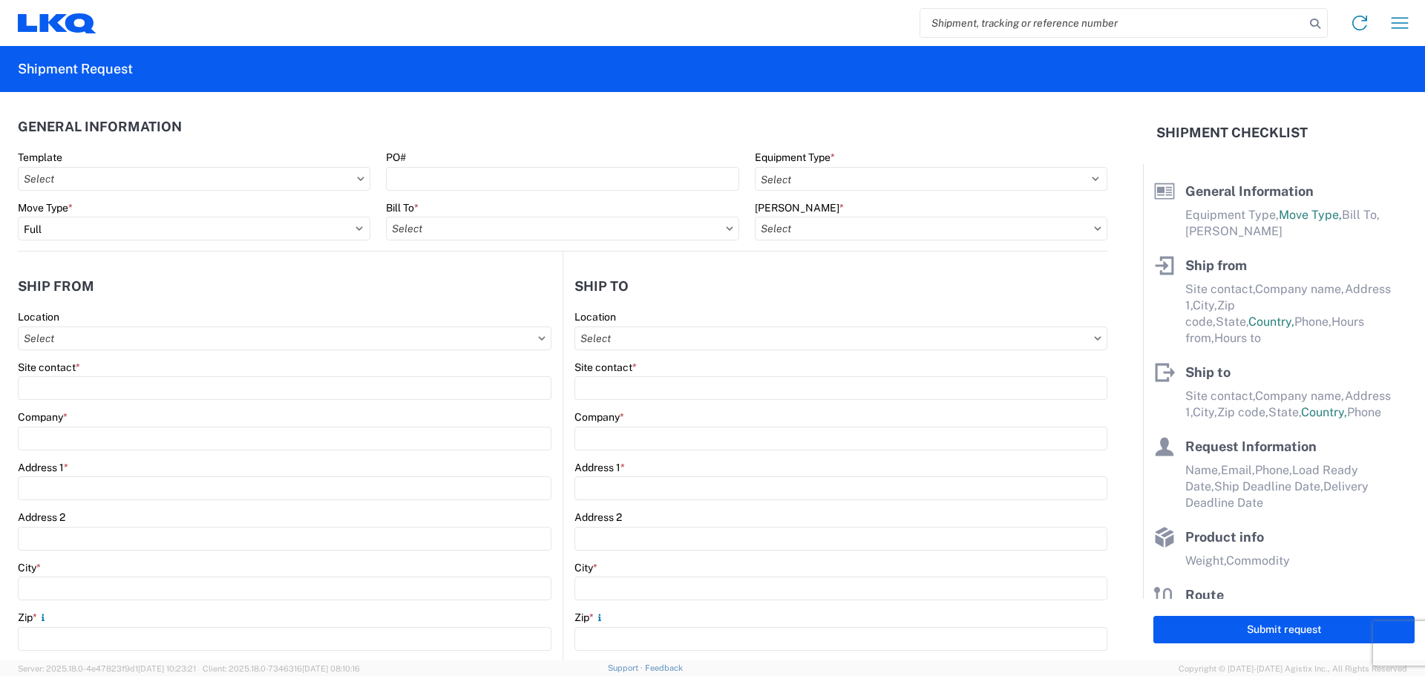
type input "[STREET_ADDRESS]"
type input "Leominster"
type input "01453"
type input "[EMAIL_ADDRESS][DOMAIN_NAME]"
type input "[PERSON_NAME]"
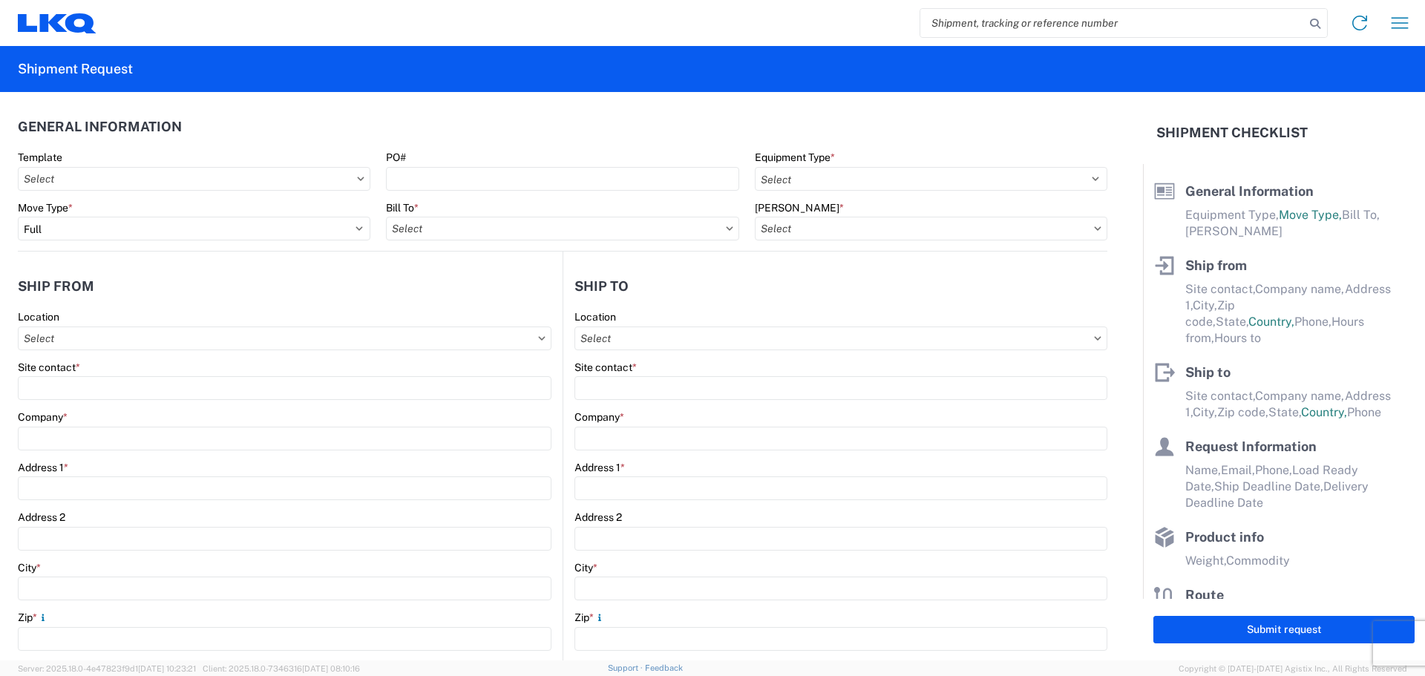
type input "LKQ Corporation"
type input "[STREET_ADDRESS]"
type input "[GEOGRAPHIC_DATA]"
type input "30336"
type input "[EMAIL_ADDRESS][DOMAIN_NAME]"
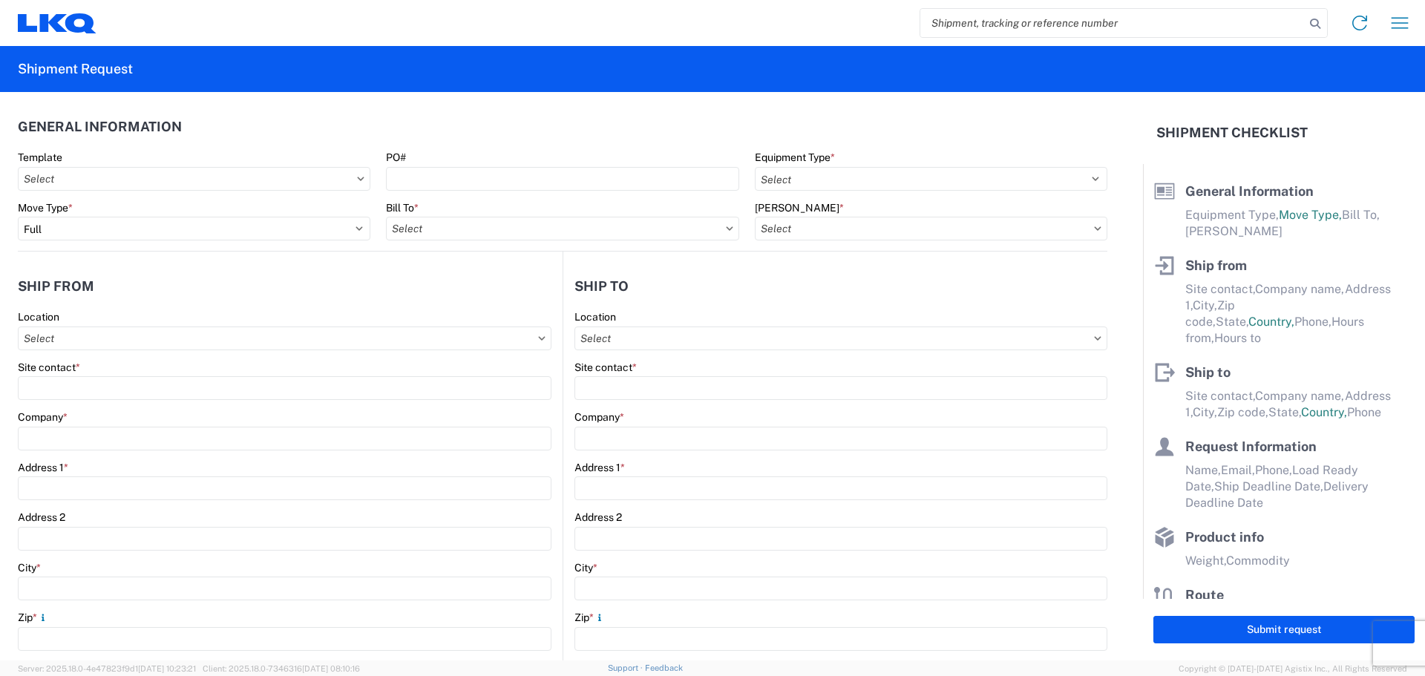
type input "[DATE]"
type input "42000"
type input "Engines, Transmissions"
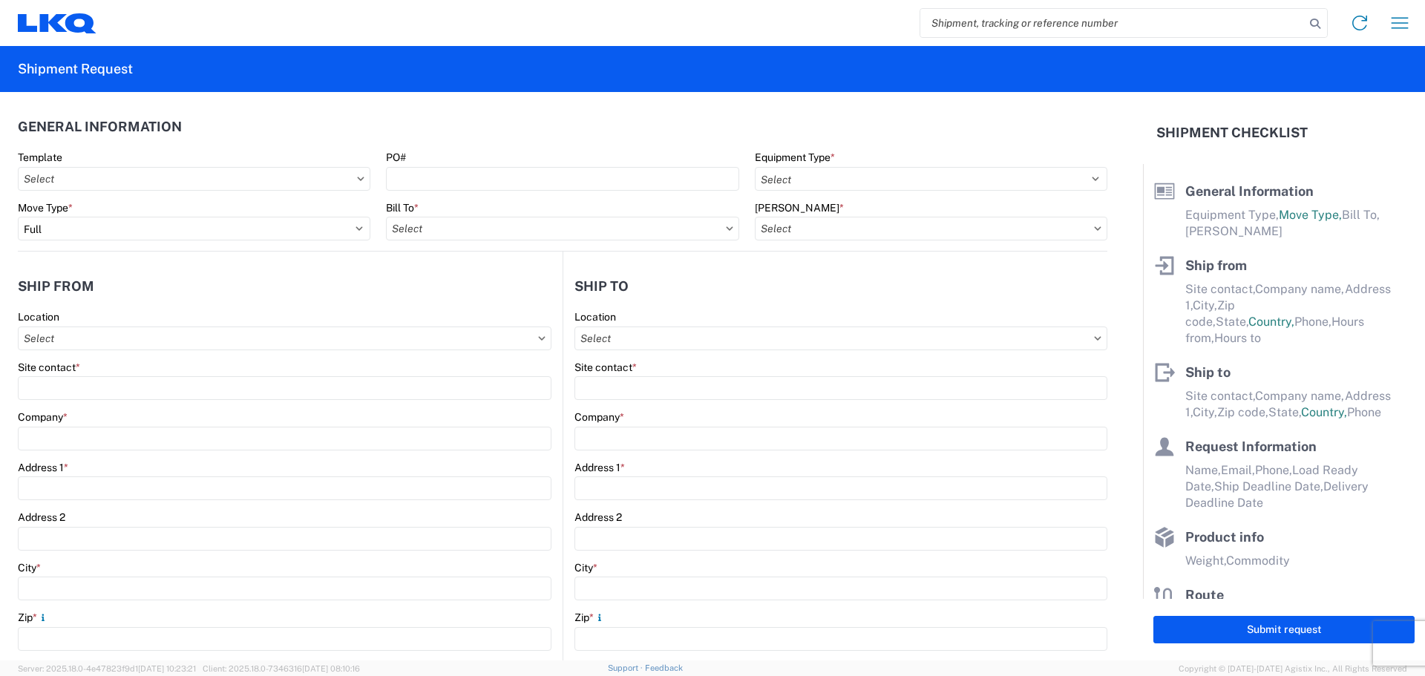
type input "1"
type input "12"
select select "IN"
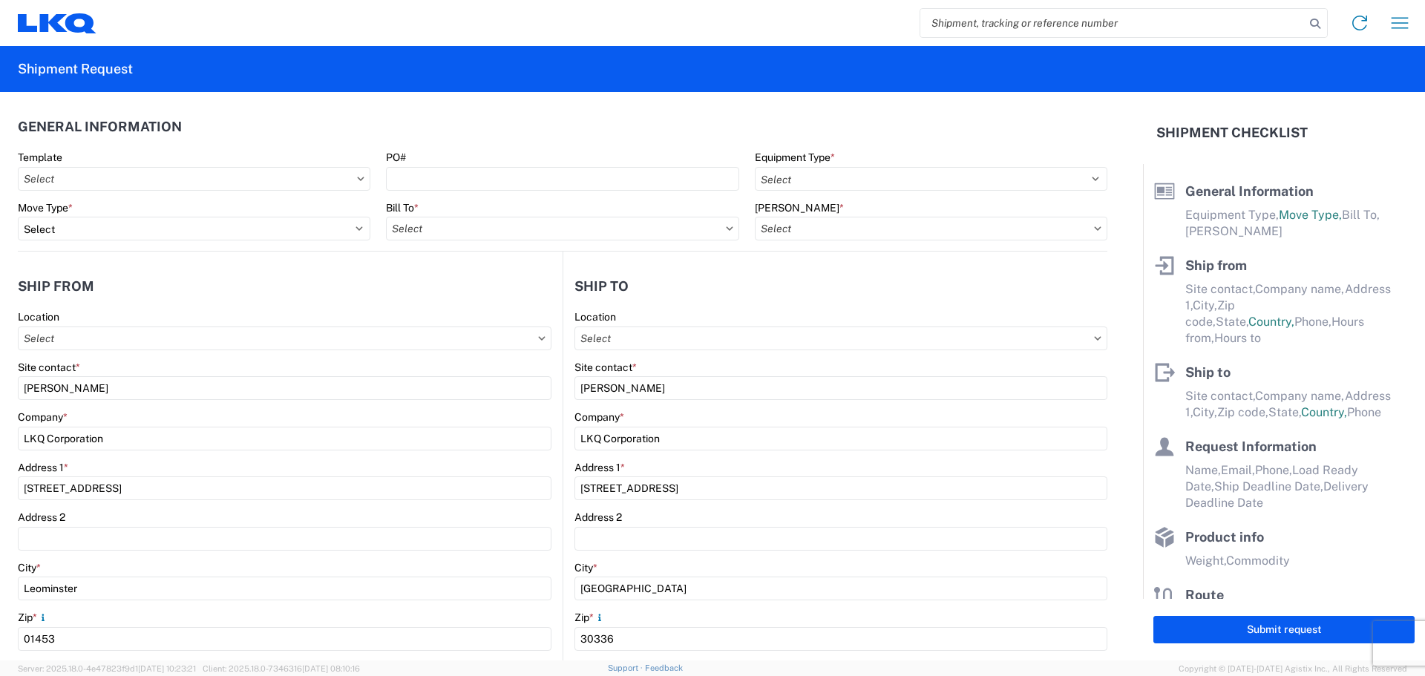
select select "US"
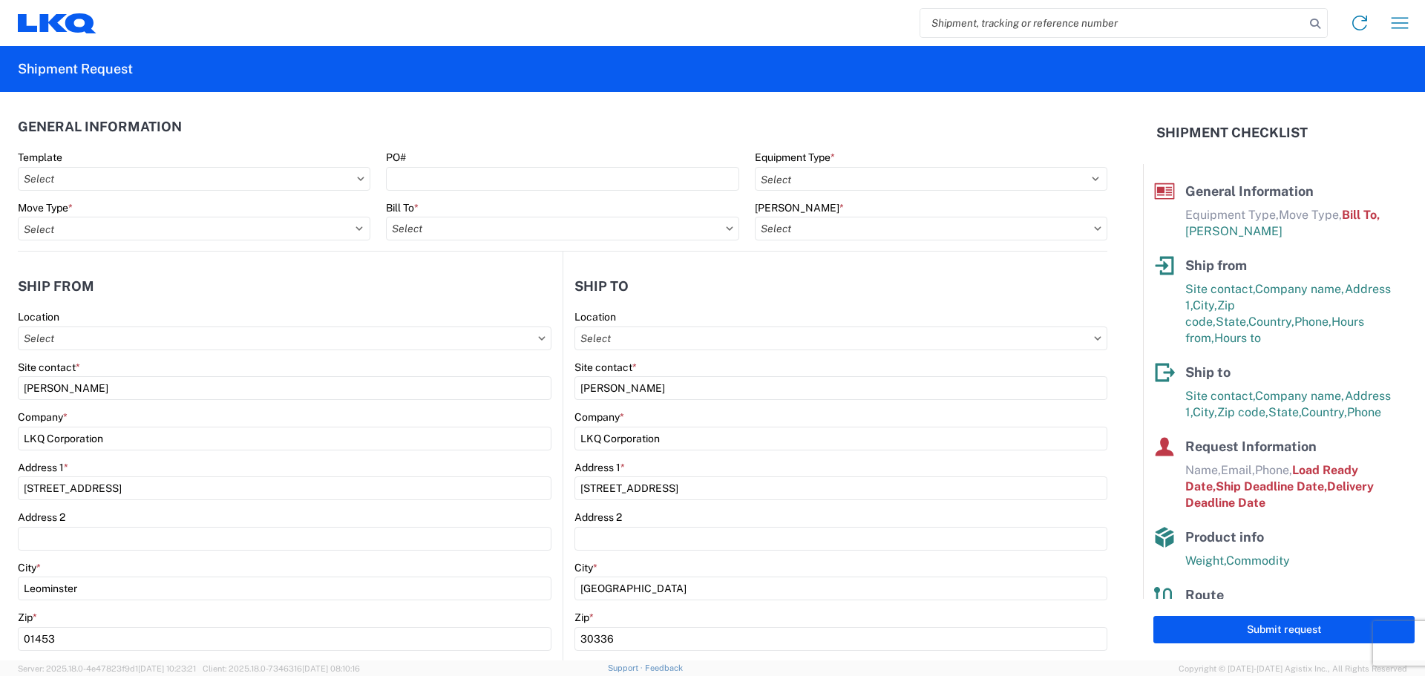
type input "1634-1300-50180-0000 - 1634 Freight In - Cores"
type input "1325 - LKQ - Leominster"
type input "1634 - [GEOGRAPHIC_DATA] - [PERSON_NAME] - Boat Rock"
click at [623, 114] on header "General Information" at bounding box center [562, 126] width 1089 height 33
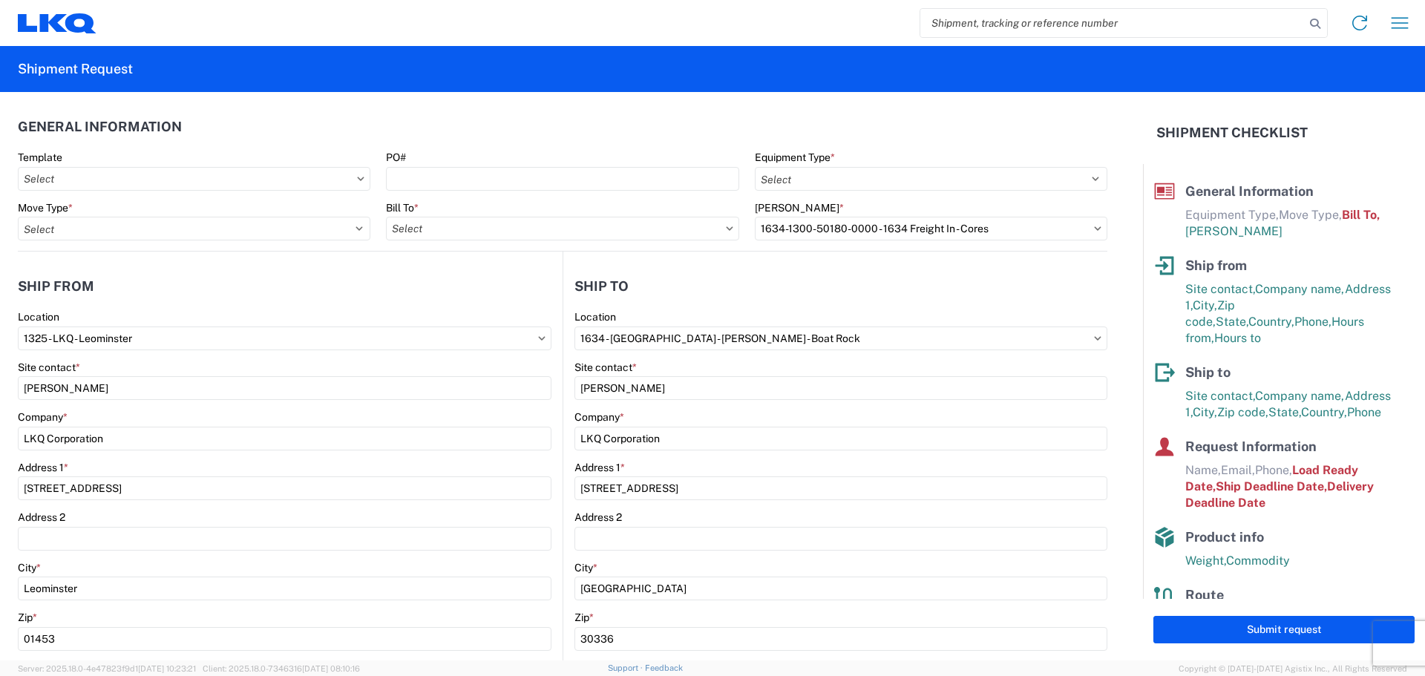
click at [726, 228] on icon at bounding box center [729, 228] width 7 height 4
click at [726, 226] on icon at bounding box center [729, 228] width 7 height 4
click at [726, 230] on icon at bounding box center [729, 228] width 7 height 4
click at [661, 231] on input "Bill To *" at bounding box center [562, 229] width 352 height 24
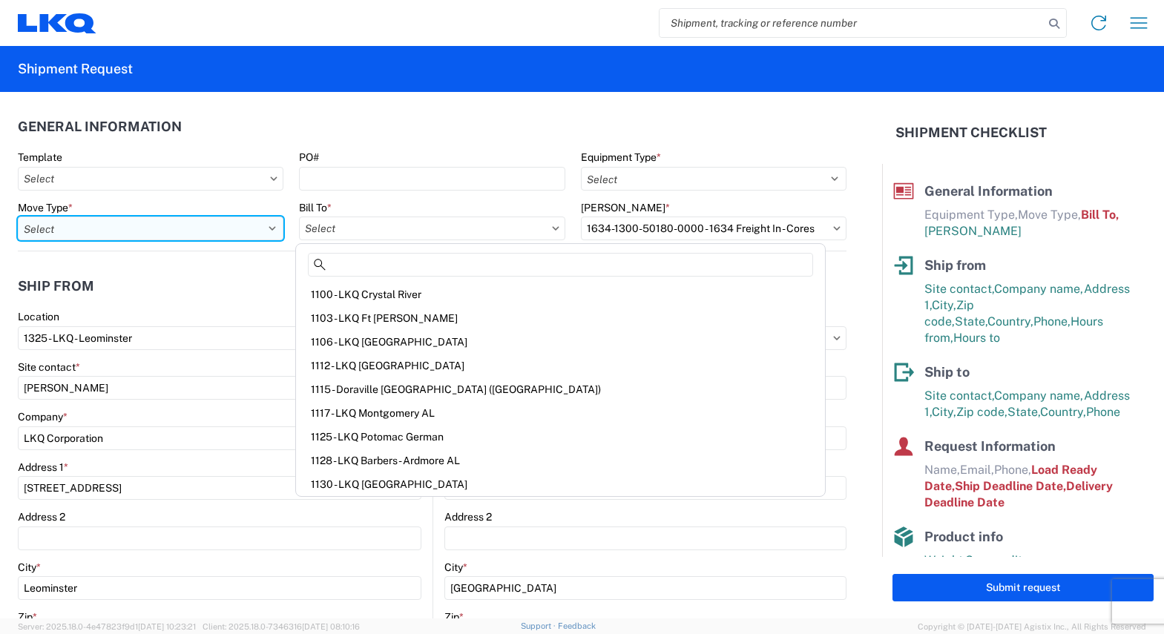
drag, startPoint x: 271, startPoint y: 229, endPoint x: 258, endPoint y: 229, distance: 12.6
click at [271, 229] on select "Select Full Partial TL" at bounding box center [151, 229] width 266 height 24
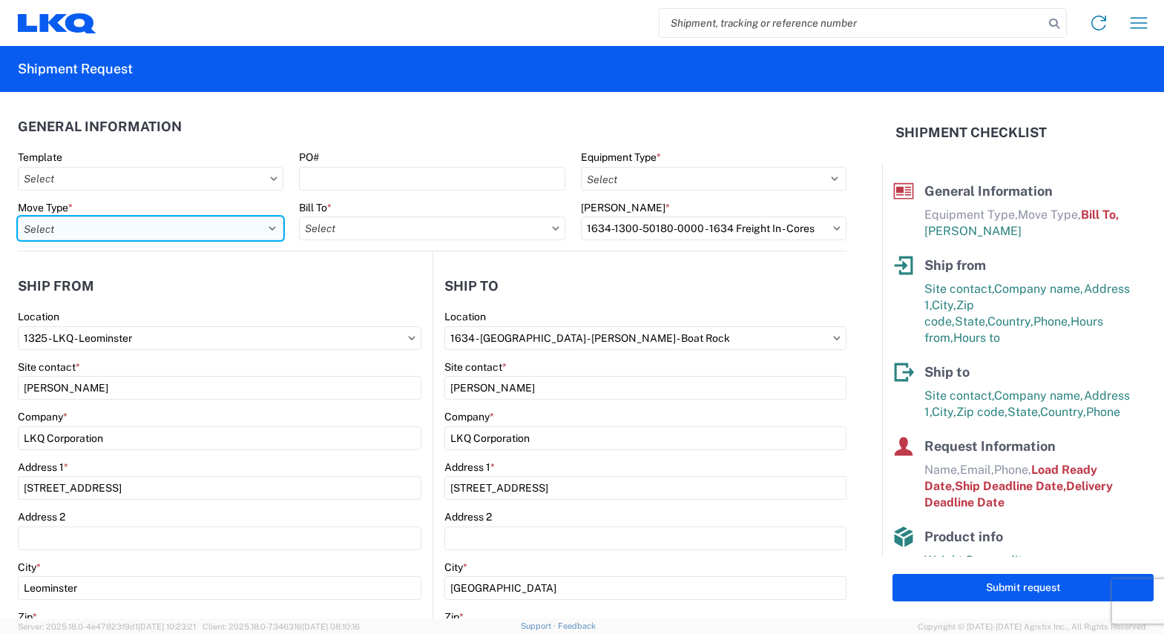
select select "FULL"
click at [18, 217] on select "Select Full Partial TL" at bounding box center [151, 229] width 266 height 24
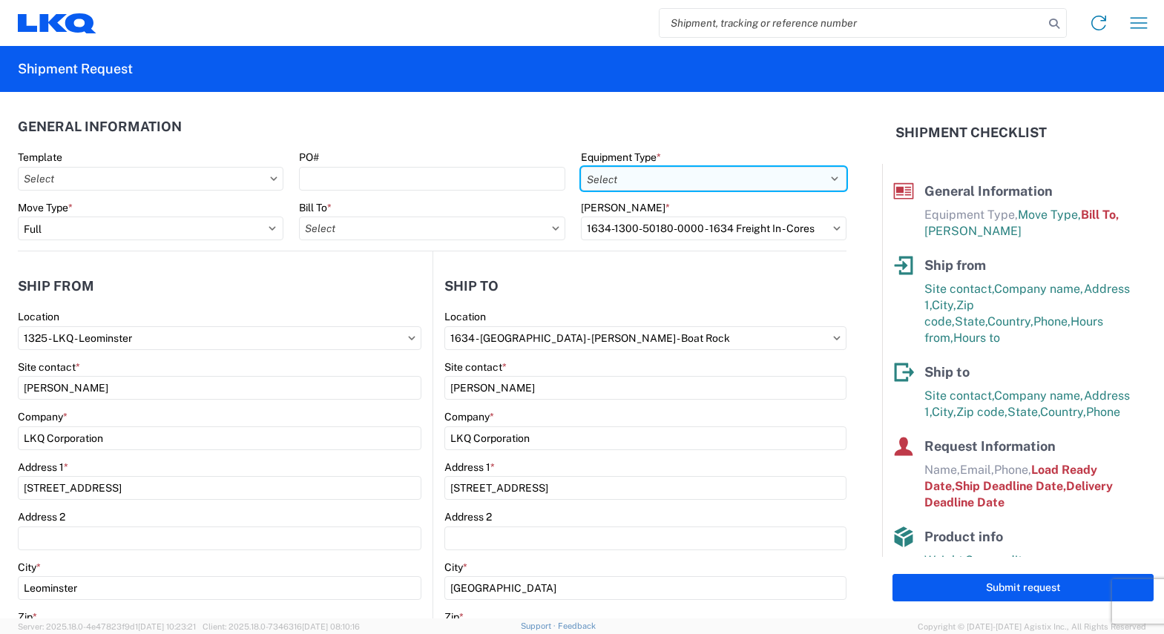
click at [824, 174] on select "Select 53’ Dry Van Flatbed Dropdeck (van) Lowboy (flatbed) Rail" at bounding box center [714, 179] width 266 height 24
select select "STDV"
click at [581, 167] on select "Select 53’ Dry Van Flatbed Dropdeck (van) Lowboy (flatbed) Rail" at bounding box center [714, 179] width 266 height 24
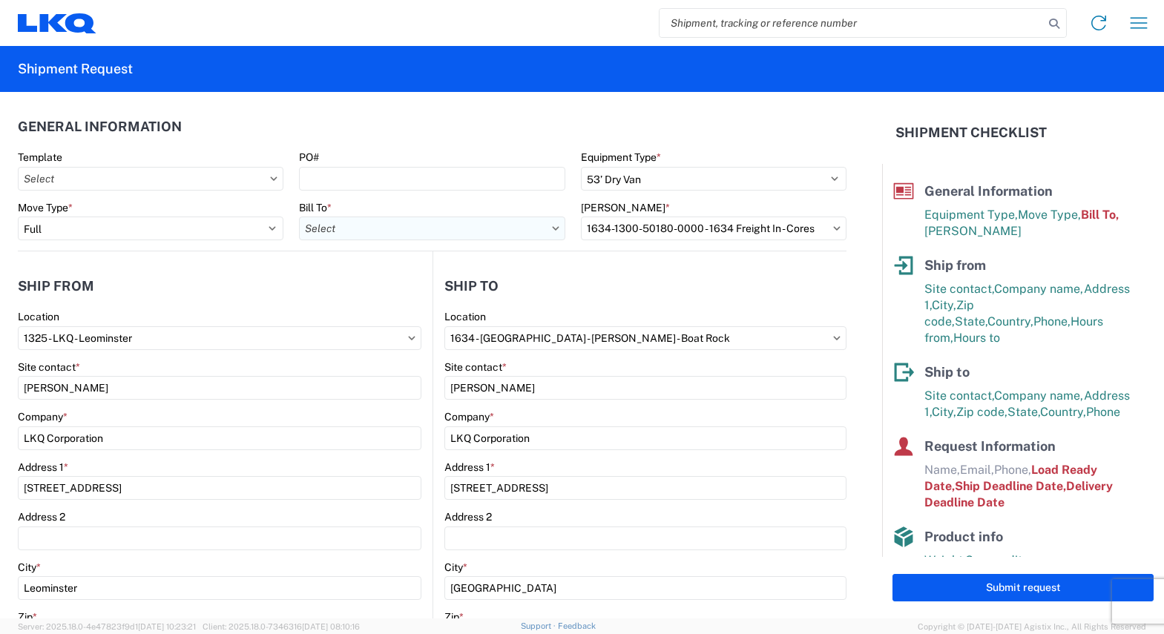
click at [464, 229] on input "Bill To *" at bounding box center [432, 229] width 266 height 24
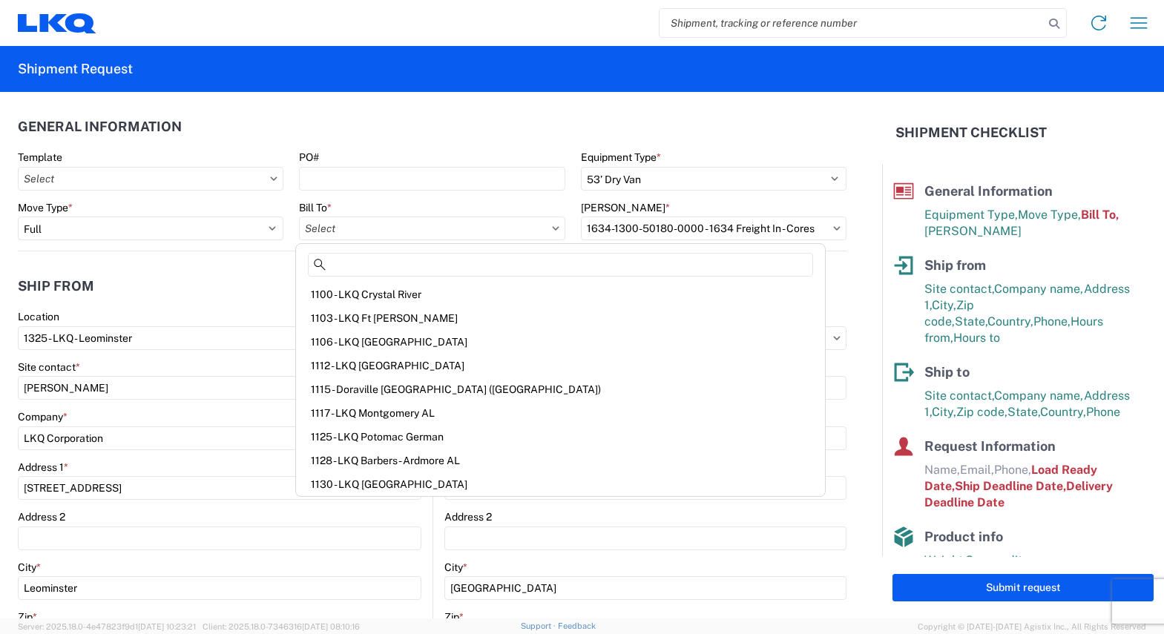
click at [830, 110] on header "General Information" at bounding box center [432, 126] width 829 height 33
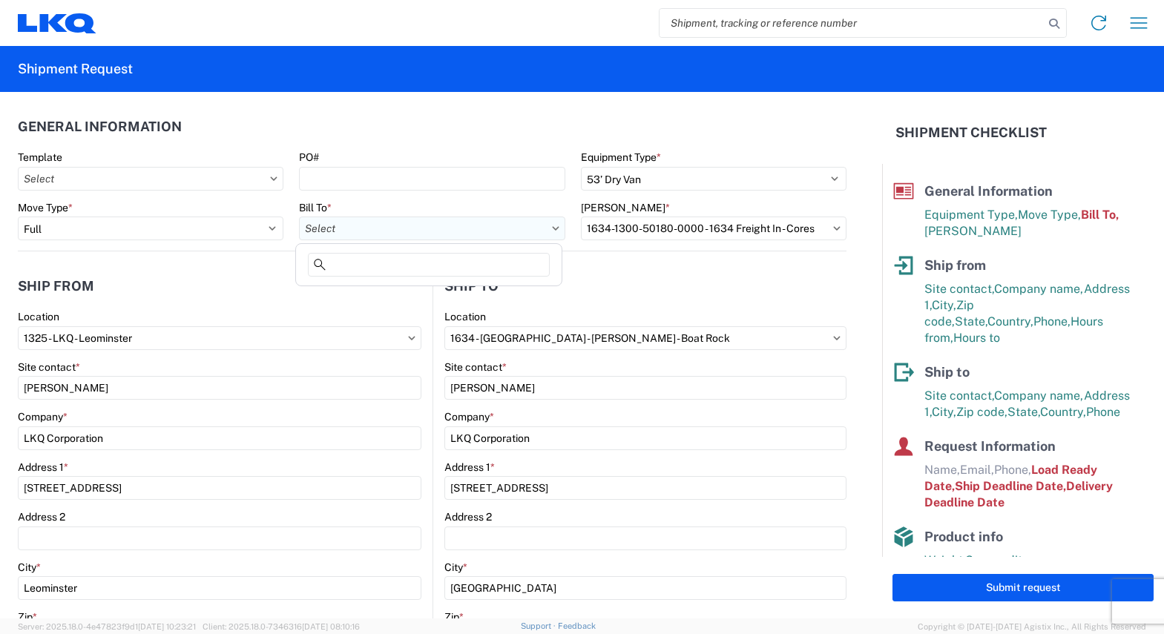
click at [542, 229] on input "Bill To *" at bounding box center [432, 229] width 266 height 24
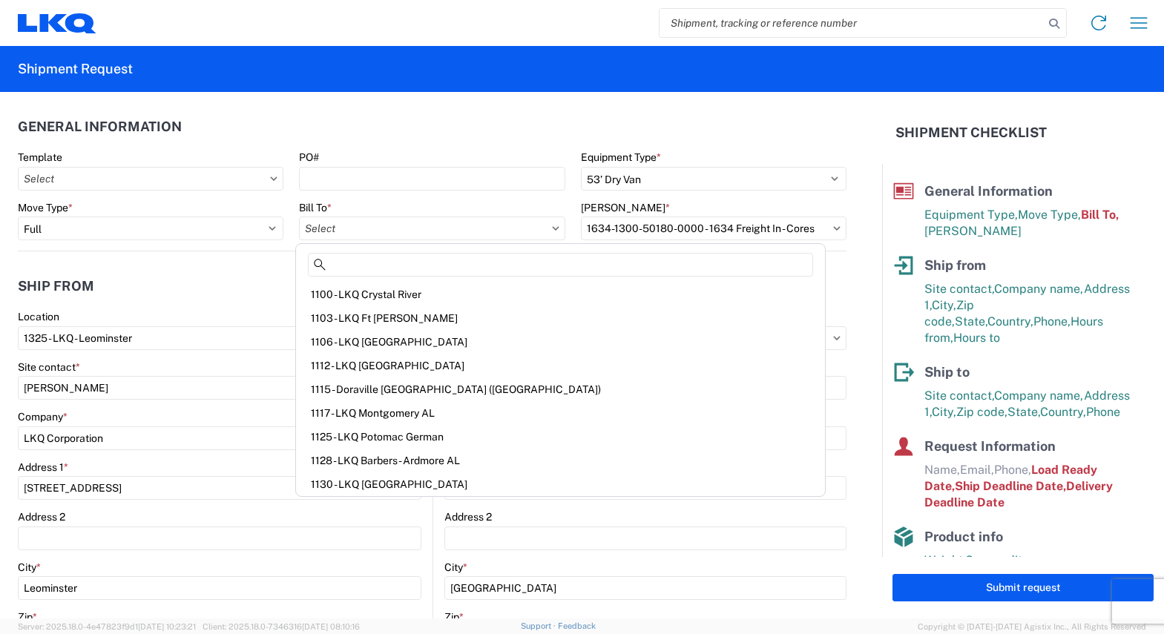
click at [470, 125] on header "General Information" at bounding box center [432, 126] width 829 height 33
